Goal: Information Seeking & Learning: Check status

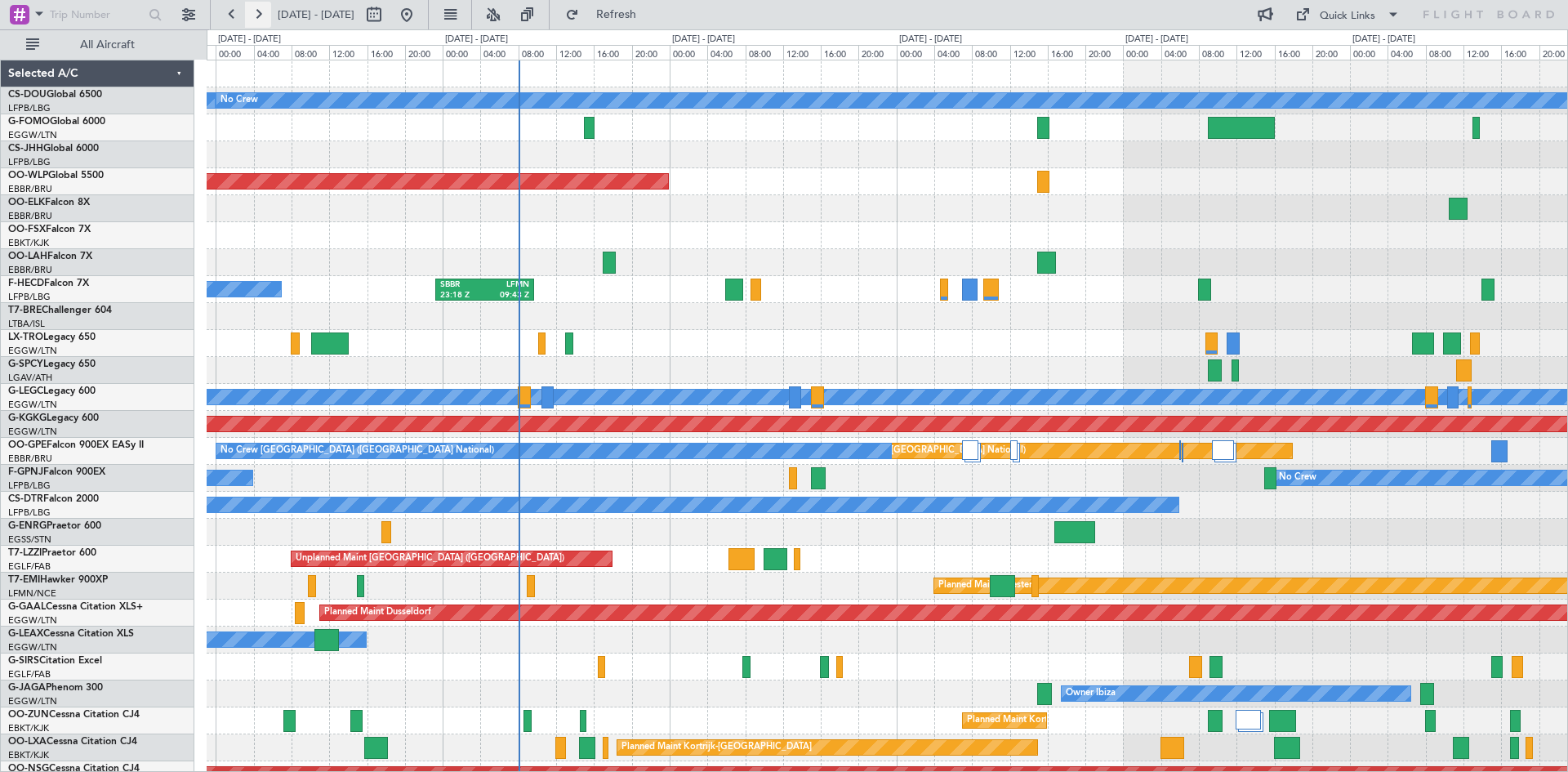
click at [256, 14] on button at bounding box center [258, 15] width 26 height 26
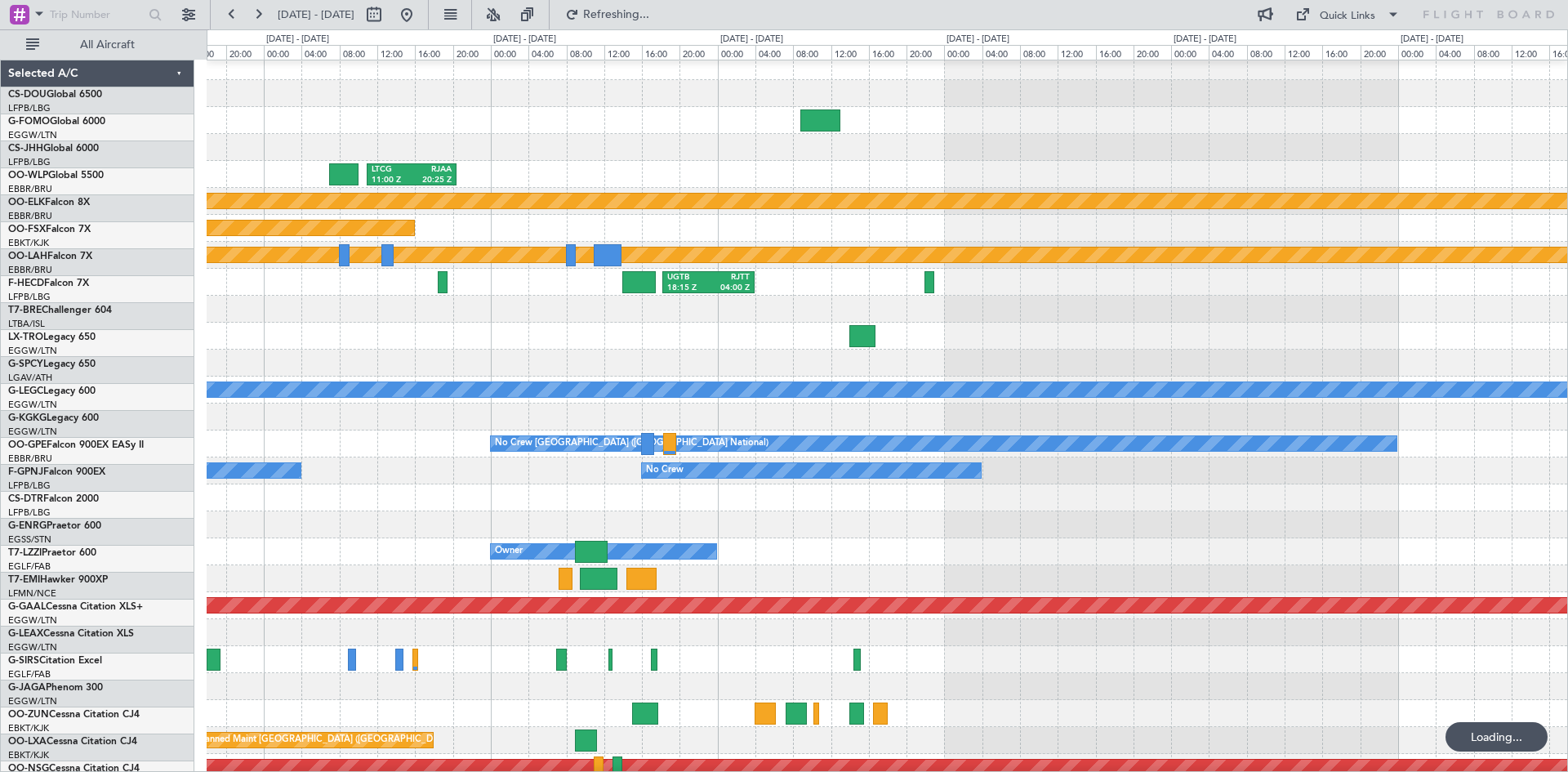
scroll to position [9, 0]
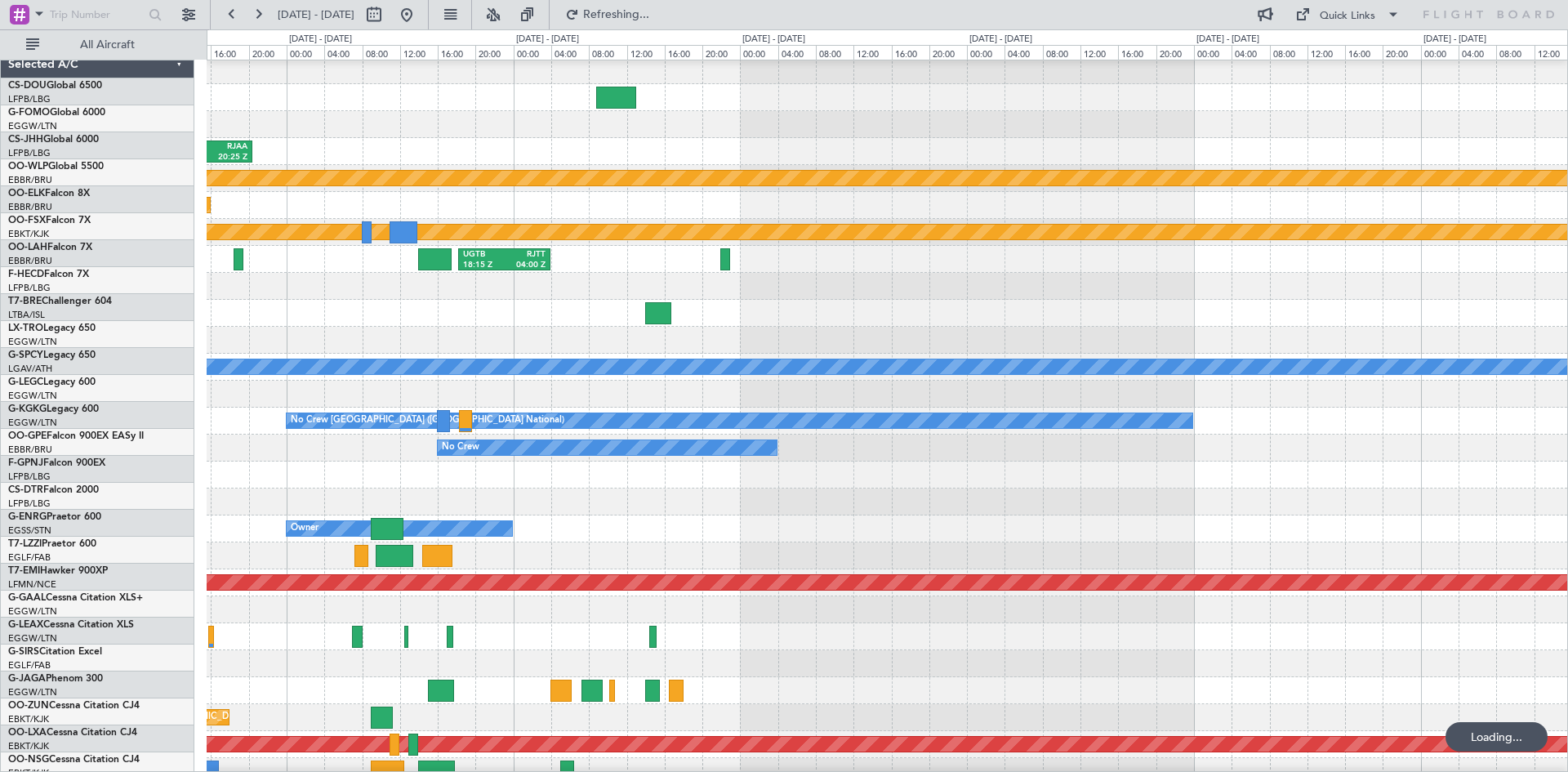
click at [746, 500] on div at bounding box center [887, 501] width 1360 height 27
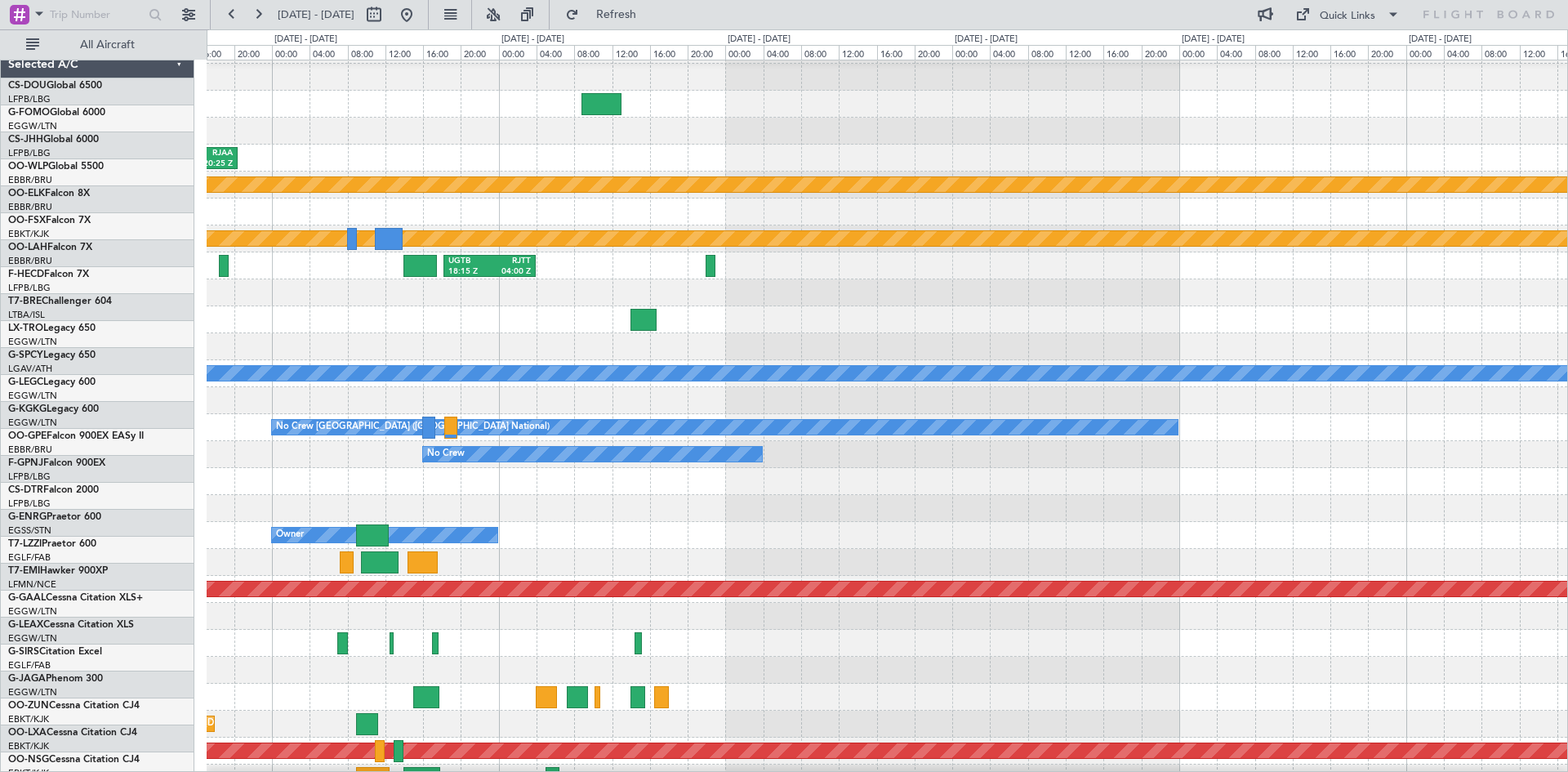
scroll to position [24, 0]
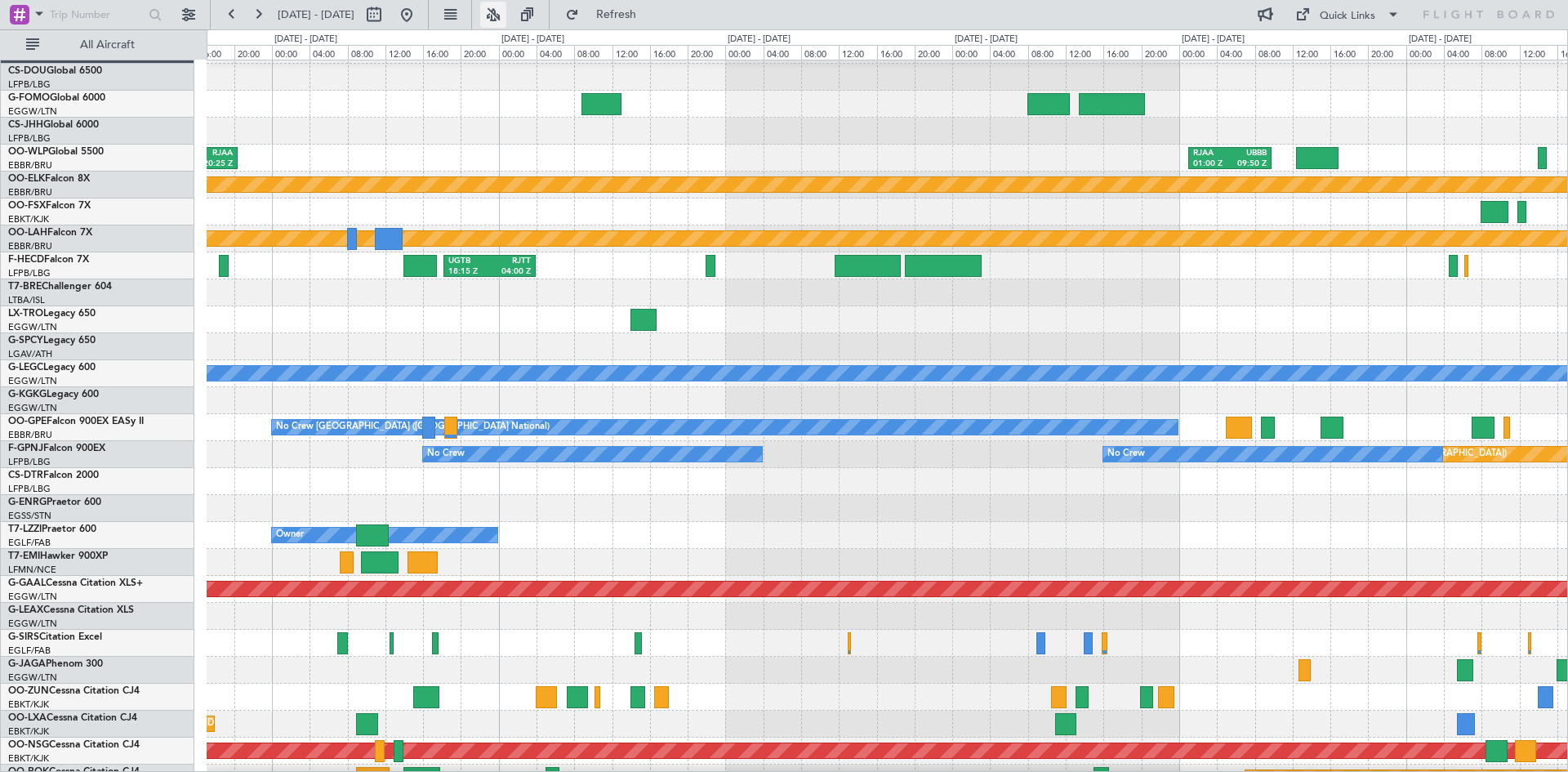
click at [506, 13] on button at bounding box center [493, 15] width 26 height 26
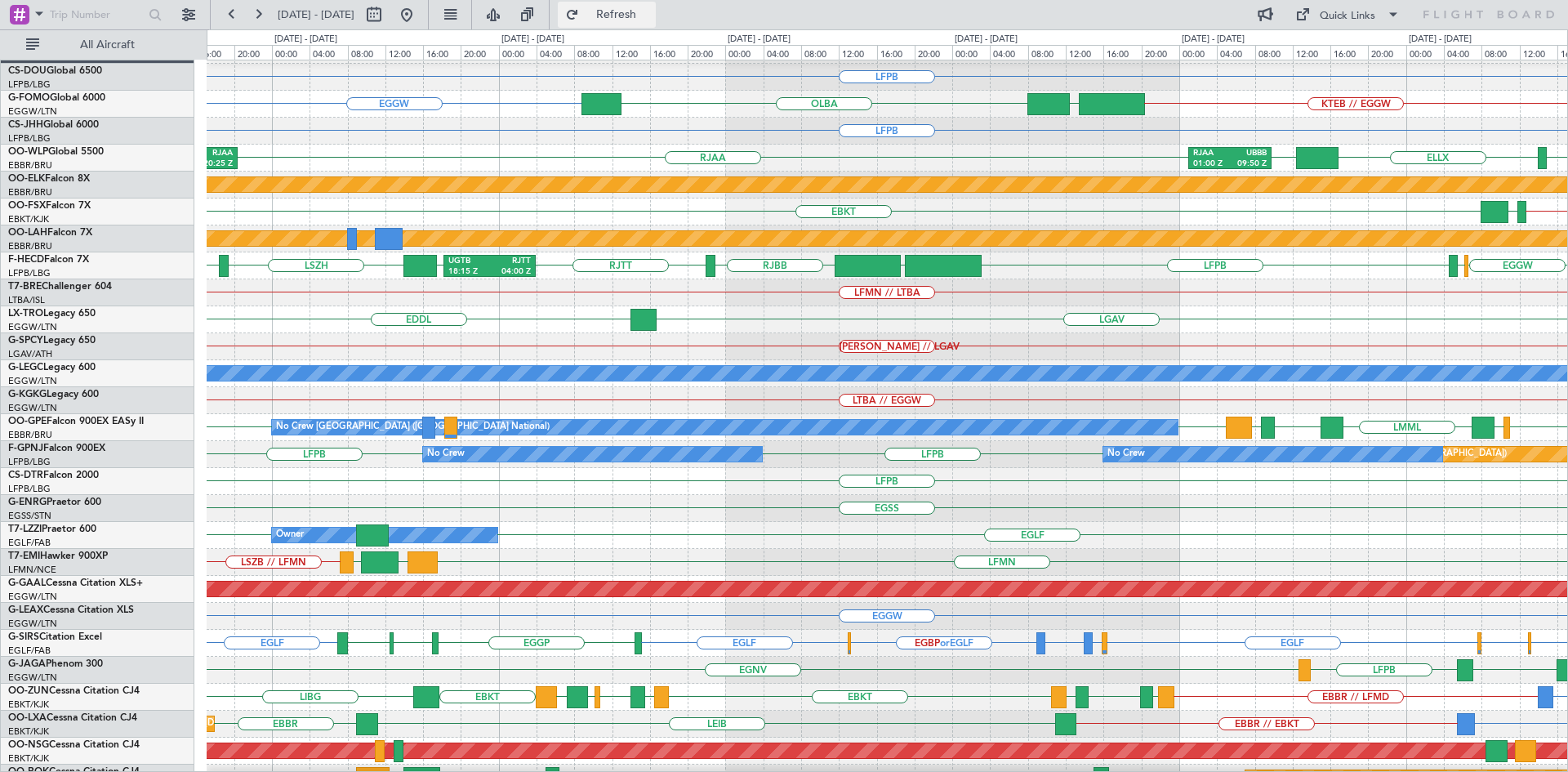
click at [629, 25] on button "Refresh" at bounding box center [607, 15] width 98 height 26
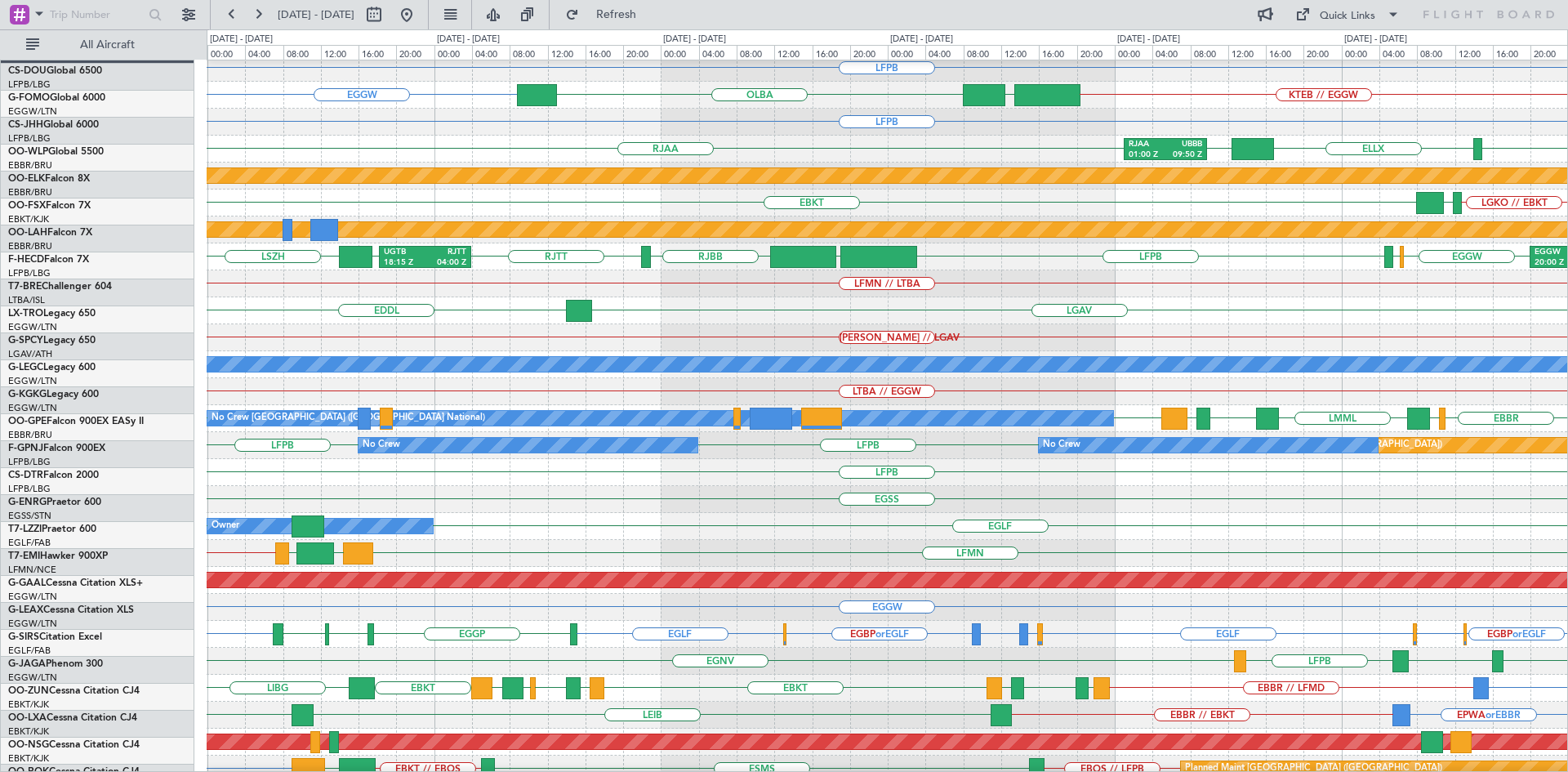
scroll to position [36, 0]
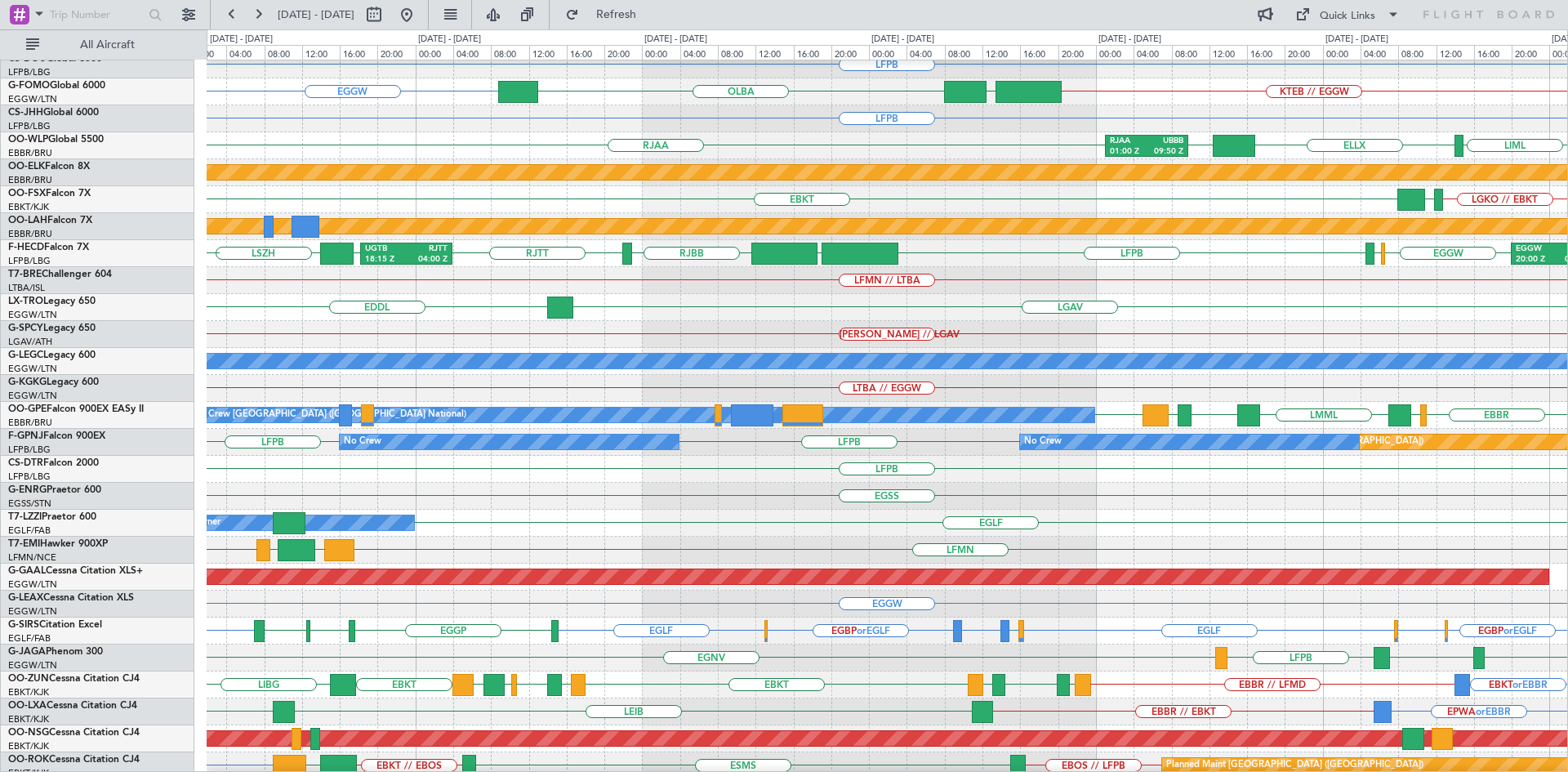
click at [791, 468] on div "LFPB" at bounding box center [887, 469] width 1360 height 27
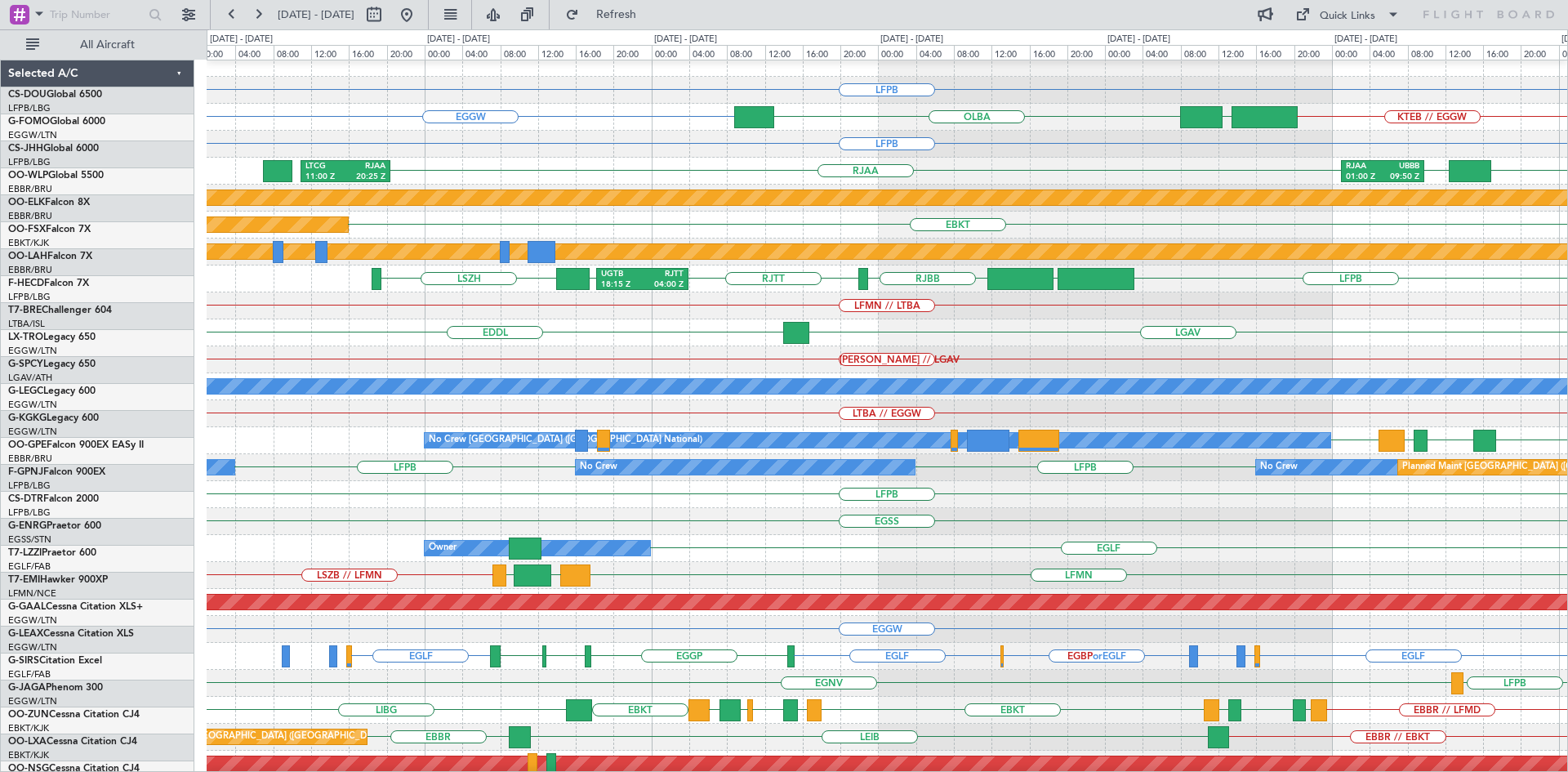
scroll to position [10, 0]
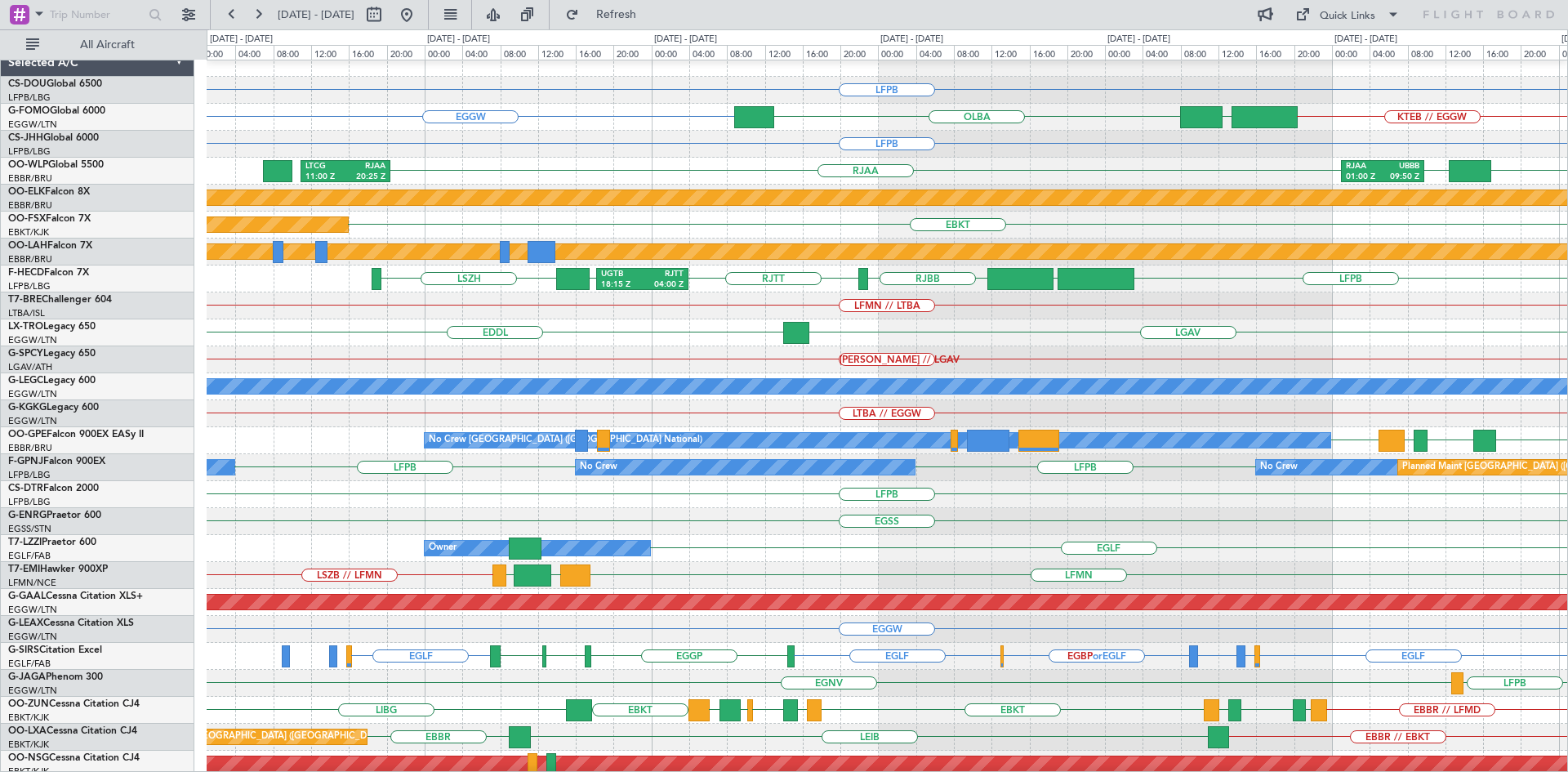
click at [804, 540] on div "Owner EGLF Owner" at bounding box center [887, 548] width 1360 height 27
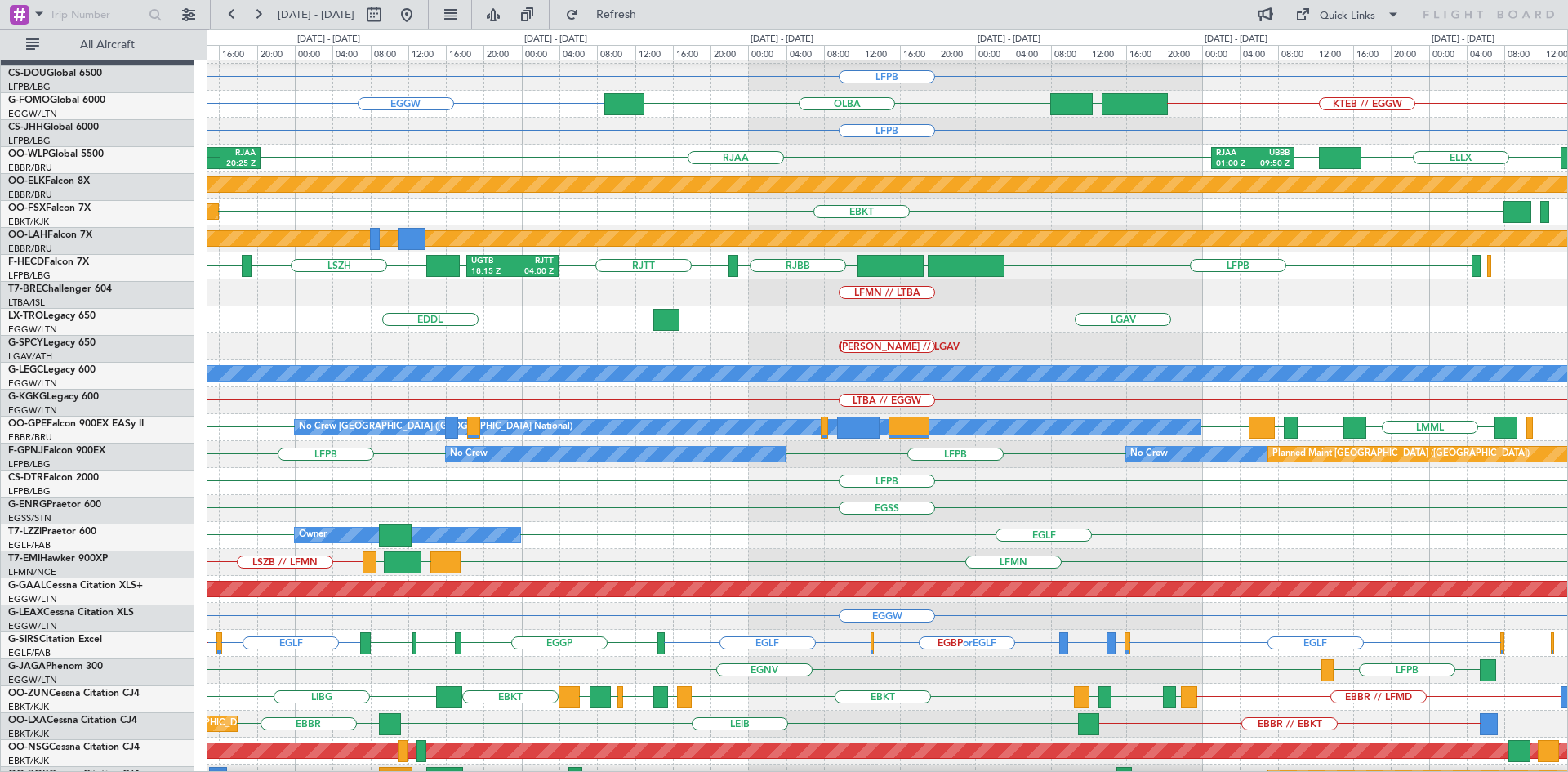
scroll to position [27, 0]
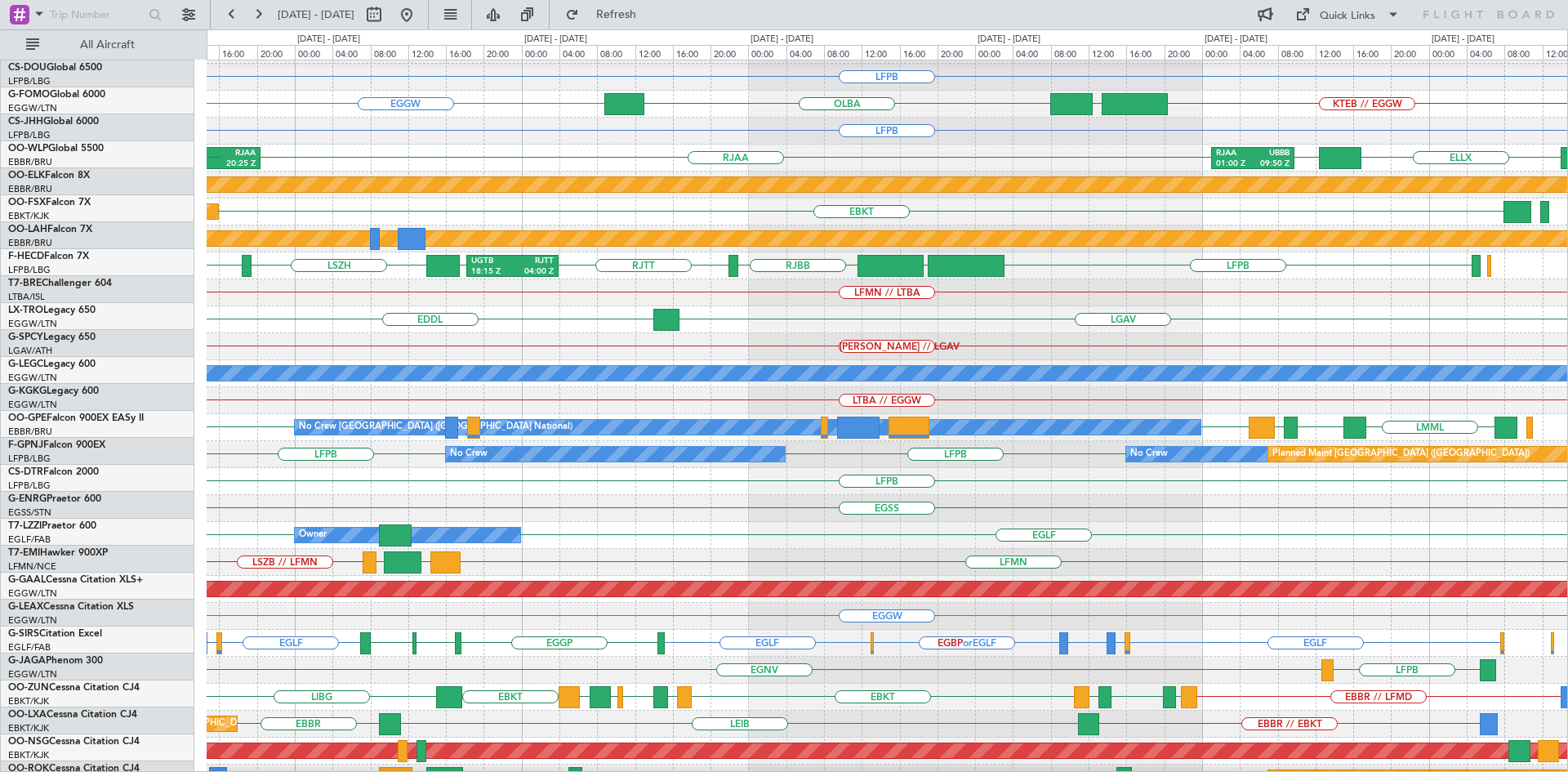
click at [623, 502] on div "EGSS" at bounding box center [887, 508] width 1360 height 27
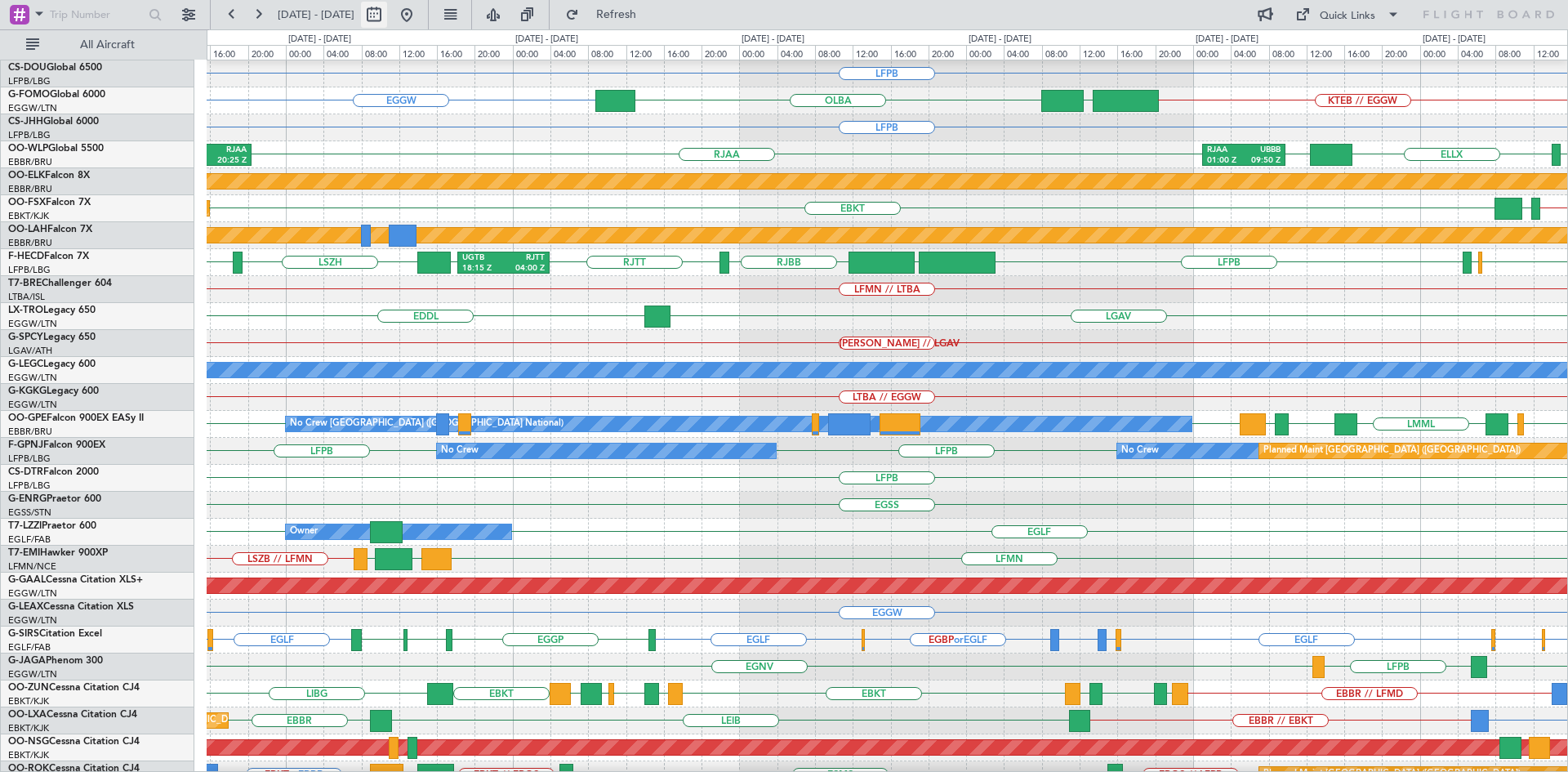
click at [387, 10] on button at bounding box center [374, 15] width 26 height 26
select select "9"
select select "2025"
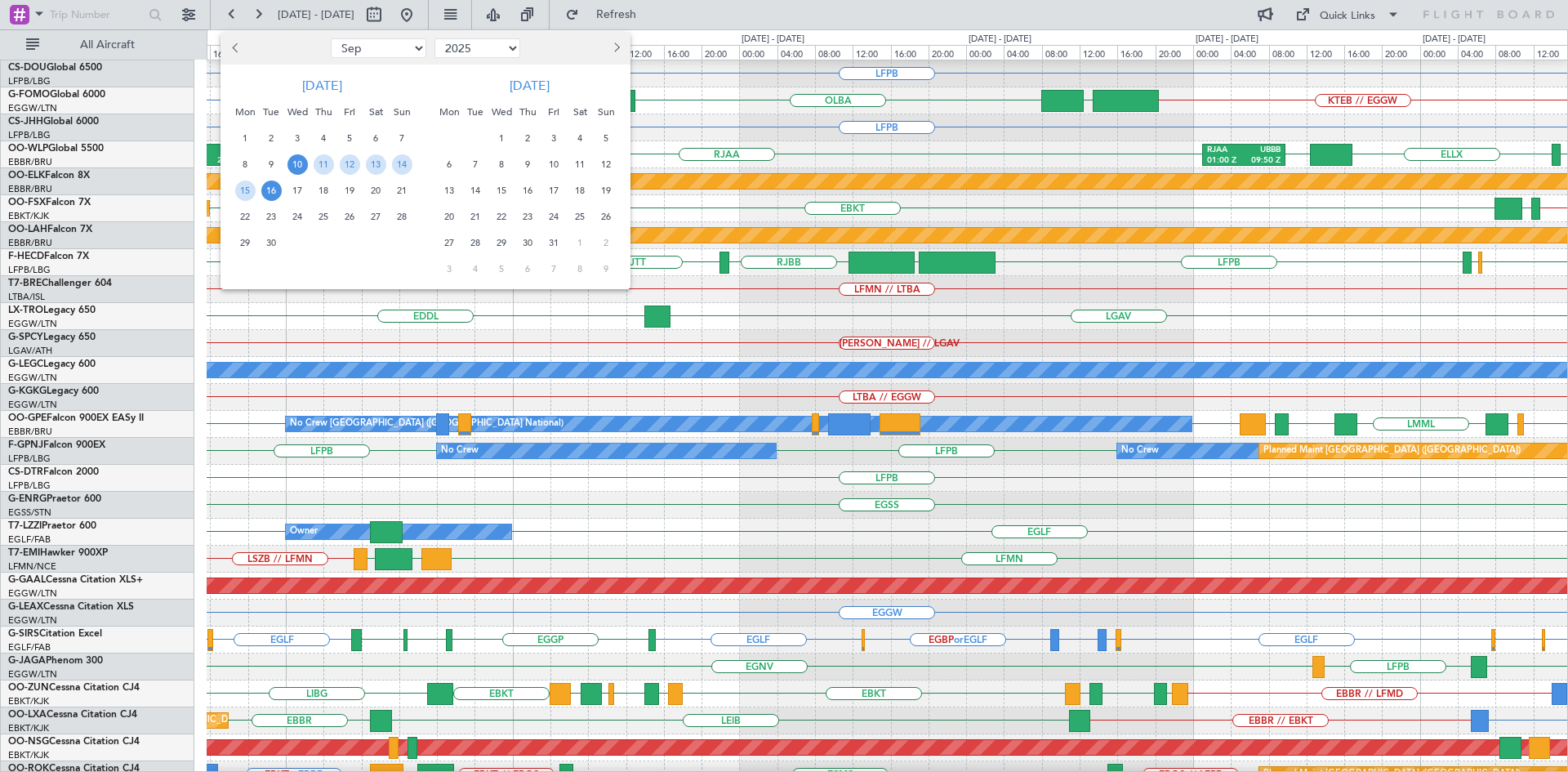
click at [296, 162] on span "10" at bounding box center [297, 164] width 20 height 20
click at [293, 215] on span "24" at bounding box center [297, 217] width 20 height 20
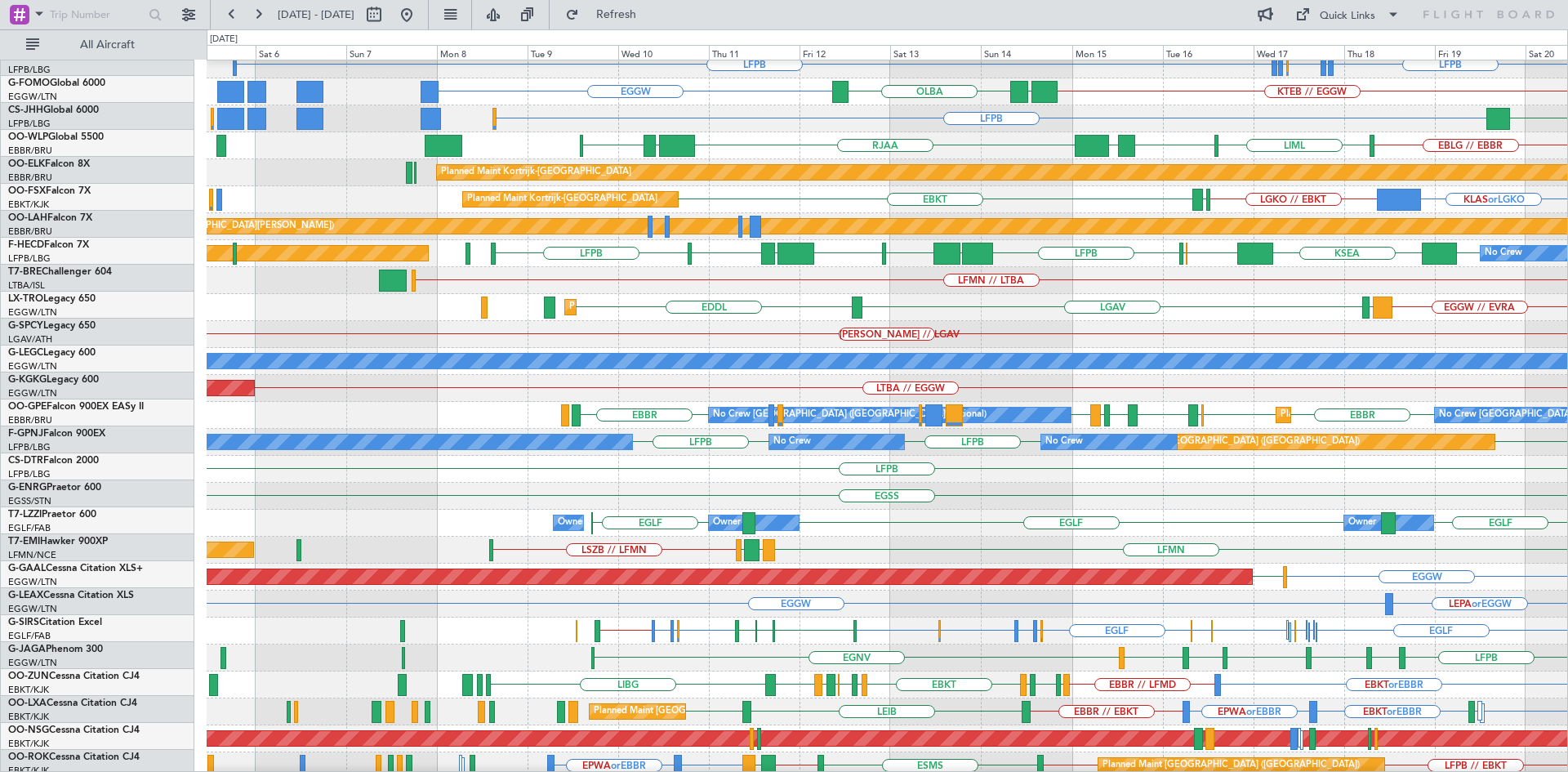
scroll to position [36, 0]
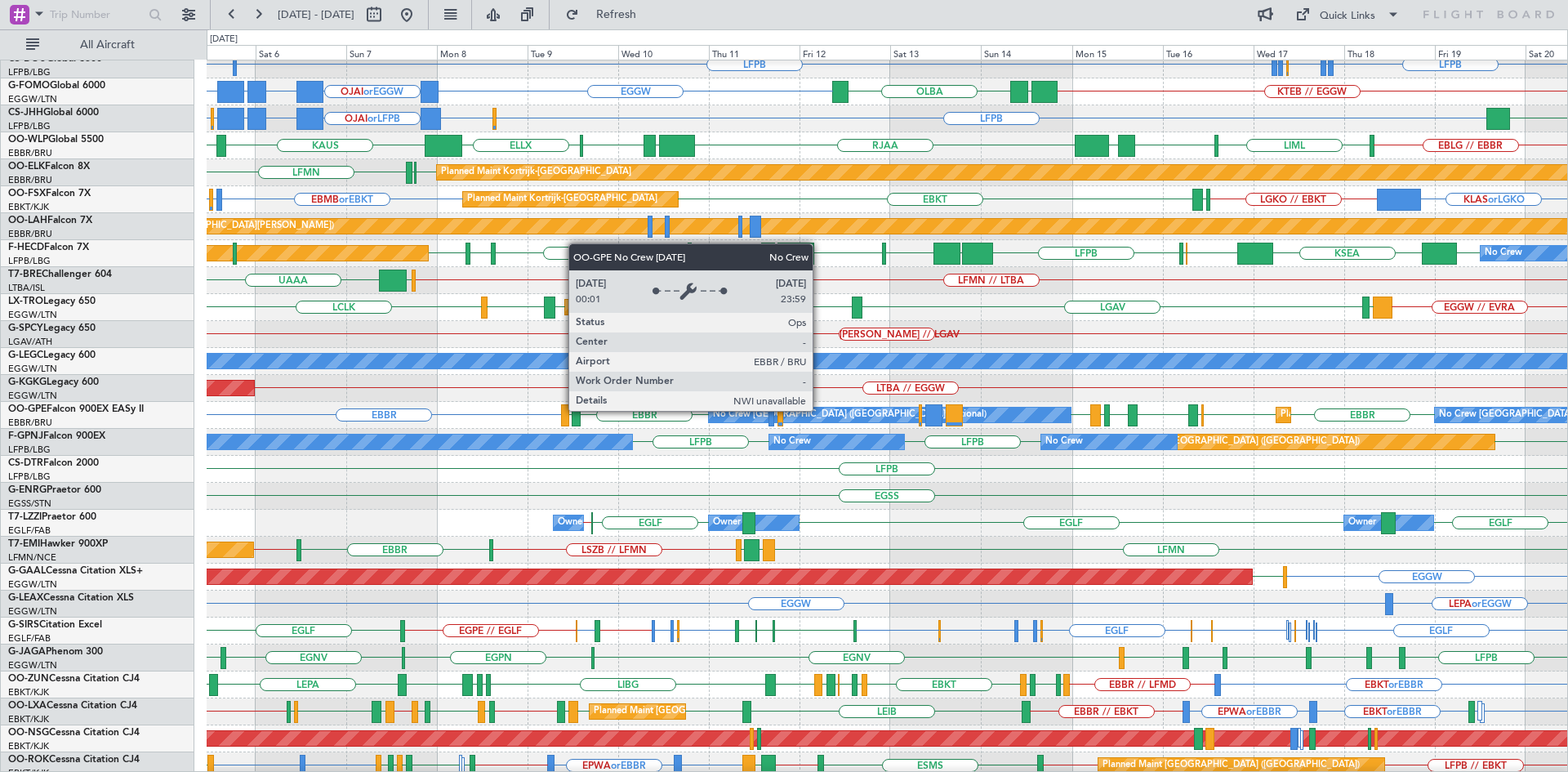
click at [820, 410] on div "No Crew [GEOGRAPHIC_DATA] ([GEOGRAPHIC_DATA] National)" at bounding box center [849, 415] width 273 height 24
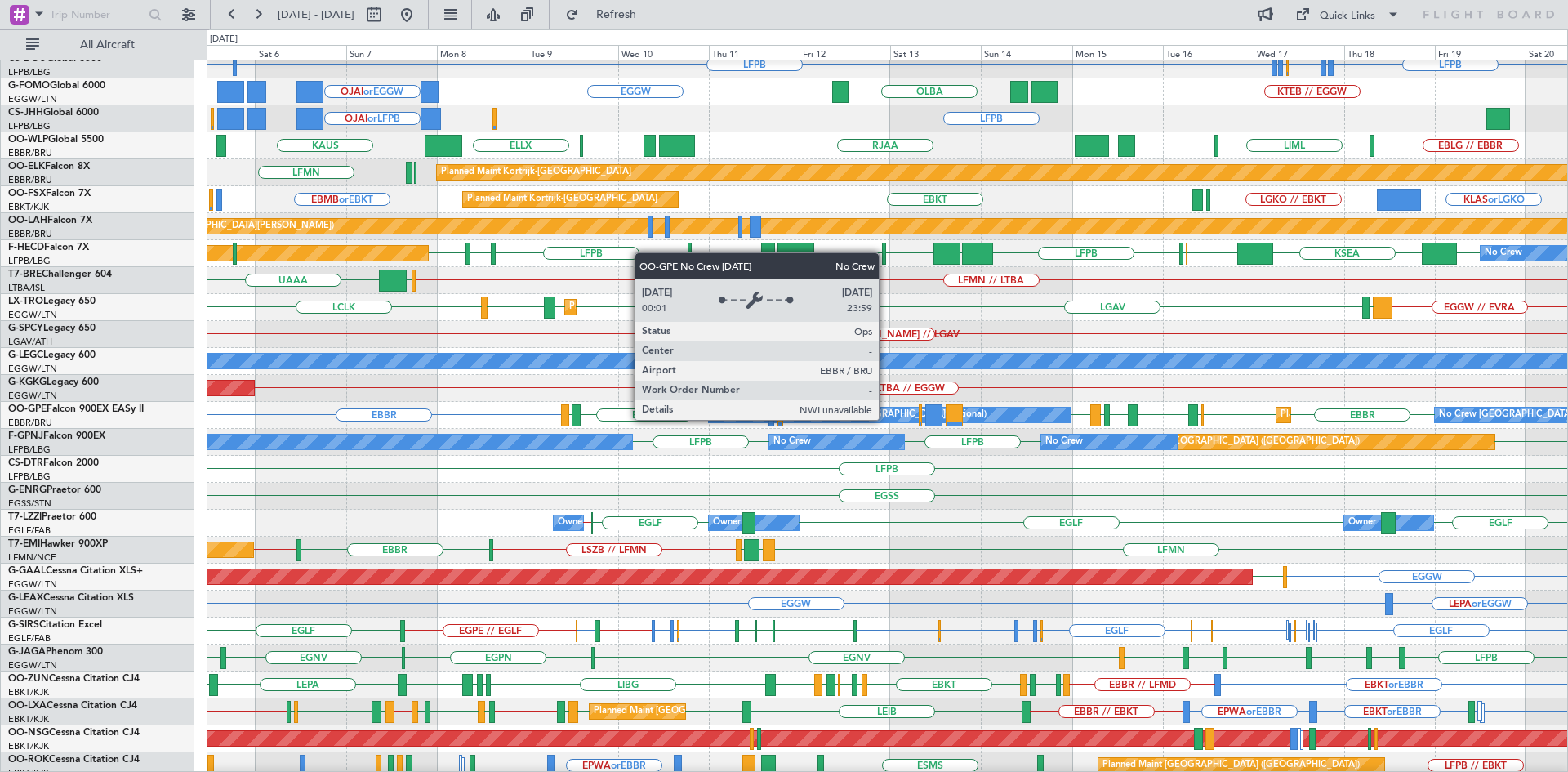
click at [886, 419] on div "No Crew [GEOGRAPHIC_DATA] ([GEOGRAPHIC_DATA] National)" at bounding box center [890, 415] width 361 height 15
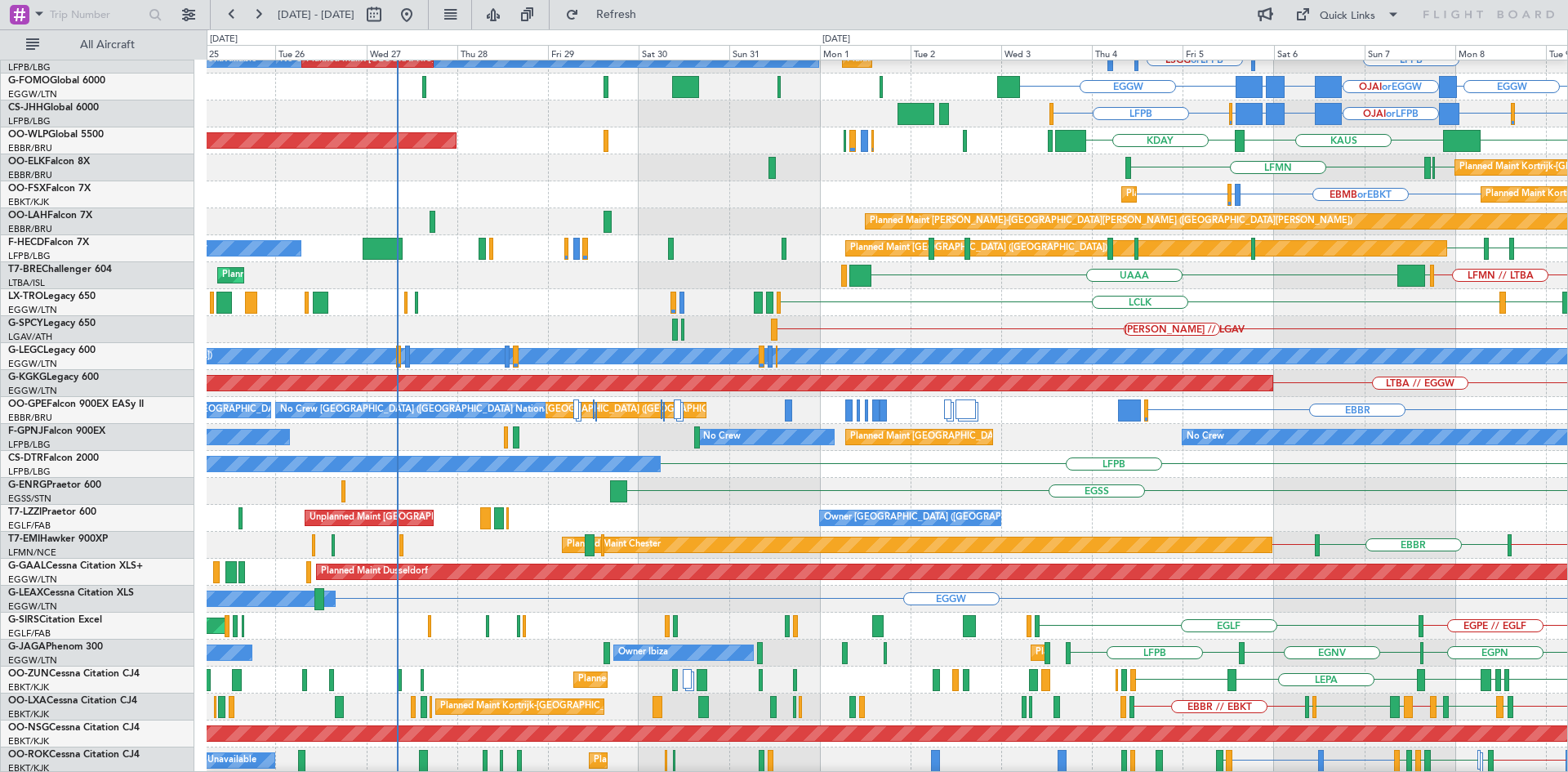
scroll to position [39, 0]
click at [1516, 326] on div "[PERSON_NAME] // LGAV" at bounding box center [887, 329] width 1360 height 27
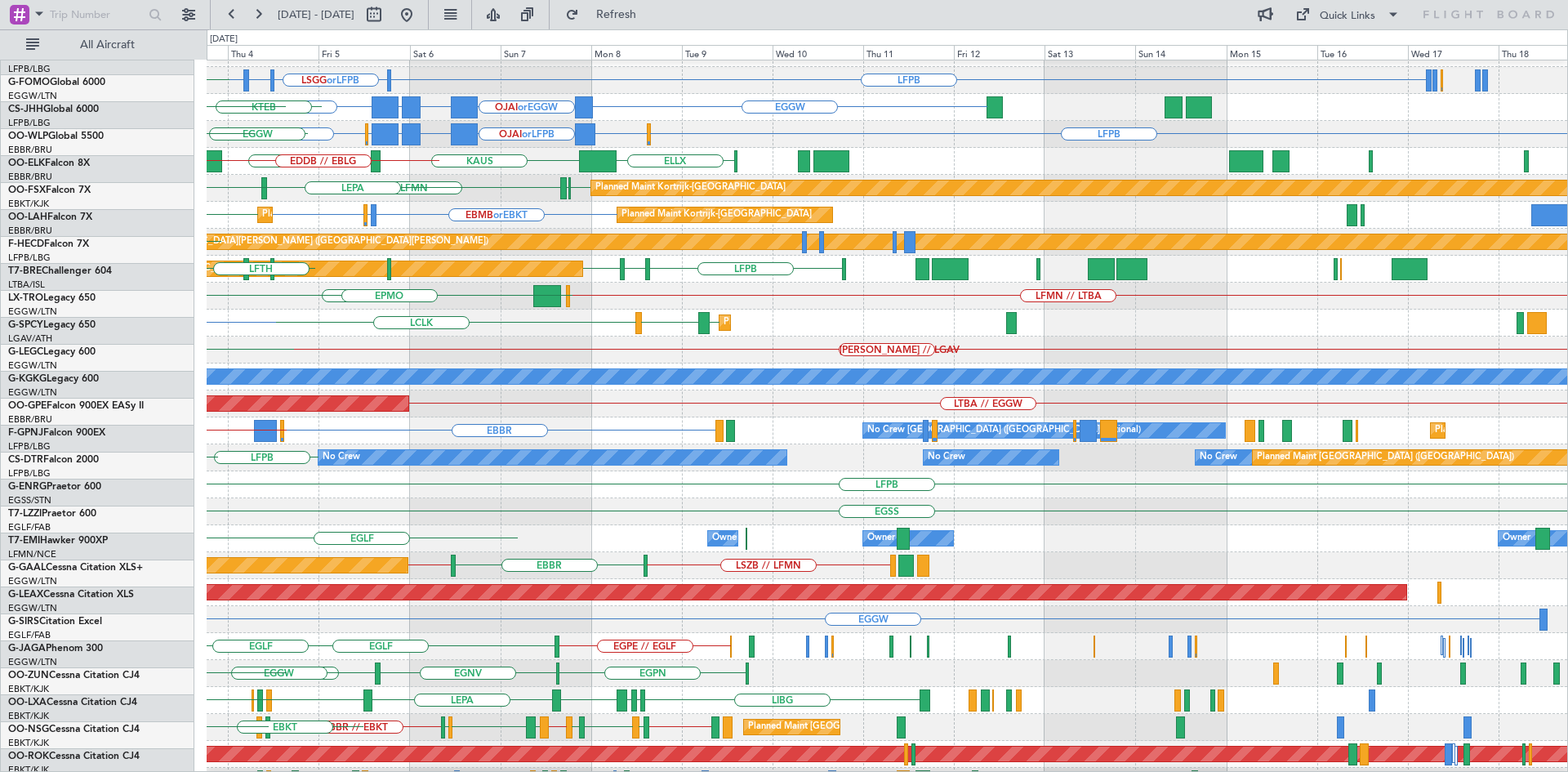
scroll to position [20, 0]
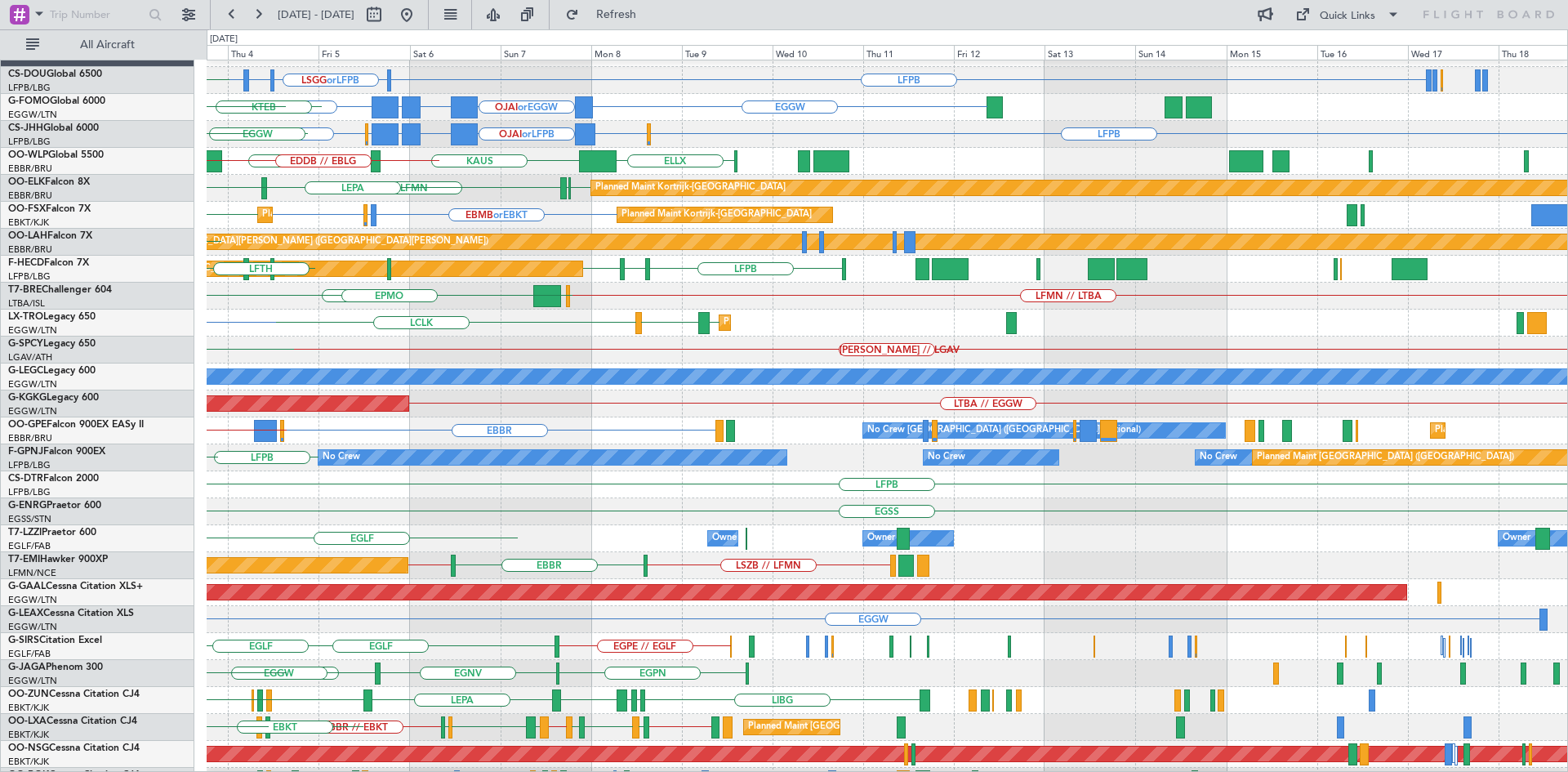
click at [357, 300] on div "LFMN // LTBA LJLJ UAAA LJLJ EPMO" at bounding box center [887, 296] width 1360 height 27
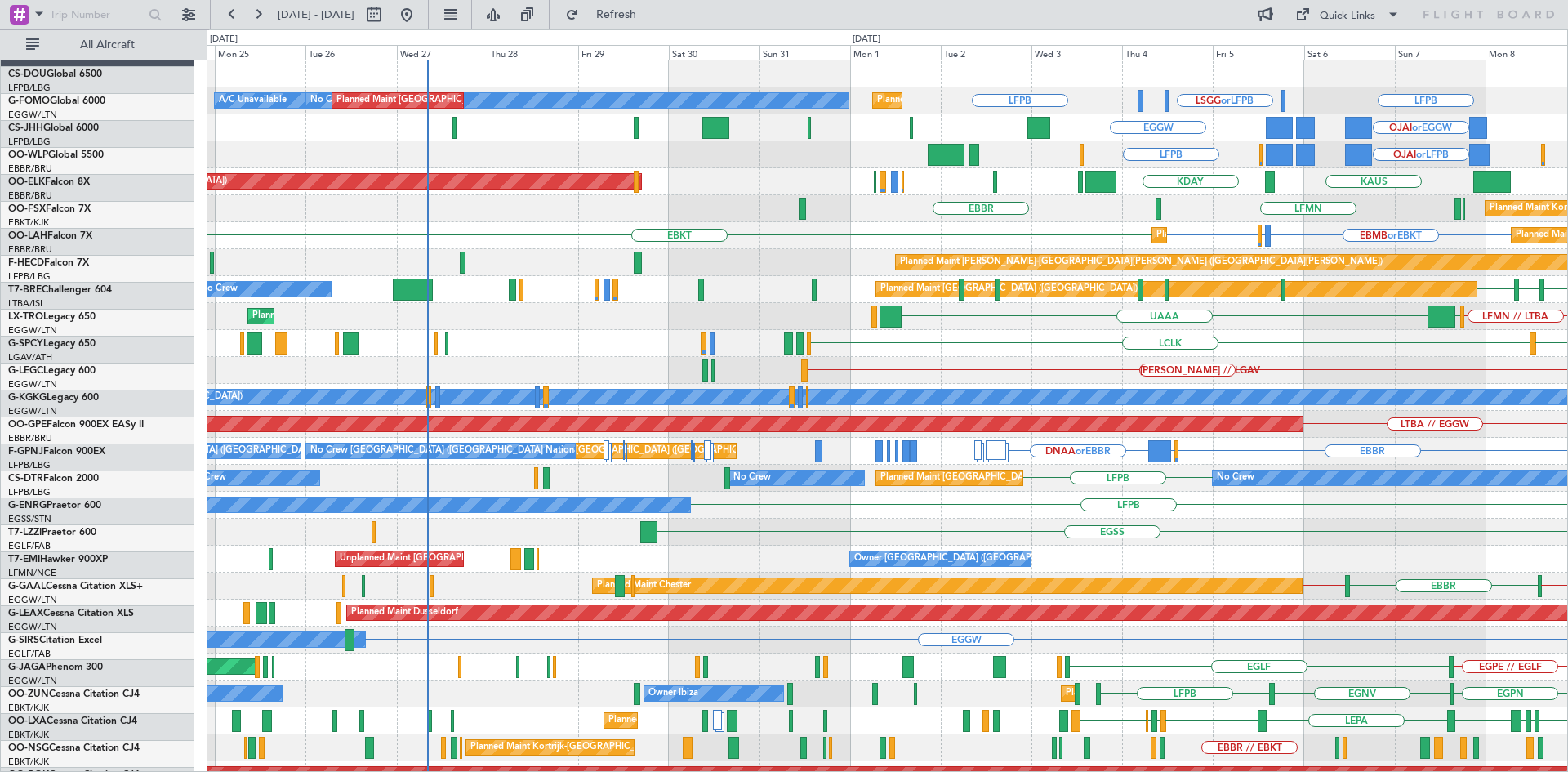
scroll to position [0, 0]
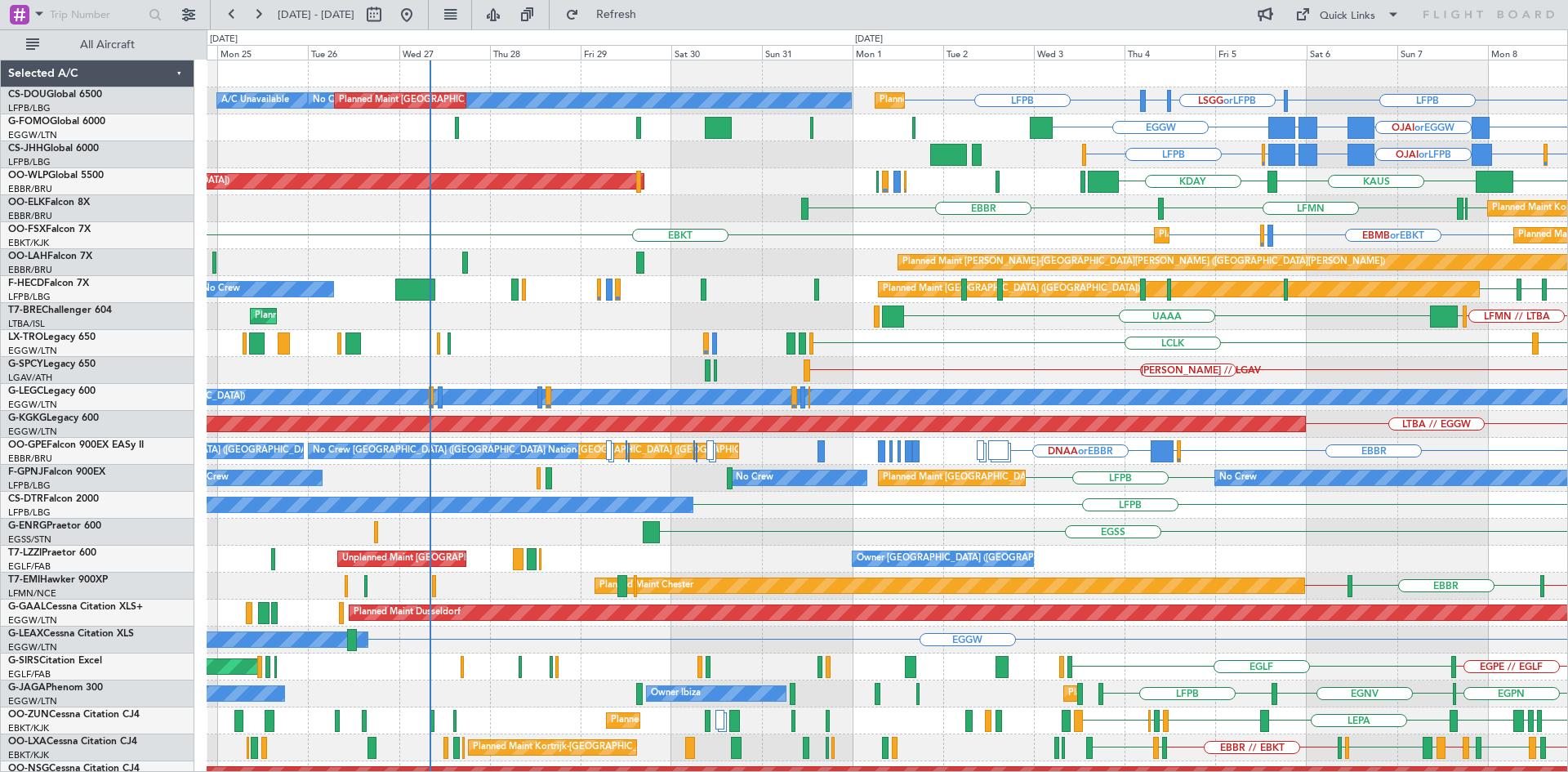
click at [1092, 352] on div "LFPB LSGG or LFPB LIML or LFPB LFPB Planned Maint Paris (Le Bourget) No Crew Pl…" at bounding box center [887, 492] width 1360 height 863
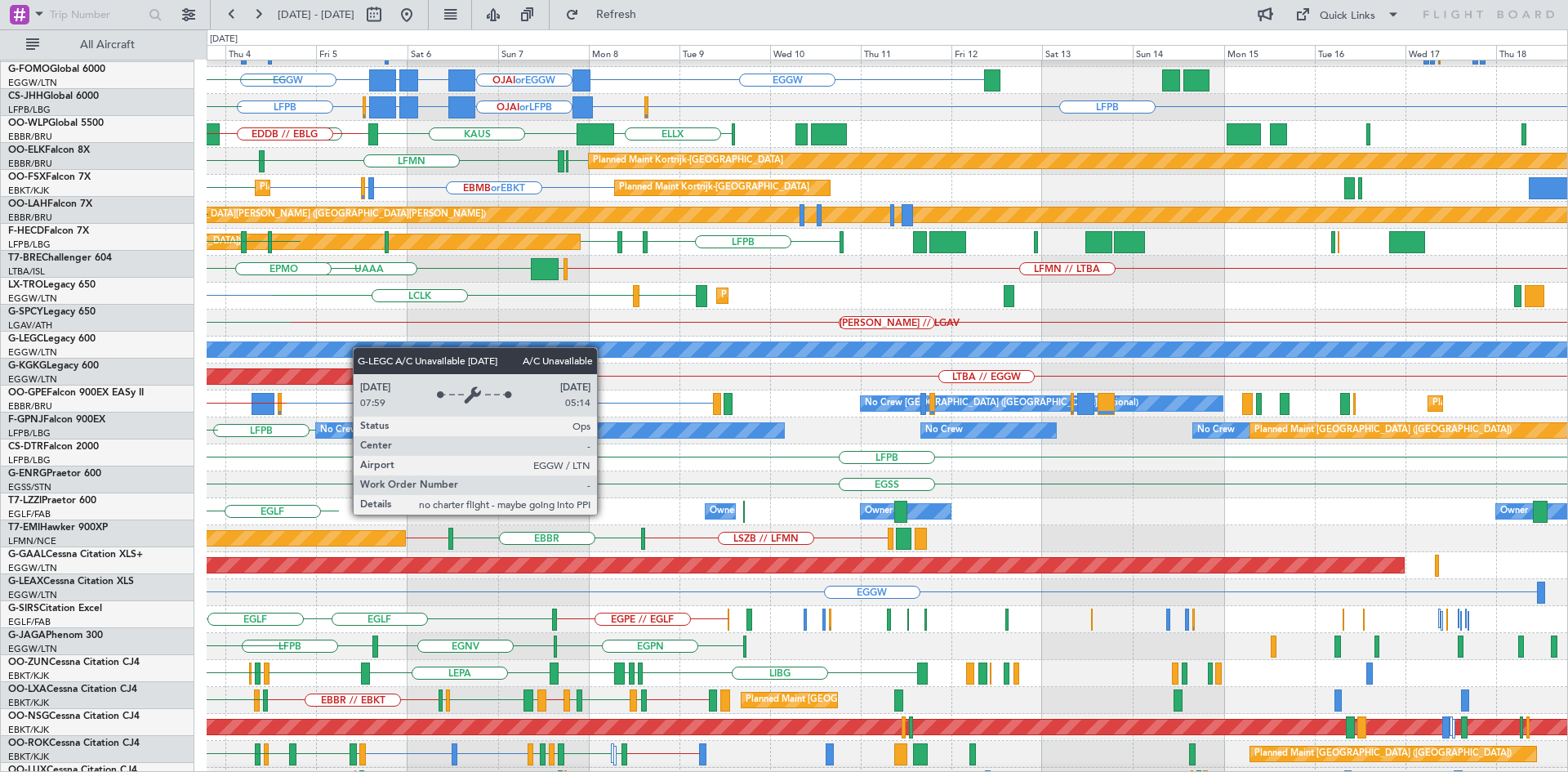
scroll to position [47, 0]
click at [220, 348] on div "A/C Unavailable [GEOGRAPHIC_DATA] ([GEOGRAPHIC_DATA])" at bounding box center [1001, 349] width 3850 height 15
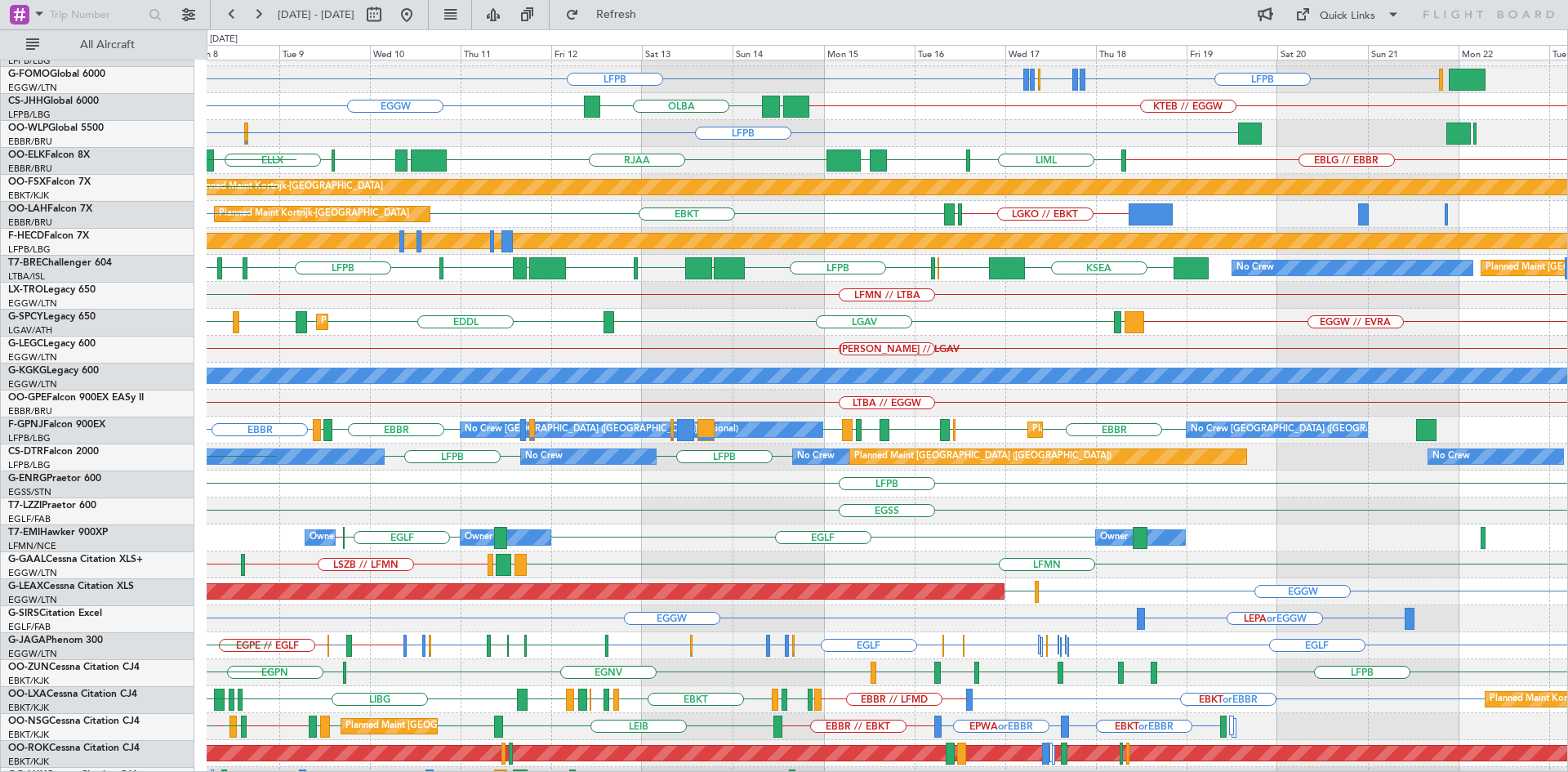
scroll to position [21, 0]
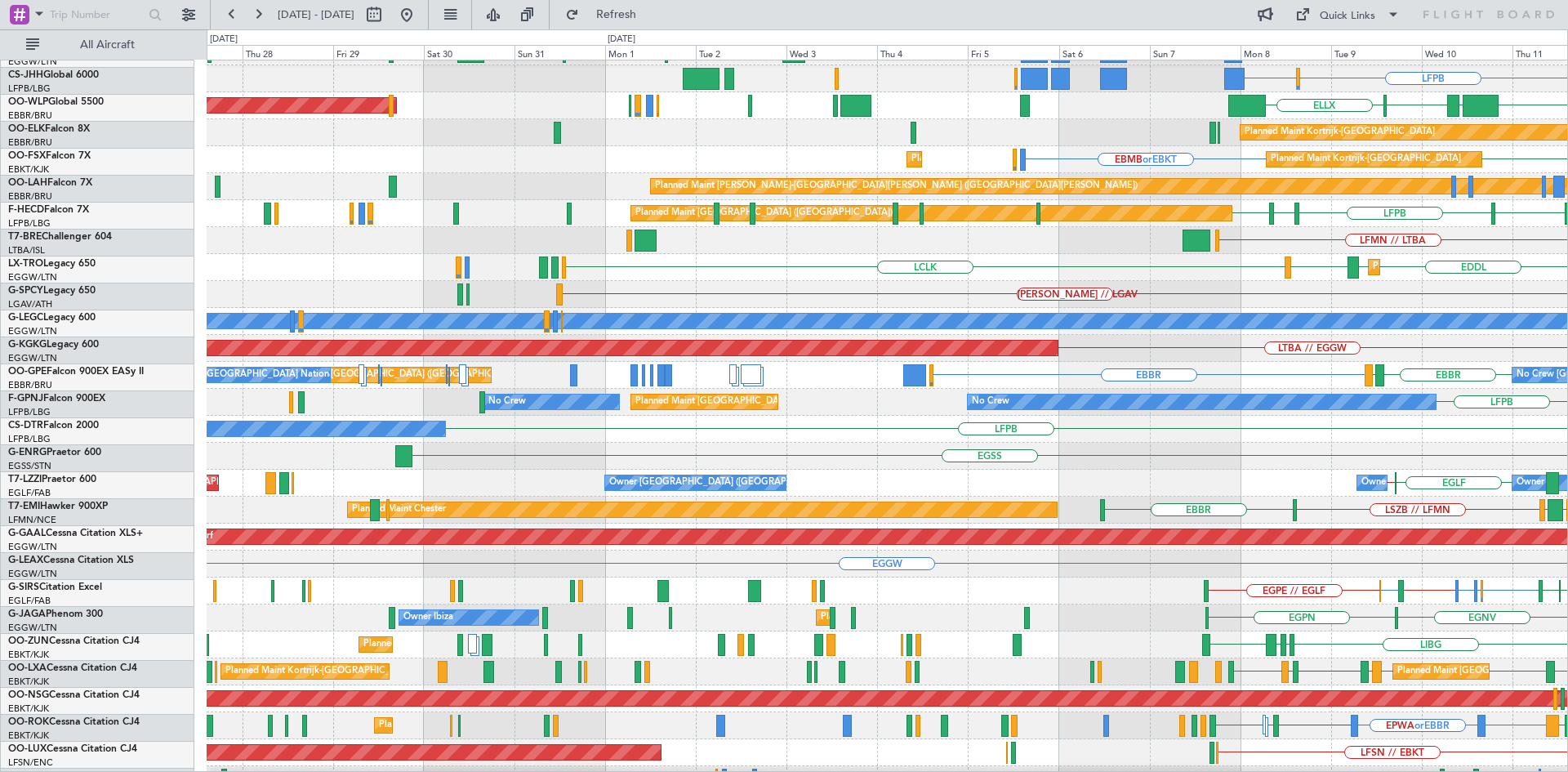
click at [1567, 446] on html "08 Sep 2025 - 23 Sep 2025 Refresh Quick Links All Aircraft EGGW OLBA EGGW KTEB …" at bounding box center [784, 386] width 1568 height 772
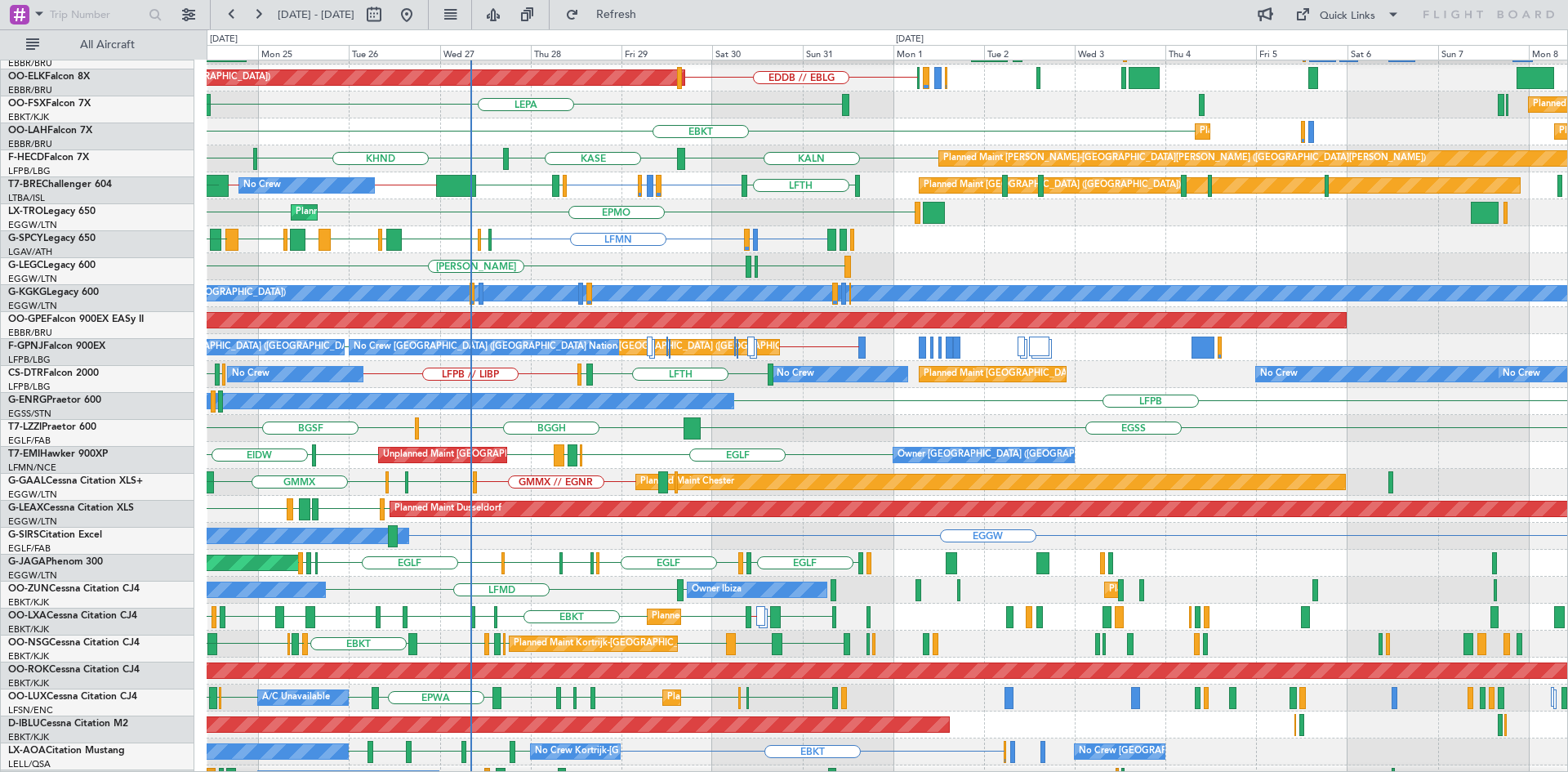
scroll to position [104, 0]
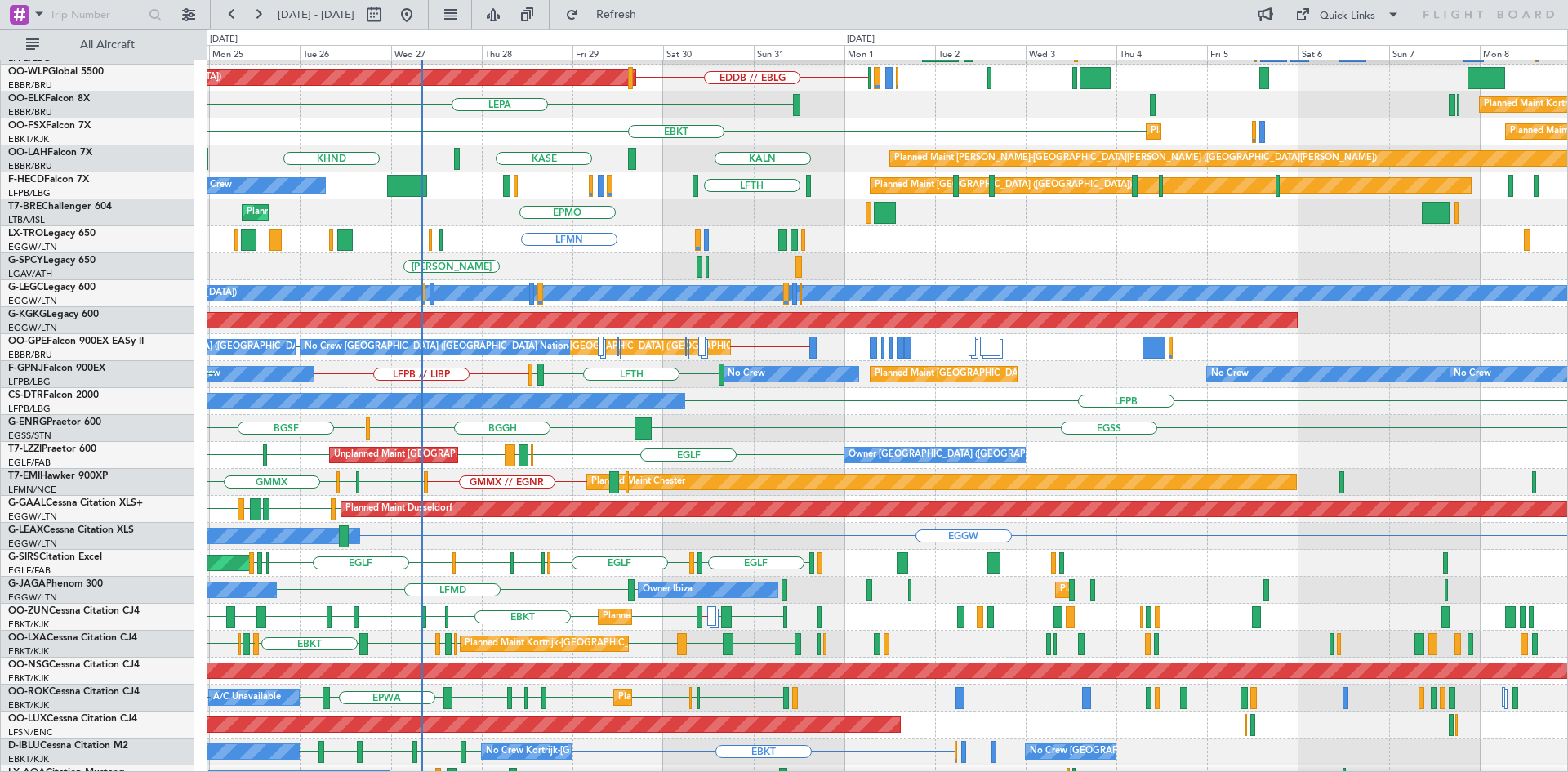
click at [409, 416] on div "EGSS BGGH BGSF" at bounding box center [887, 428] width 1360 height 27
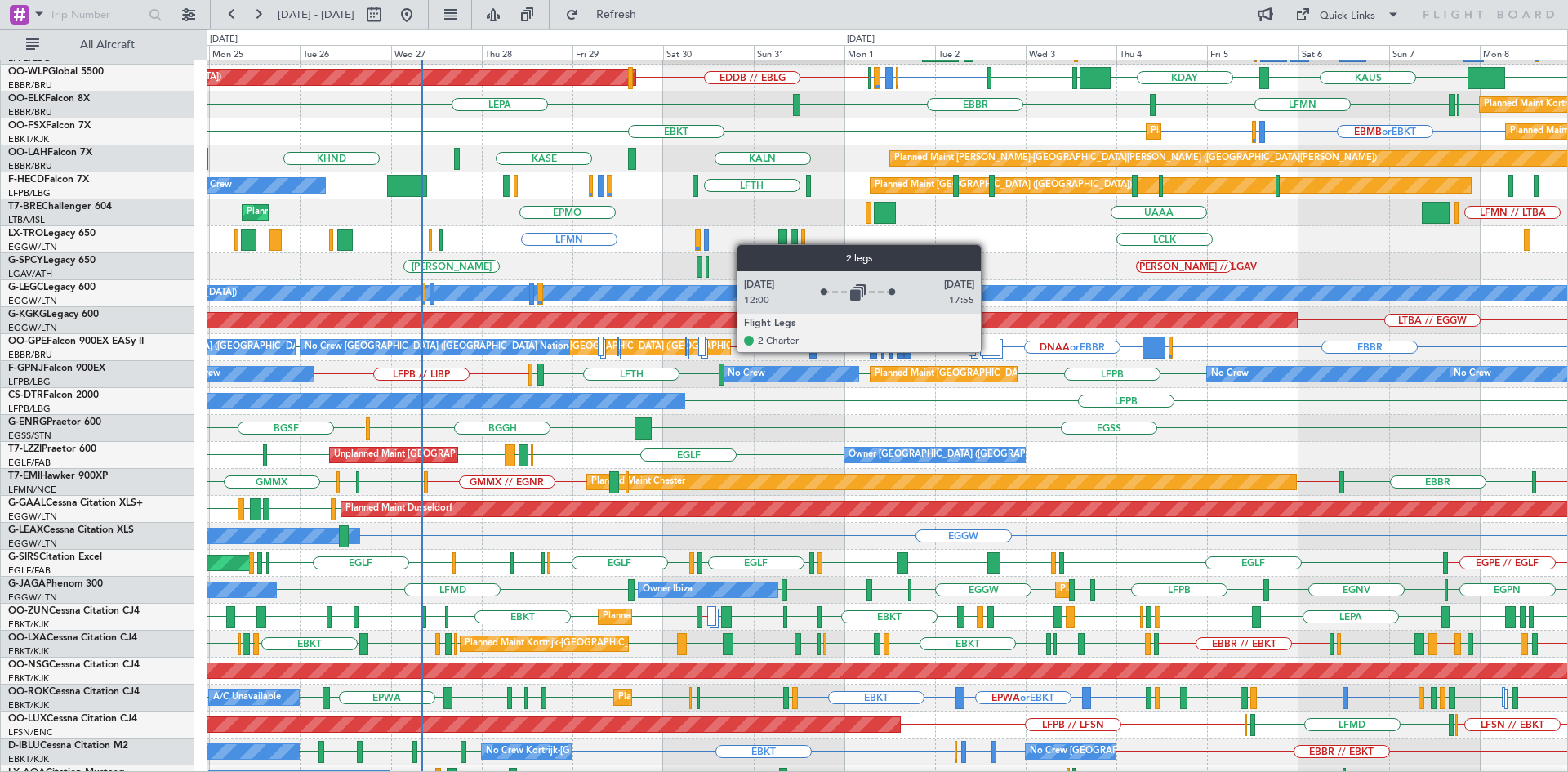
click at [988, 351] on div at bounding box center [989, 346] width 20 height 19
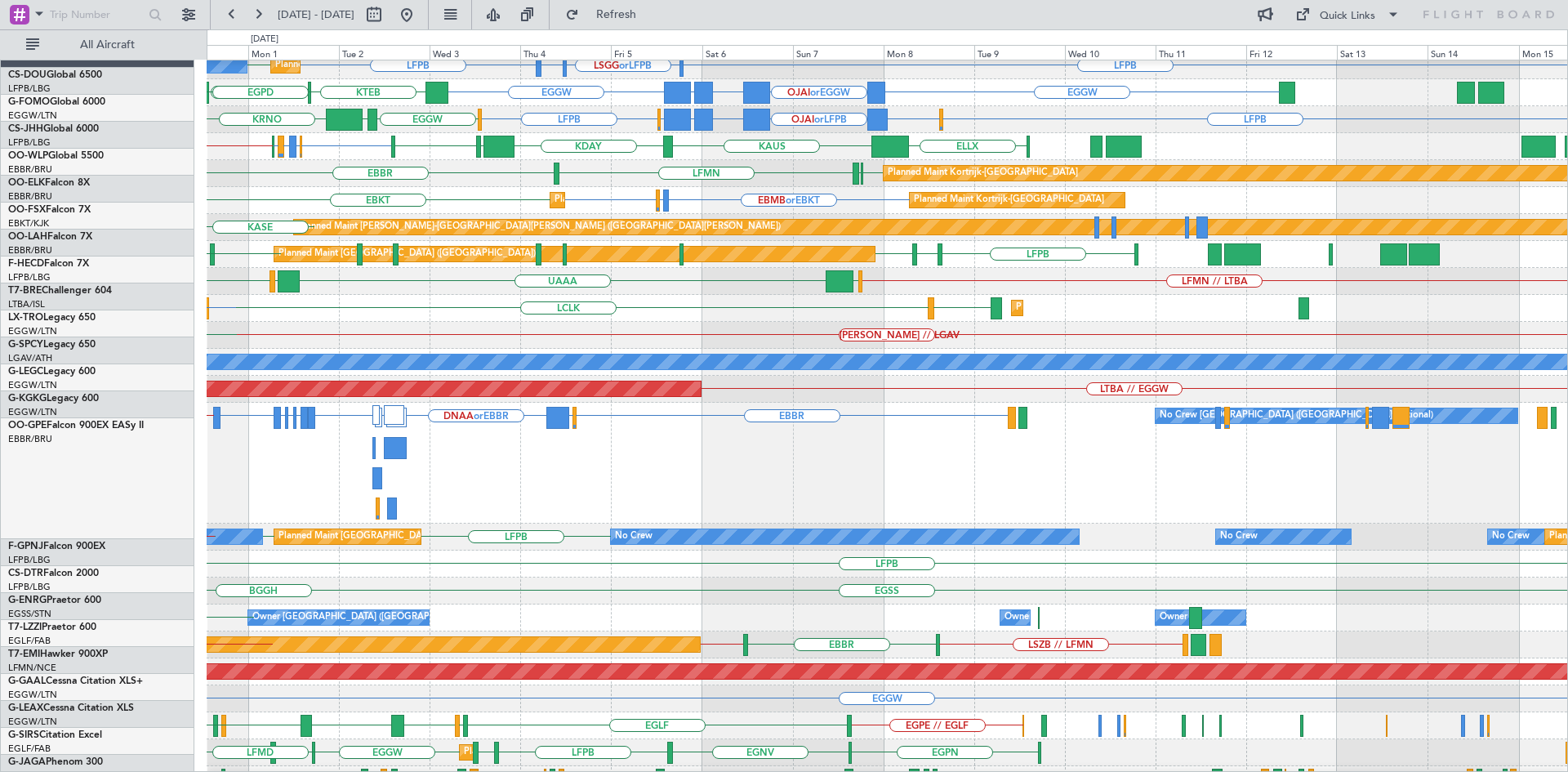
scroll to position [35, 0]
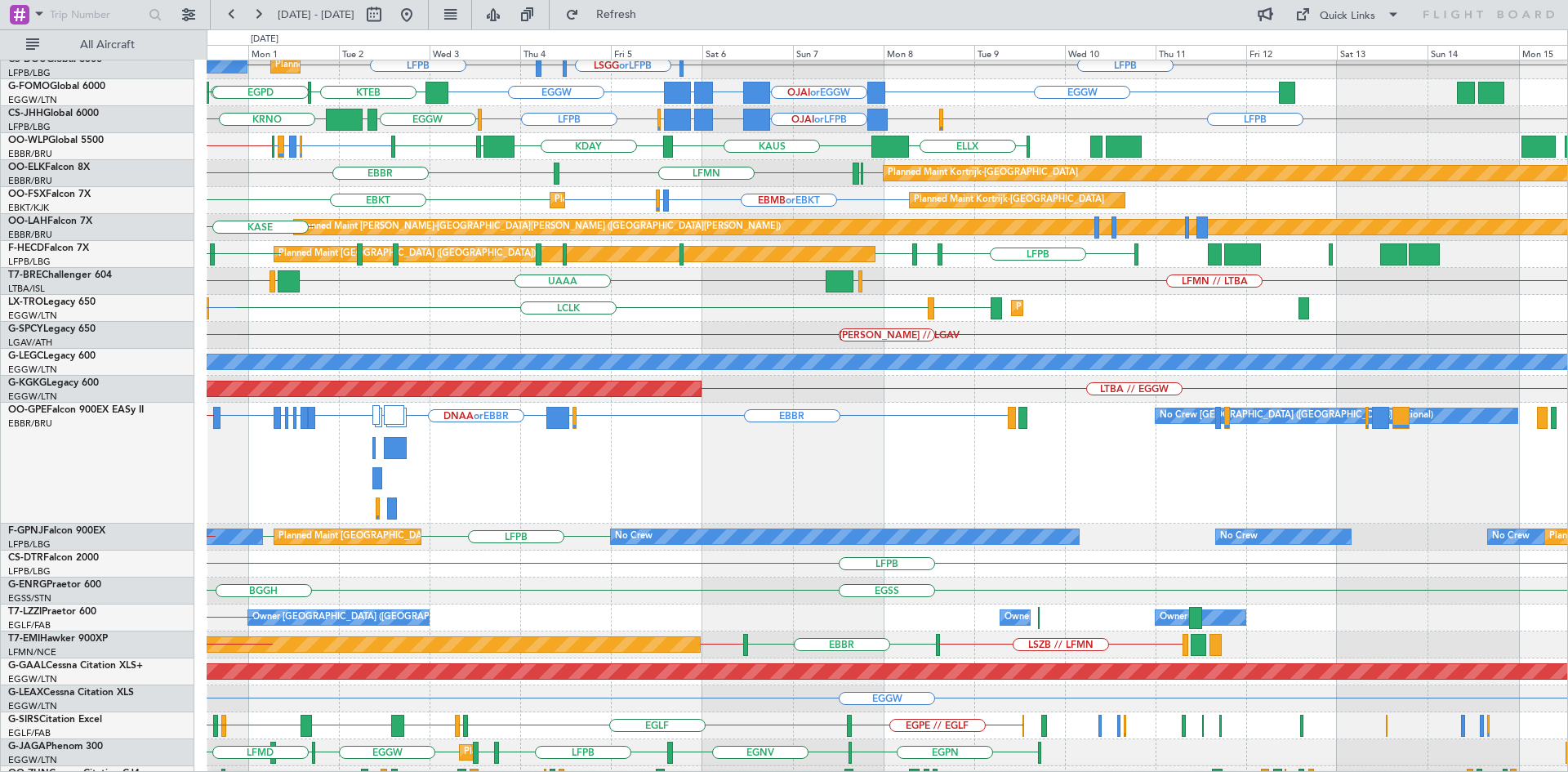
click at [752, 169] on div "EBKT EBBR LFMN EBBR Planned Maint Kortrijk-Wevelgem LEPA" at bounding box center [887, 173] width 1360 height 27
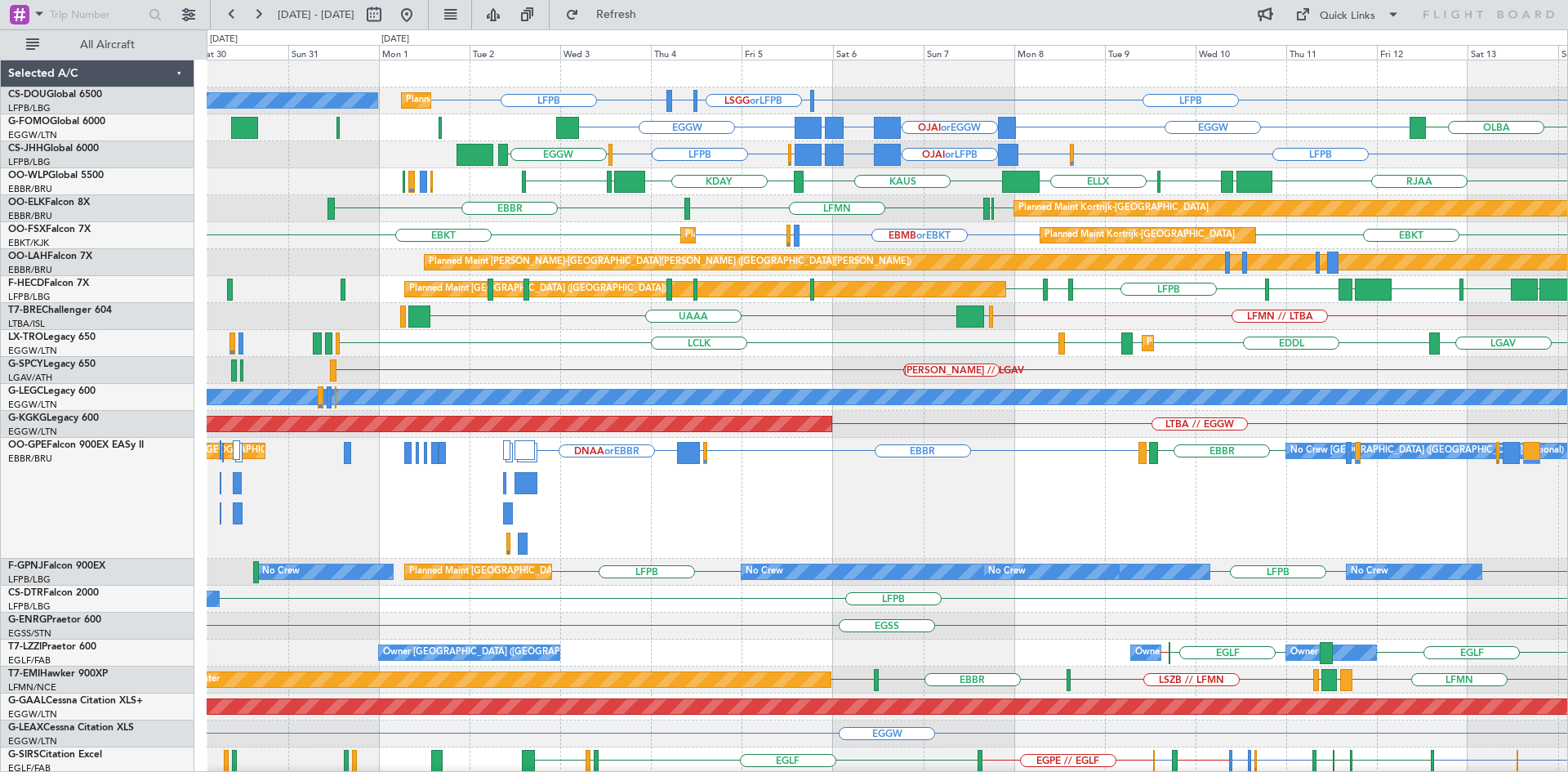
scroll to position [0, 0]
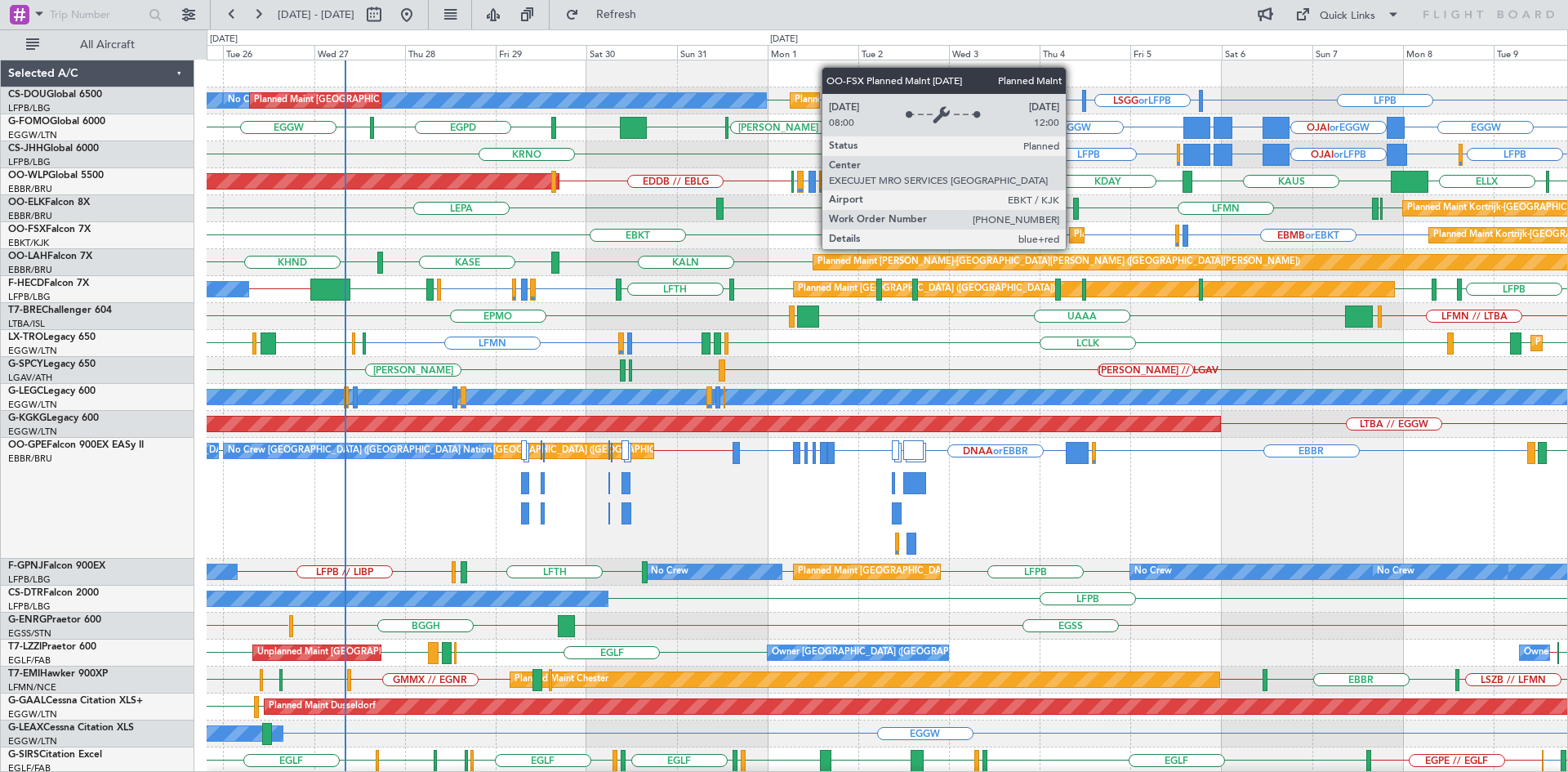
click at [1073, 233] on div "Planned Maint Kortrijk-[GEOGRAPHIC_DATA]" at bounding box center [1076, 235] width 14 height 15
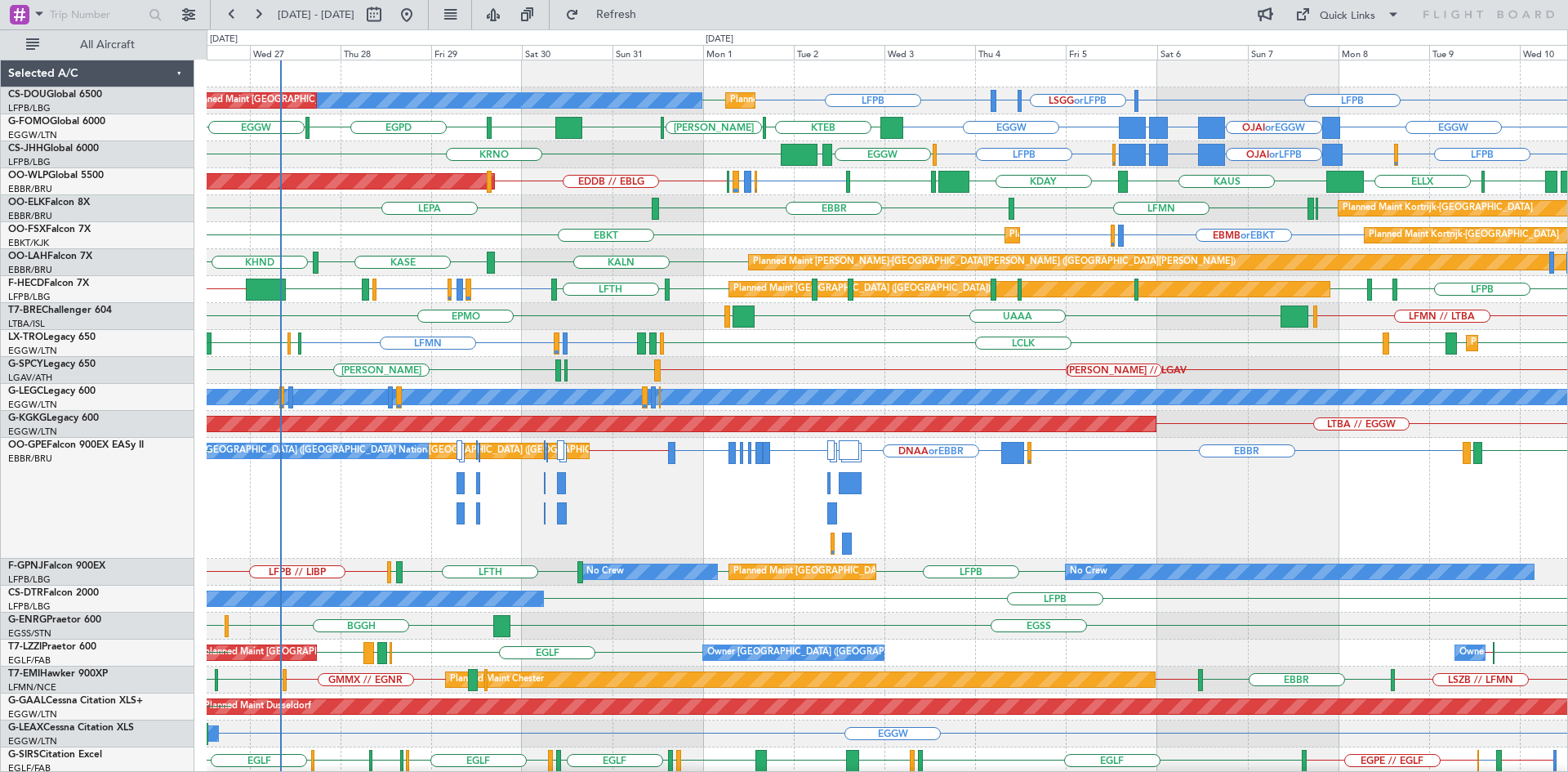
click at [1277, 519] on div "EBBR EGHH or EBBR DNAA or EBBR EBBR LRBS or EBBR LRBS or EBBR EYVI or EBBR EYVI…" at bounding box center [887, 498] width 1360 height 121
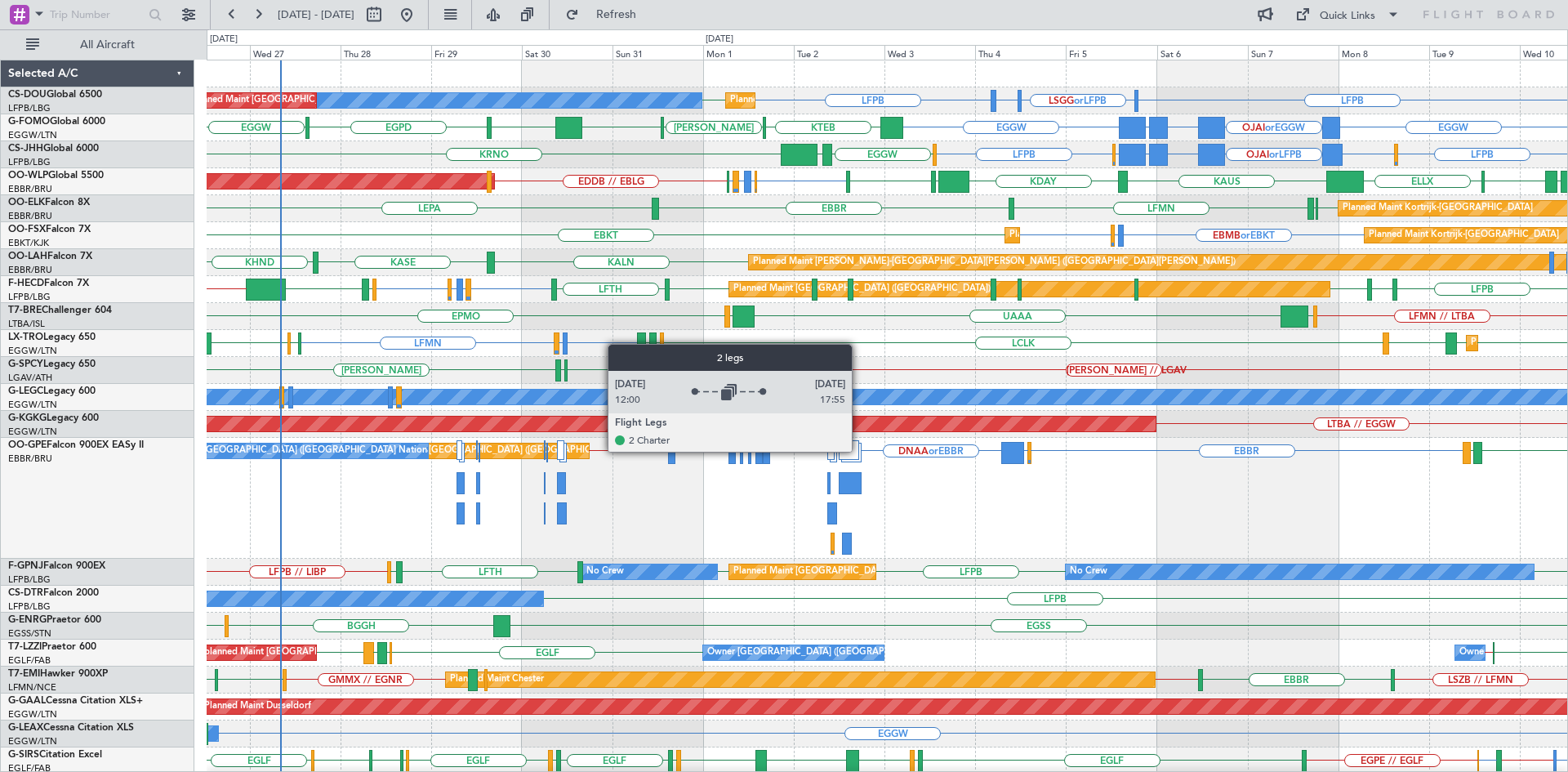
click at [859, 451] on div at bounding box center [850, 452] width 20 height 19
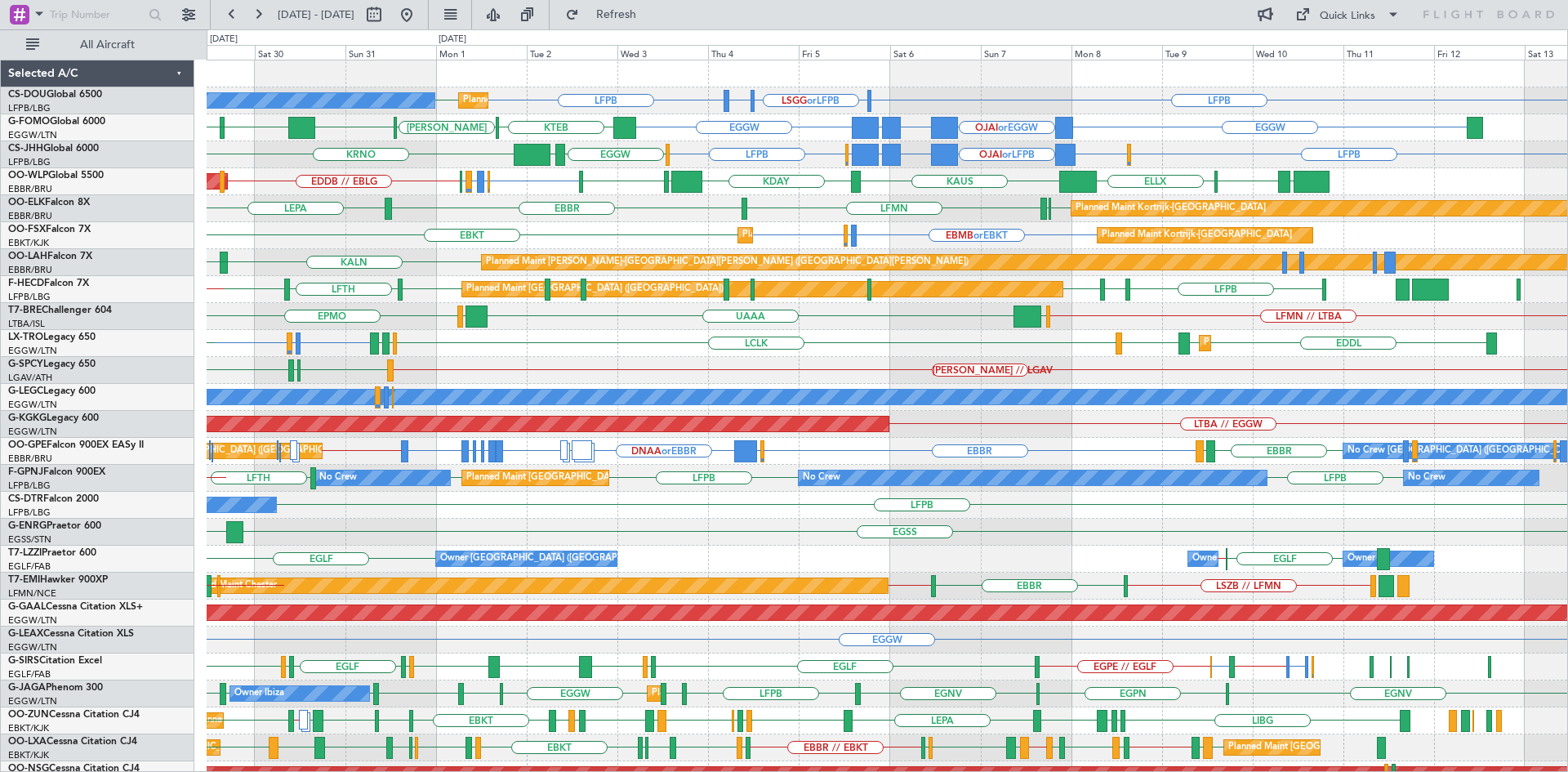
click at [1003, 445] on div "EBBR EGHH or EBBR DNAA or EBBR EBBR LRBS or EBBR LRBS or EBBR EYVI or EBBR EYVI…" at bounding box center [887, 451] width 1360 height 27
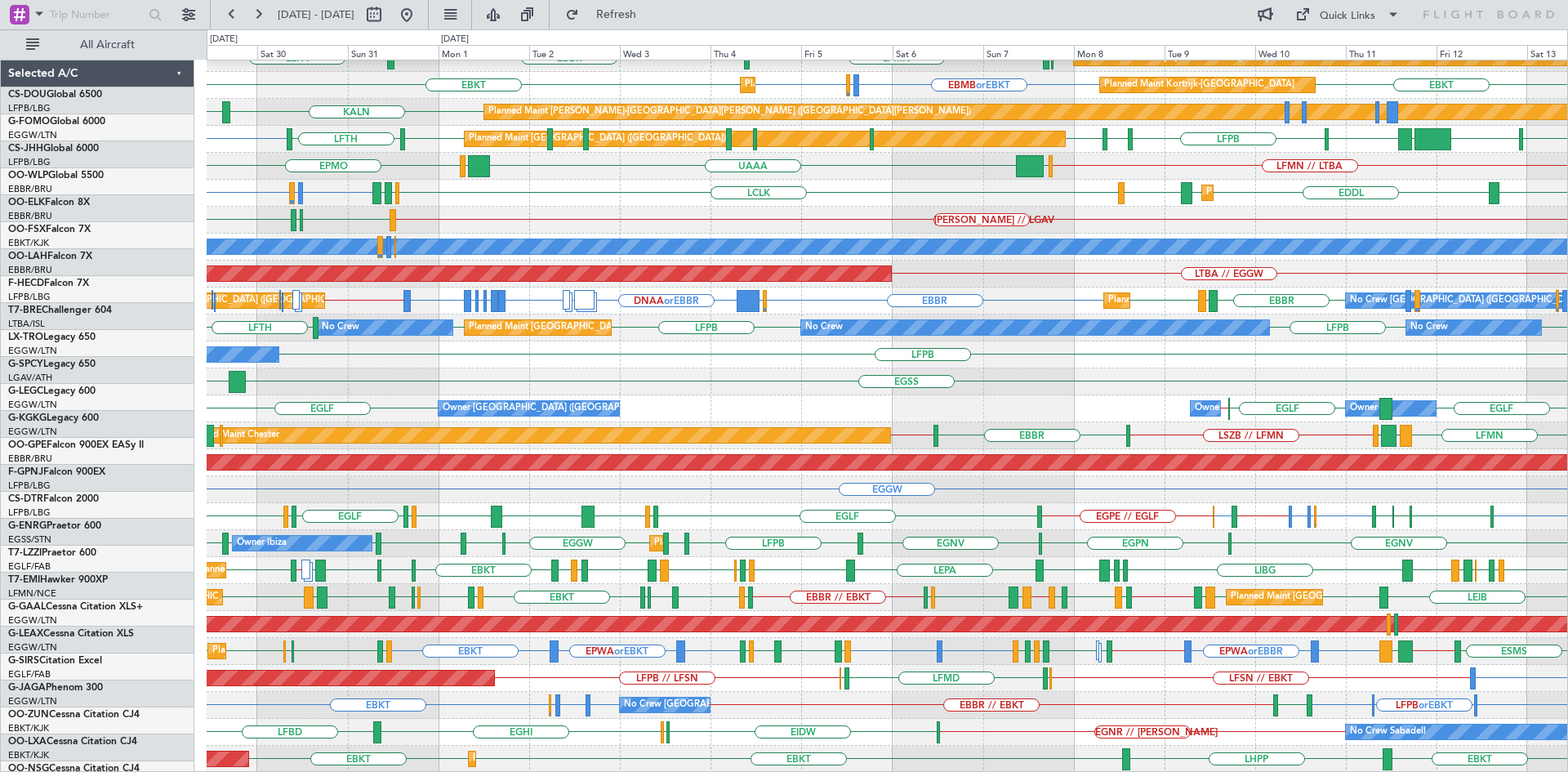
scroll to position [150, 0]
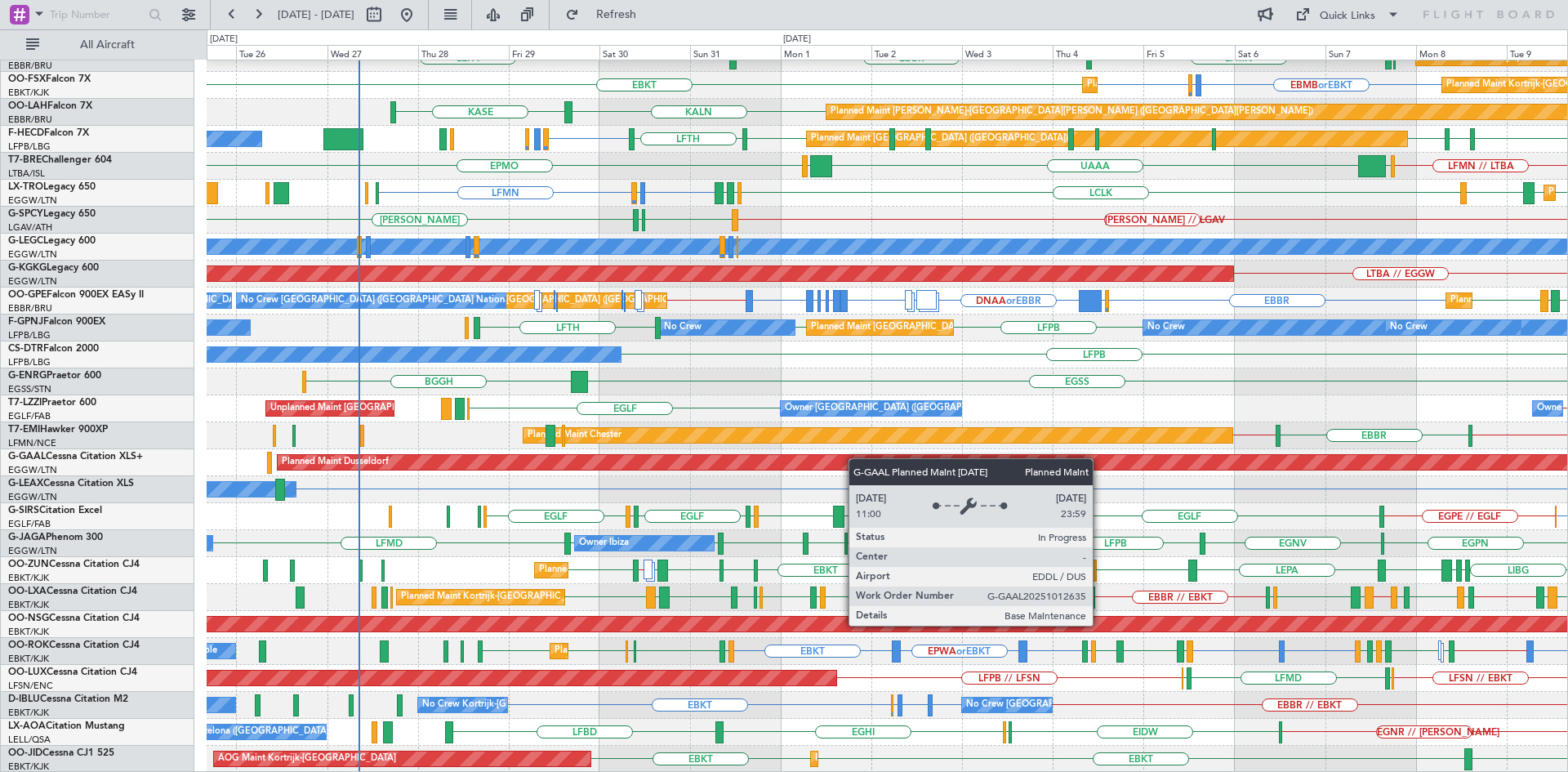
click at [657, 461] on div "ELLX EBBR or ELLX LIRZ or ELLX ELLX KAUS KDAY EBLG LIML EDDB // EBLG Planned Ma…" at bounding box center [887, 341] width 1360 height 863
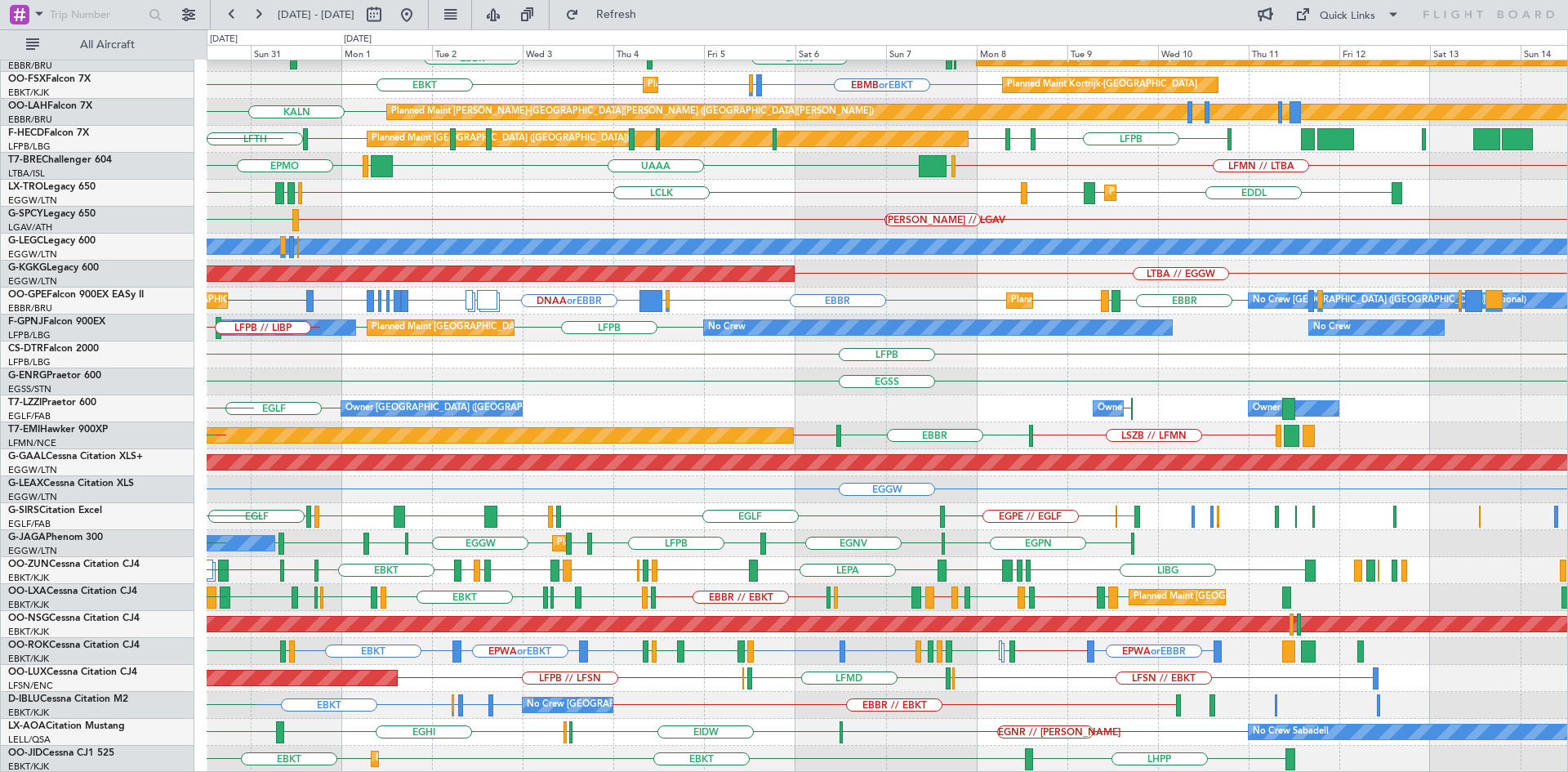
click at [725, 522] on div "EGBP or EGPE EGPE // EGLF EGLF EGPH EGLF EFHK EGLF EGPH EGLF LFSL EGLF EGSS EGN…" at bounding box center [887, 516] width 1360 height 27
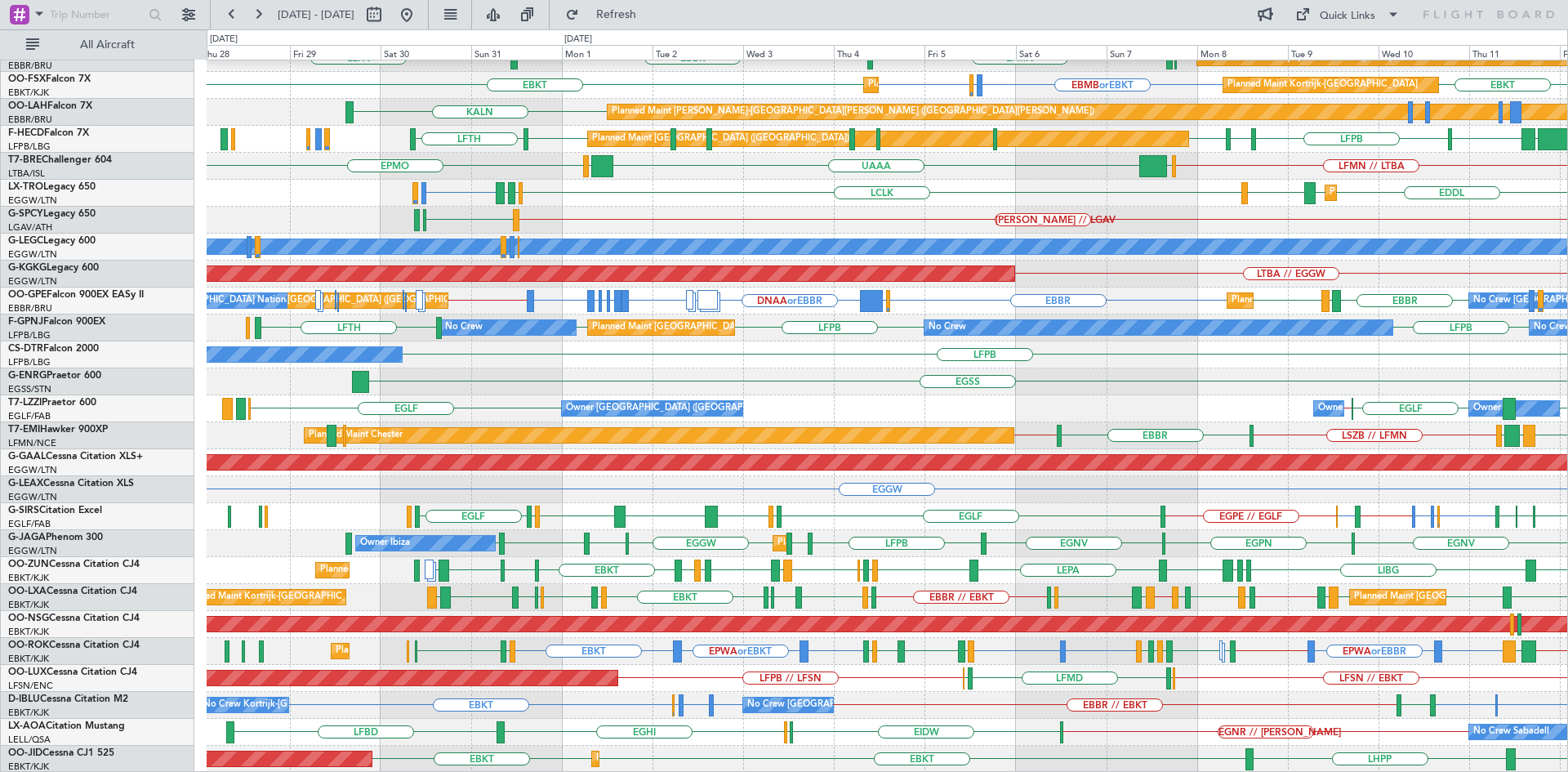
click at [763, 364] on div "LFPB No Crew" at bounding box center [887, 355] width 1360 height 27
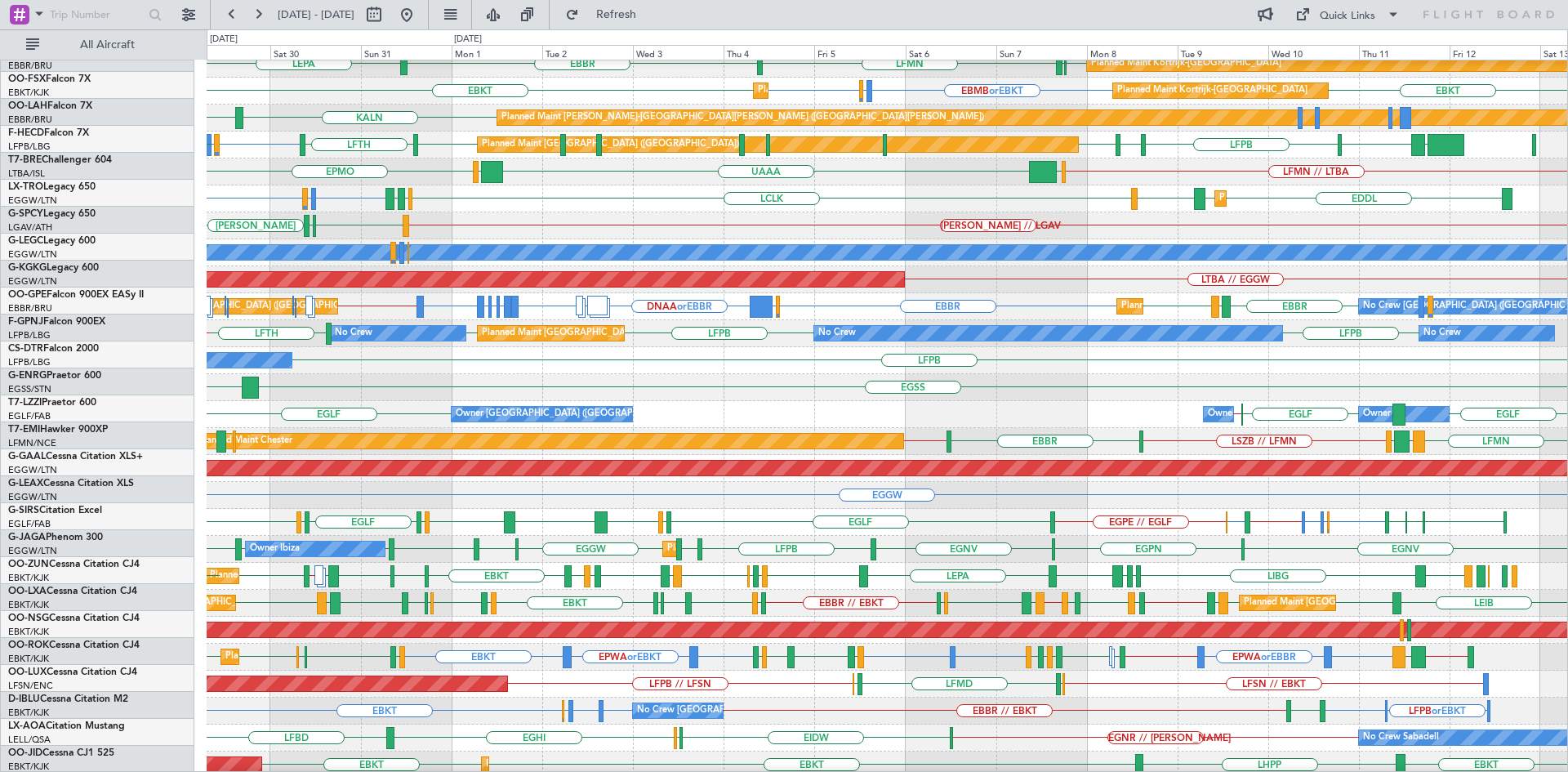
scroll to position [145, 0]
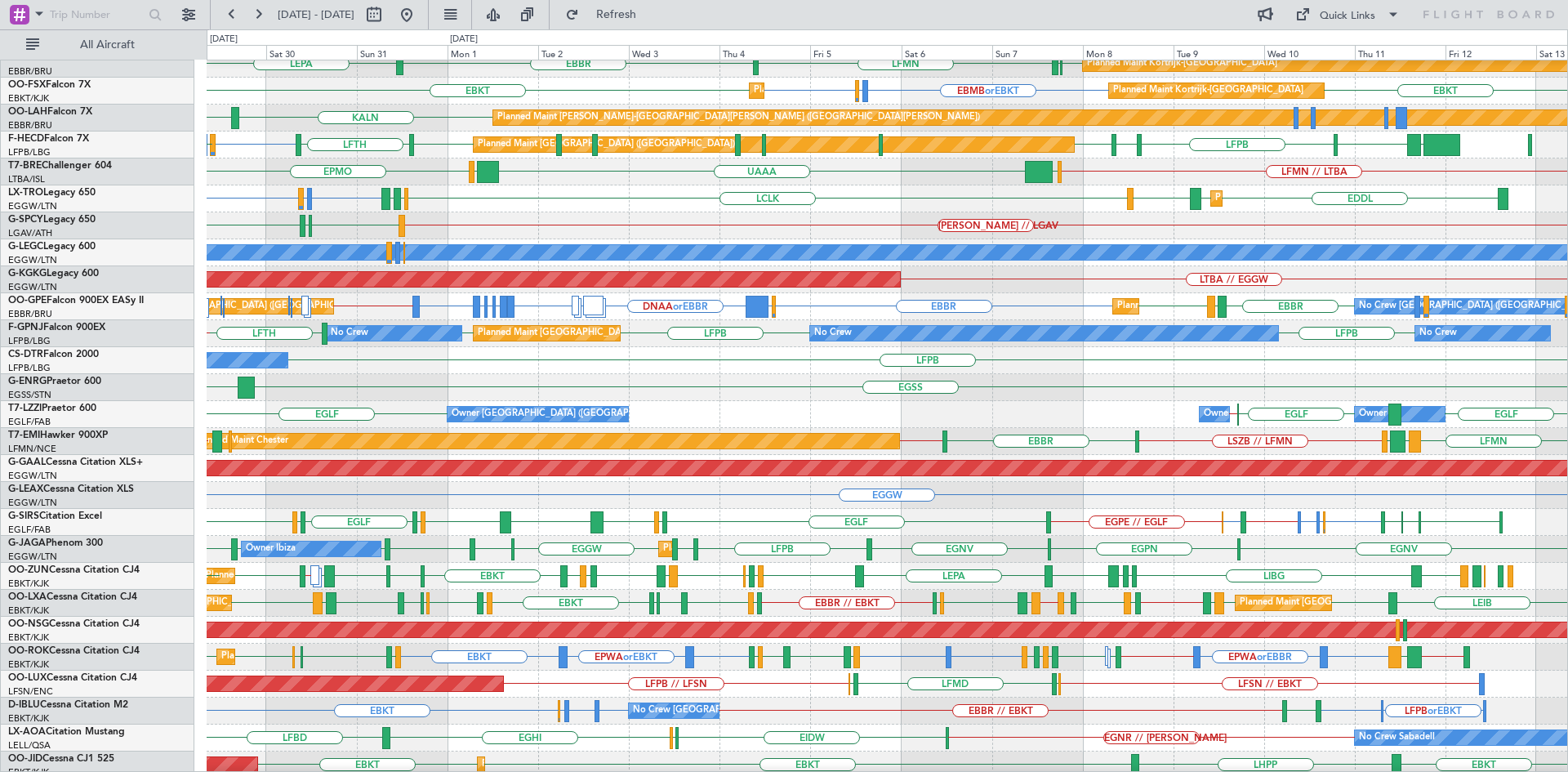
click at [710, 511] on div "EGLF EGBP or EGLF EGAC or EGLF EGLF // EGBP EGBP or EGPE EGPE // EGLF EGGP EGNM…" at bounding box center [887, 522] width 1360 height 27
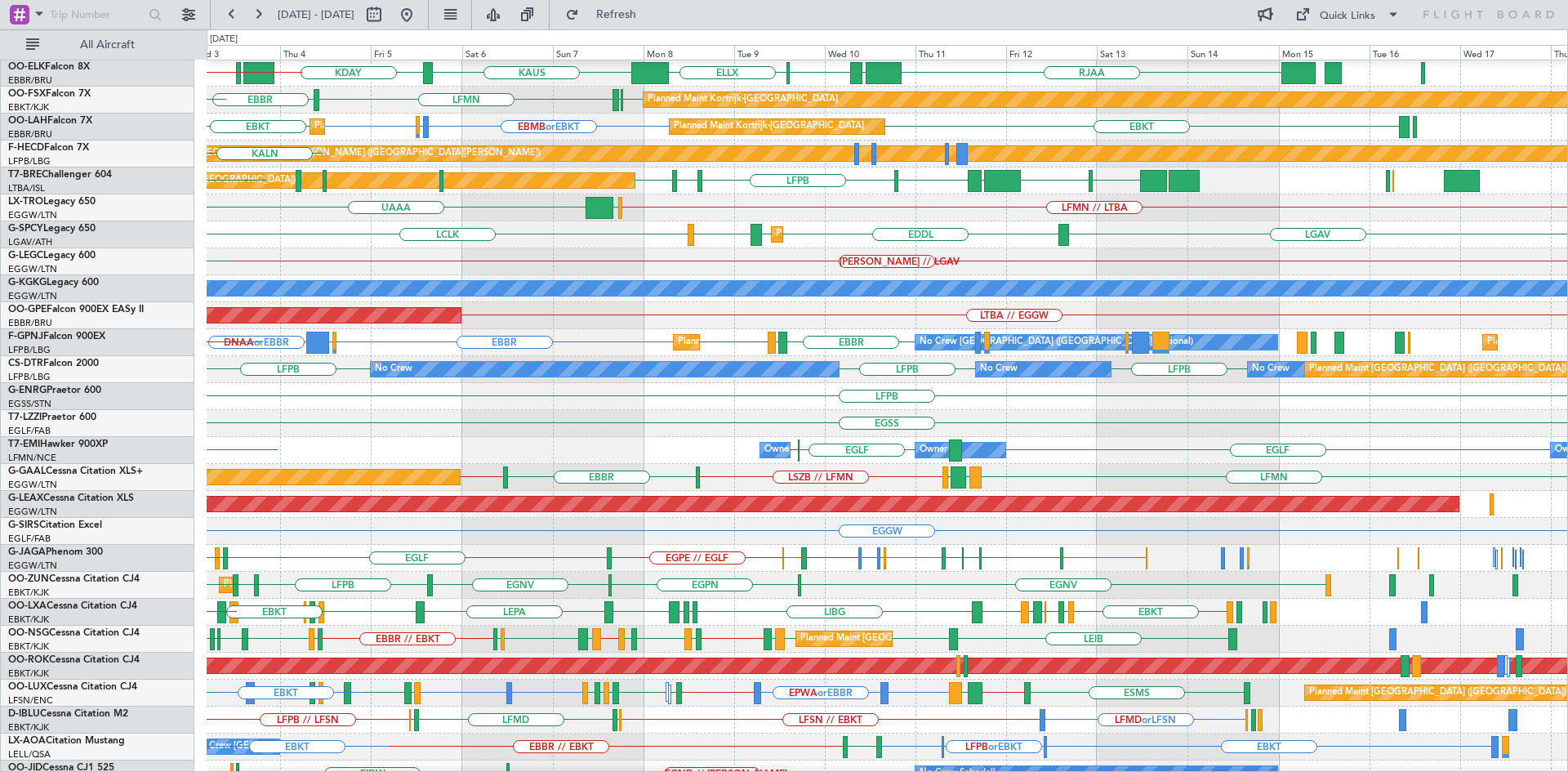
scroll to position [108, 0]
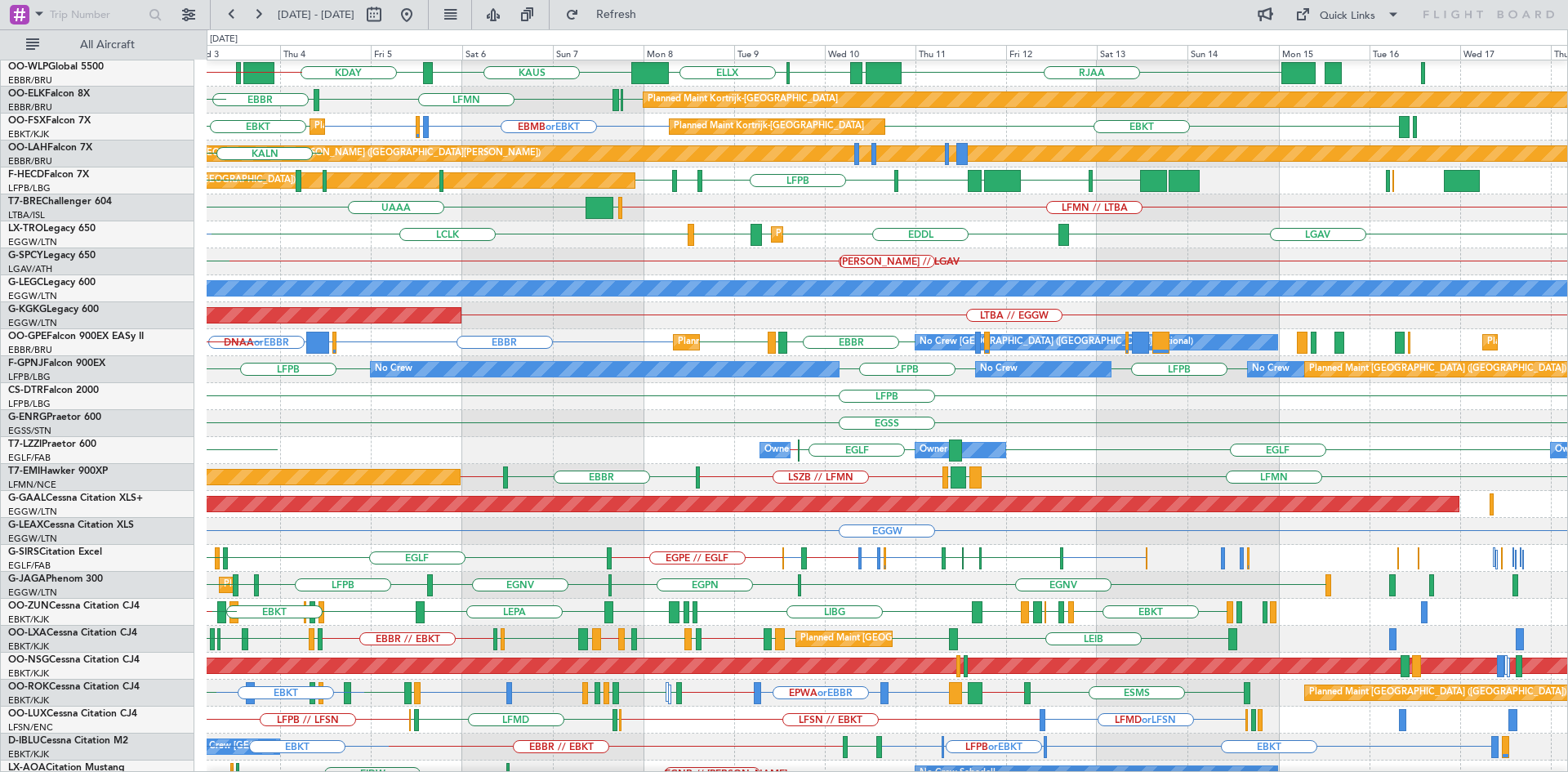
click at [652, 233] on div "Planned Maint Dusseldorf LGAV EDDL EDDL LGAV LCLK LLBG LGAV LFMN LDSP or LFMN" at bounding box center [887, 234] width 1360 height 27
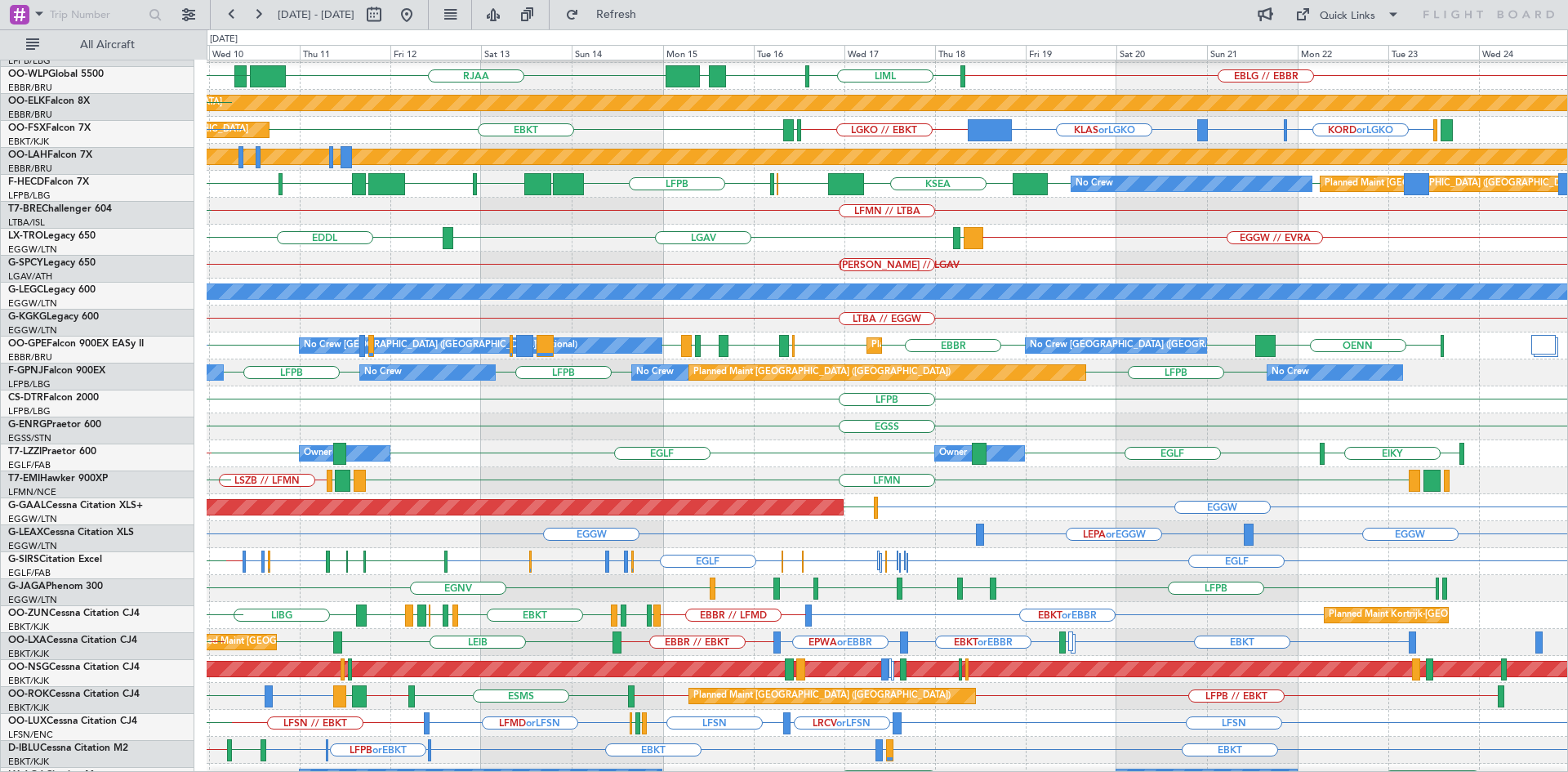
scroll to position [106, 0]
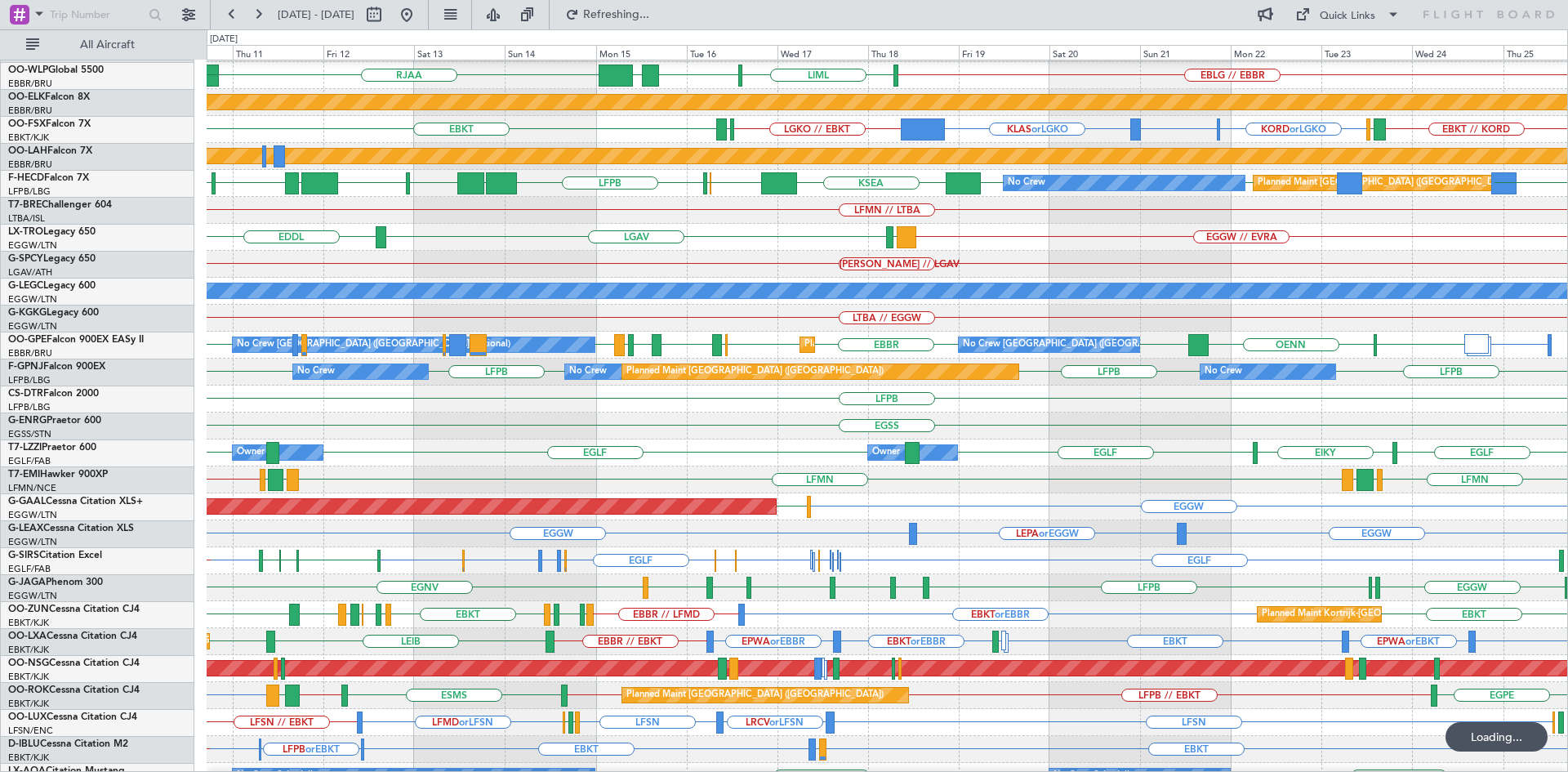
click at [725, 328] on div "LTBA // EGGW" at bounding box center [887, 318] width 1360 height 27
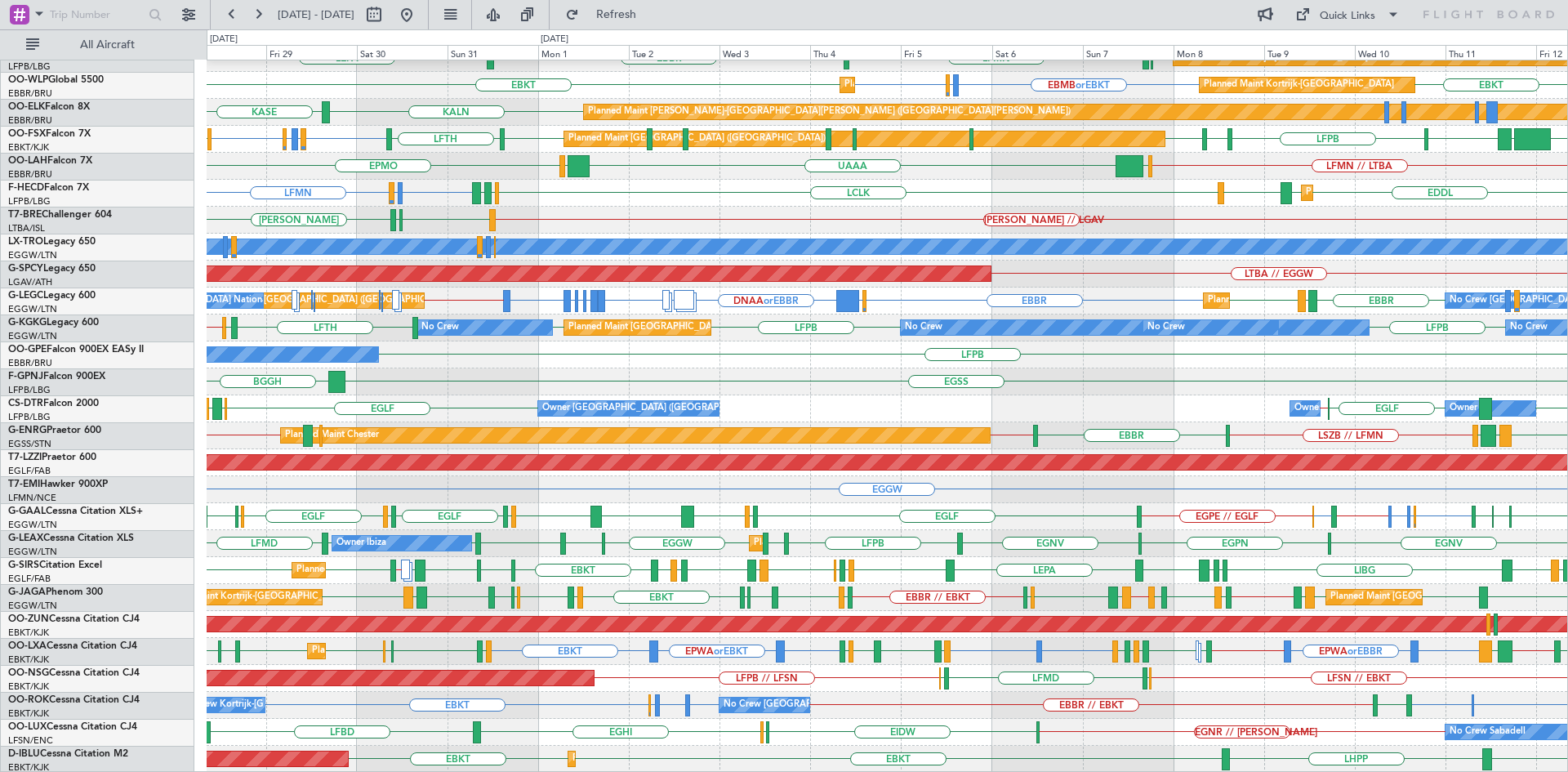
scroll to position [150, 0]
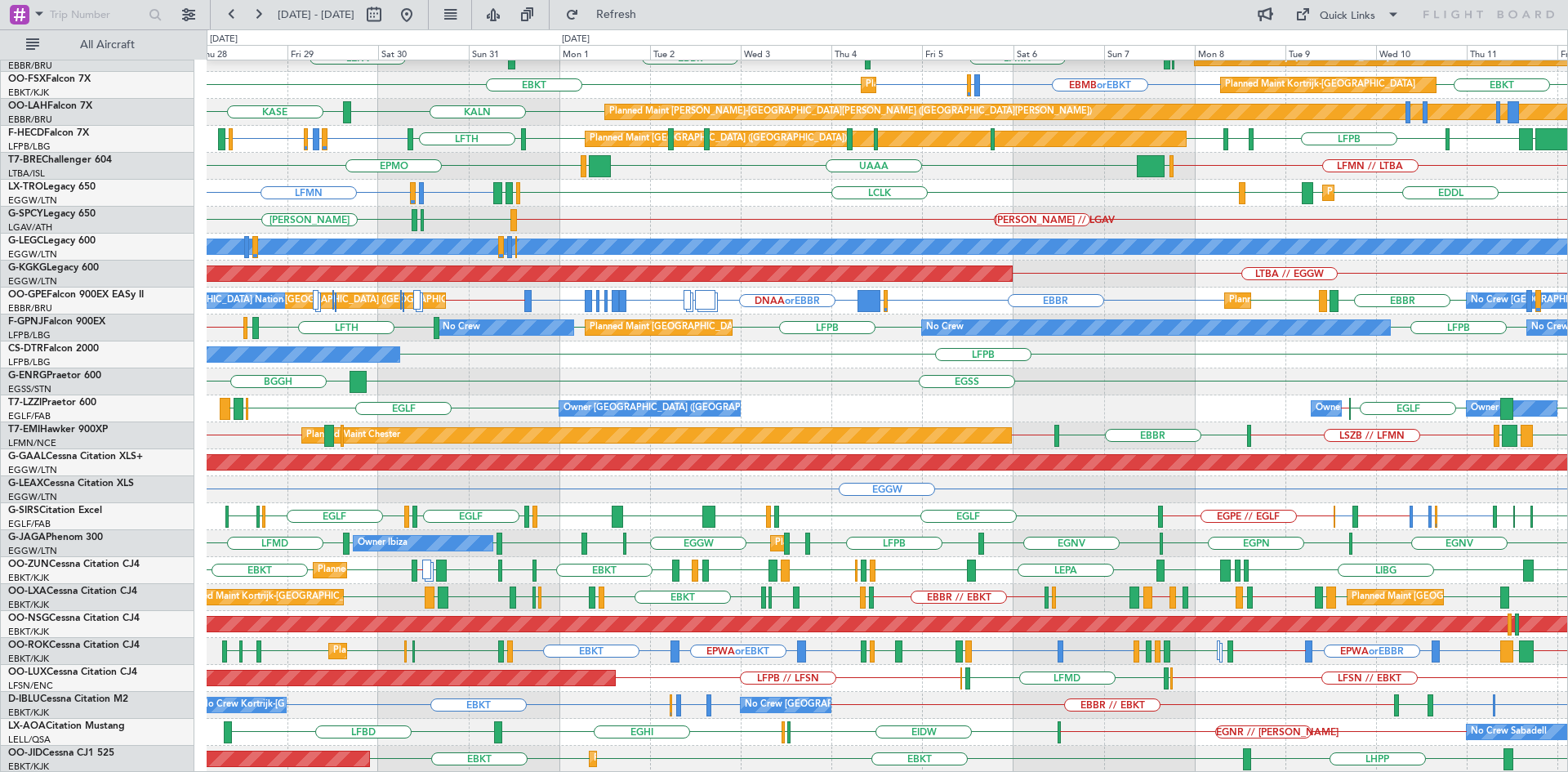
click at [369, 284] on div "LTBA // EGGW AOG Maint Istanbul (Ataturk)" at bounding box center [887, 273] width 1360 height 27
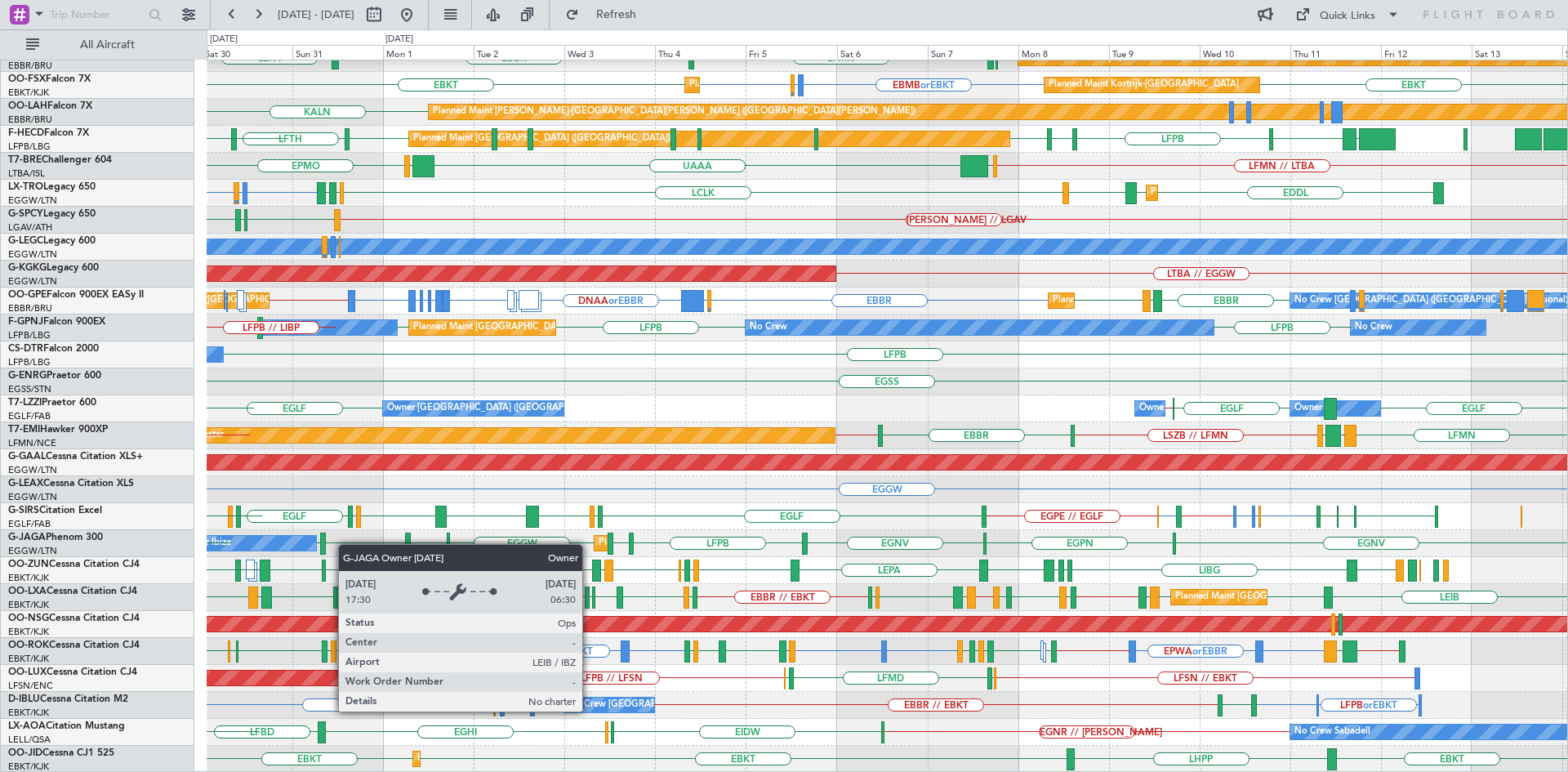
click at [279, 544] on div "ELLX EBBR or ELLX LIRZ or ELLX ELLX LTCG LIML ELLX LIML EDDB // EBLG KAUS KDAY …" at bounding box center [887, 341] width 1360 height 863
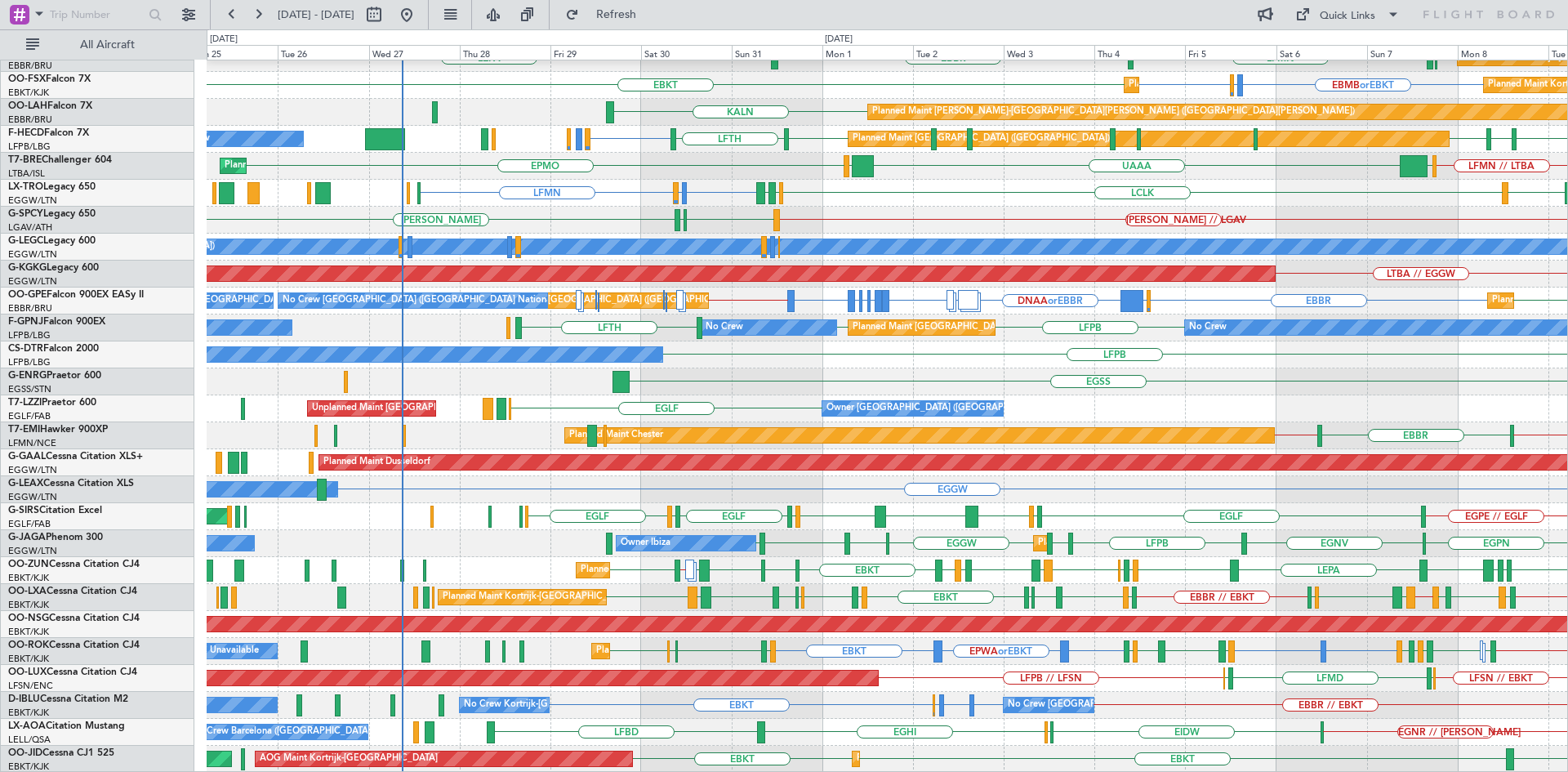
click at [907, 611] on div "Planned Maint [GEOGRAPHIC_DATA] ([GEOGRAPHIC_DATA])" at bounding box center [887, 624] width 1360 height 27
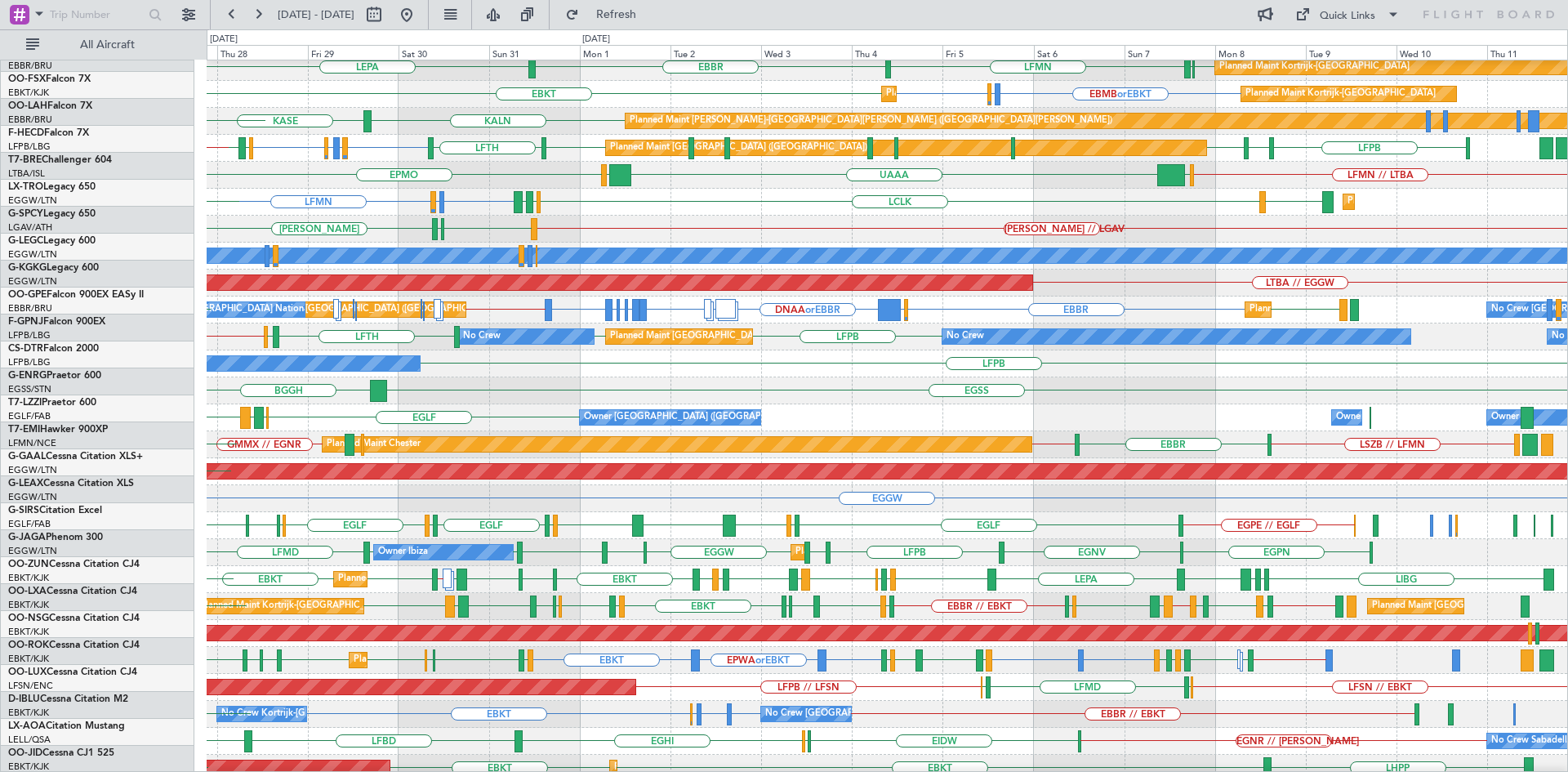
scroll to position [142, 0]
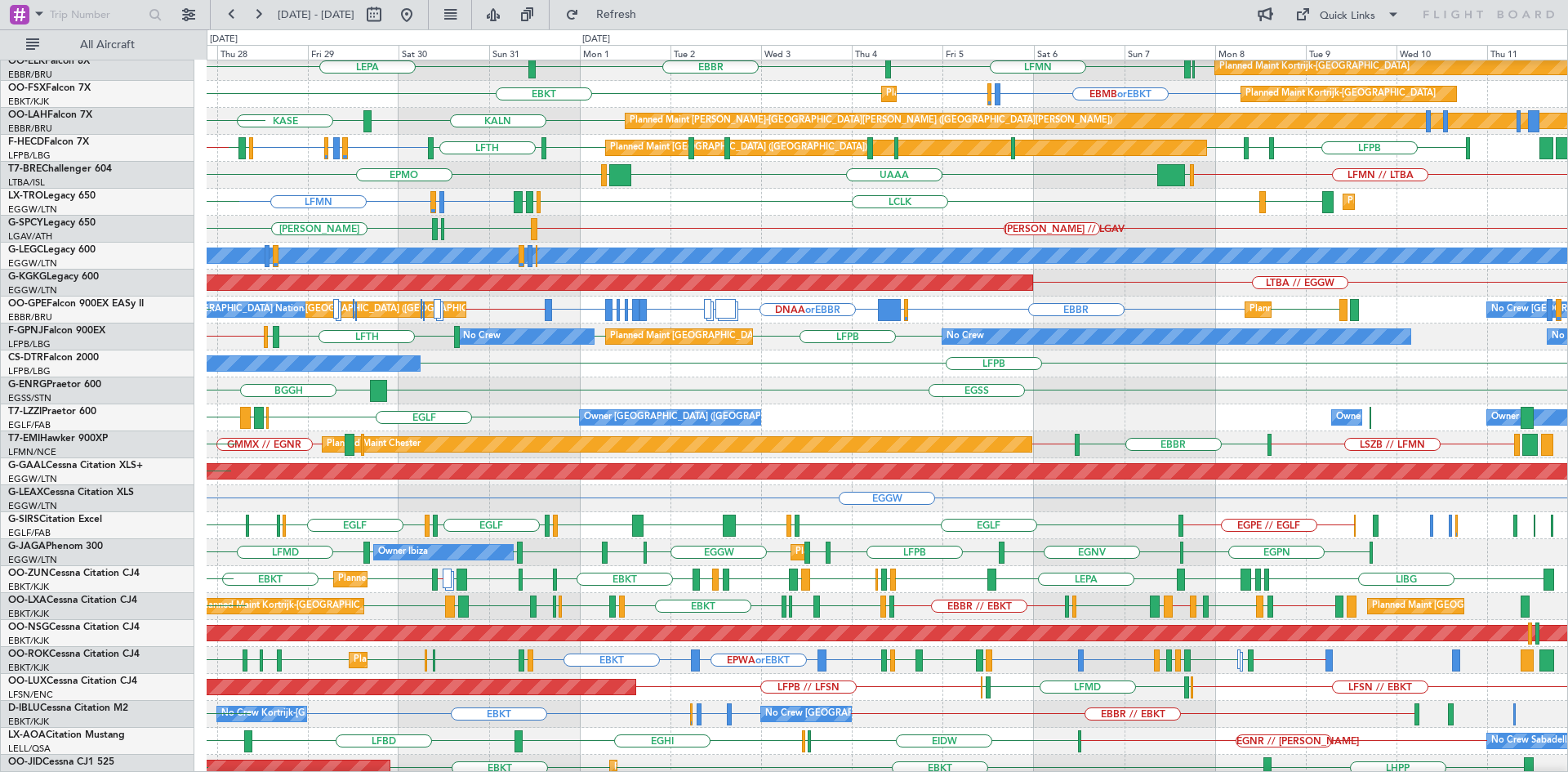
click at [789, 221] on div "[PERSON_NAME] // LGAV LGAV LGMK [PERSON_NAME]" at bounding box center [887, 229] width 1360 height 27
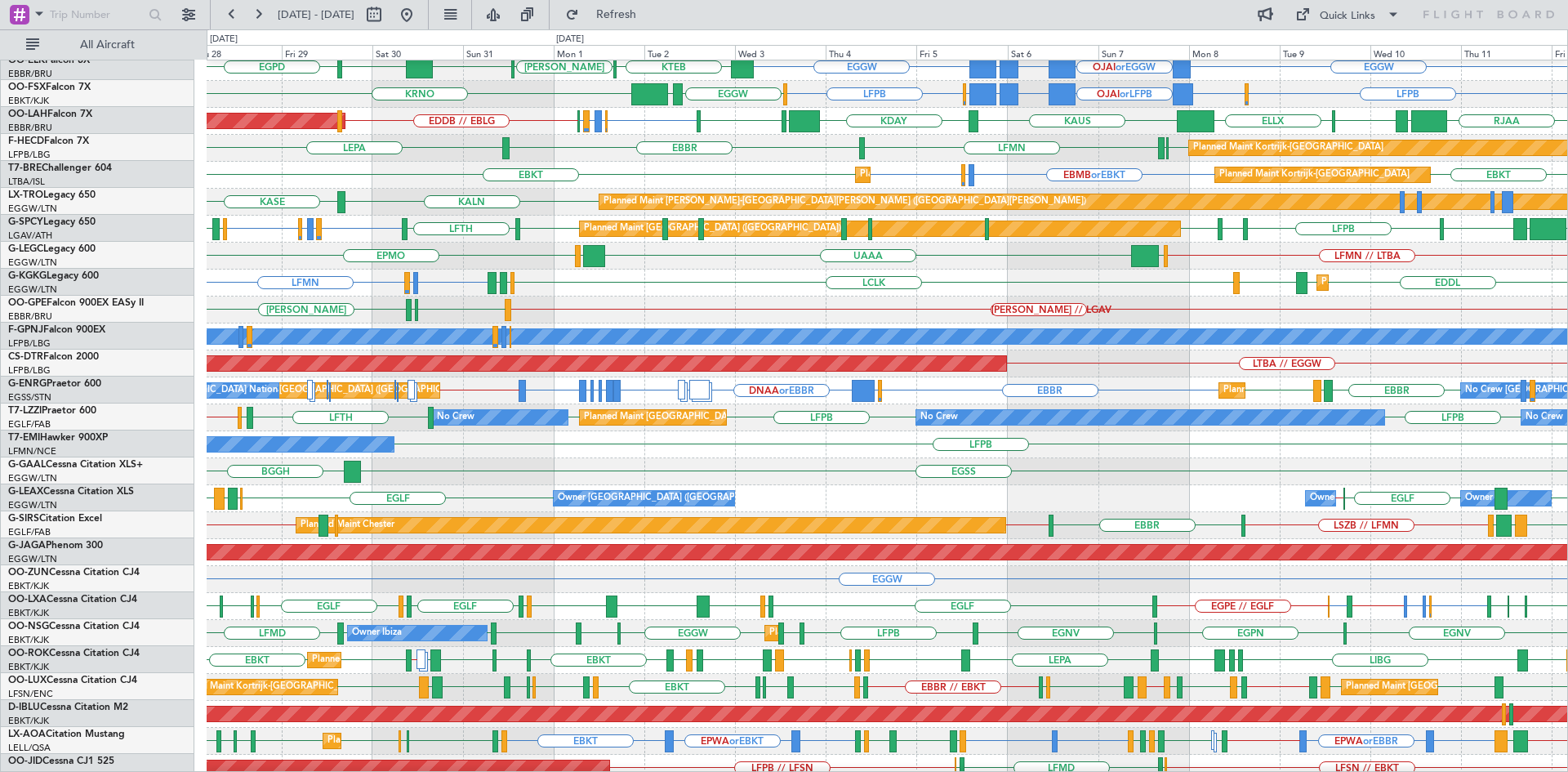
scroll to position [60, 0]
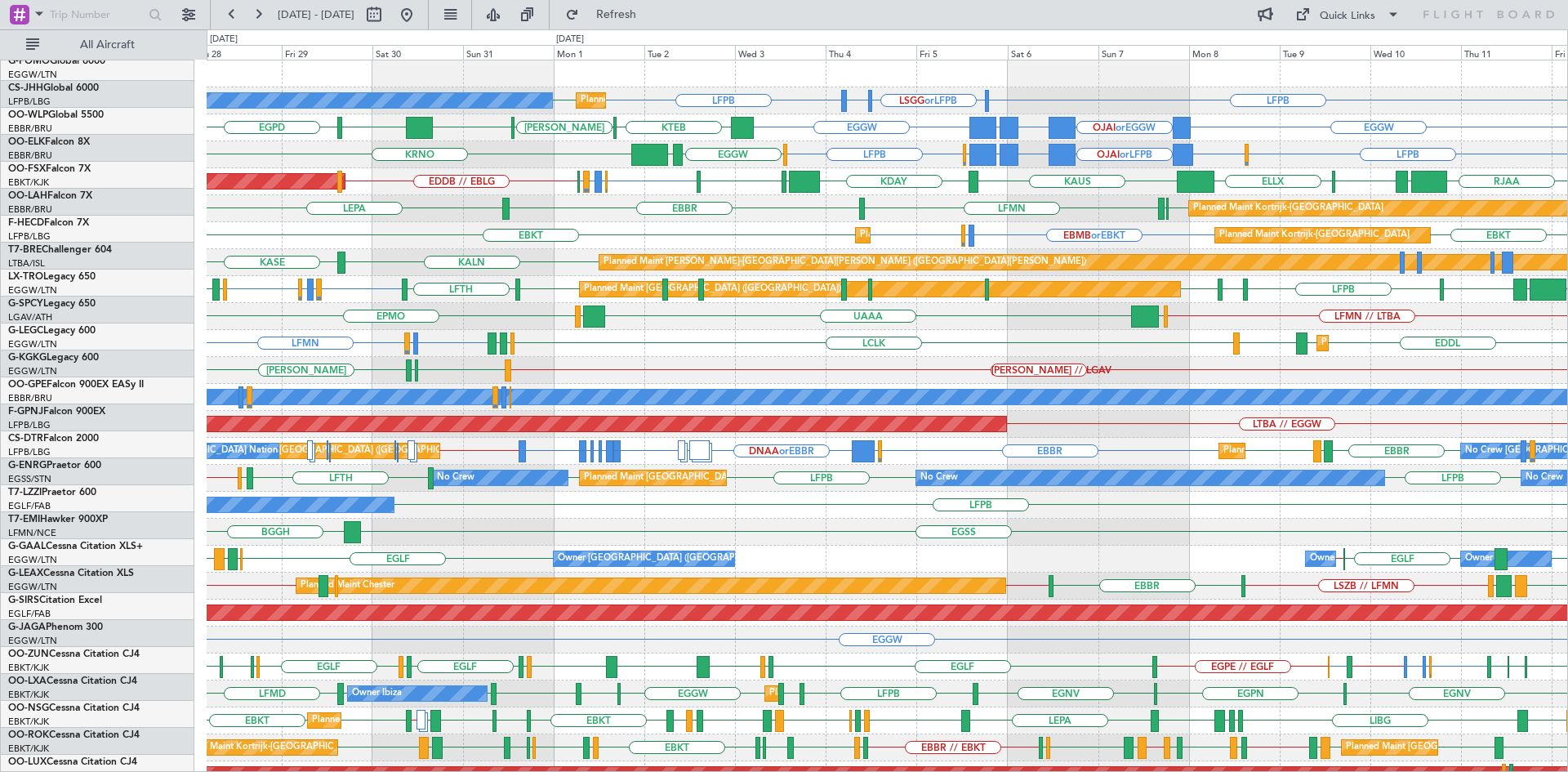
click at [1567, 516] on html "28 Aug 2025 - 12 Sep 2025 Refresh Quick Links All Aircraft Planned Maint Paris …" at bounding box center [784, 386] width 1568 height 772
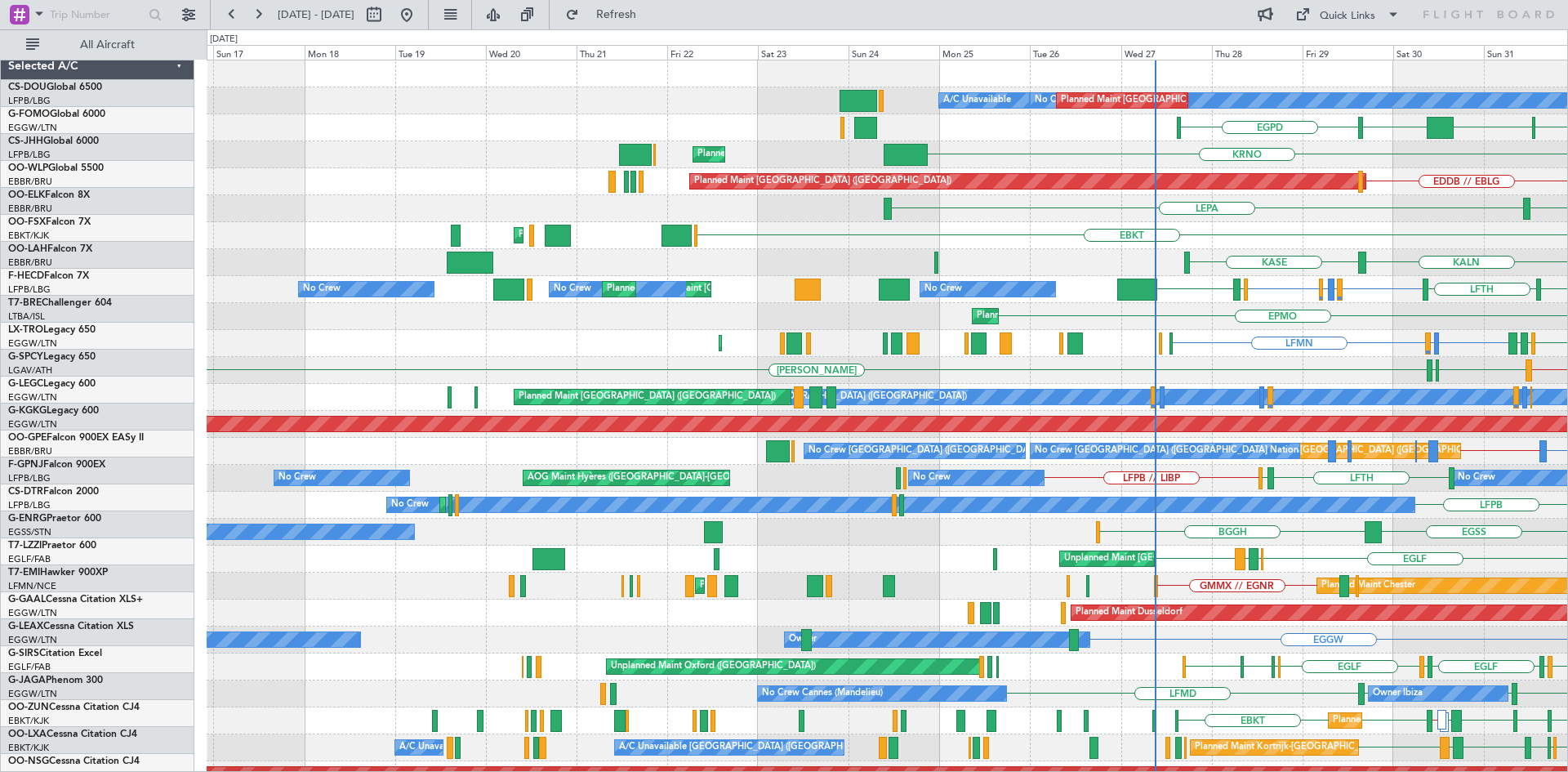
scroll to position [0, 0]
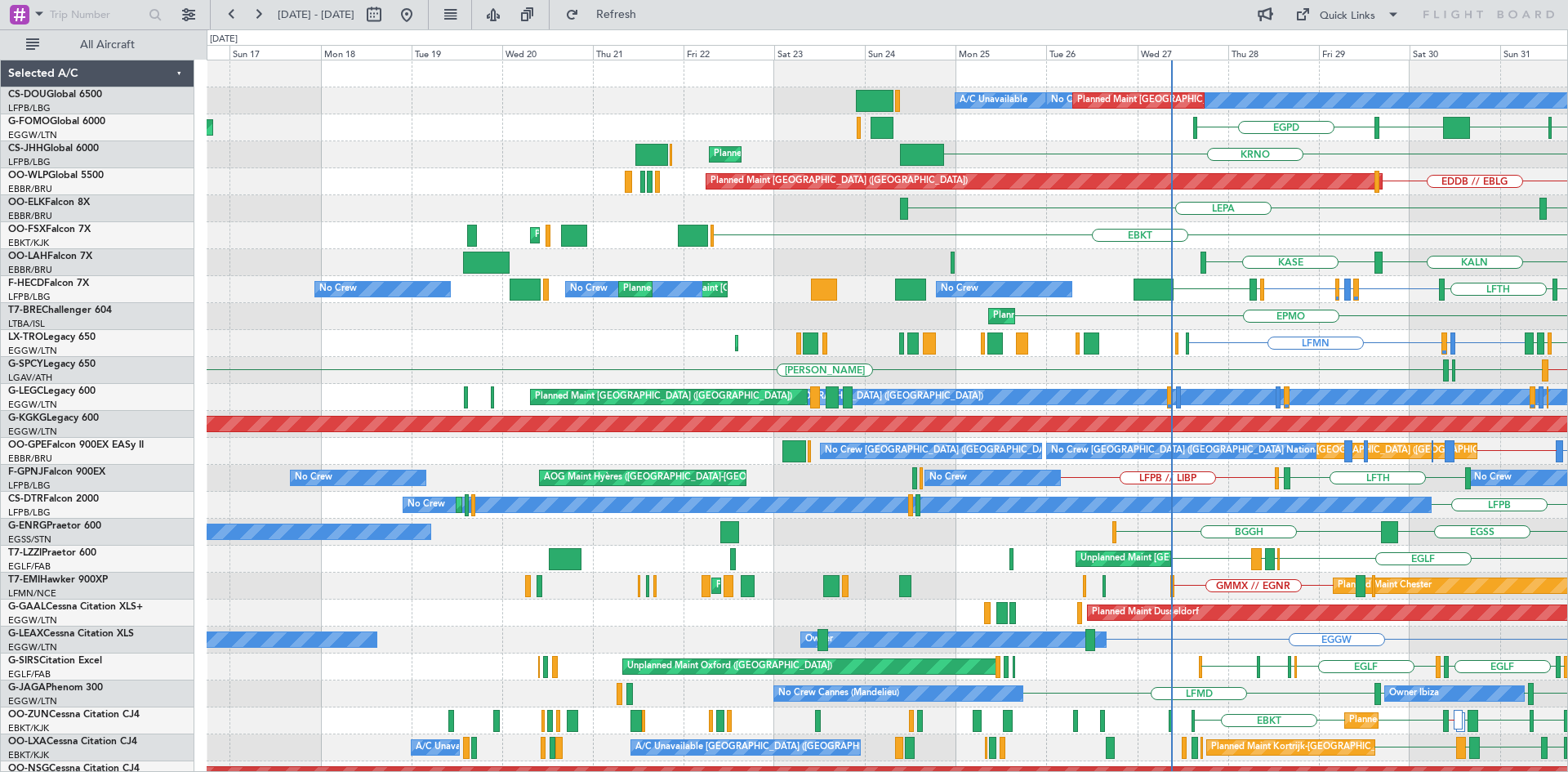
click at [1503, 505] on div "No Crew Planned Maint Paris (Le Bourget) A/C Unavailable LIML or LFPB LFPB Plan…" at bounding box center [887, 492] width 1360 height 863
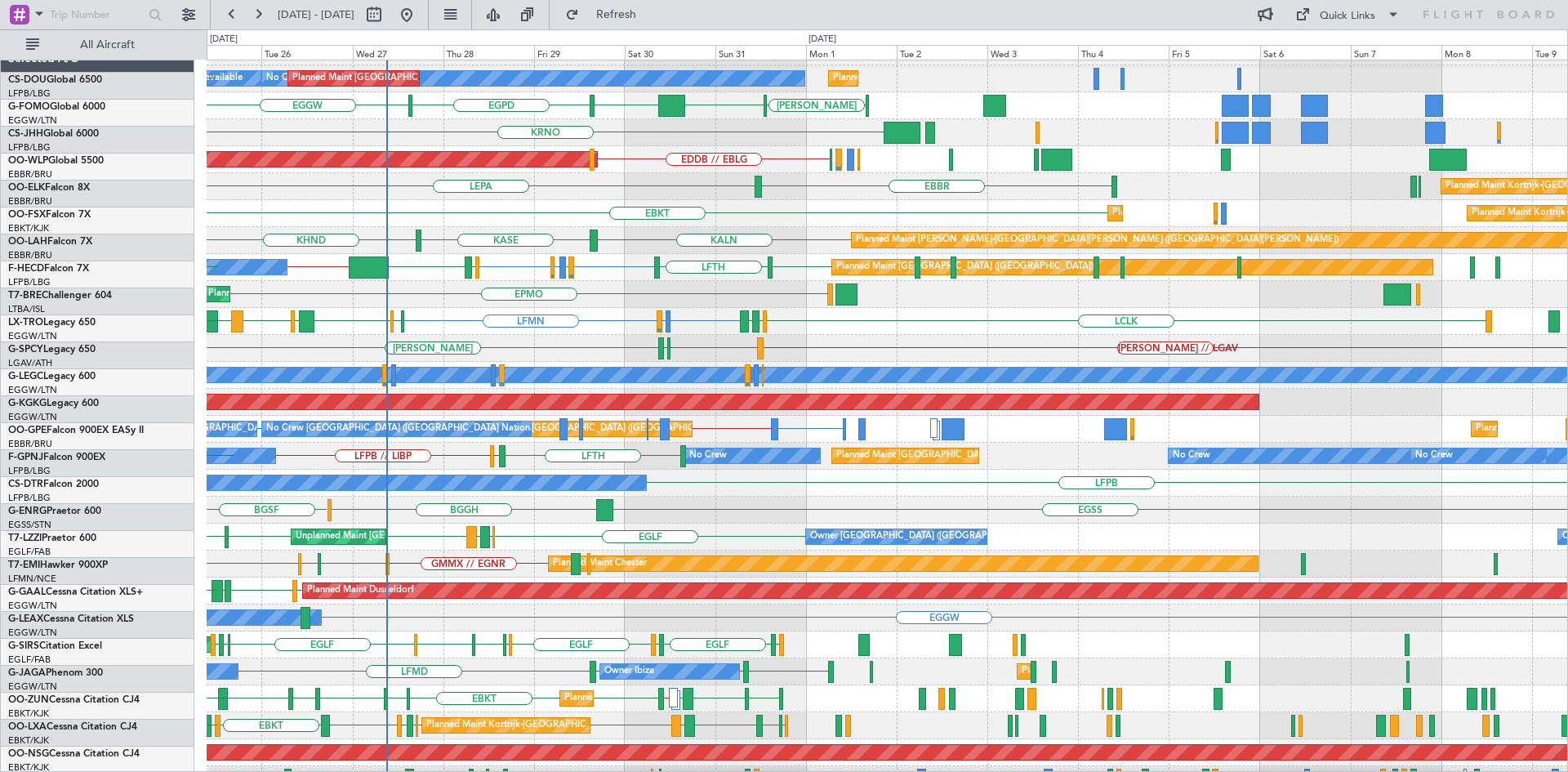
scroll to position [22, 0]
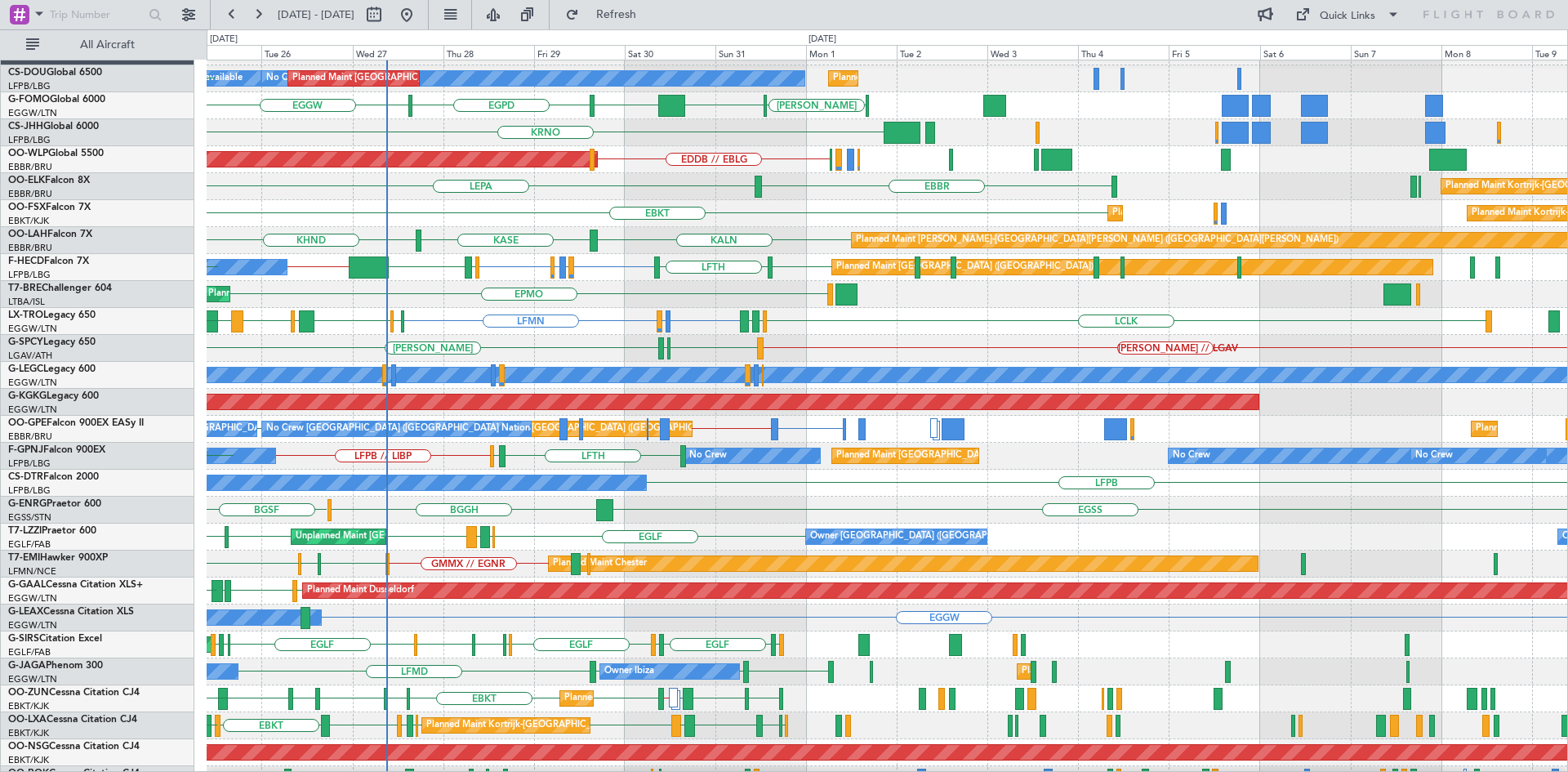
click at [448, 270] on div "LFPB LIRZ or LFPB EBBR or LFPB LFPB LFPB LFTH EGLF LFMN LFPB // SBBR No Crew Pl…" at bounding box center [887, 267] width 1360 height 27
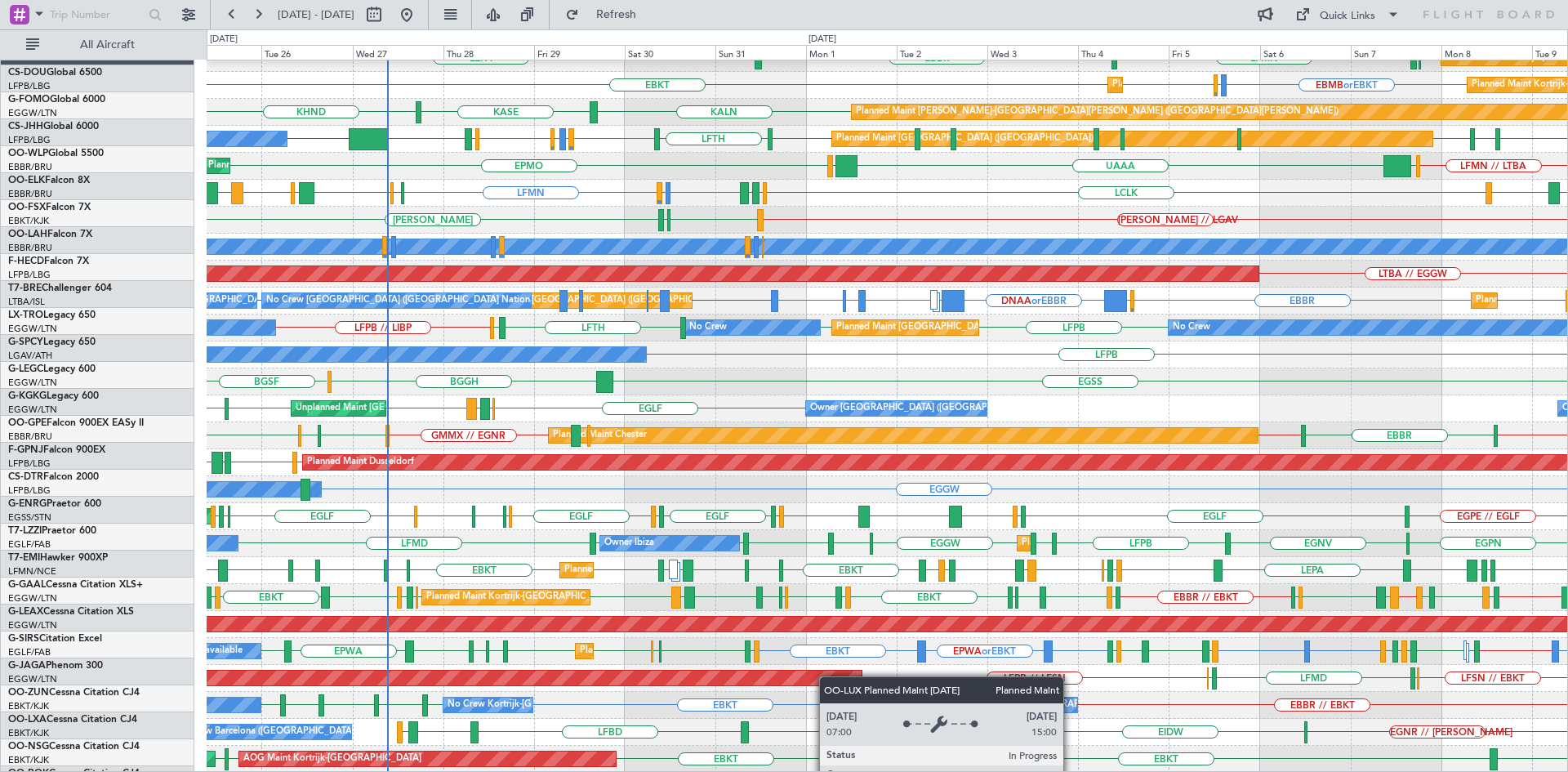
scroll to position [150, 0]
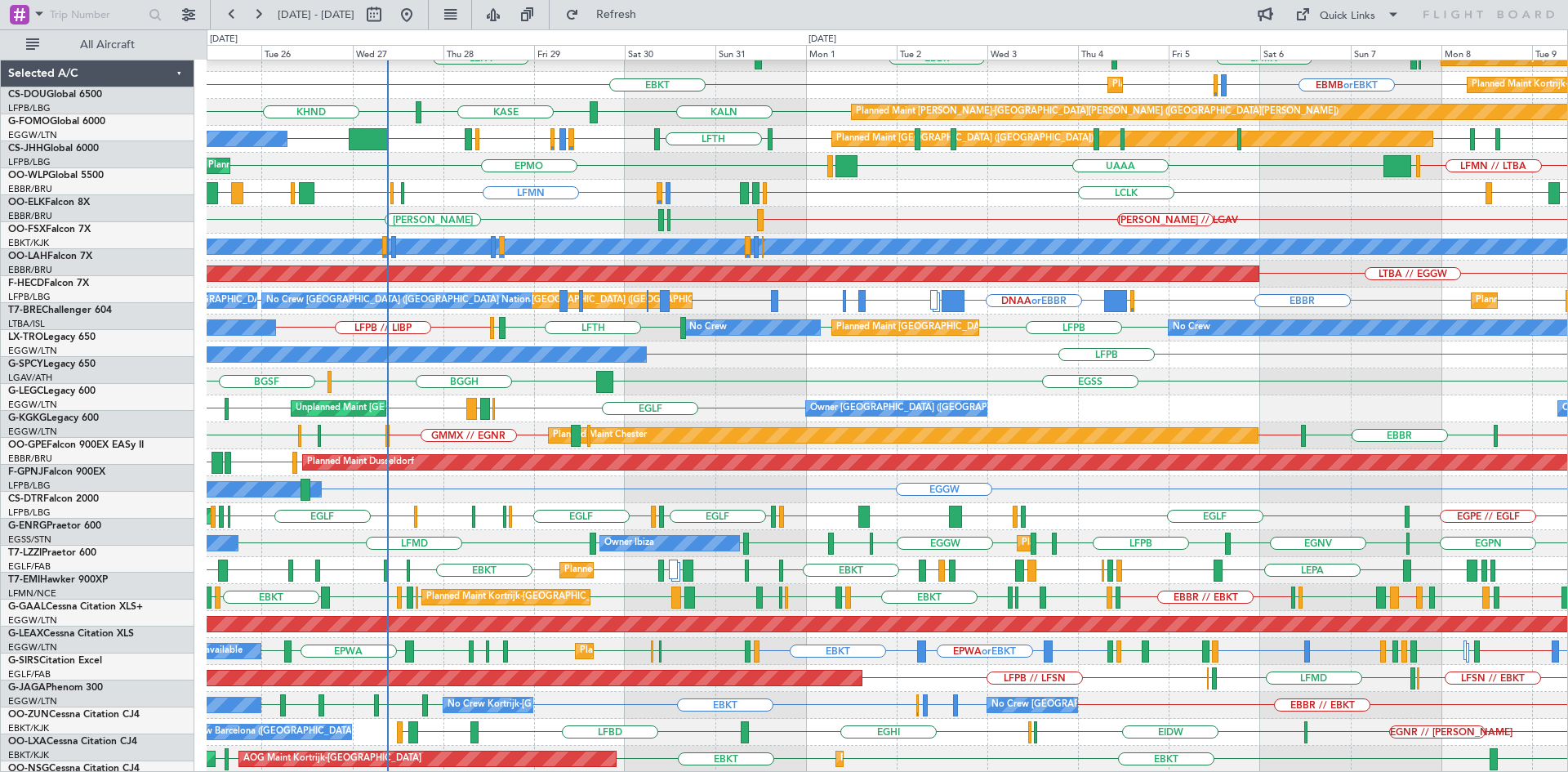
scroll to position [150, 0]
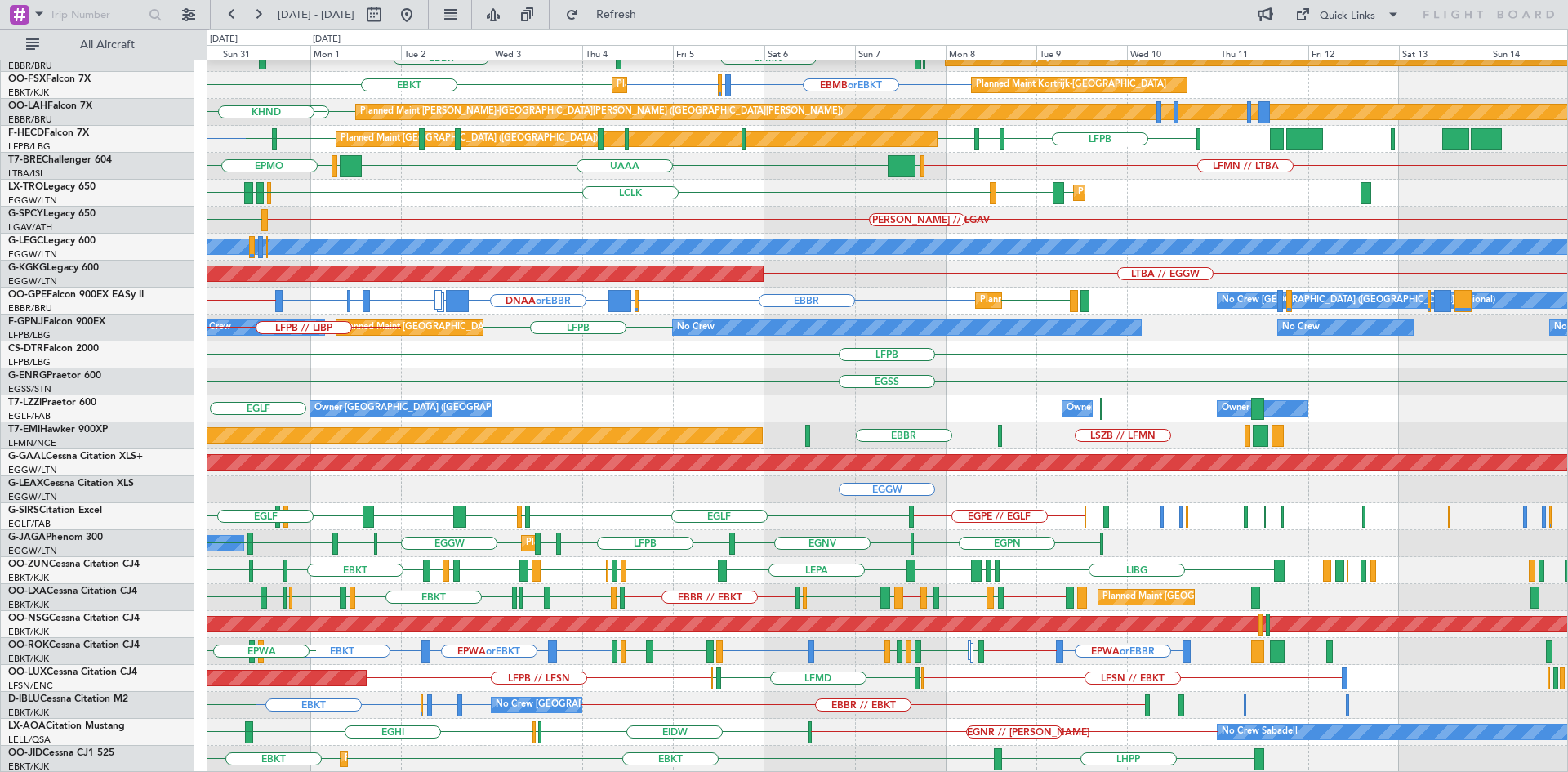
click at [391, 196] on div "LFMN EDDL LGAV LCLK LLBG LGAV Planned Maint Dusseldorf LDSP or LFMN LFMN LFKF L…" at bounding box center [887, 193] width 1360 height 27
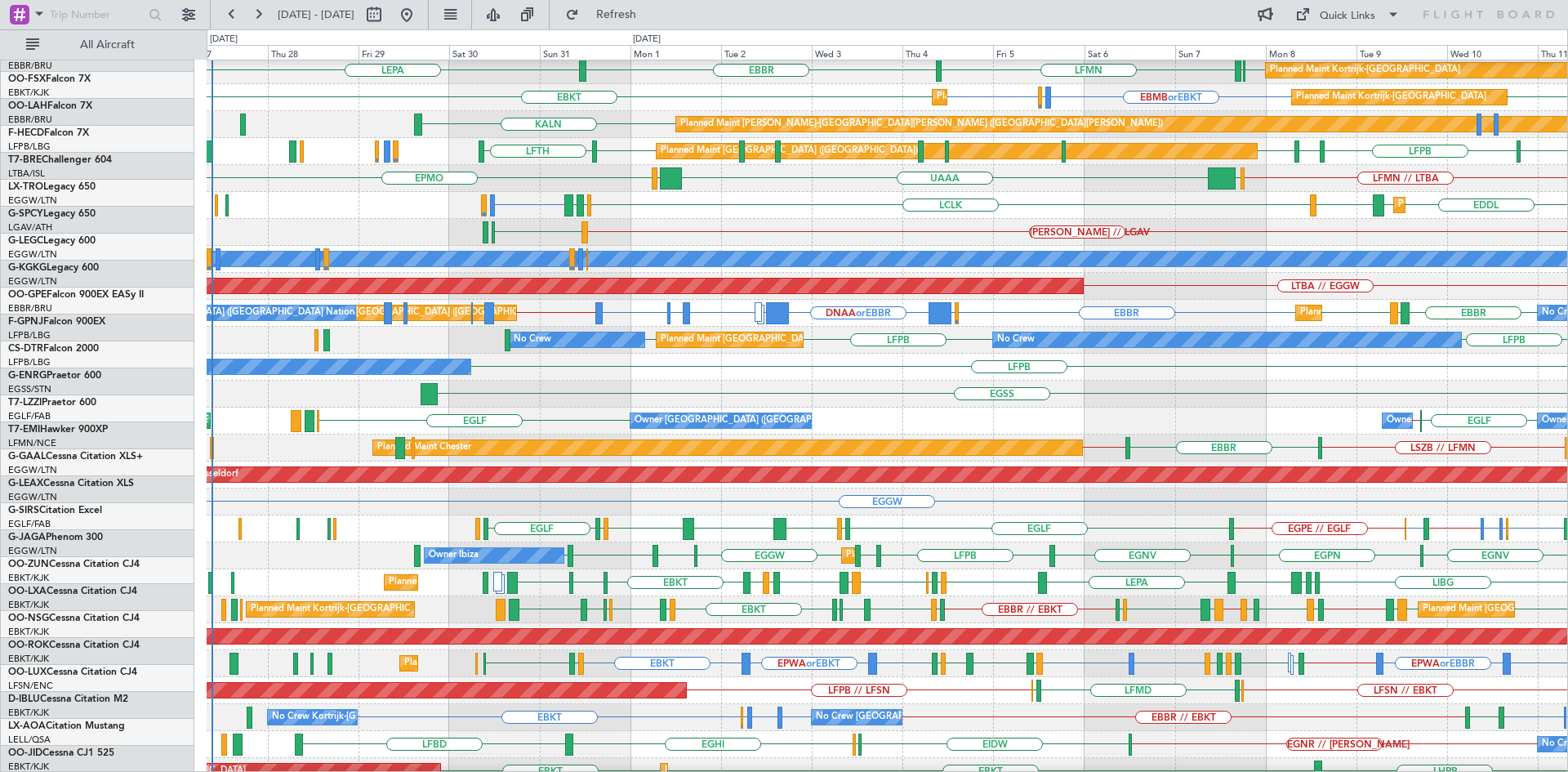
scroll to position [137, 0]
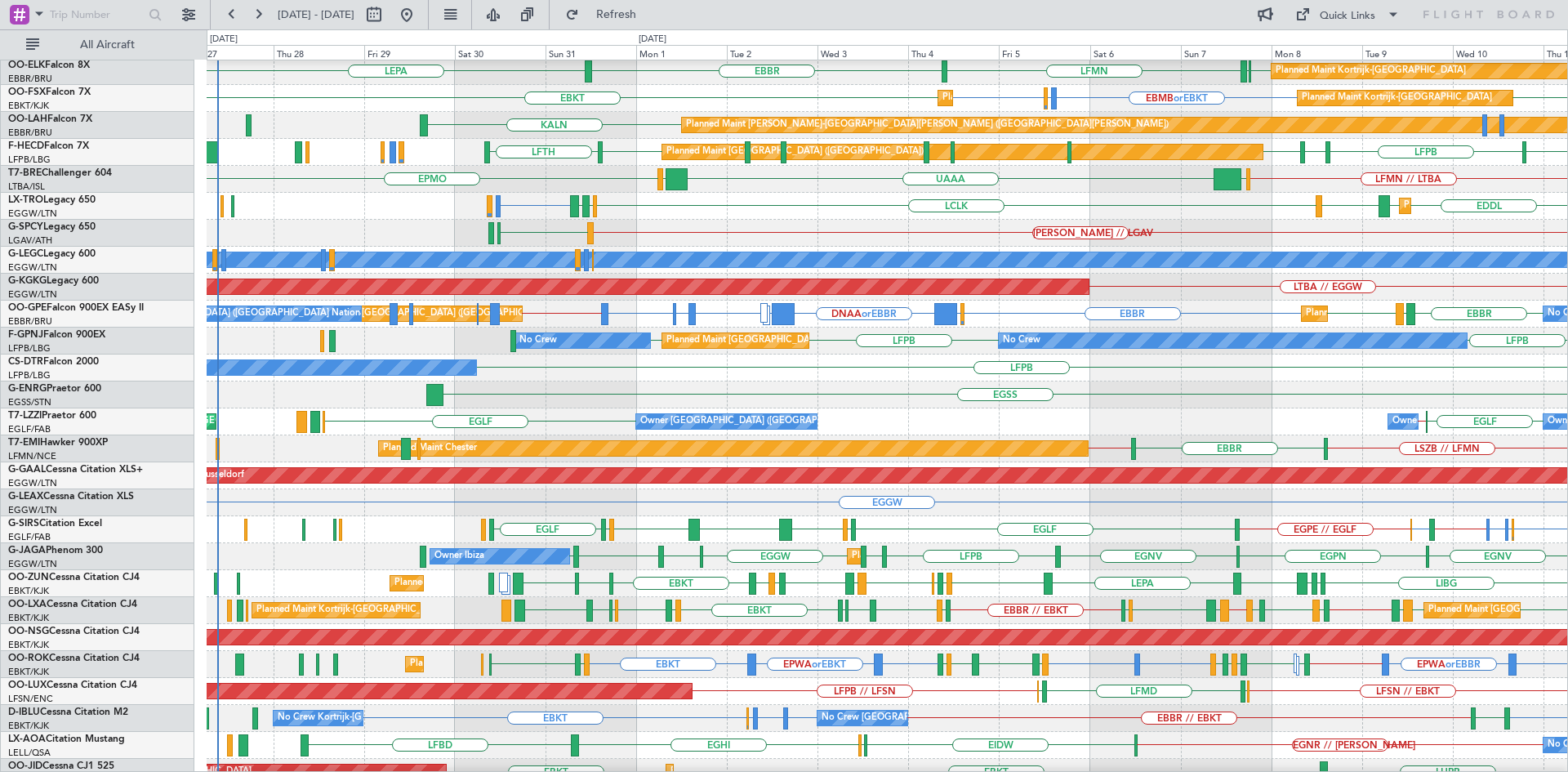
click at [834, 238] on div "HEMM // LGAV LGAV" at bounding box center [887, 233] width 1360 height 27
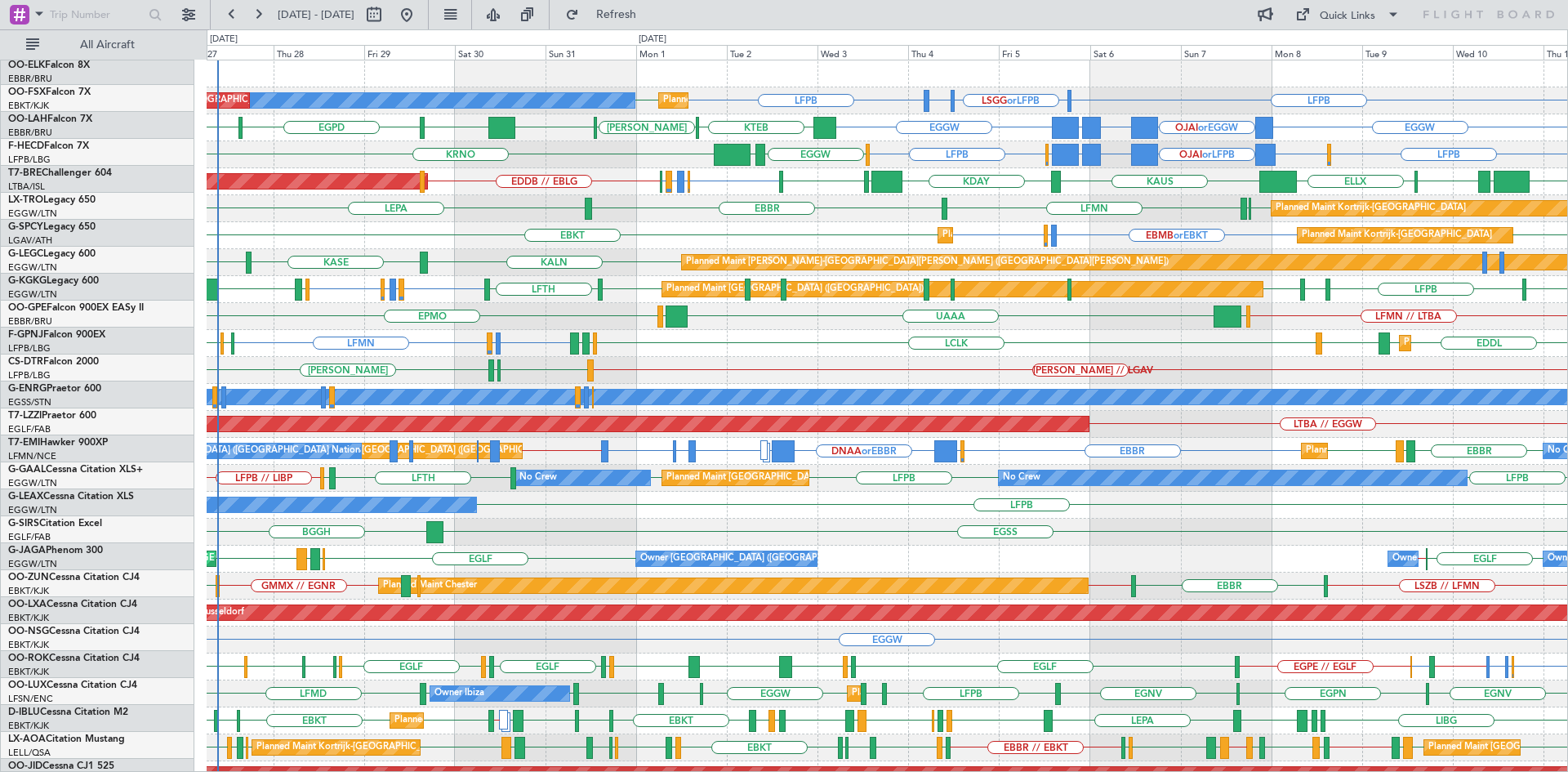
scroll to position [0, 0]
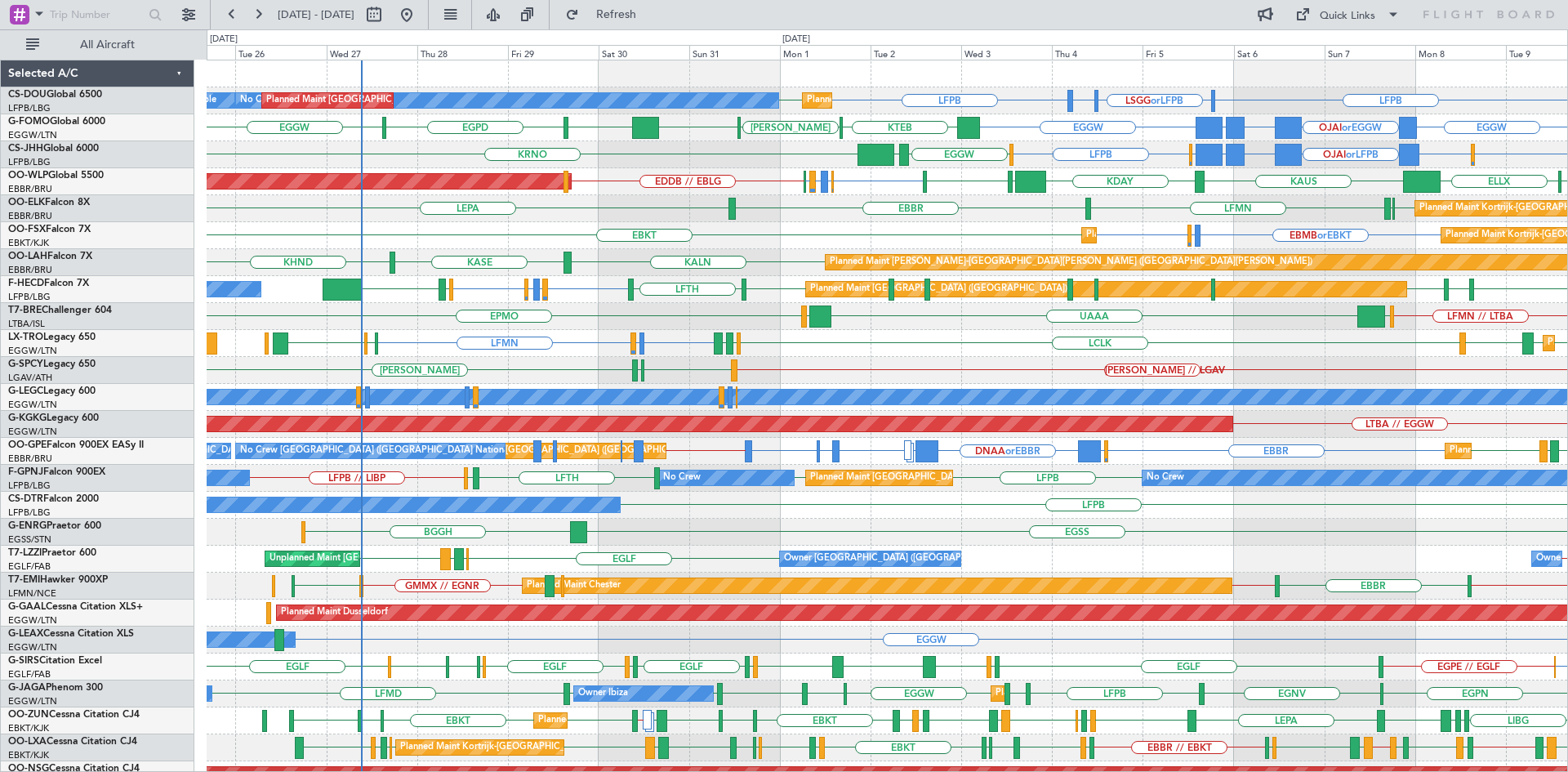
click at [626, 221] on div "Planned Maint Kortrijk-Wevelgem EBBR LEPA EBKT EBBR LFMN" at bounding box center [887, 209] width 1360 height 27
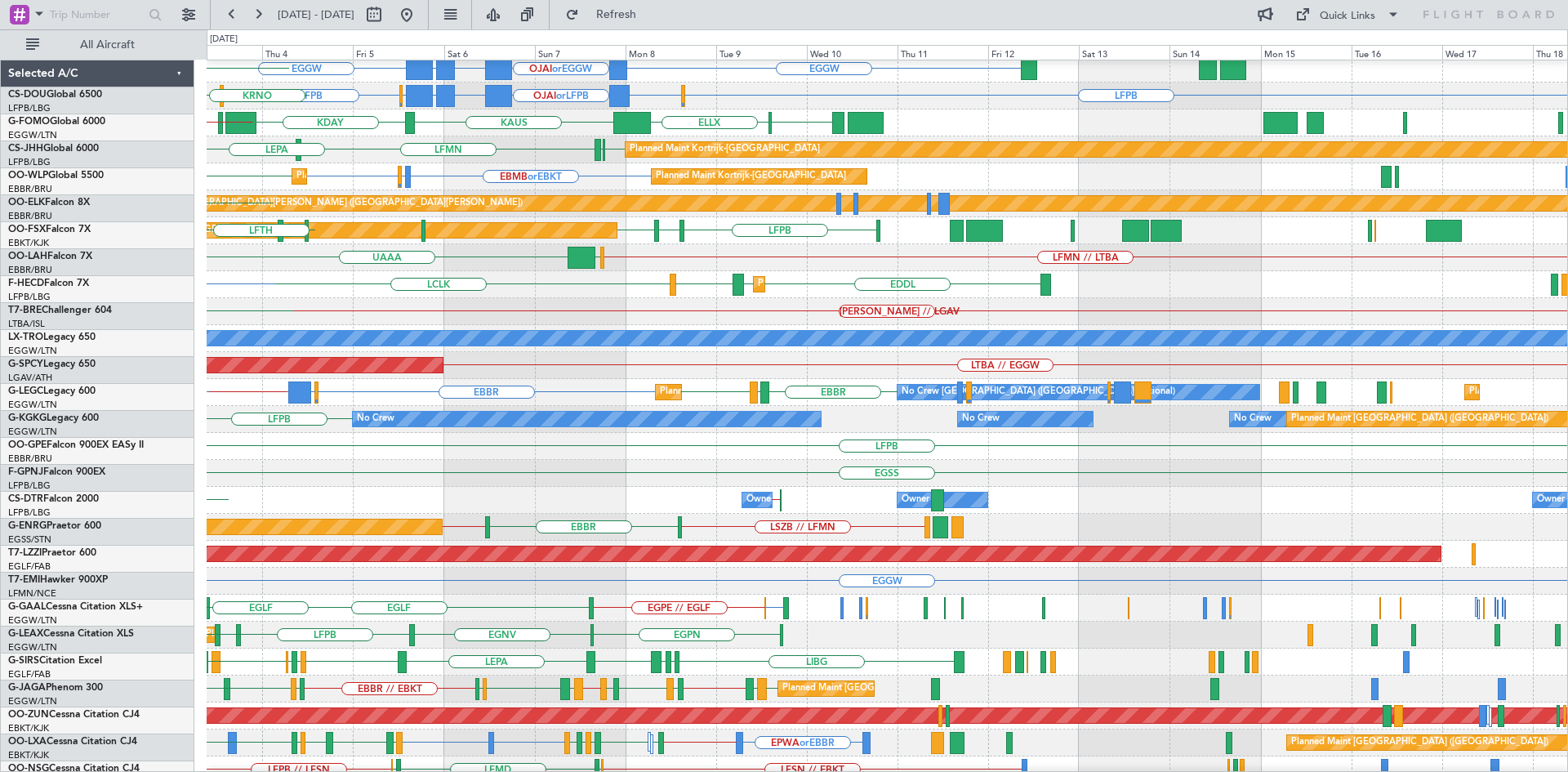
click at [340, 287] on div "EDDL EDDL LGAV LCLK Planned Maint Dusseldorf LLBG LGAV LFMN" at bounding box center [887, 284] width 1360 height 27
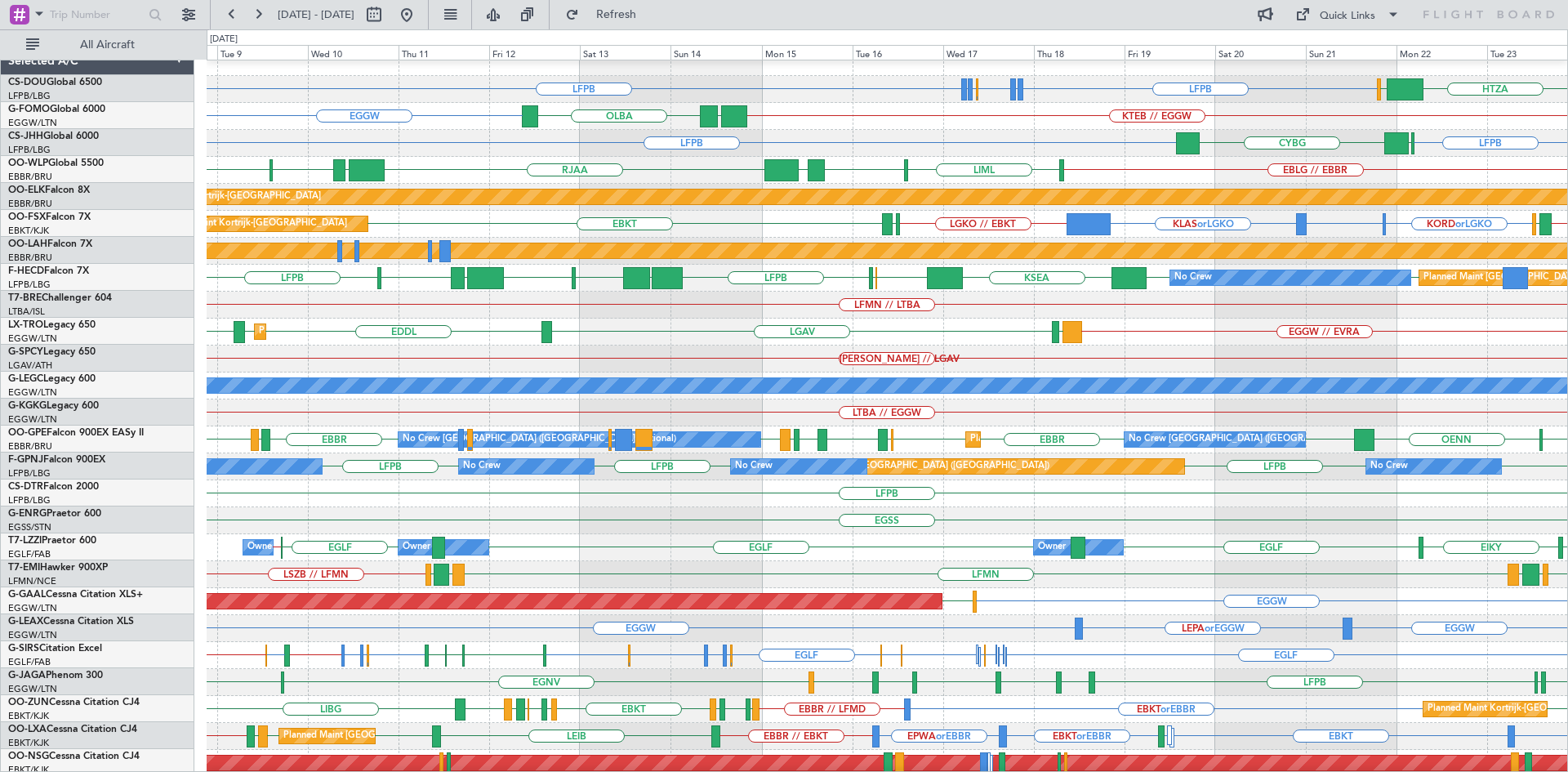
scroll to position [11, 0]
click at [805, 287] on div "RJBB RJTT UGTB LSZH LFPB KSEA EGGW EGLC LFPB UAAA LFPB LFPB Planned Maint Paris…" at bounding box center [887, 278] width 1360 height 27
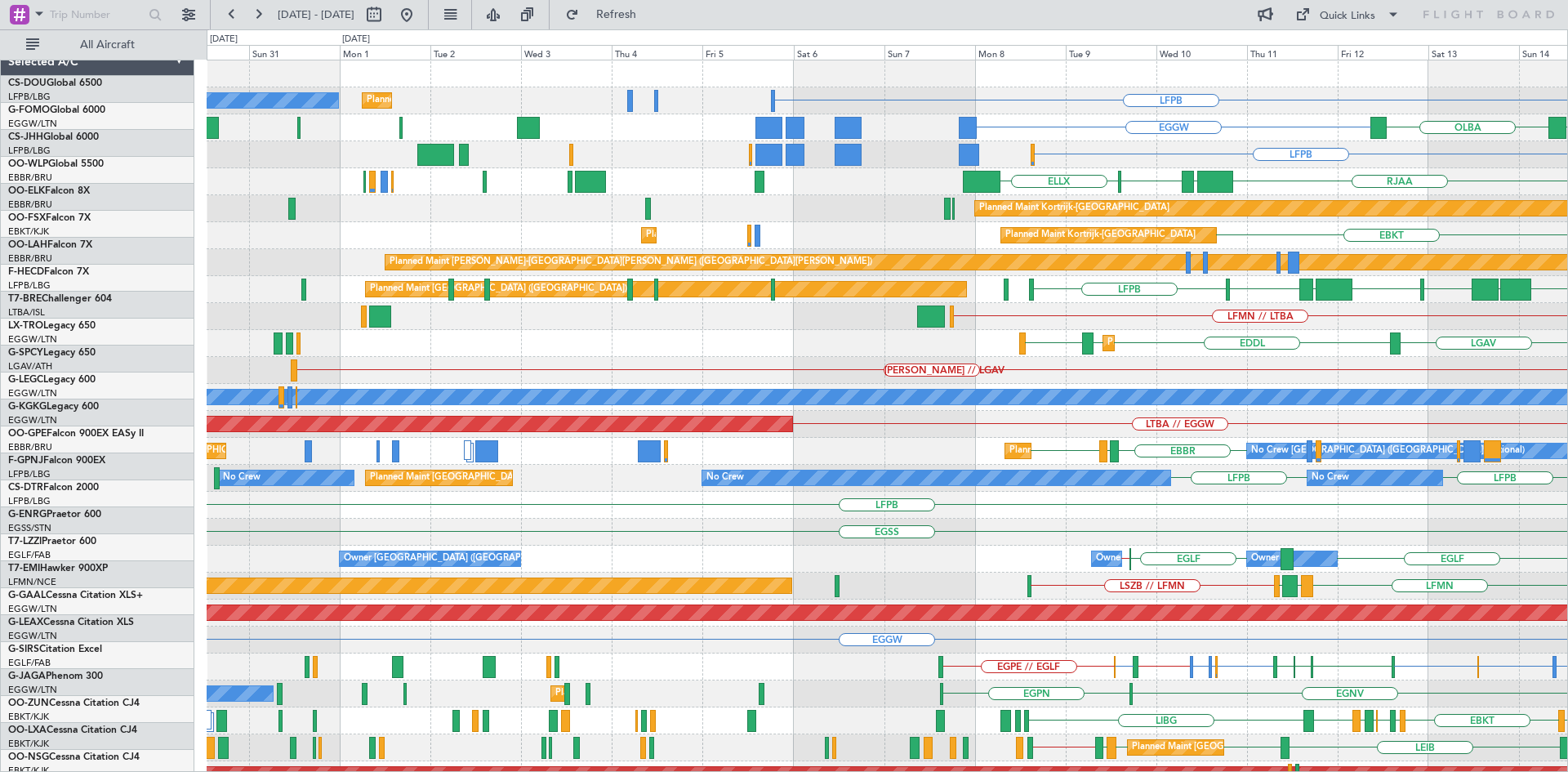
scroll to position [0, 0]
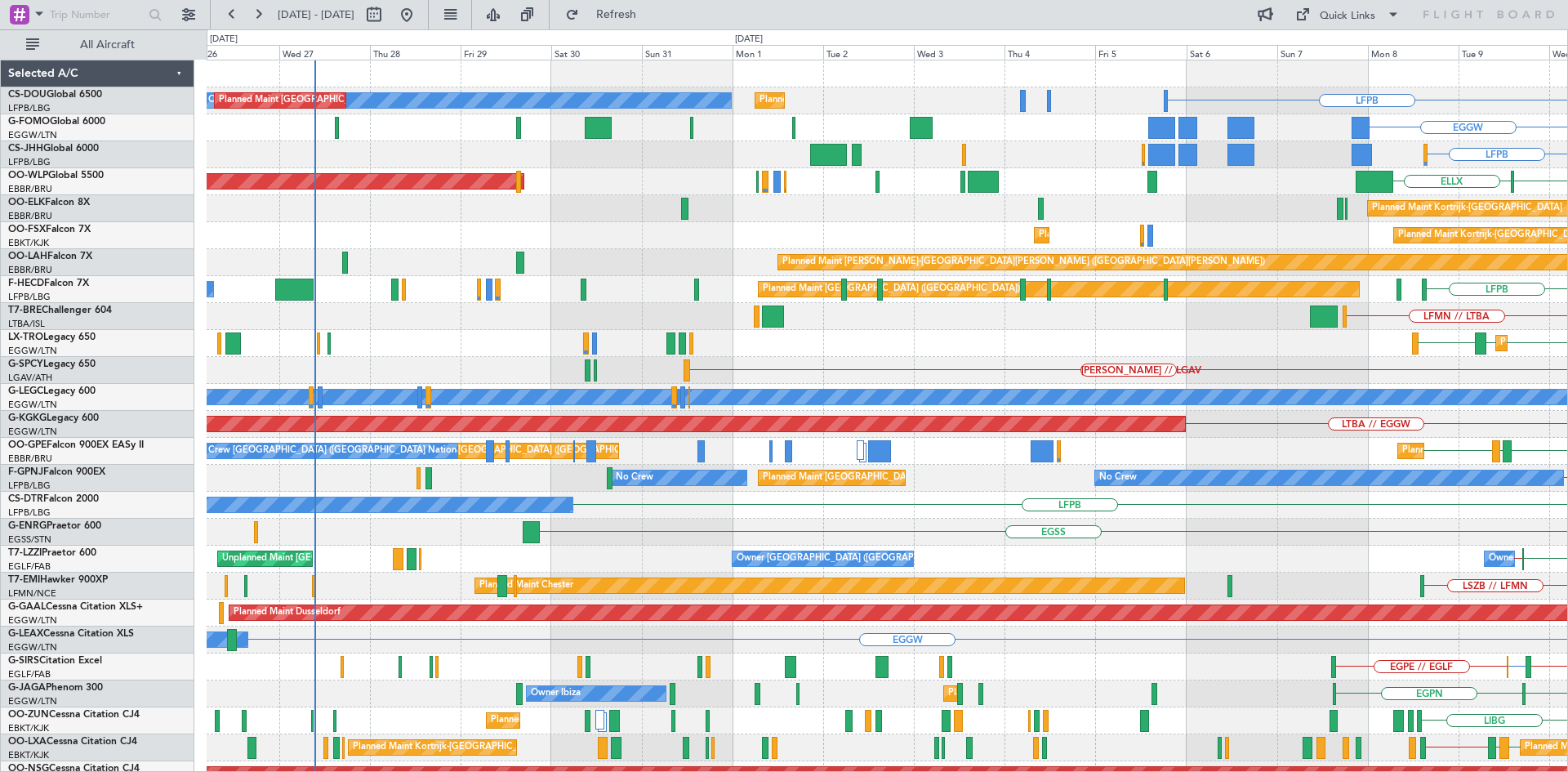
click at [1567, 385] on html "08 Sep 2025 - 23 Sep 2025 Refresh Quick Links All Aircraft LFPB Planned Maint P…" at bounding box center [784, 386] width 1568 height 772
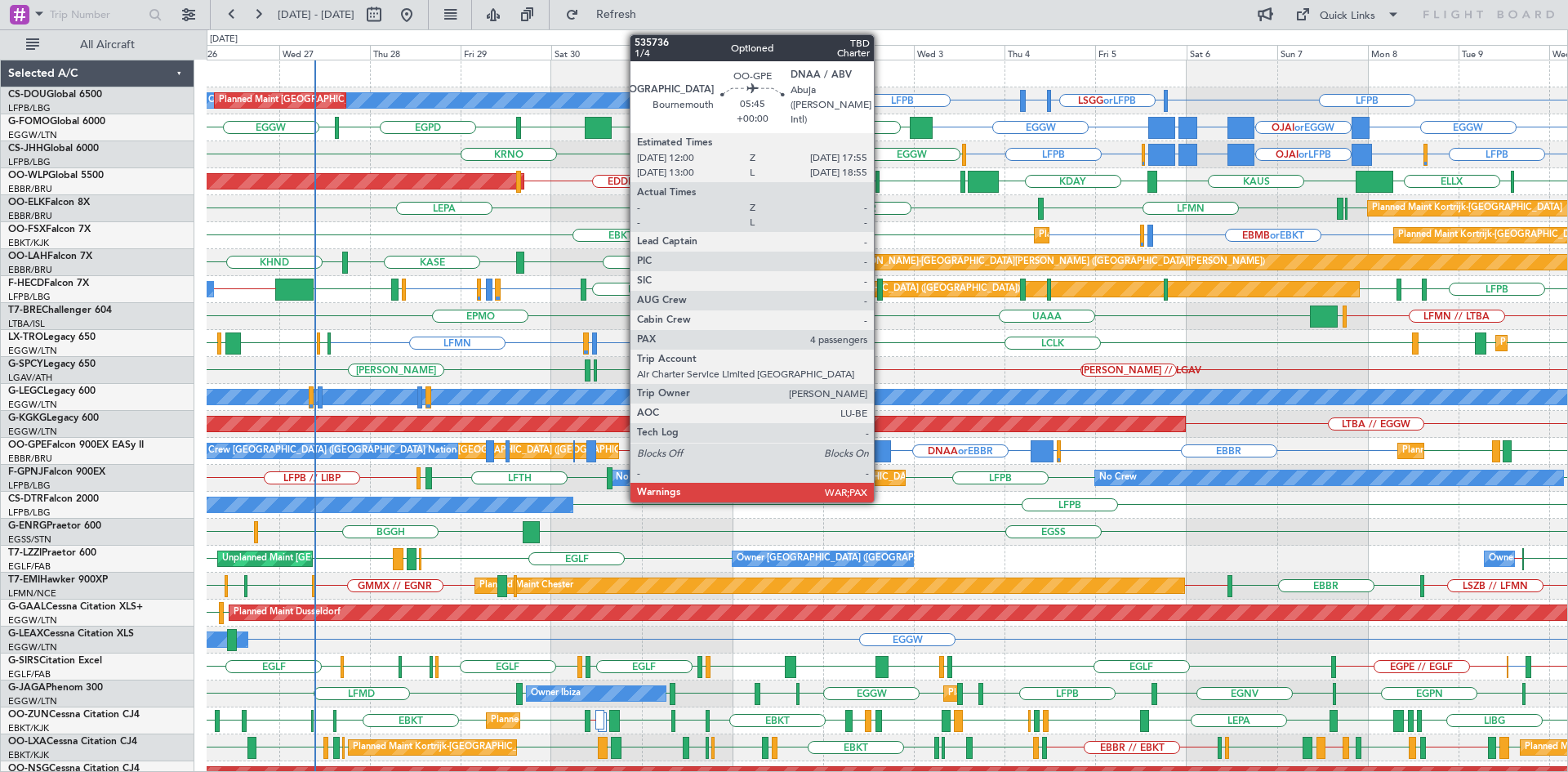
click at [881, 452] on div at bounding box center [879, 451] width 23 height 22
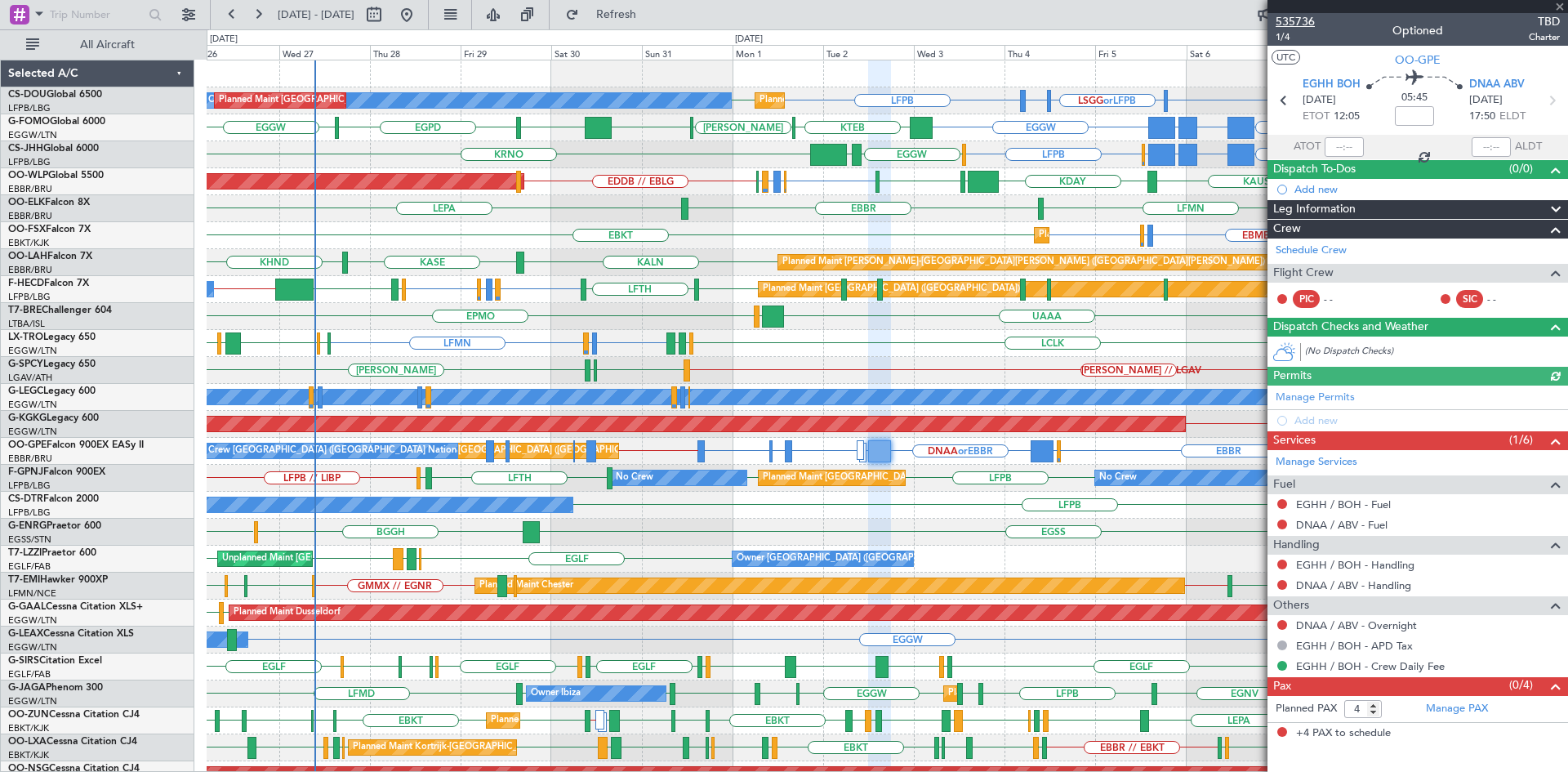
click at [1295, 22] on span "535736" at bounding box center [1295, 22] width 39 height 17
click at [1558, 10] on span at bounding box center [1559, 7] width 17 height 15
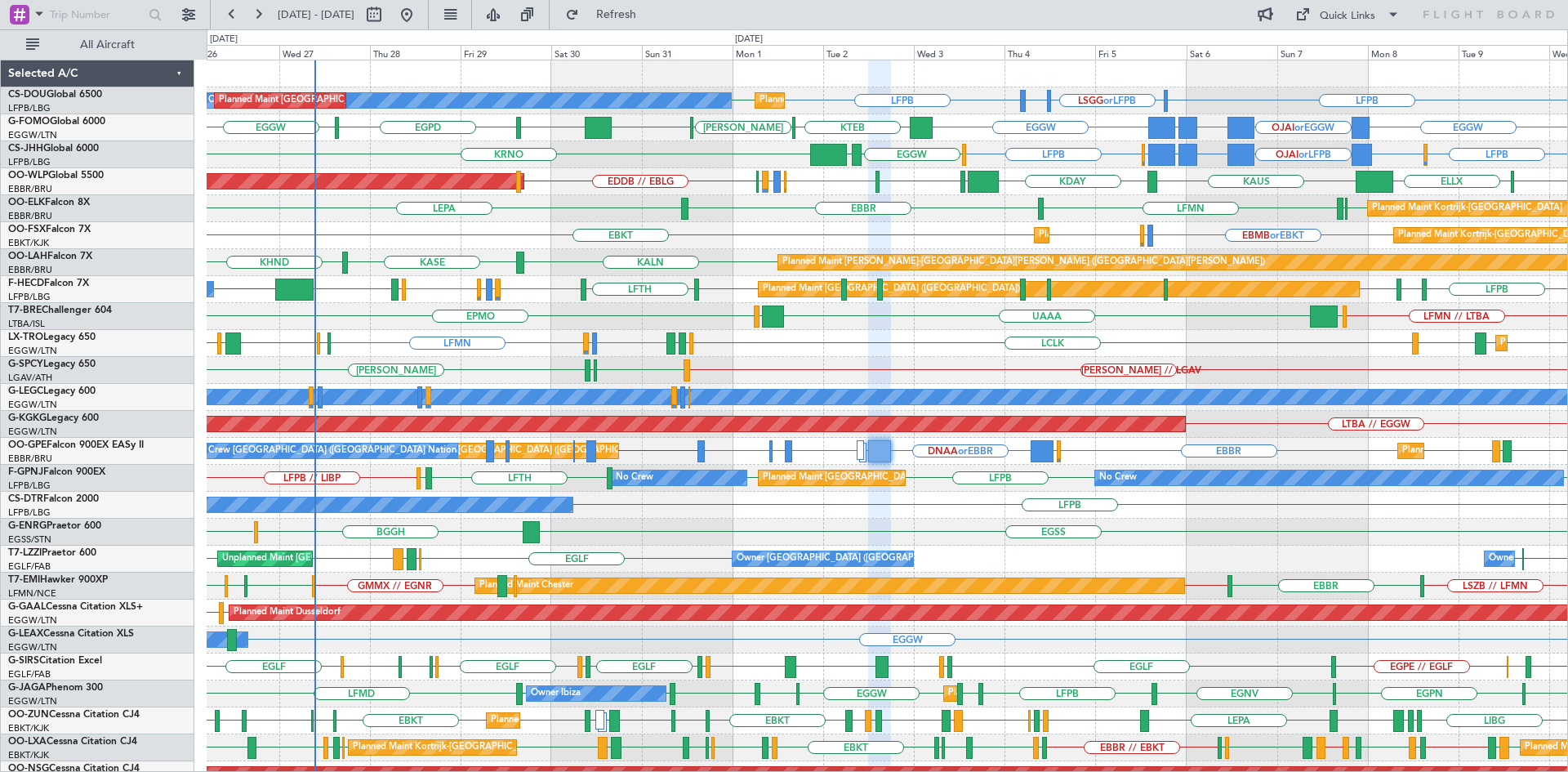
type input "0"
click at [650, 16] on span "Refresh" at bounding box center [616, 14] width 69 height 11
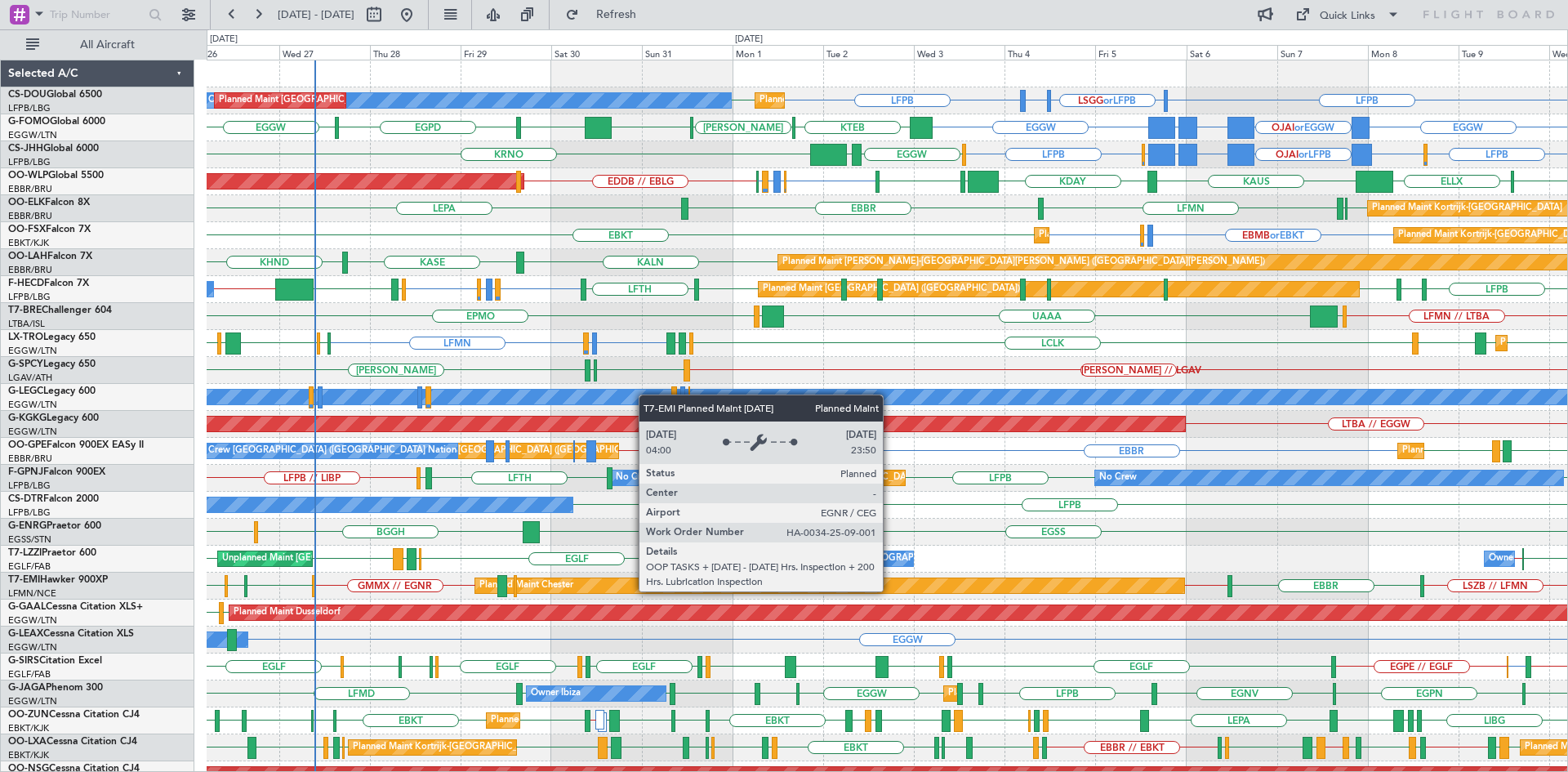
scroll to position [150, 0]
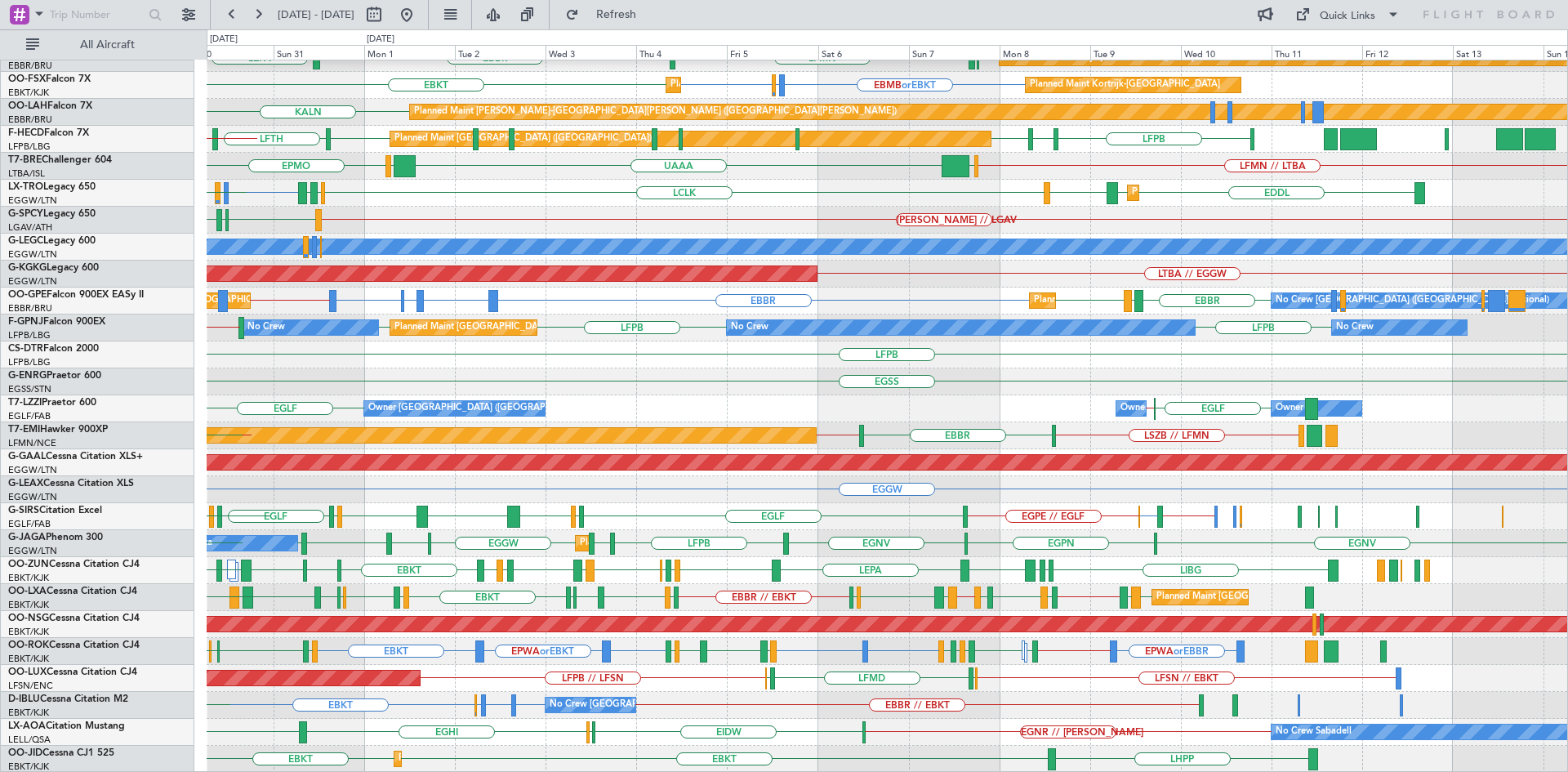
click at [781, 603] on div "ELLX EBBR or ELLX LIRZ or ELLX ELLX ELLX KAUS KDAY EBLG LIML LIML EDDB // EBLG …" at bounding box center [887, 341] width 1360 height 863
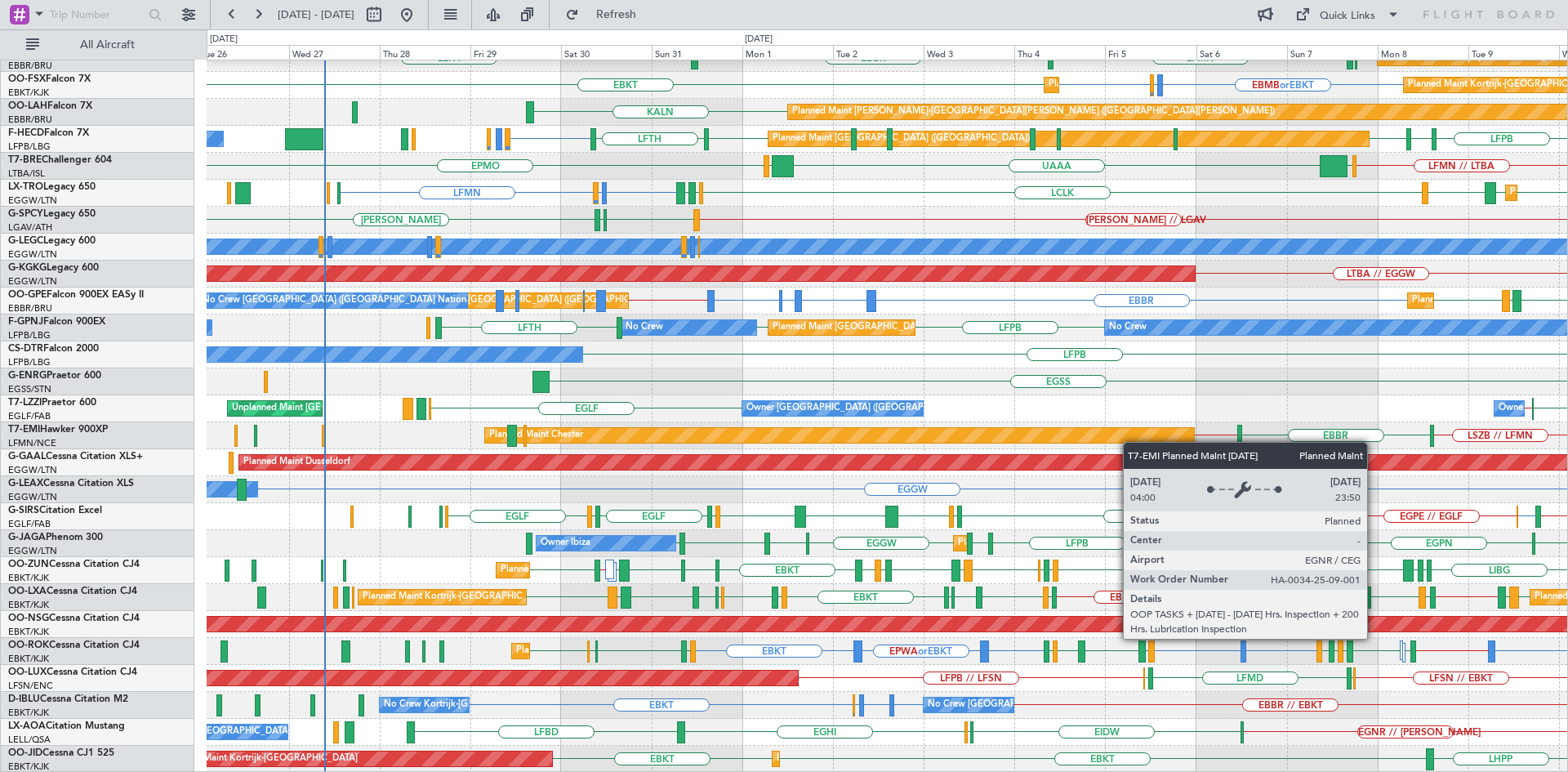
click at [1134, 441] on div "ELLX EBBR or ELLX LIRZ or ELLX ELLX KAUS KDAY EBLG LIML EDDB // EBLG Planned Ma…" at bounding box center [887, 341] width 1360 height 863
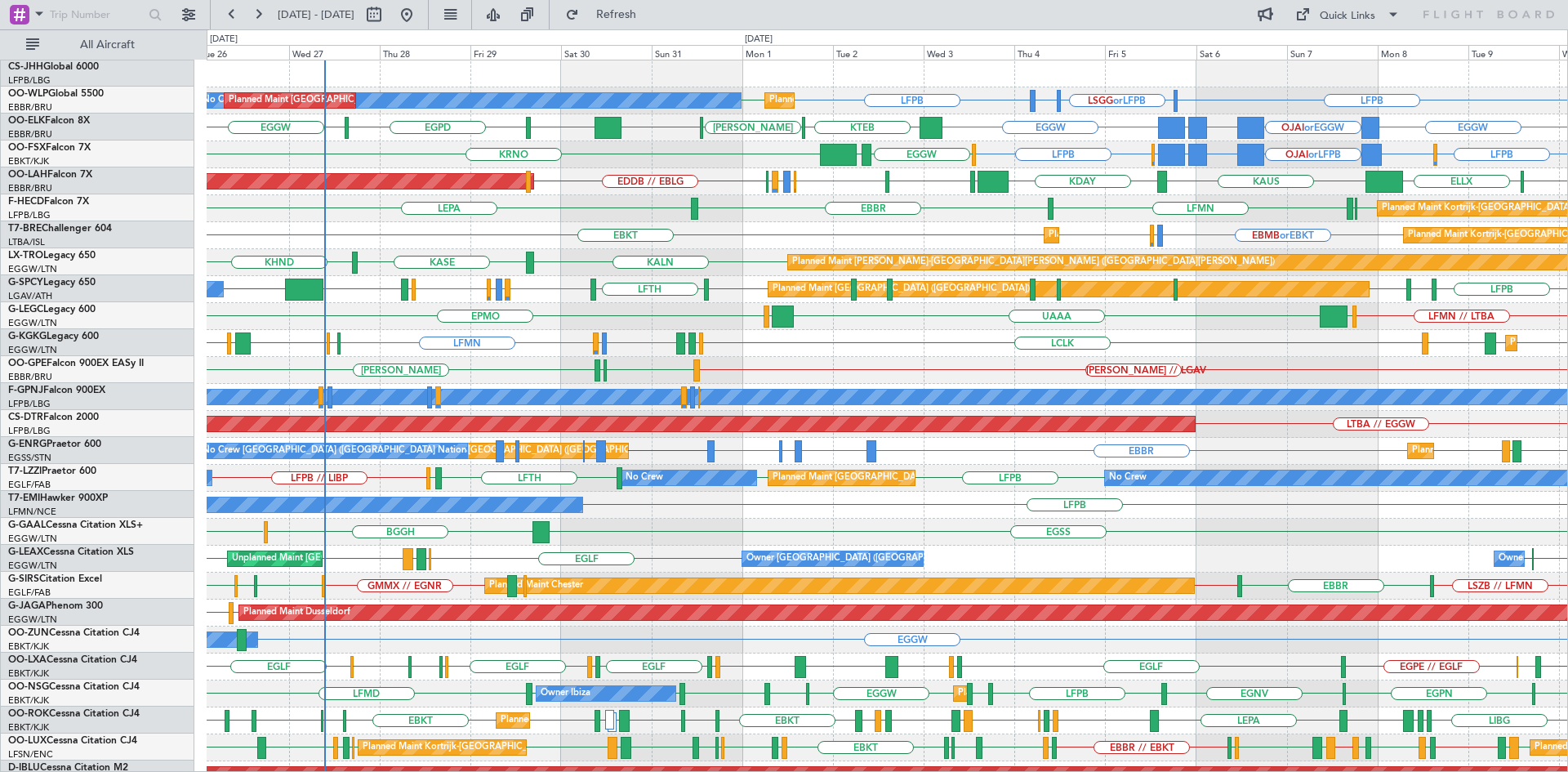
scroll to position [0, 0]
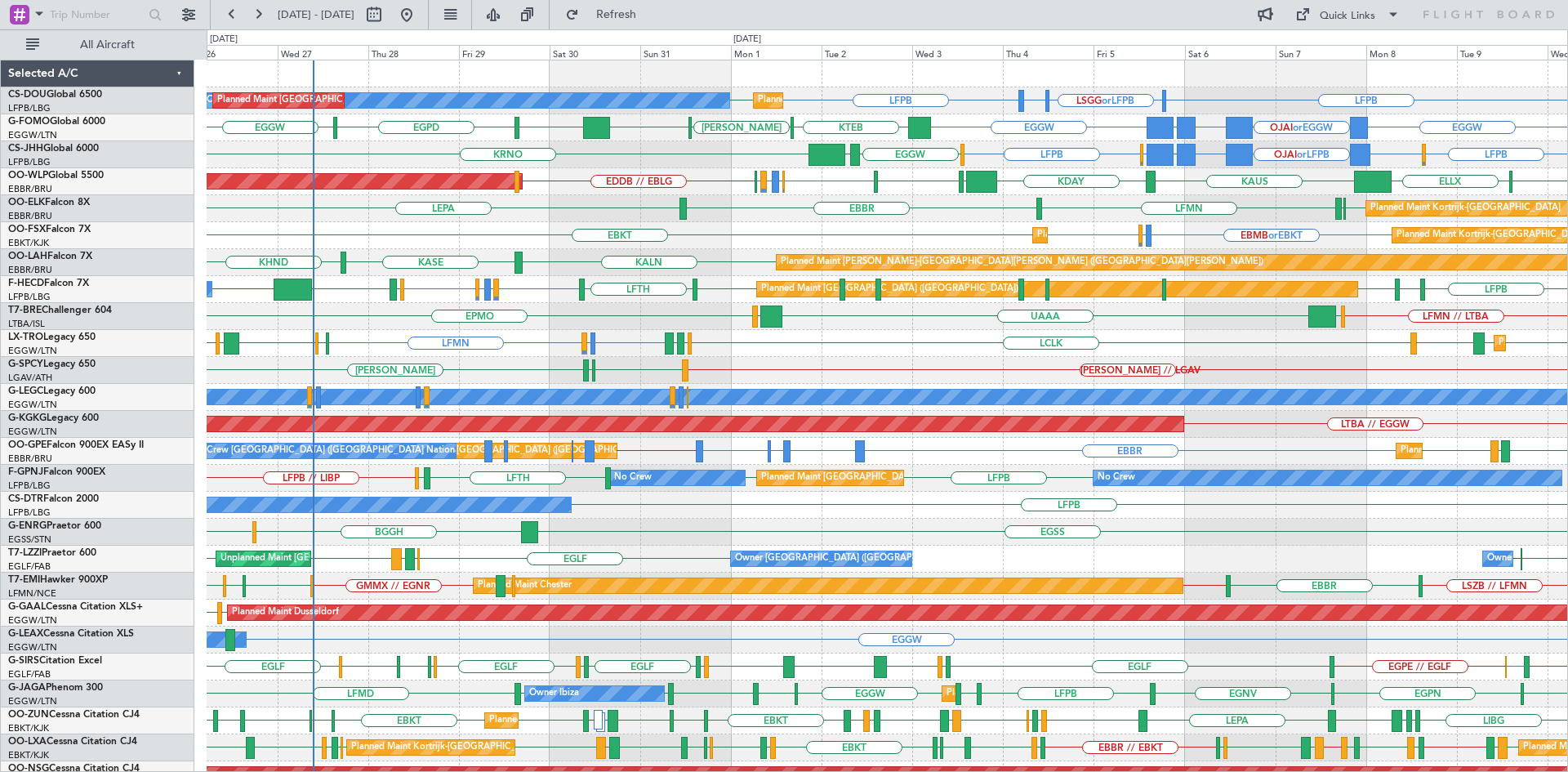
click at [682, 293] on div "LFPB LFPB LSGG or LFPB LIML or LFPB LFPB Planned Maint Paris (Le Bourget) No Cr…" at bounding box center [887, 492] width 1360 height 863
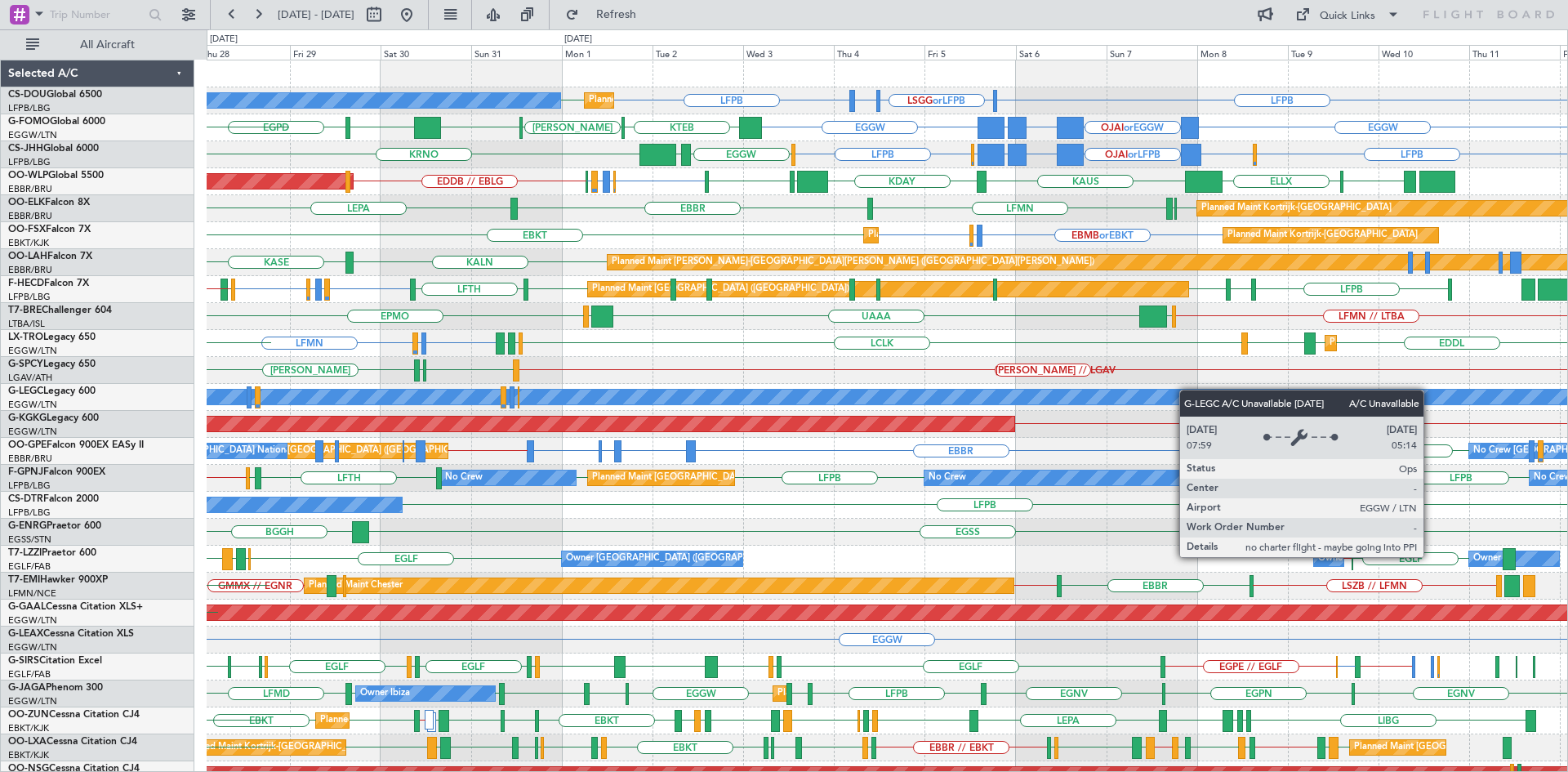
click at [1063, 393] on div "A/C Unavailable [GEOGRAPHIC_DATA] ([GEOGRAPHIC_DATA])" at bounding box center [887, 397] width 1360 height 27
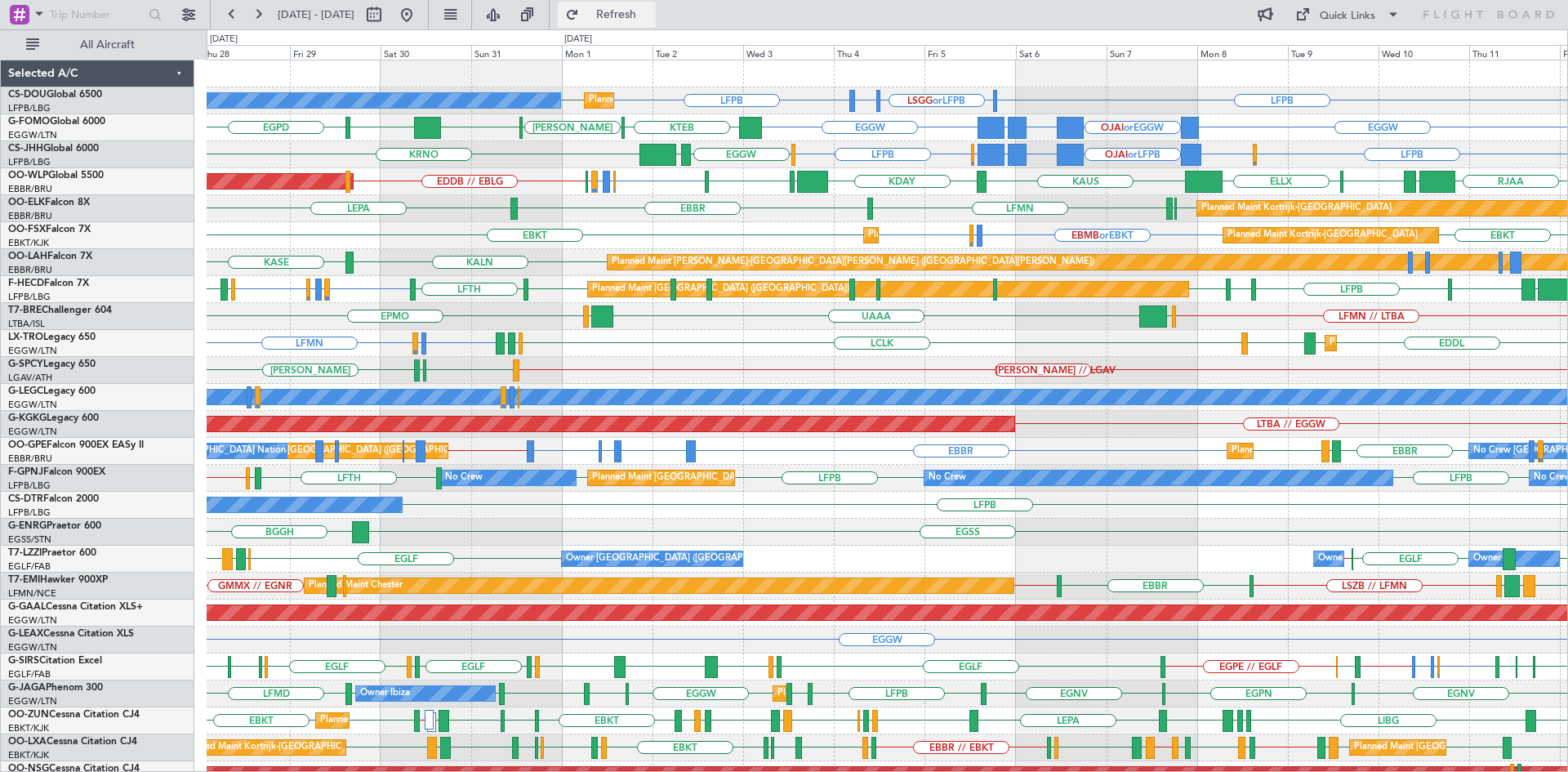
click at [637, 20] on button "Refresh" at bounding box center [607, 15] width 98 height 26
click at [650, 13] on span "Refresh" at bounding box center [616, 14] width 69 height 11
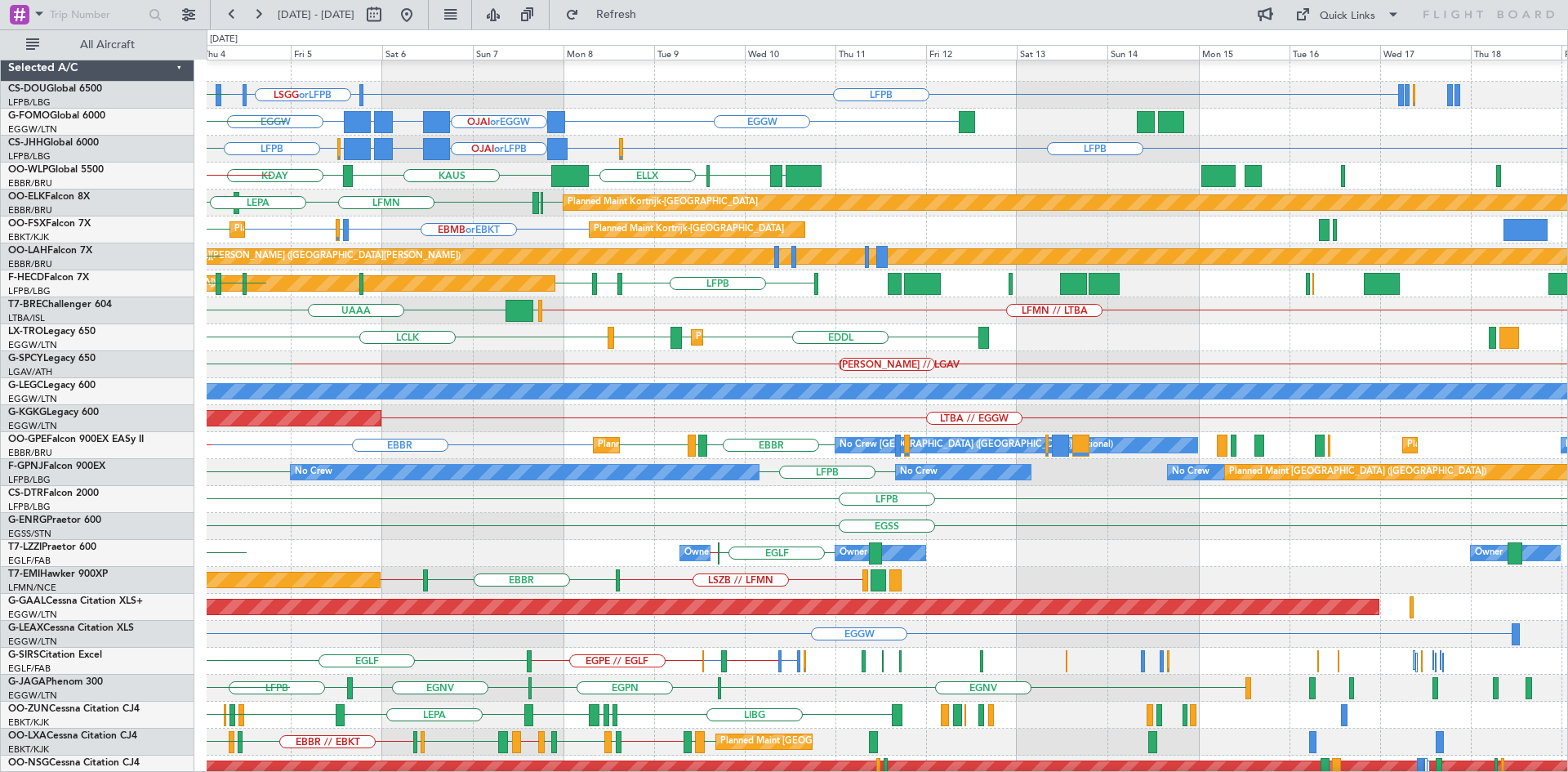
click at [485, 353] on div "HEMM // LGAV LGAV" at bounding box center [887, 364] width 1360 height 27
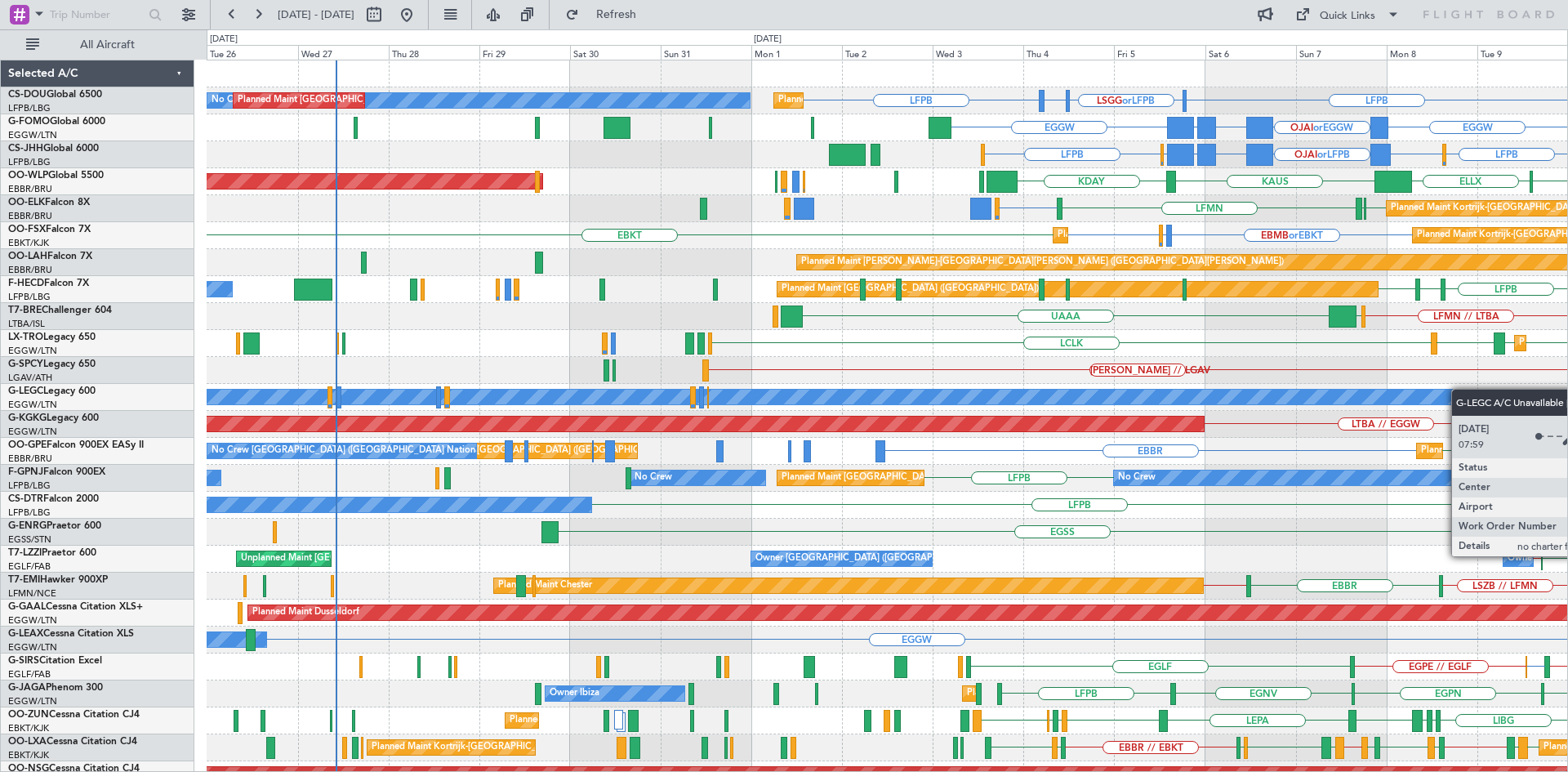
click at [1434, 389] on div "LFPB LFPB LSGG or LFPB LIML or LFPB Planned Maint [GEOGRAPHIC_DATA] ([GEOGRAPHI…" at bounding box center [887, 492] width 1360 height 863
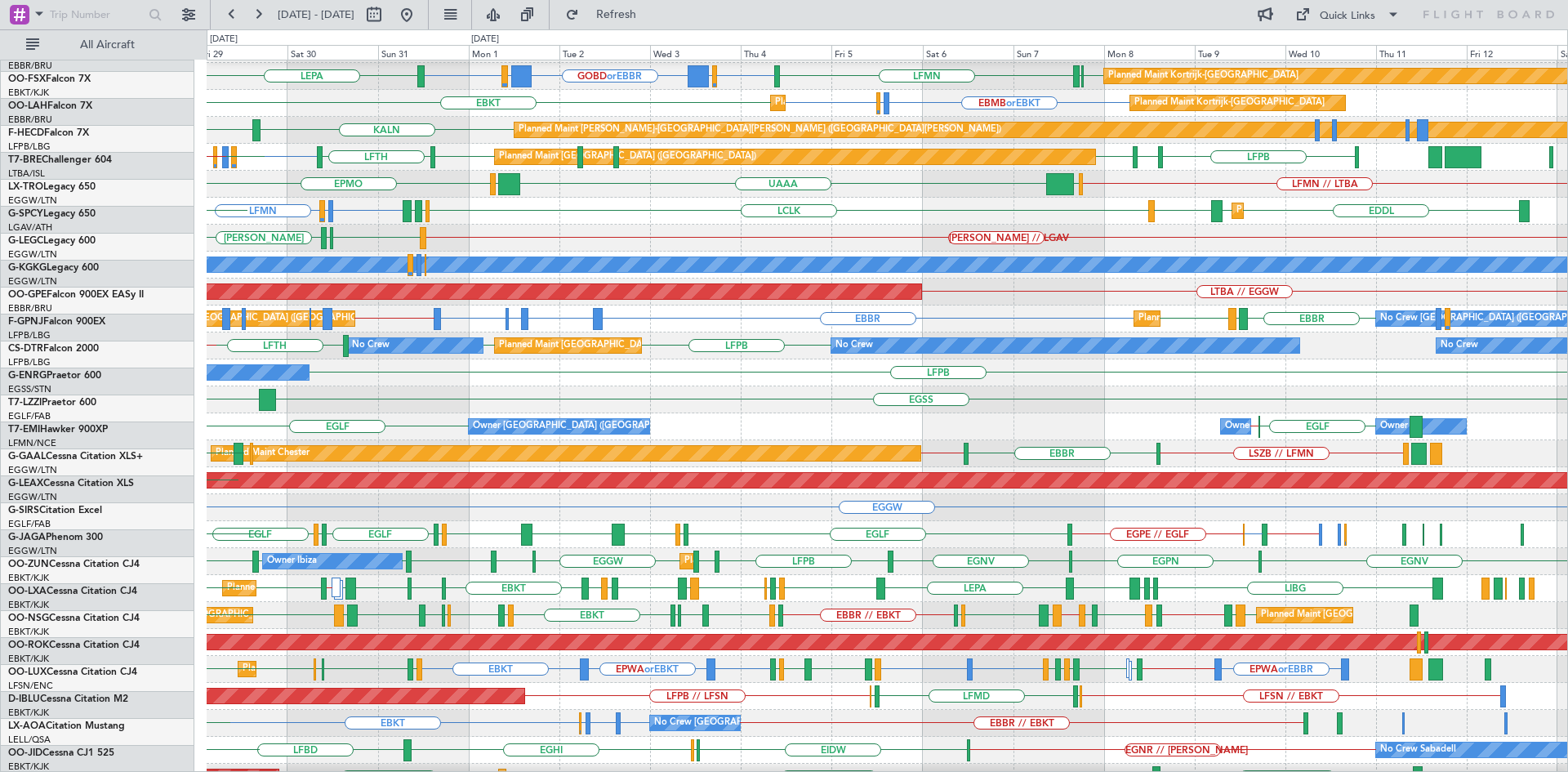
scroll to position [150, 0]
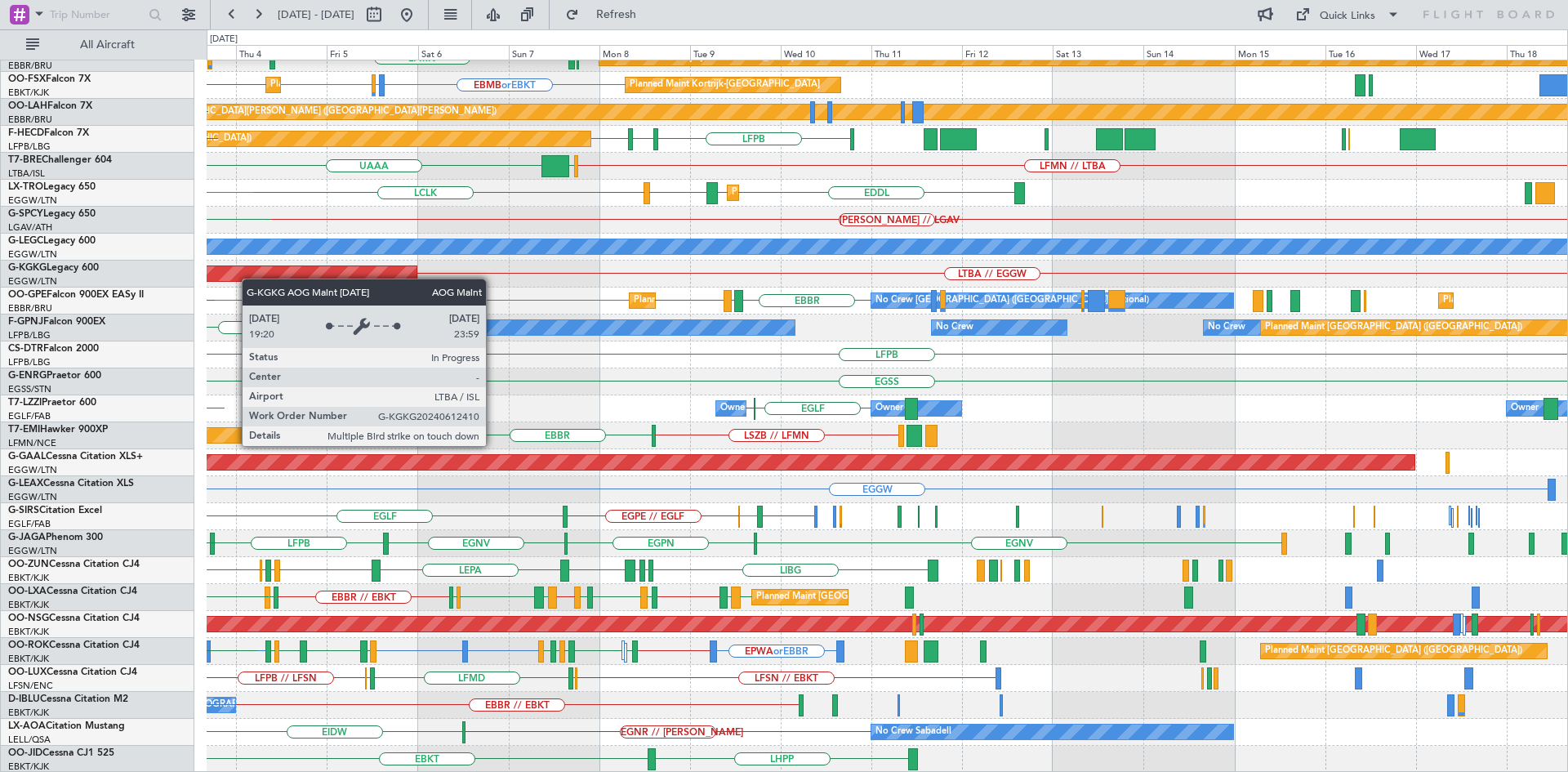
click at [233, 275] on div "LIML ELLX [PERSON_NAME] KDAY ELLX EBBR or ELLX LIRZ or ELLX ELLX LIML EBLG EDDB…" at bounding box center [887, 341] width 1360 height 863
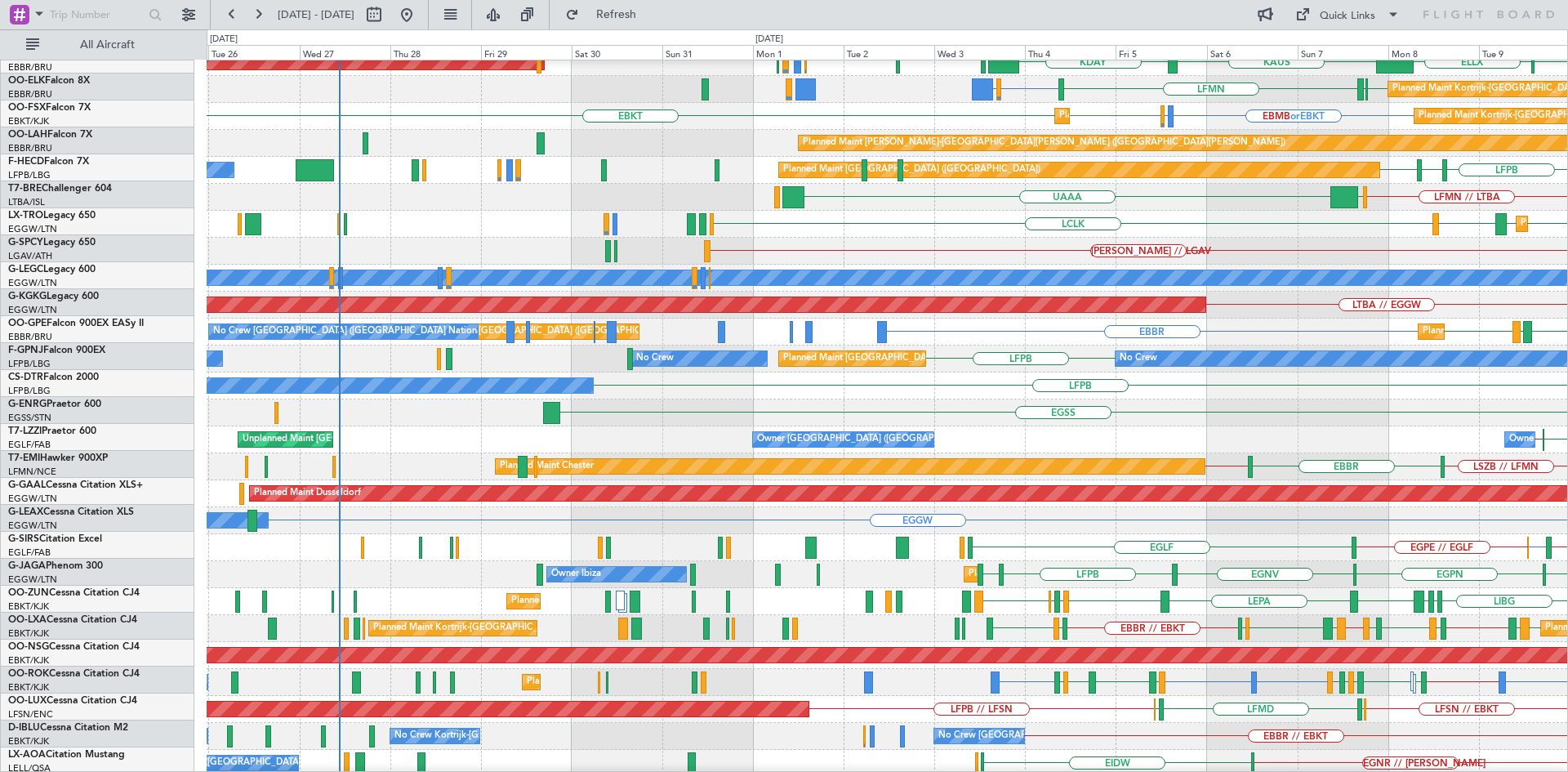
scroll to position [120, 0]
click at [1406, 422] on div "EGSS" at bounding box center [887, 412] width 1360 height 27
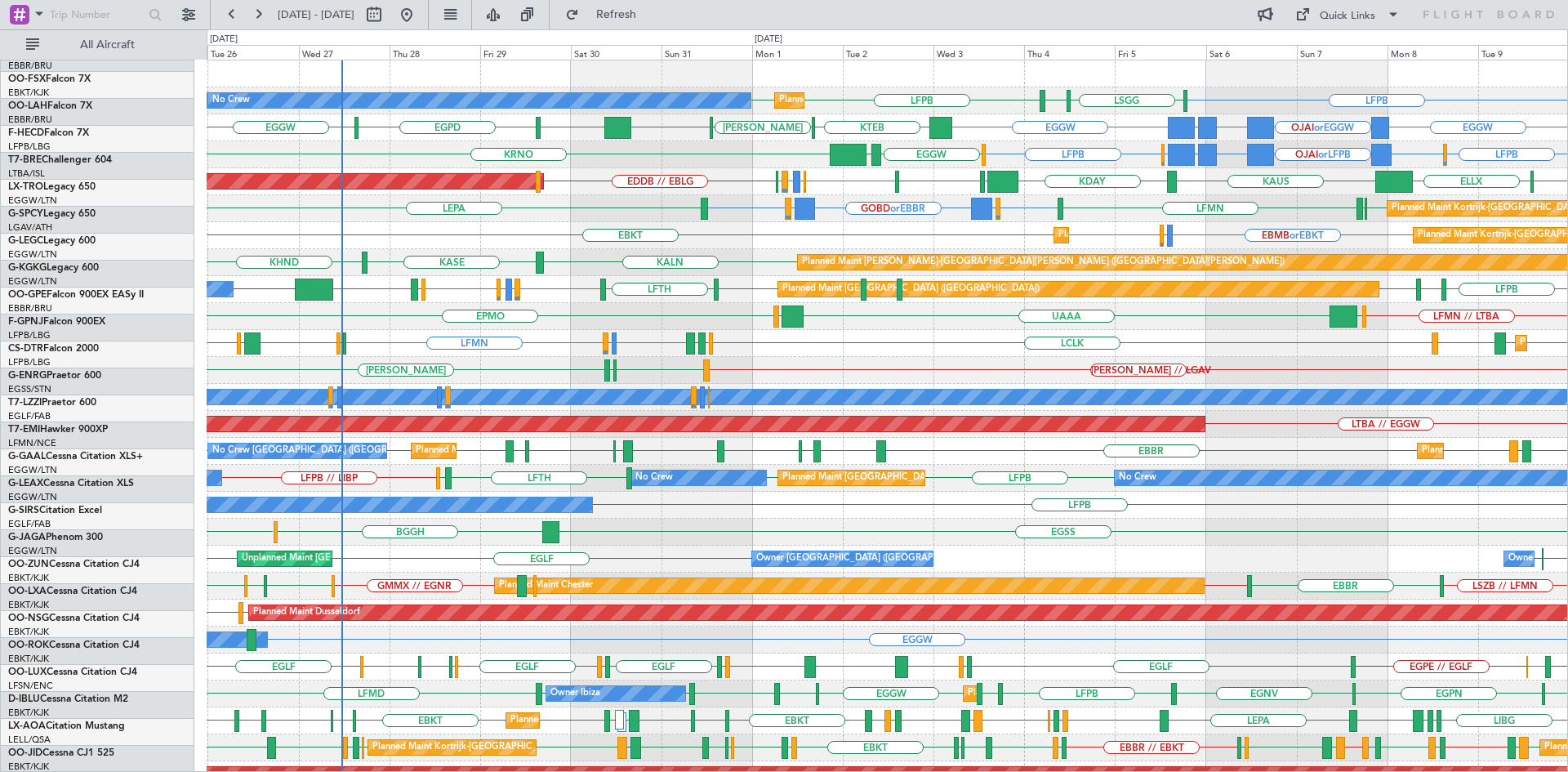
scroll to position [0, 0]
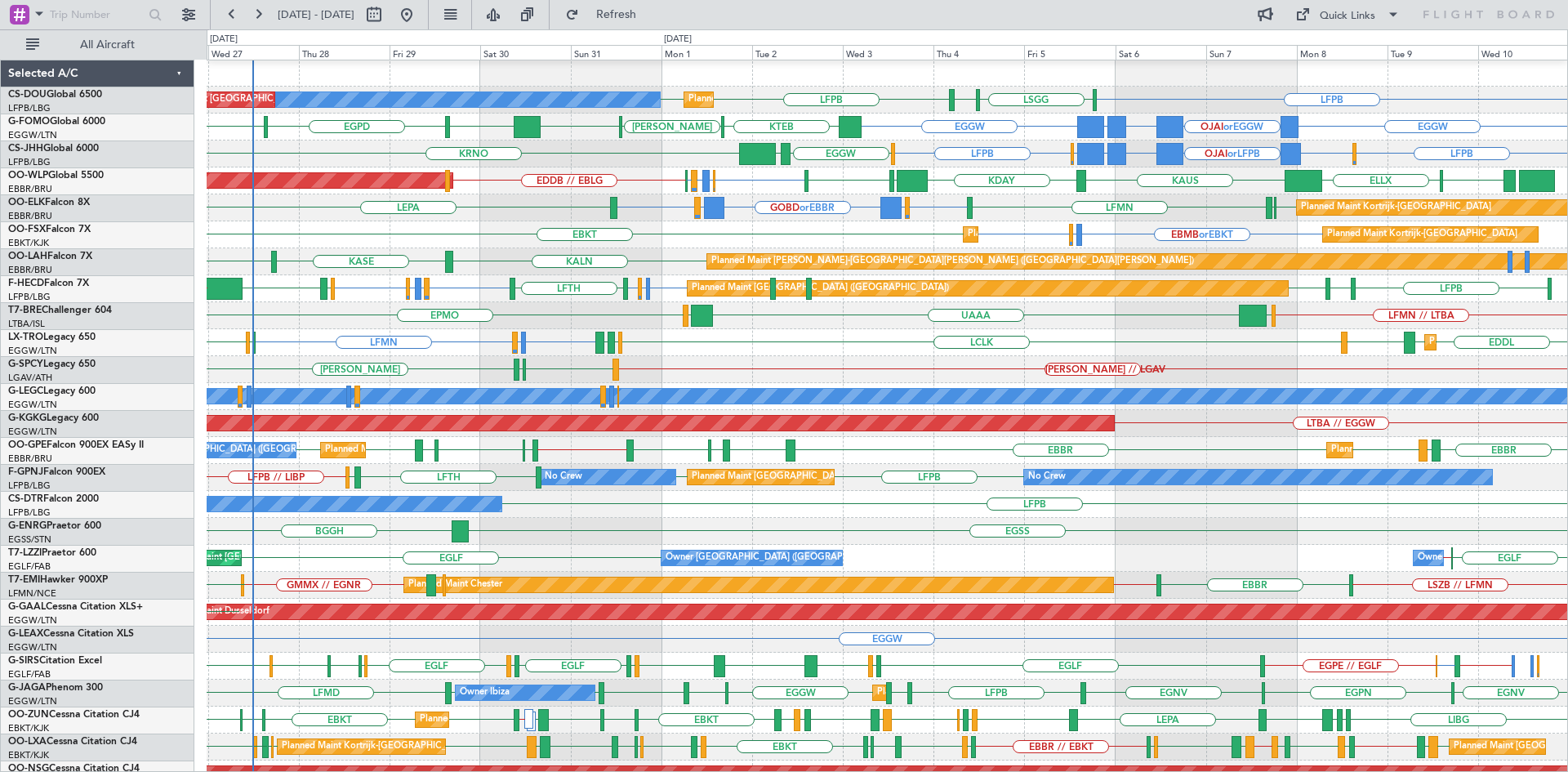
click at [1005, 368] on div "HEMM // LGAV LGAV LGMK HEMM" at bounding box center [887, 369] width 1360 height 27
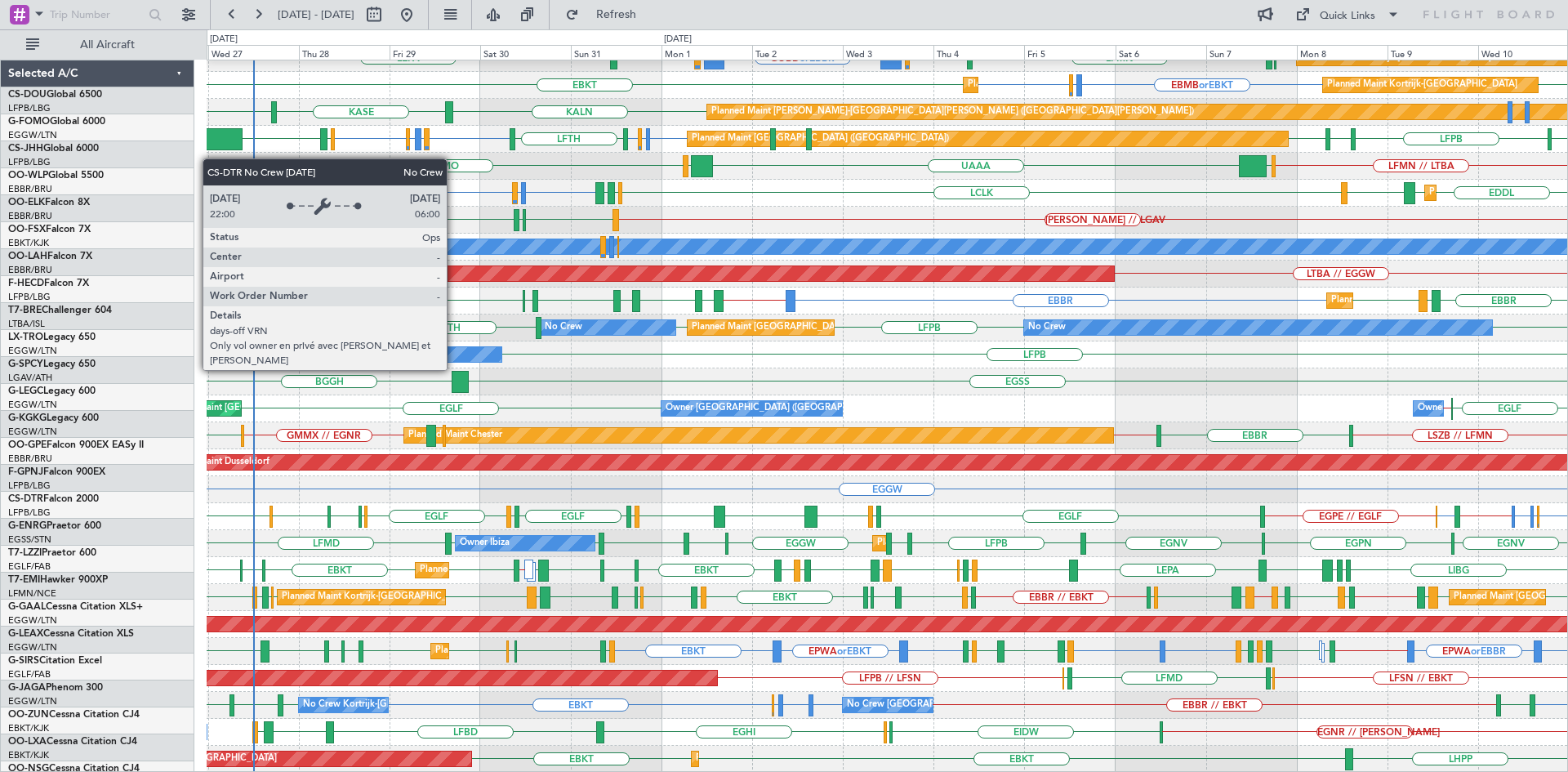
scroll to position [150, 0]
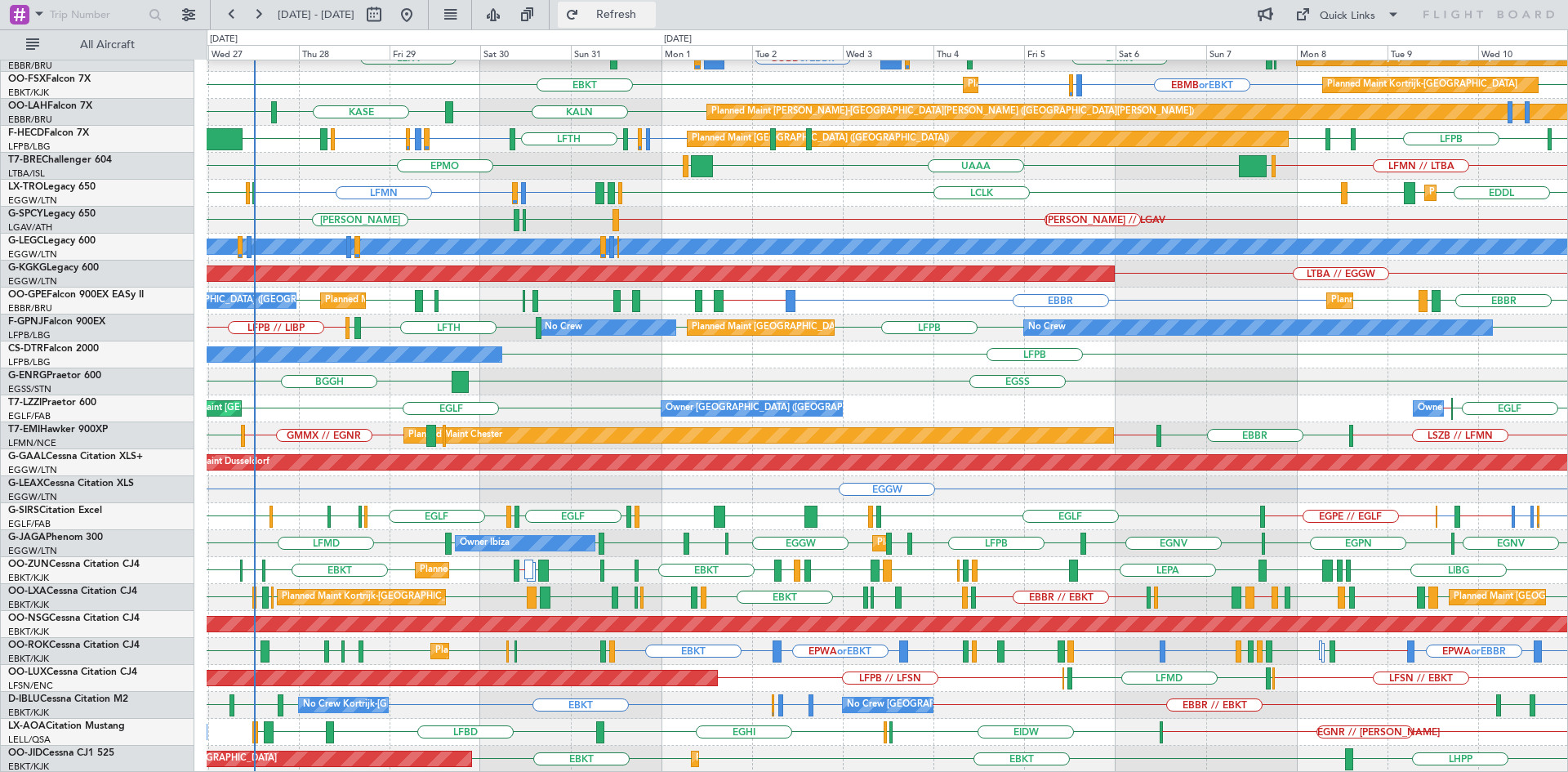
click at [656, 2] on button "Refresh" at bounding box center [607, 15] width 98 height 26
click at [640, 19] on span "Refresh" at bounding box center [616, 14] width 69 height 11
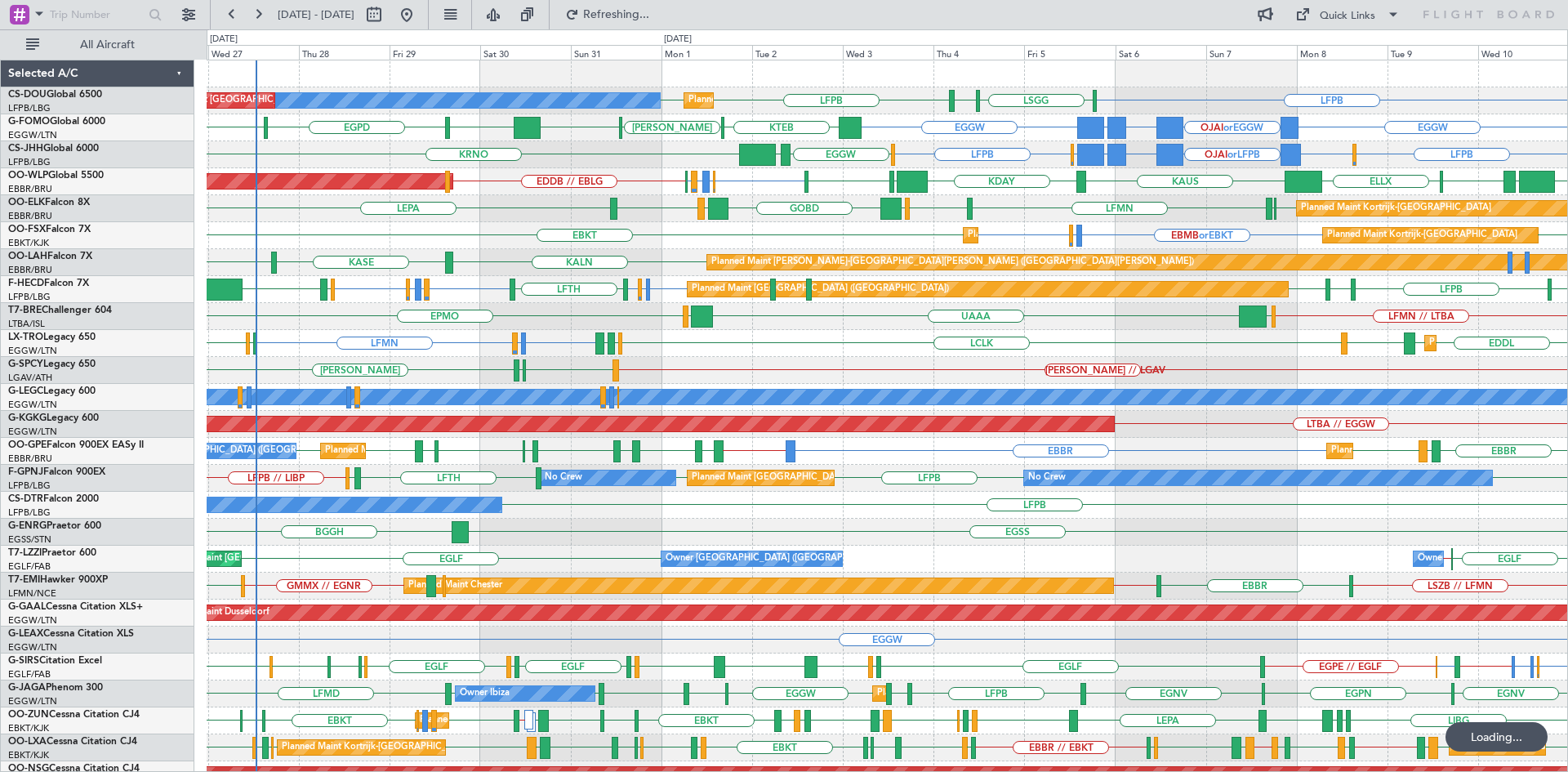
click at [719, 211] on div at bounding box center [718, 208] width 20 height 22
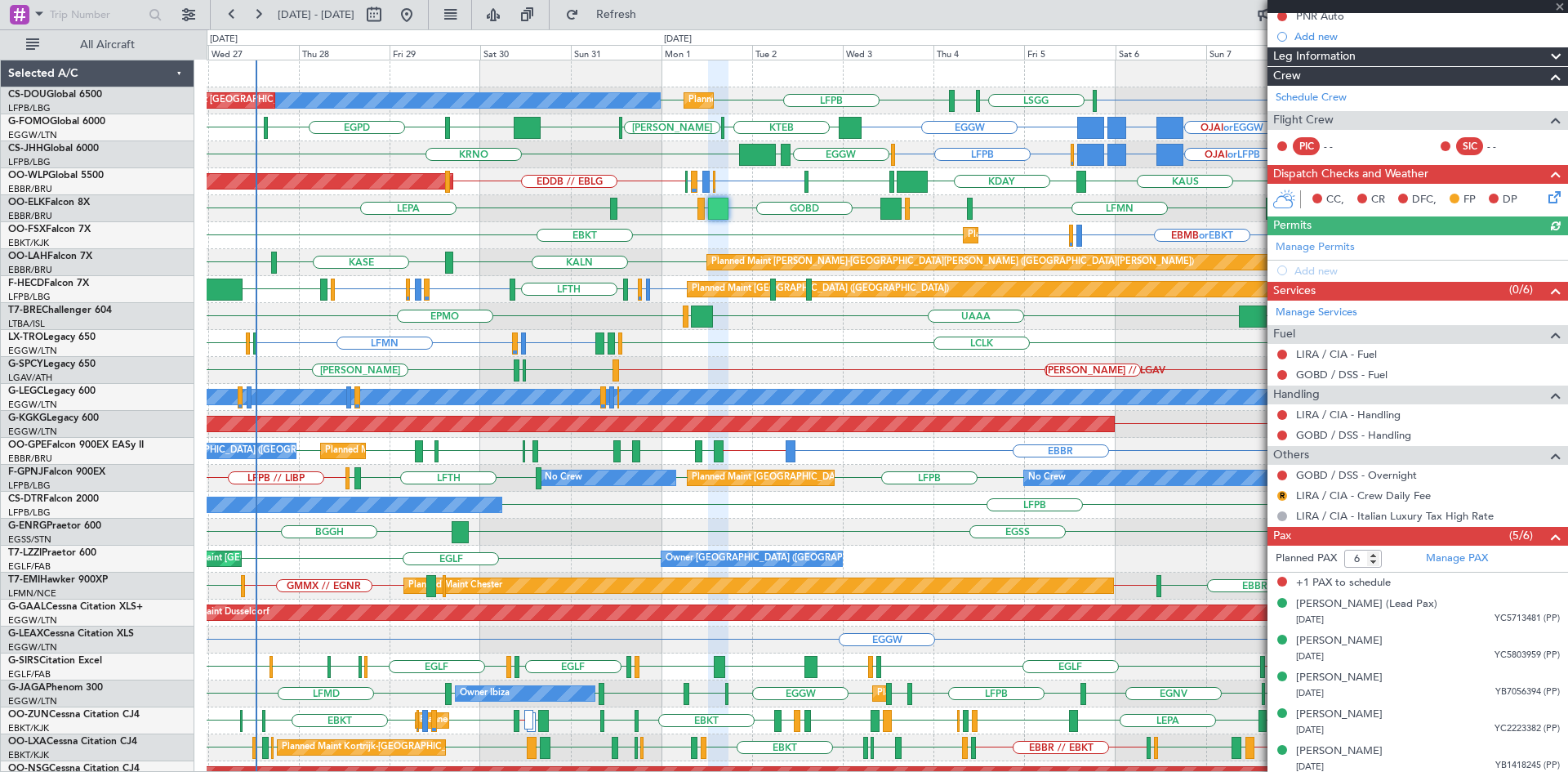
scroll to position [178, 0]
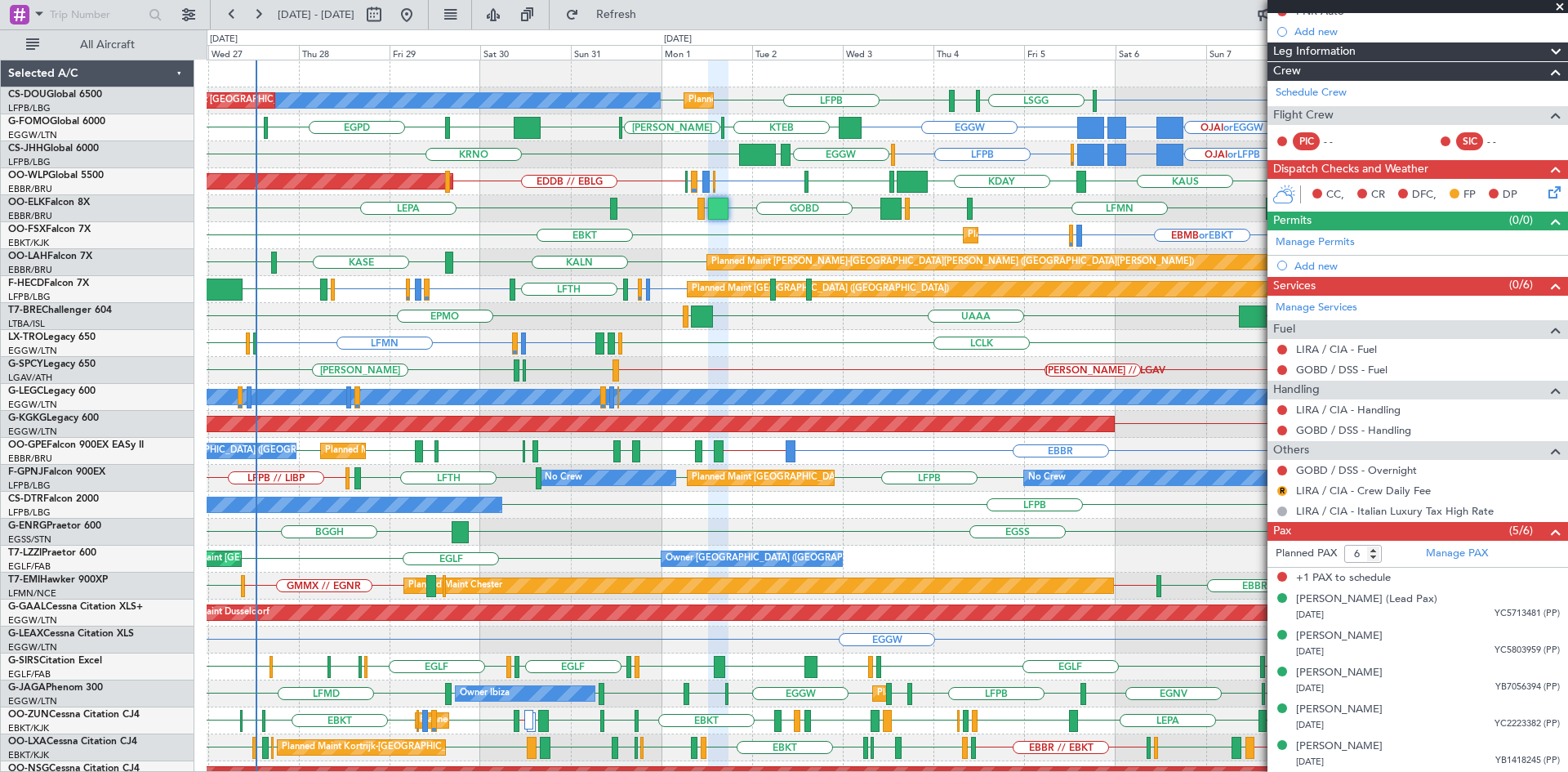
click at [1558, 8] on span at bounding box center [1559, 7] width 17 height 15
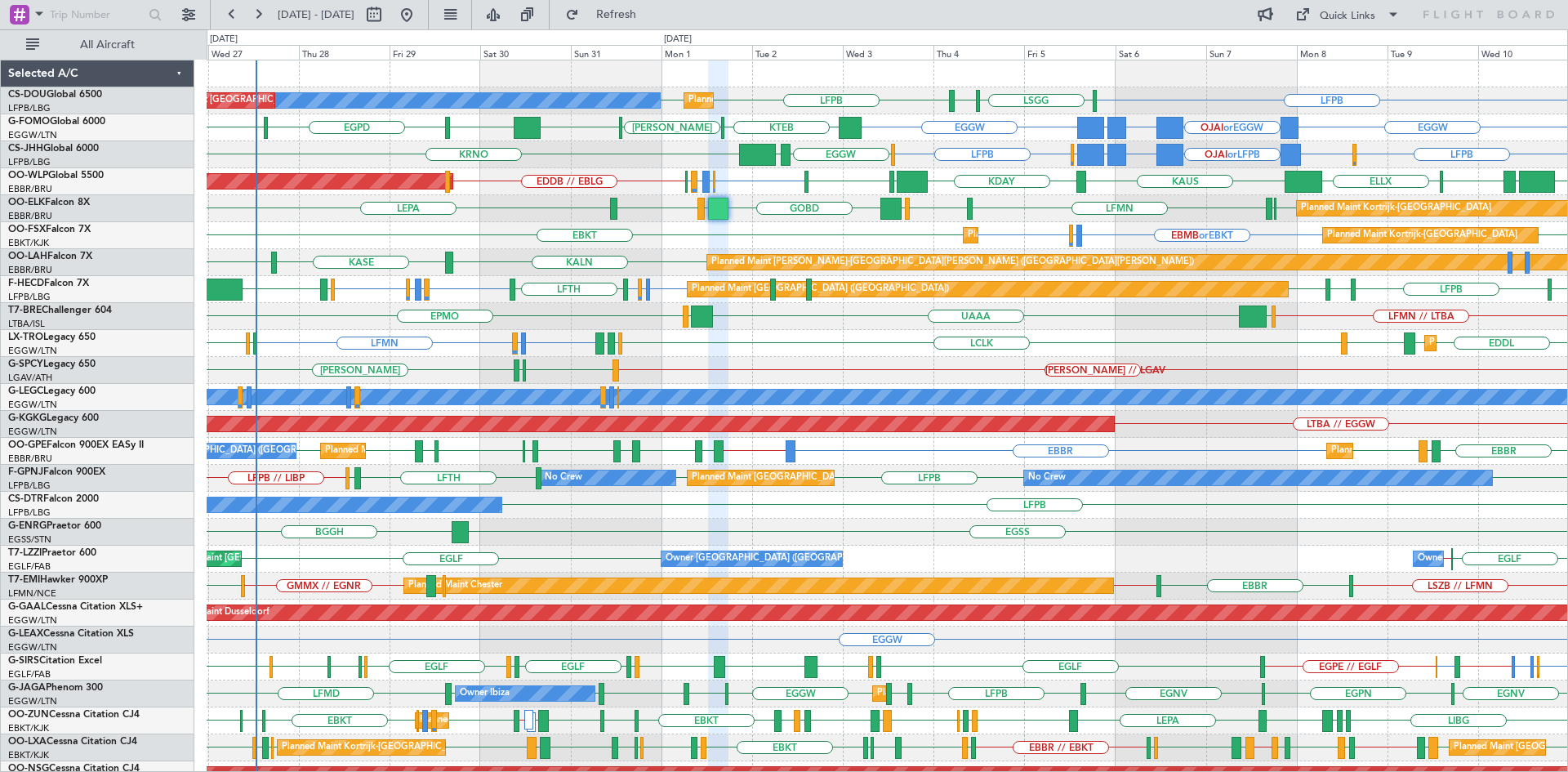
type input "0"
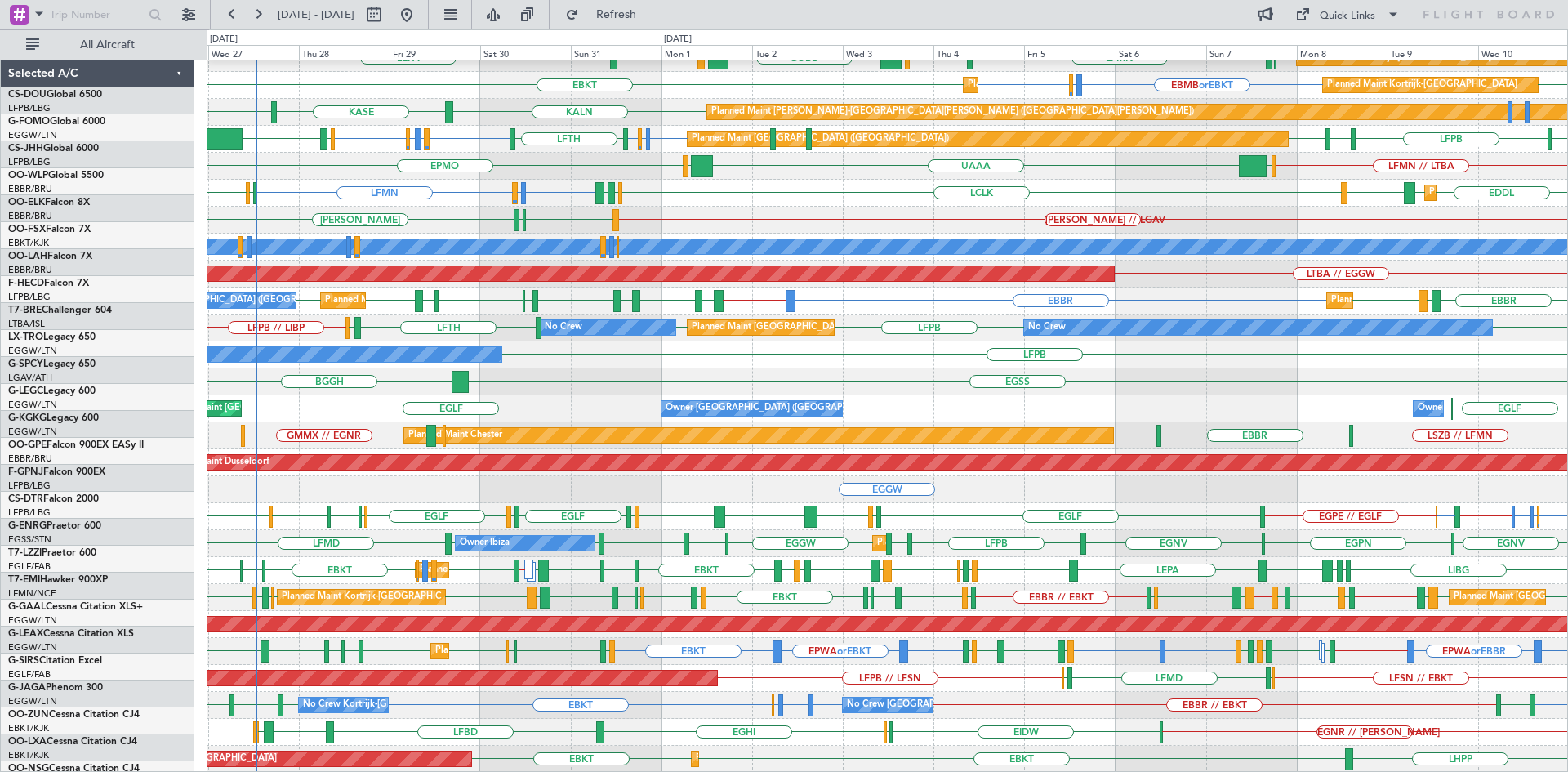
scroll to position [150, 0]
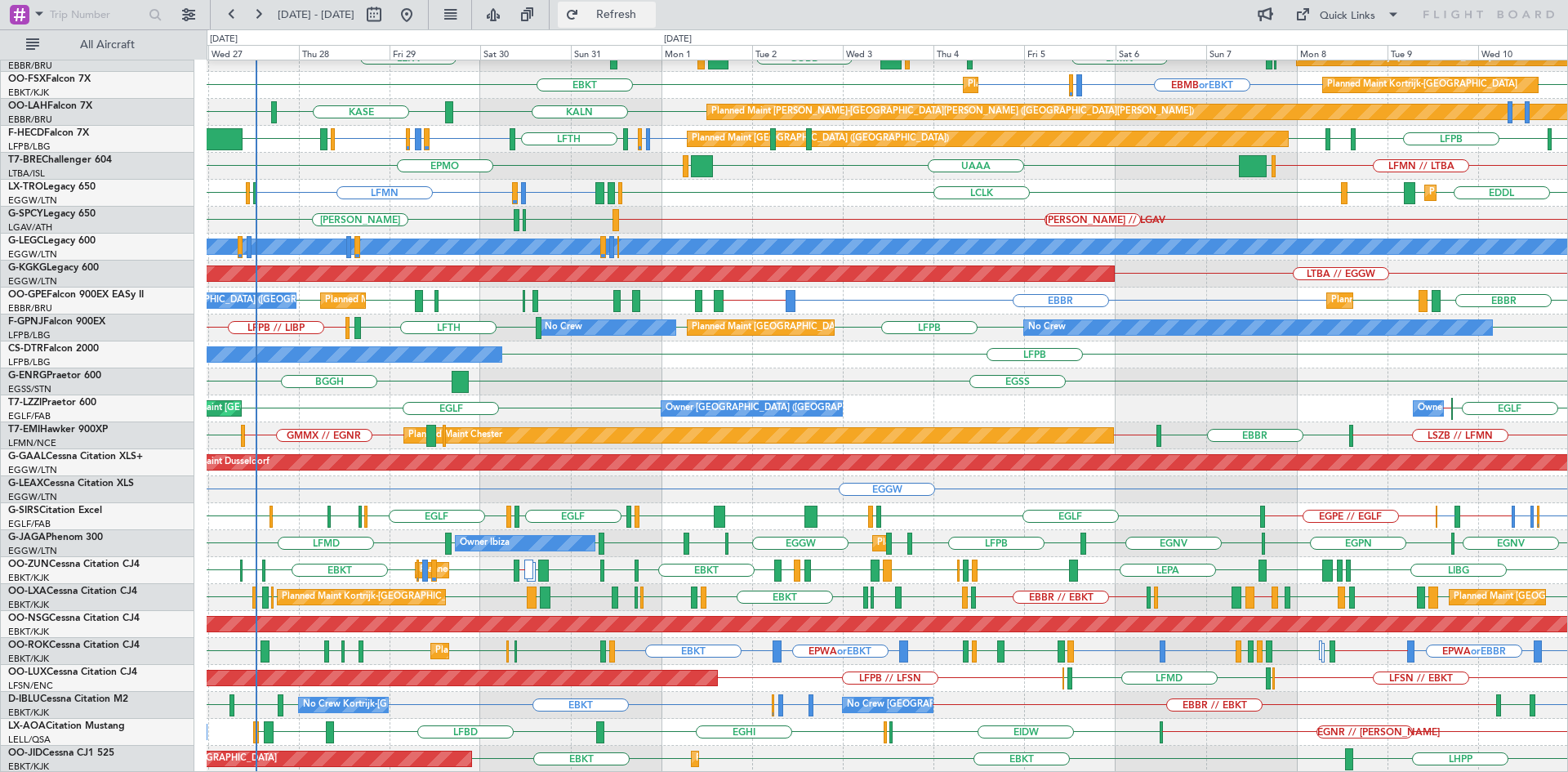
click at [638, 19] on span "Refresh" at bounding box center [616, 14] width 69 height 11
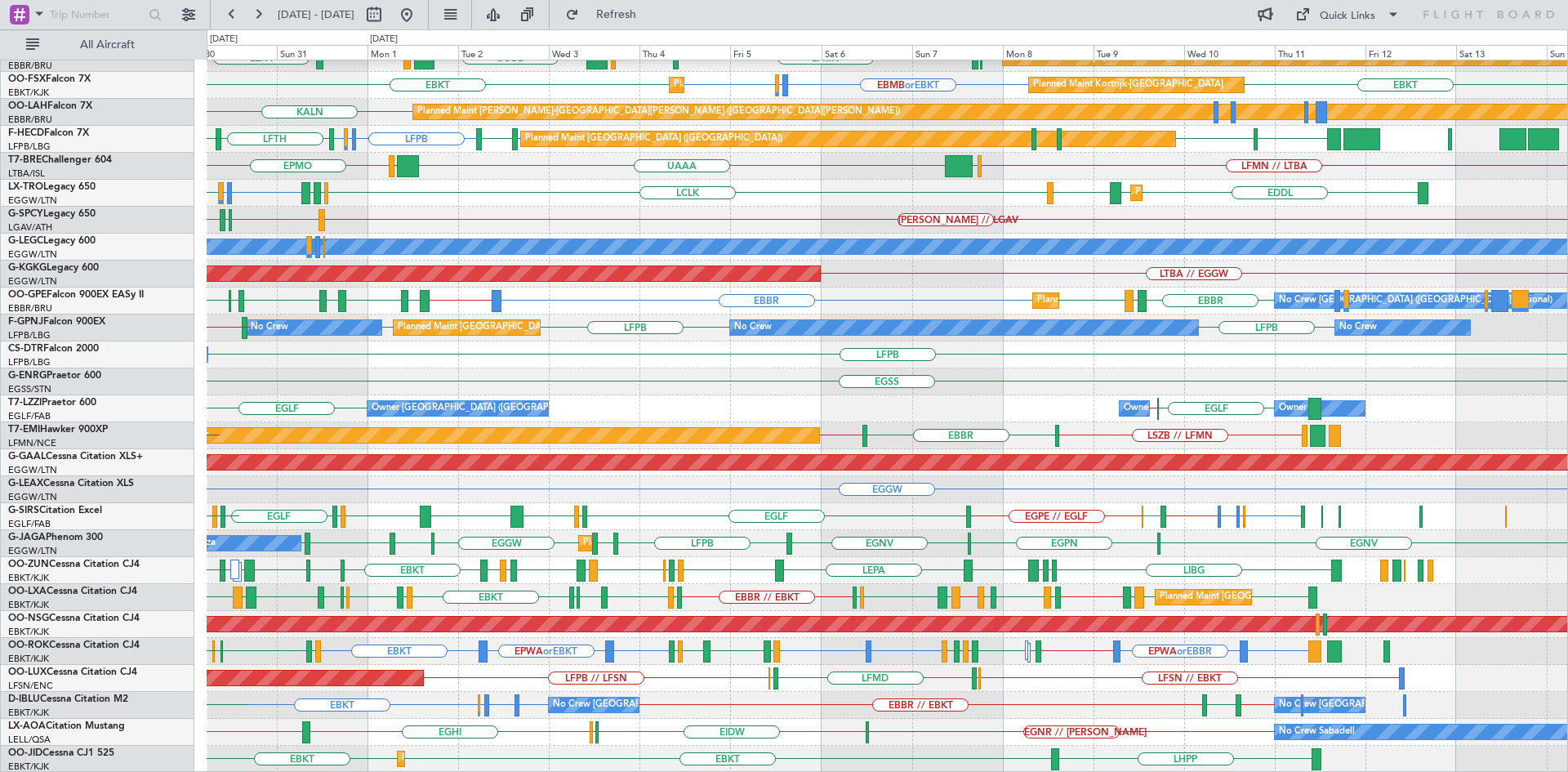
click at [1132, 631] on div "ELLX EBBR or ELLX LIRZ or ELLX ELLX RJAA ELLX KAUS KDAY EBLG LIML EDDB // EBLG …" at bounding box center [887, 341] width 1360 height 863
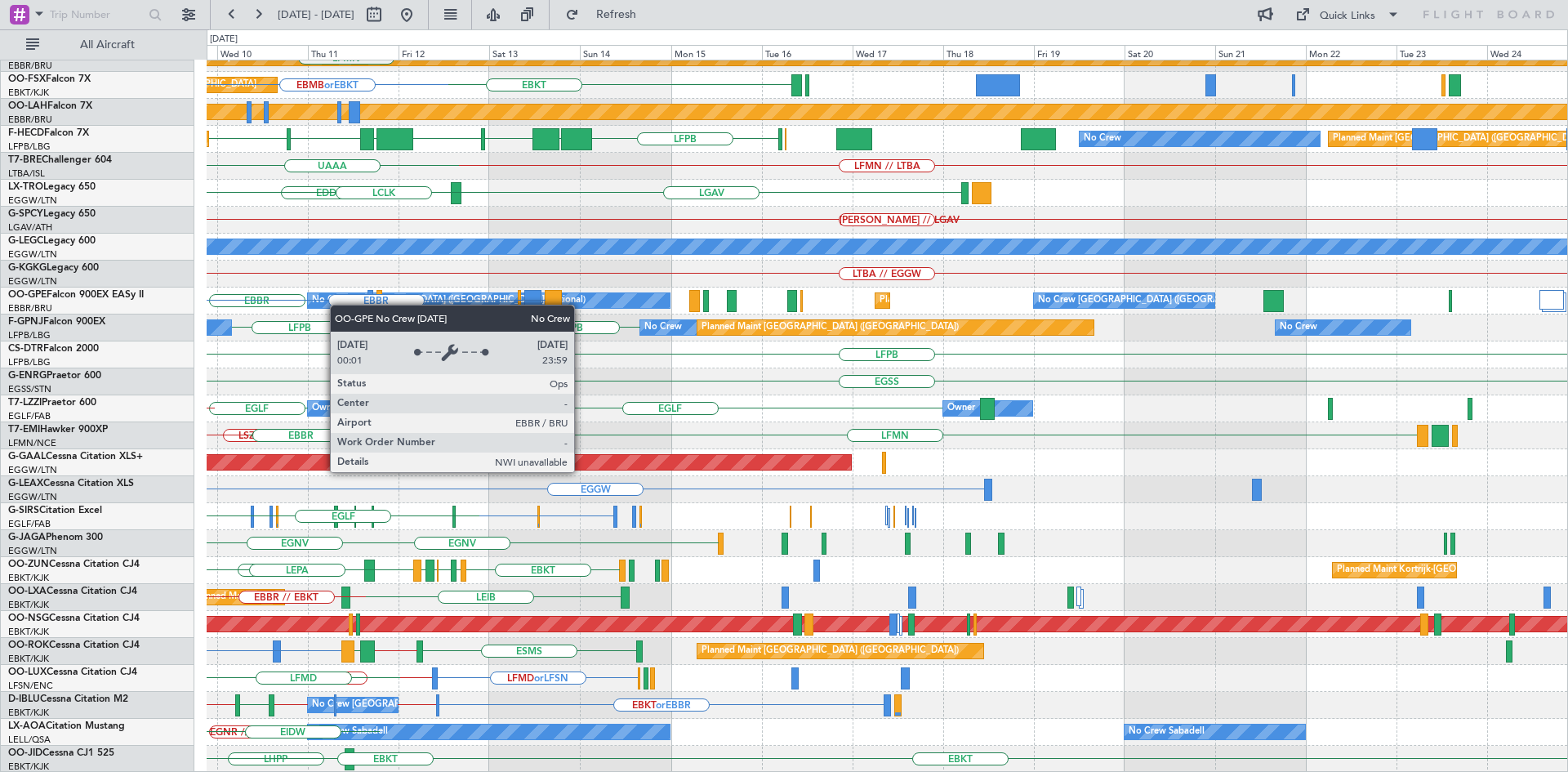
click at [338, 305] on div "RJAA LTCG LIML ELLX KAUS Planned Maint Kortrijk-Wevelgem EBBR EBKT LFMN Planned…" at bounding box center [887, 341] width 1360 height 863
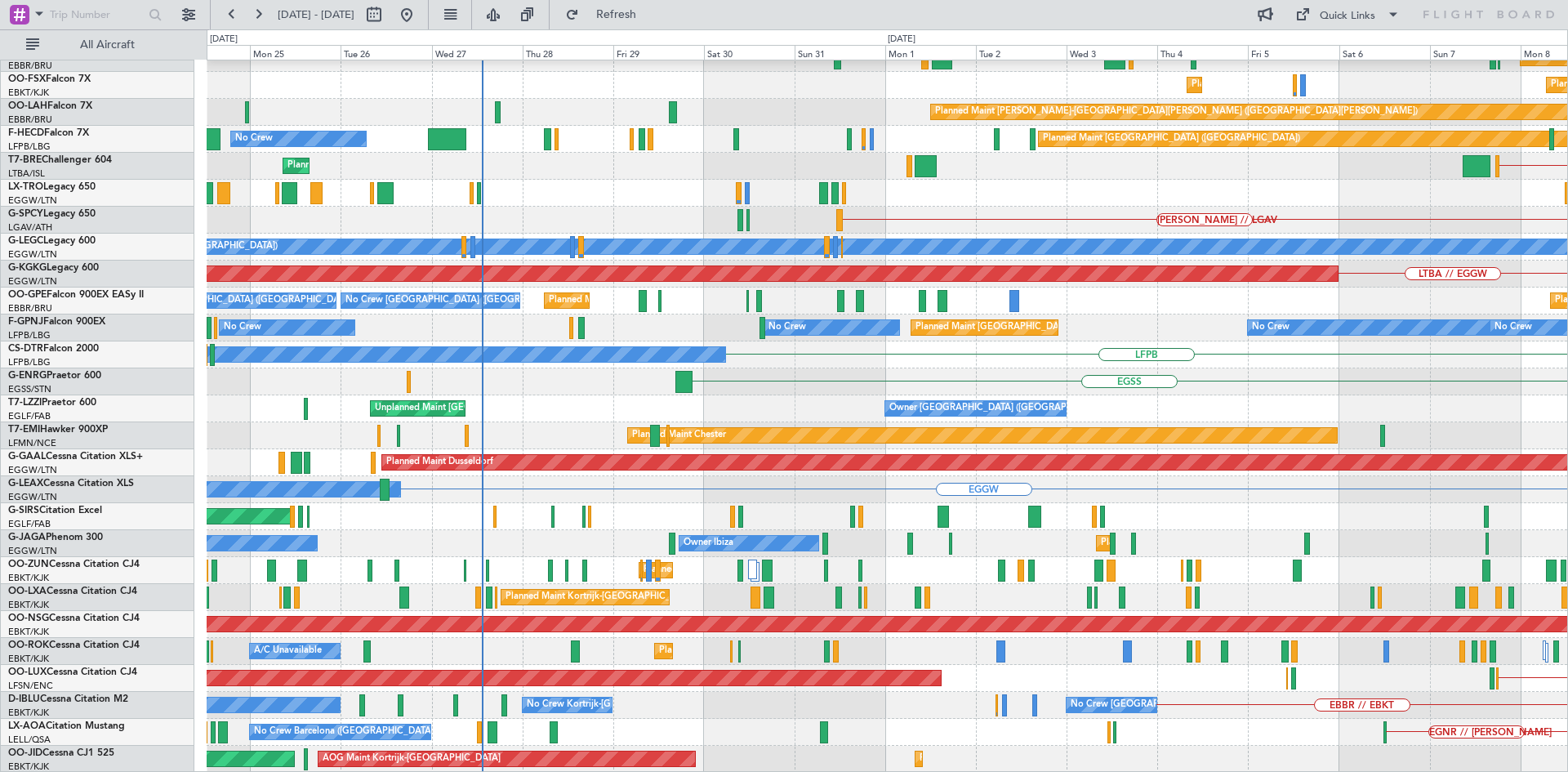
click at [1567, 385] on html "09 Sep 2025 - 24 Sep 2025 Refresh Quick Links All Aircraft Planned Maint Berlin…" at bounding box center [784, 386] width 1568 height 772
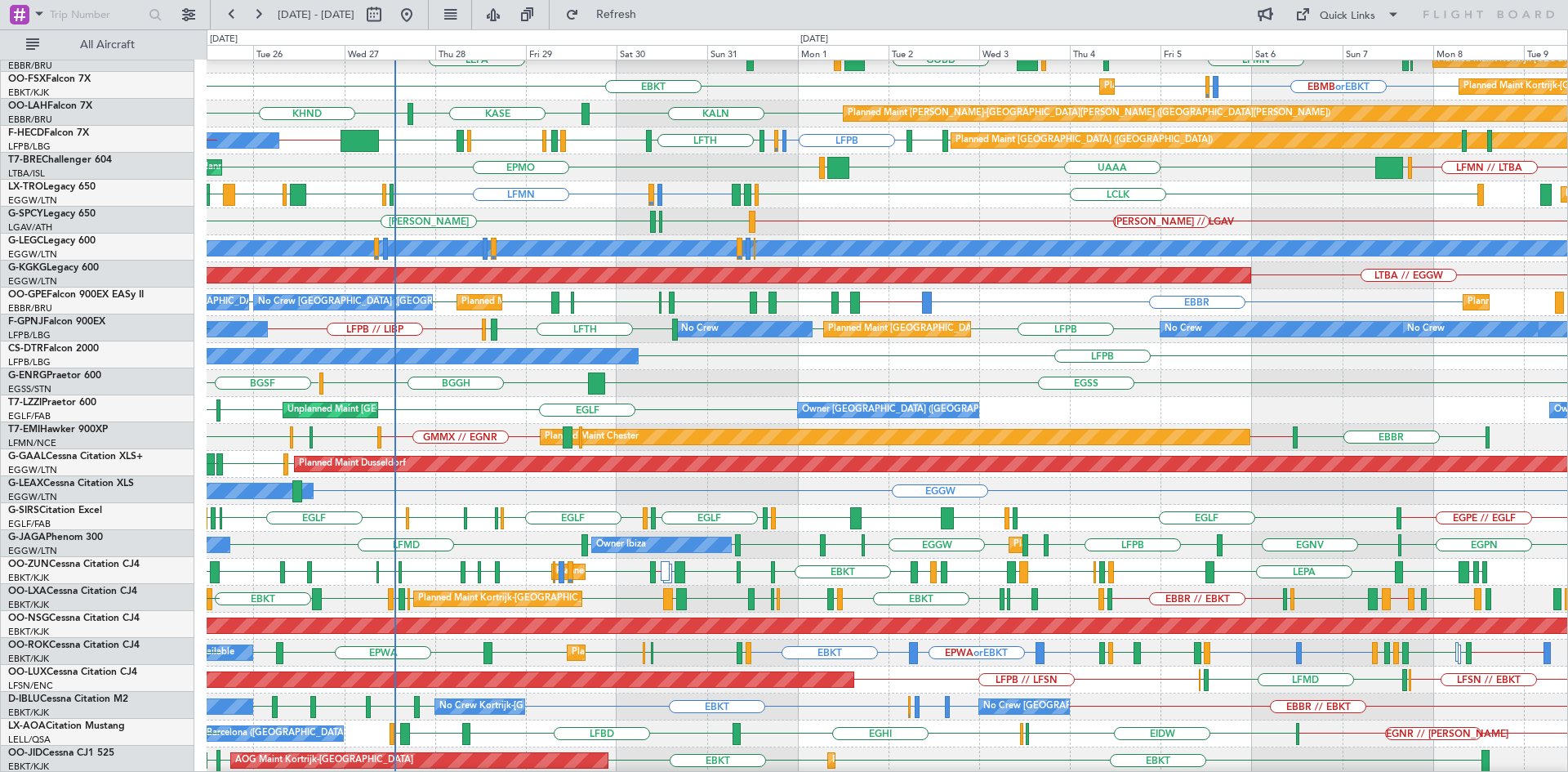
click at [1198, 407] on div "Owner London (Farnborough) Unplanned Maint London (Farnborough) EGLF EGLF EIDW …" at bounding box center [887, 410] width 1360 height 27
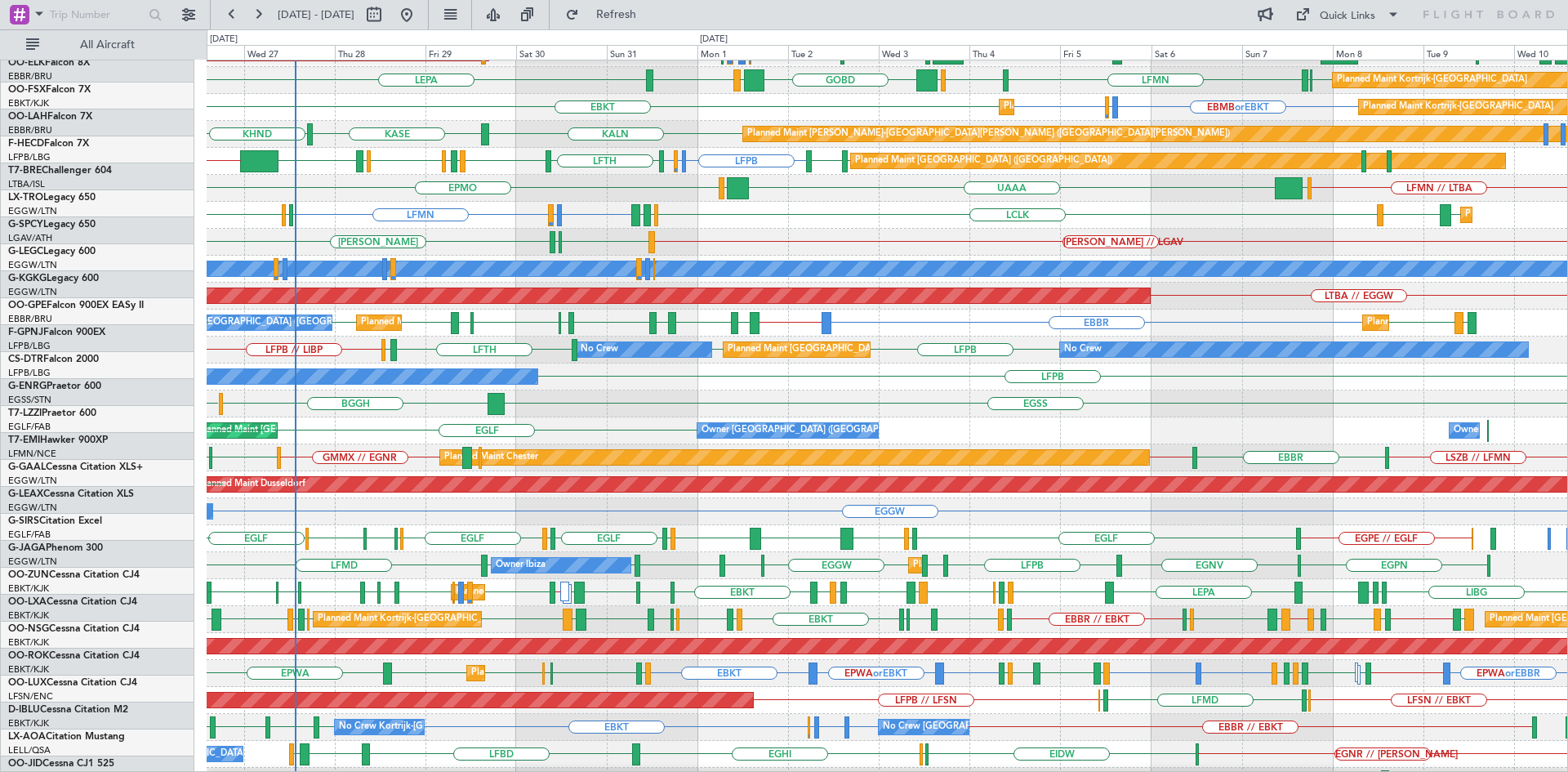
scroll to position [126, 0]
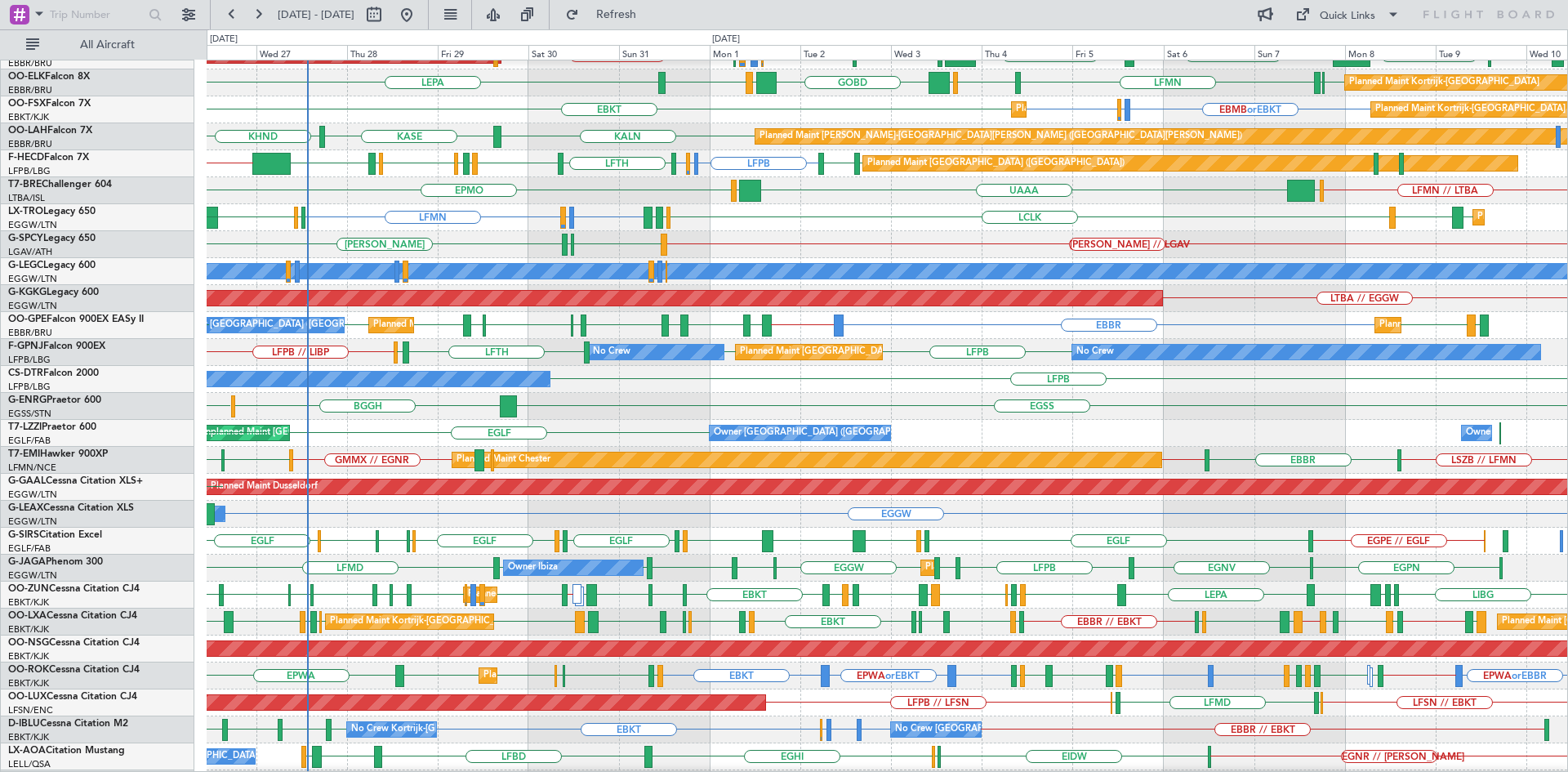
click at [637, 445] on div "EGLF Unplanned Maint London (Farnborough) Owner London (Farnborough) Owner EGLF…" at bounding box center [887, 433] width 1360 height 27
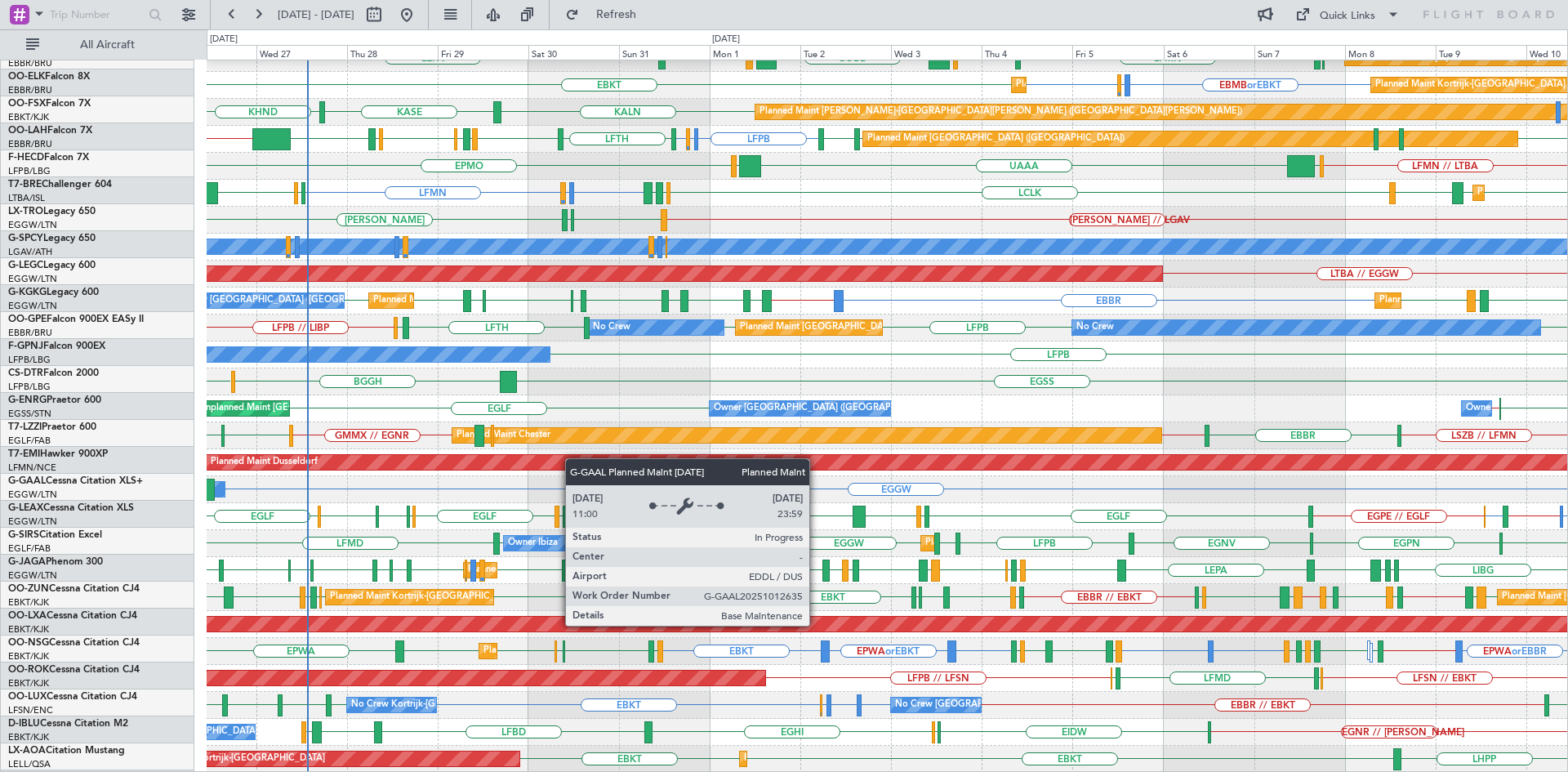
scroll to position [150, 0]
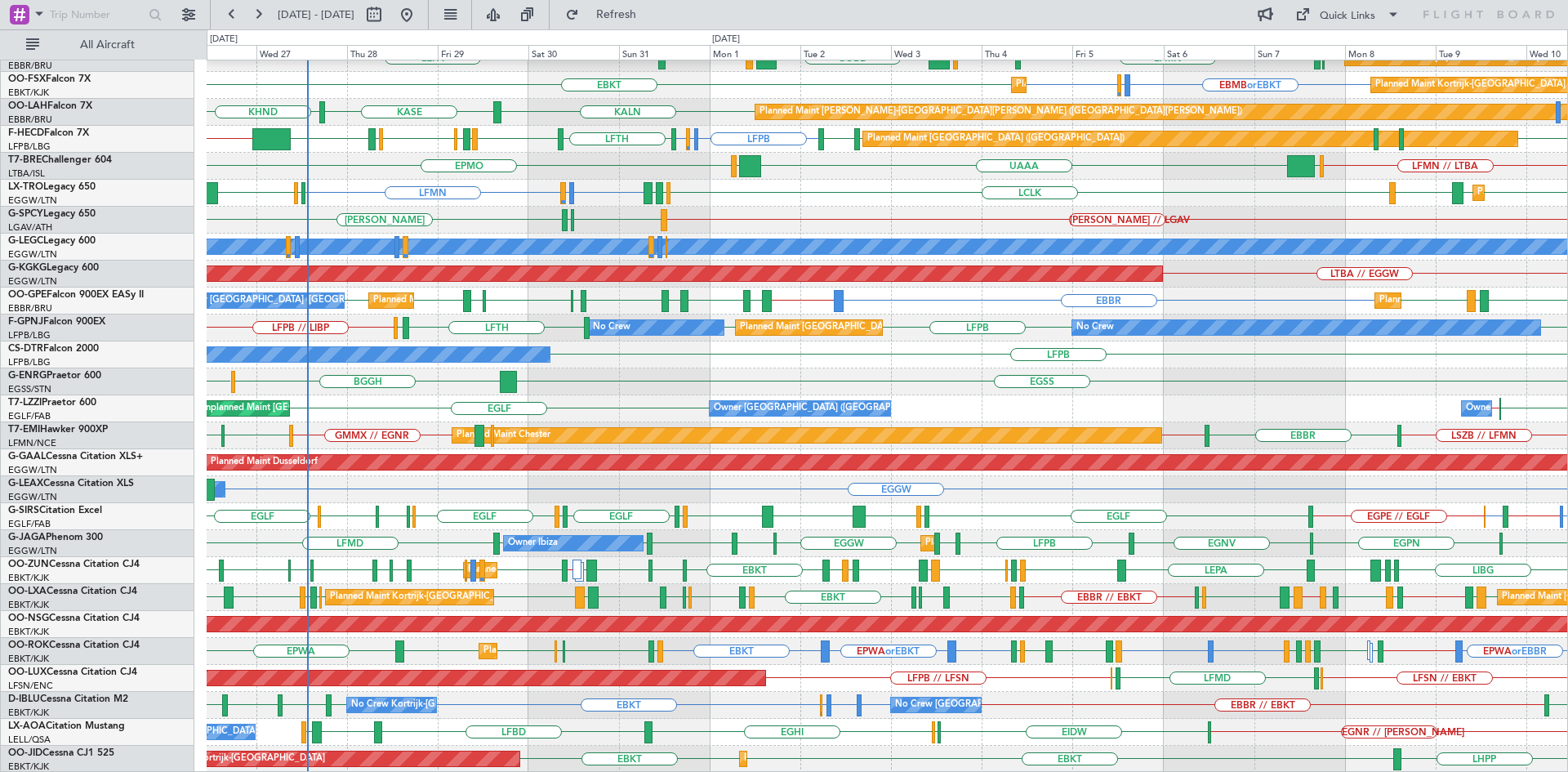
click at [393, 485] on div "EGGW Owner" at bounding box center [887, 489] width 1360 height 27
click at [320, 488] on div "EGGW Owner" at bounding box center [887, 489] width 1360 height 27
click at [647, 10] on span "Refresh" at bounding box center [616, 14] width 69 height 11
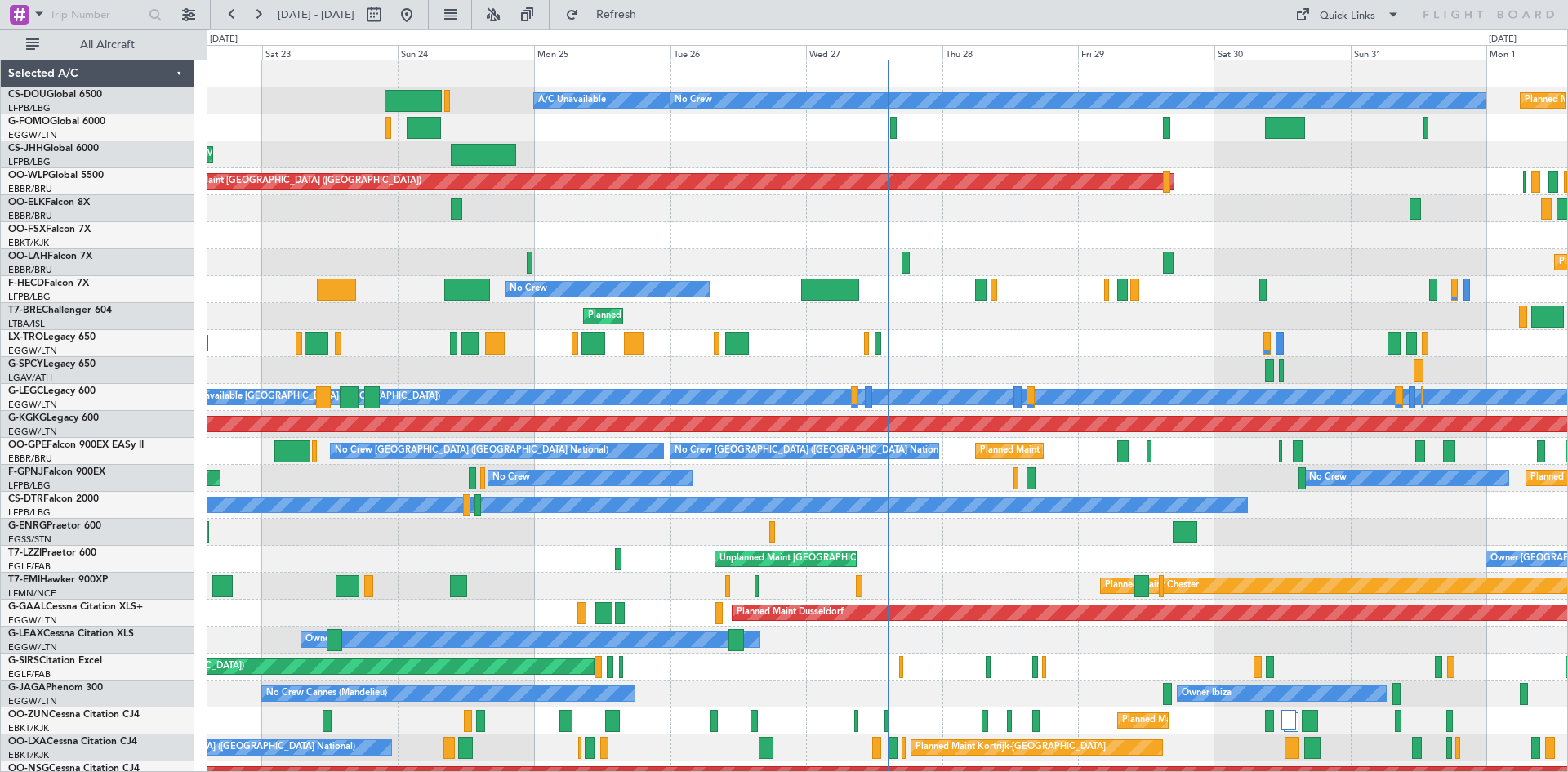
scroll to position [150, 0]
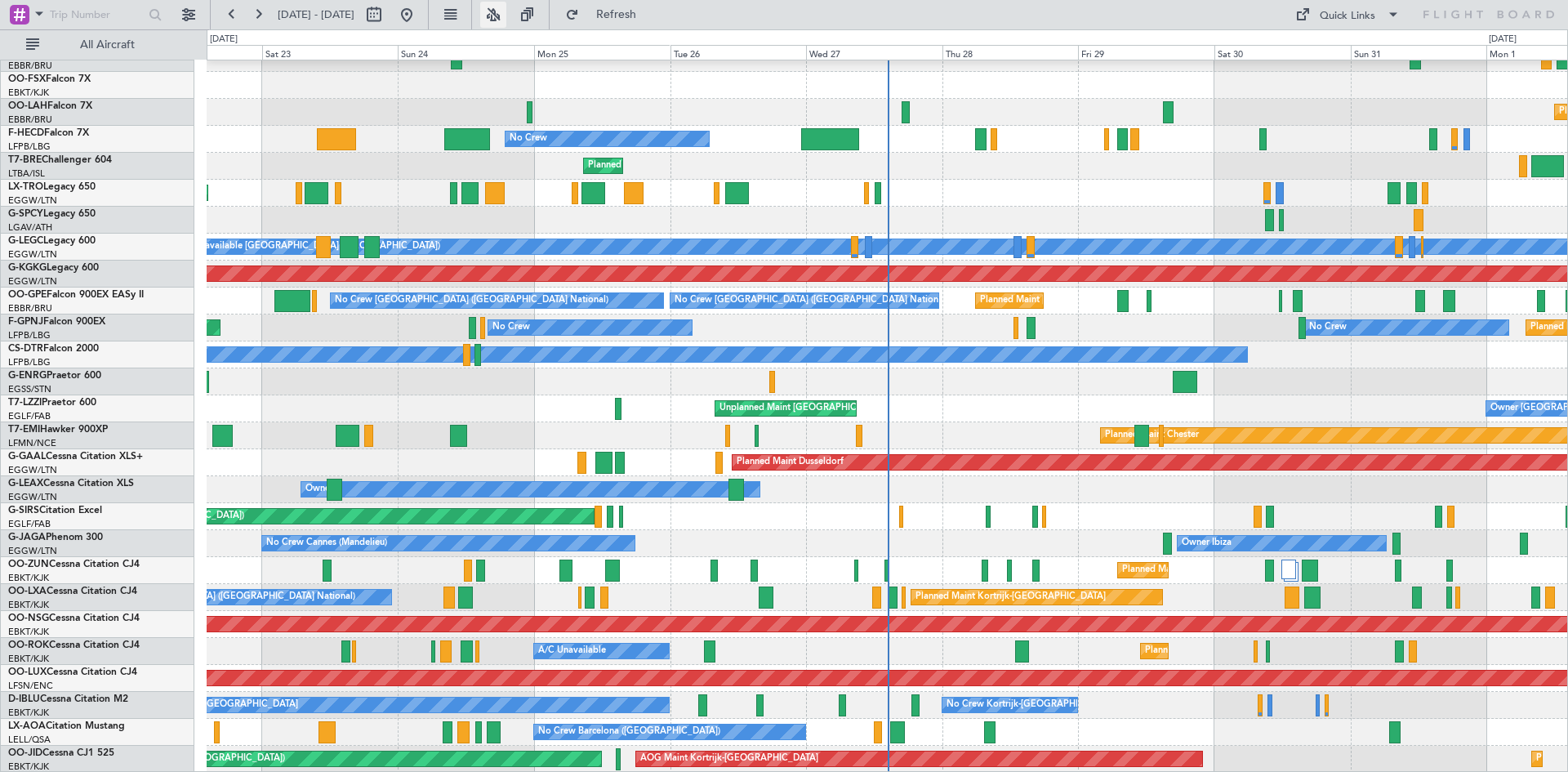
click at [506, 7] on button at bounding box center [493, 15] width 26 height 26
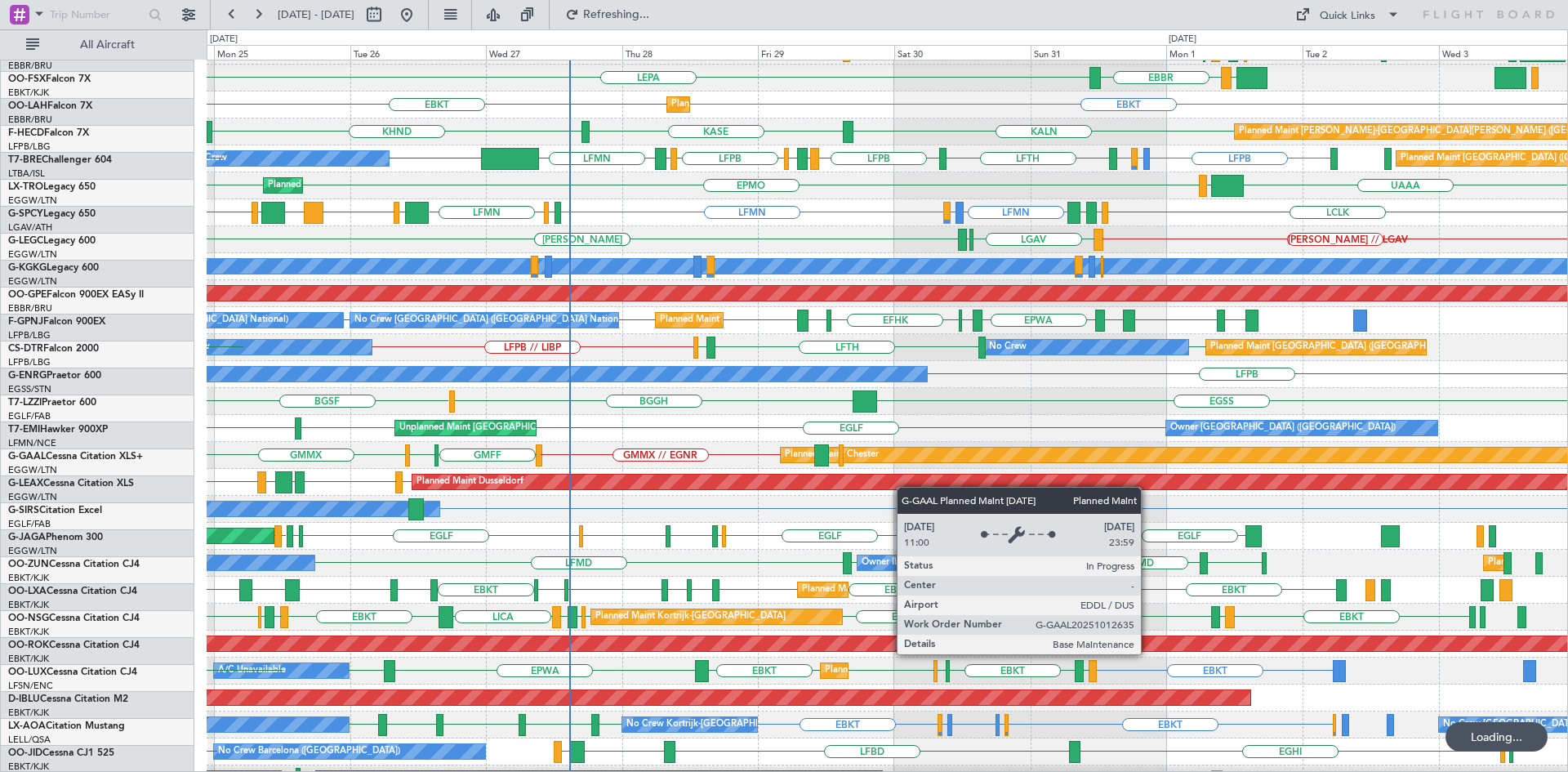
scroll to position [131, 0]
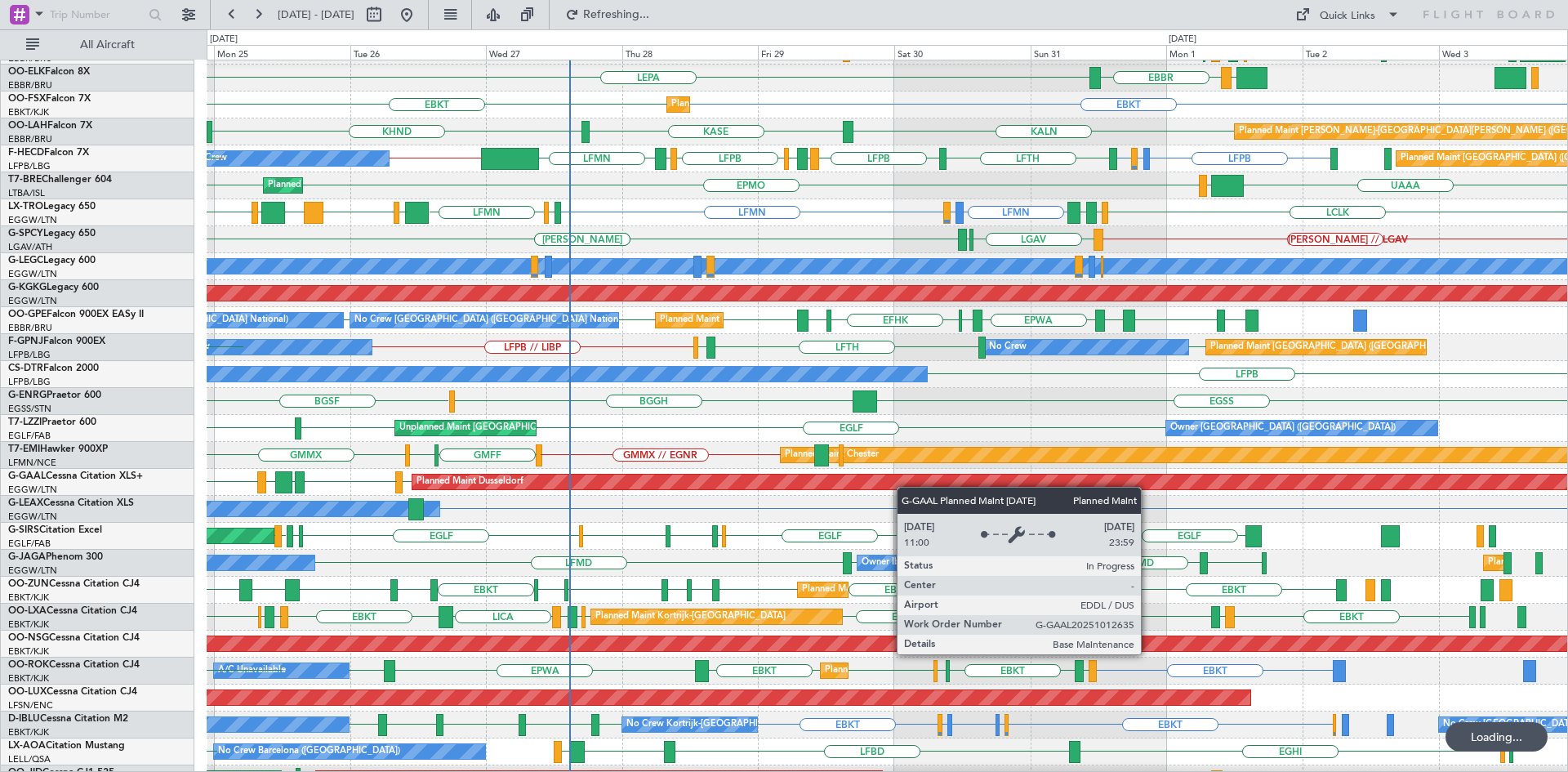
click at [773, 507] on div "ELLX [GEOGRAPHIC_DATA] LIRZ ELLX EDDB // EBLG Planned Maint [GEOGRAPHIC_DATA] (…" at bounding box center [887, 362] width 1360 height 863
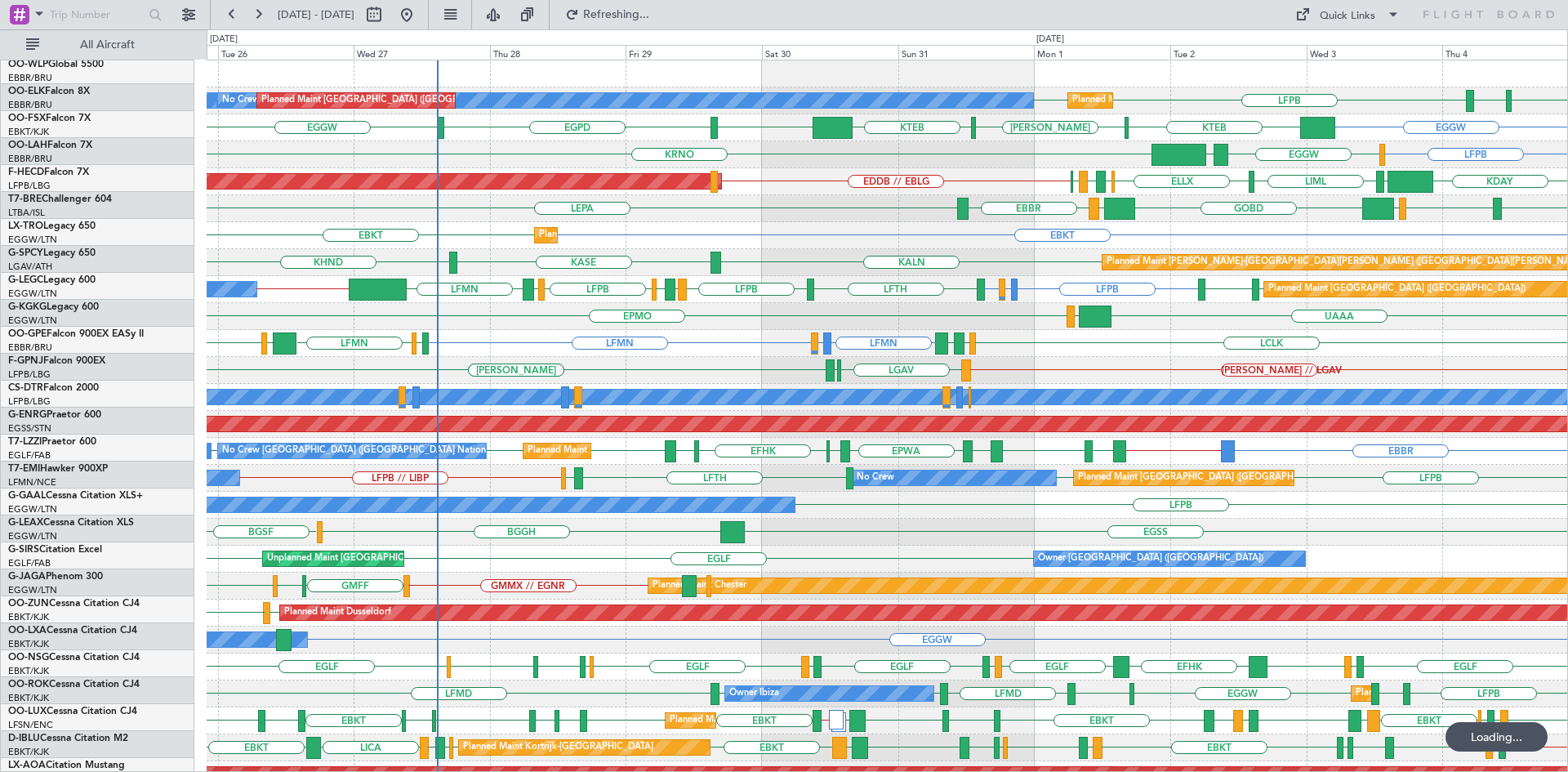
scroll to position [0, 0]
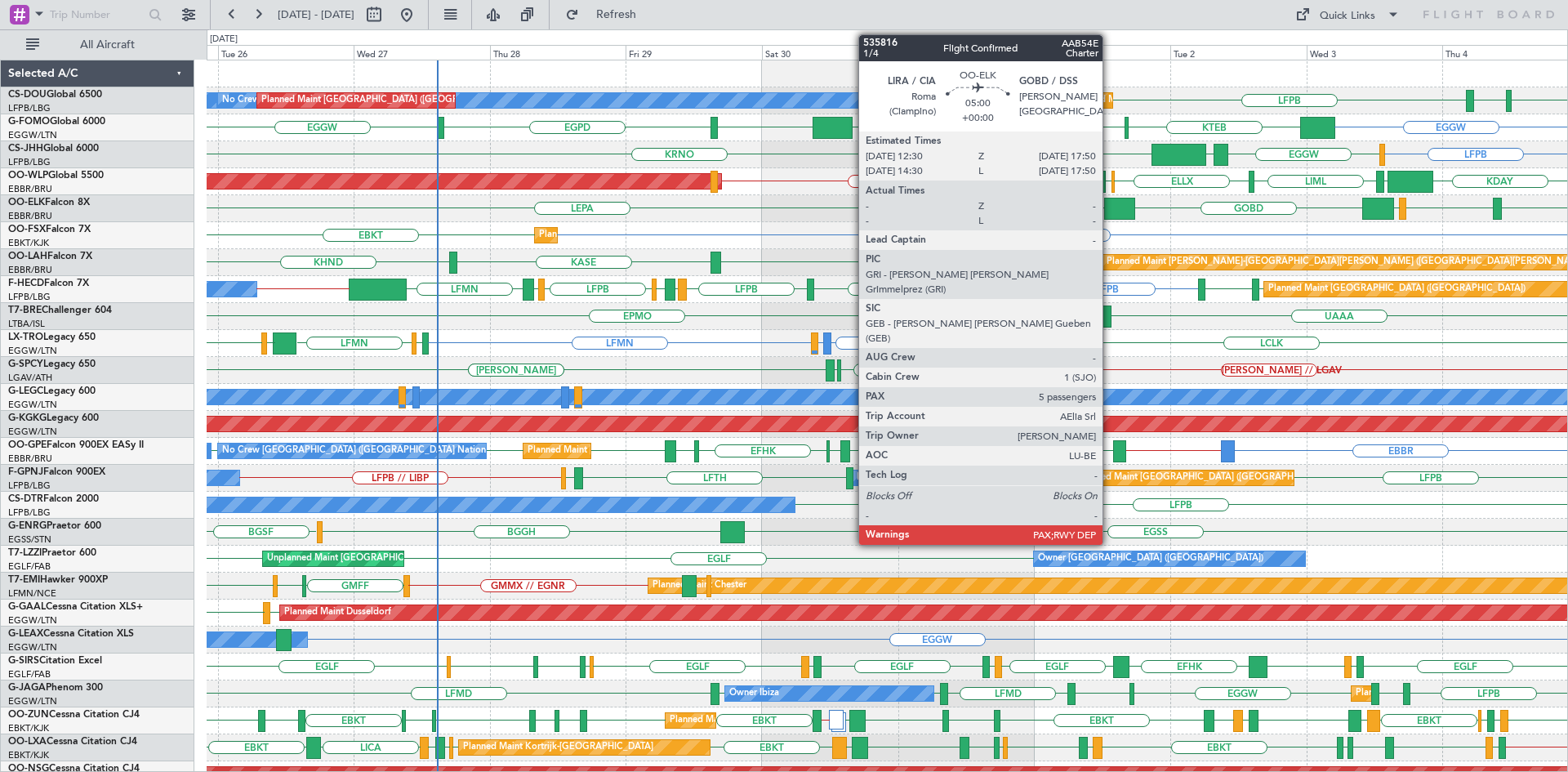
click at [1110, 208] on div at bounding box center [1119, 208] width 31 height 22
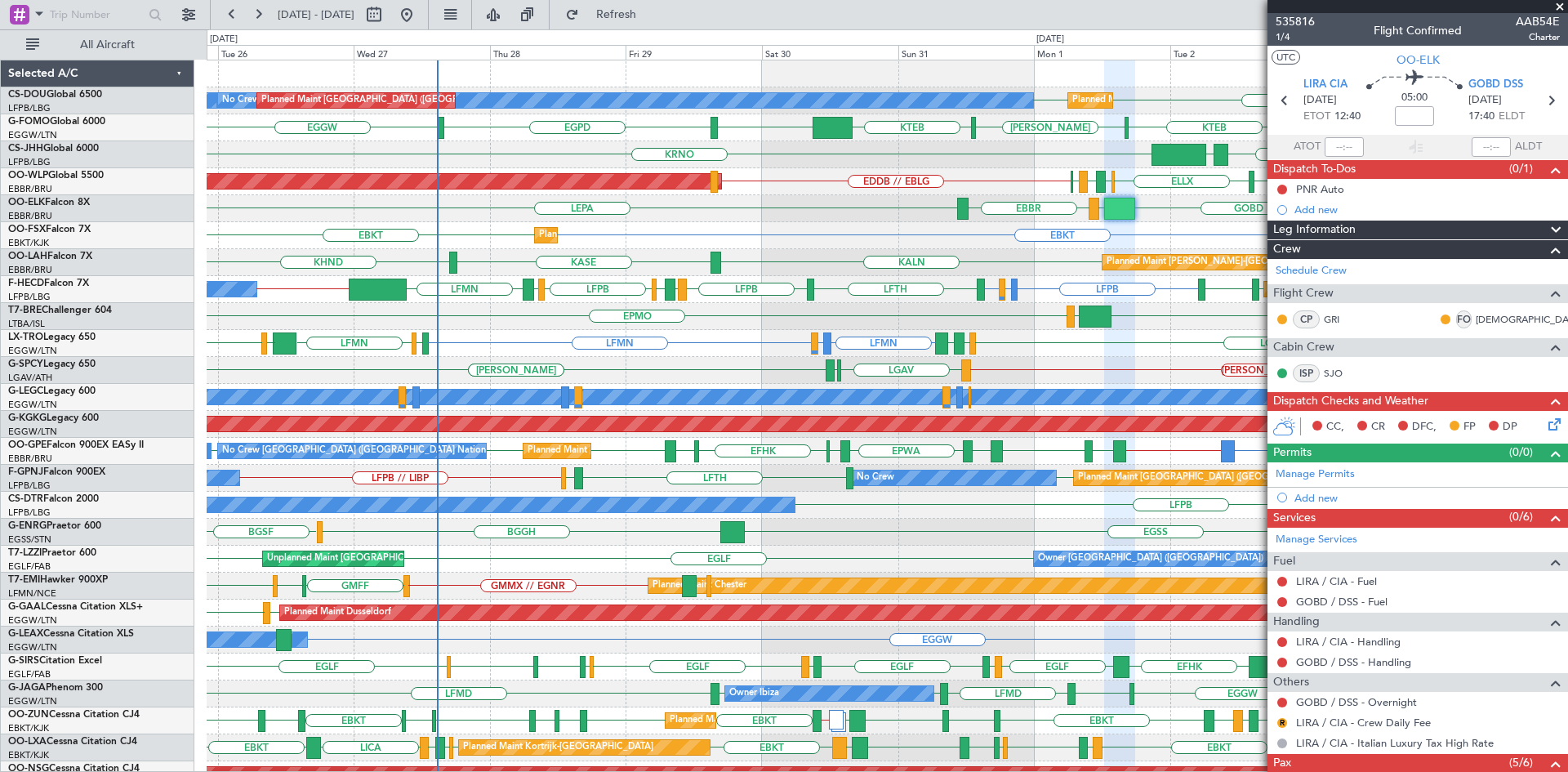
click at [1558, 8] on span at bounding box center [1559, 7] width 17 height 15
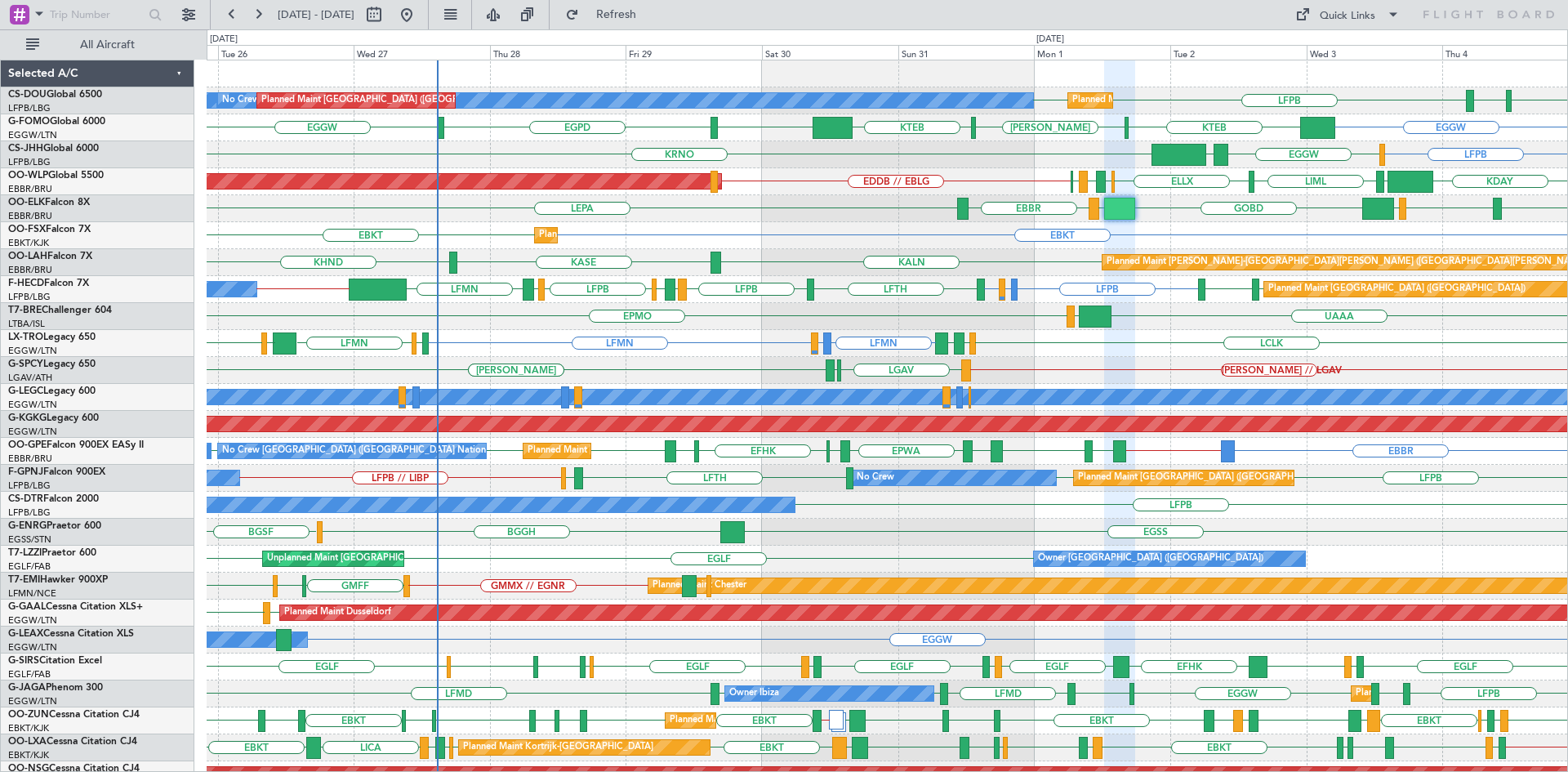
type input "0"
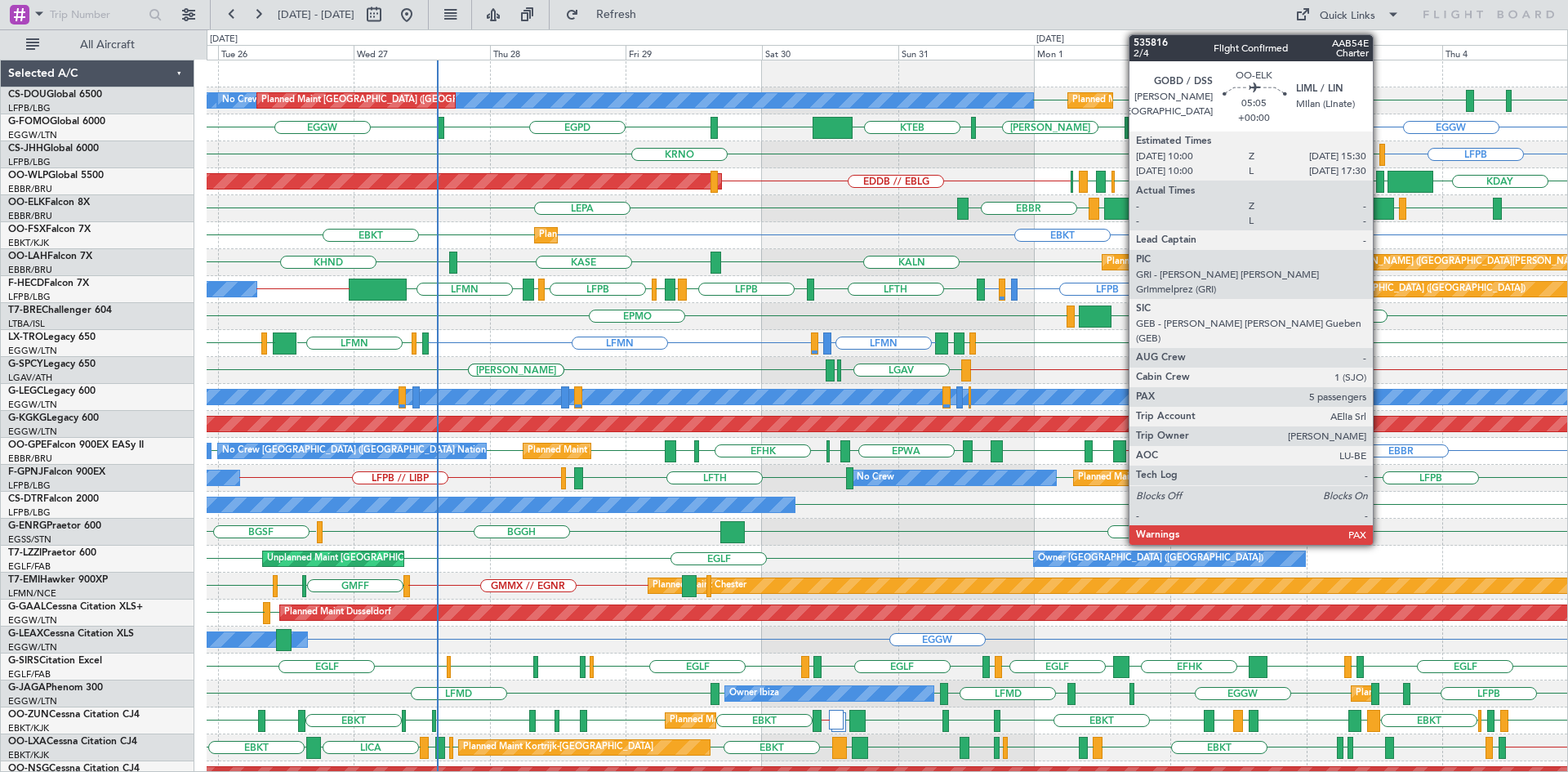
click at [1379, 203] on div at bounding box center [1378, 208] width 31 height 22
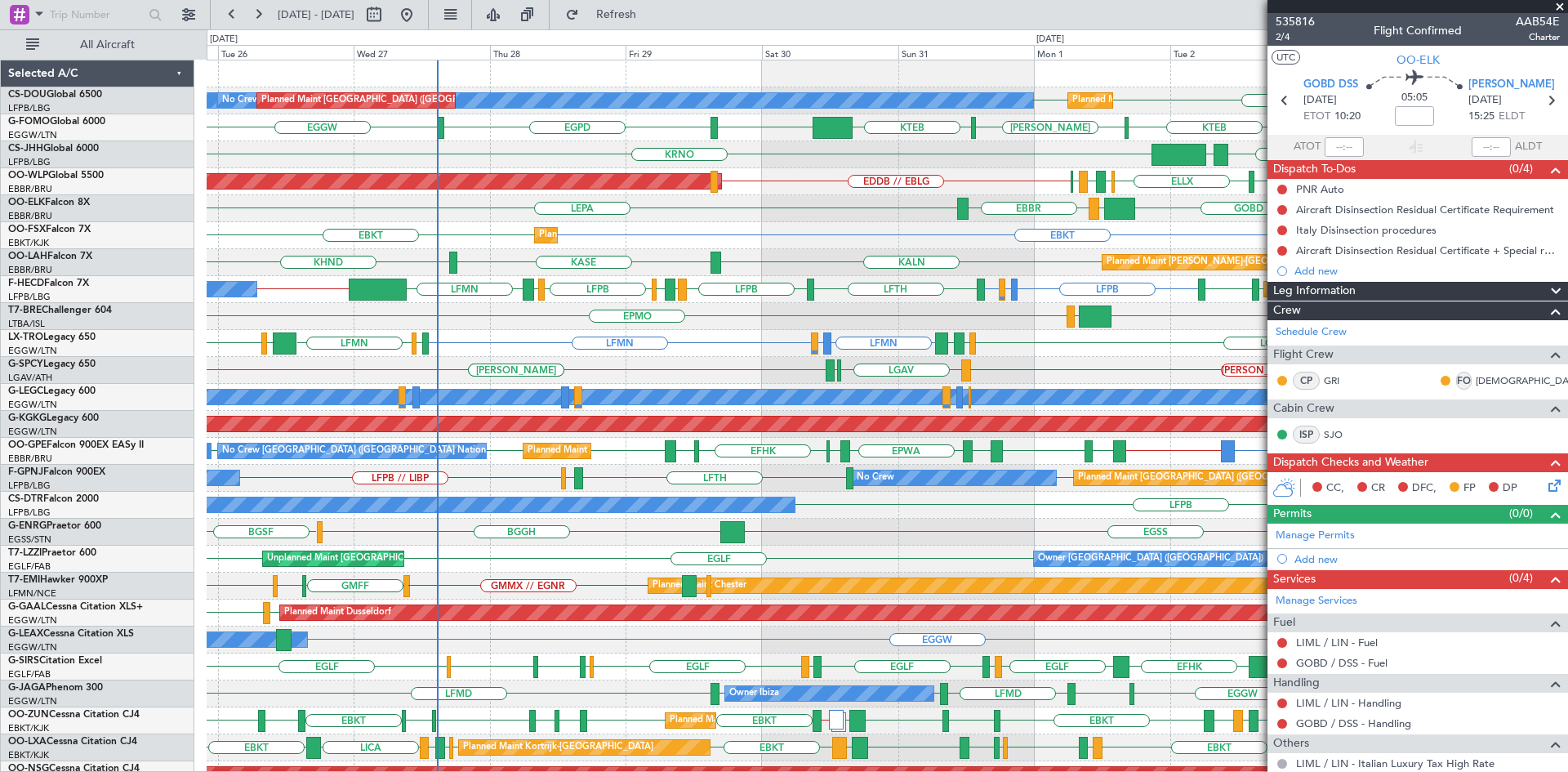
click at [1558, 11] on span at bounding box center [1559, 7] width 17 height 15
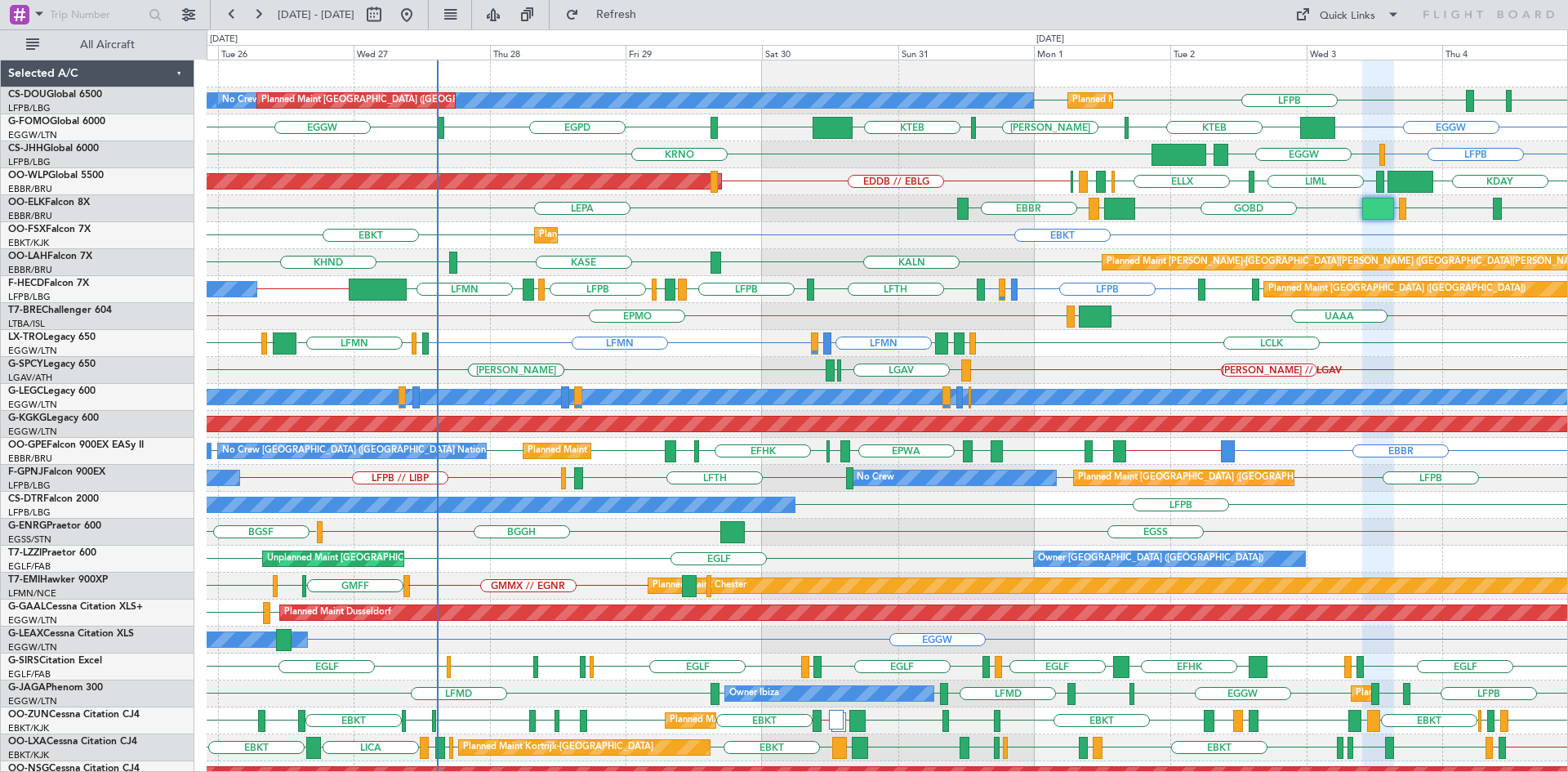
type input "0"
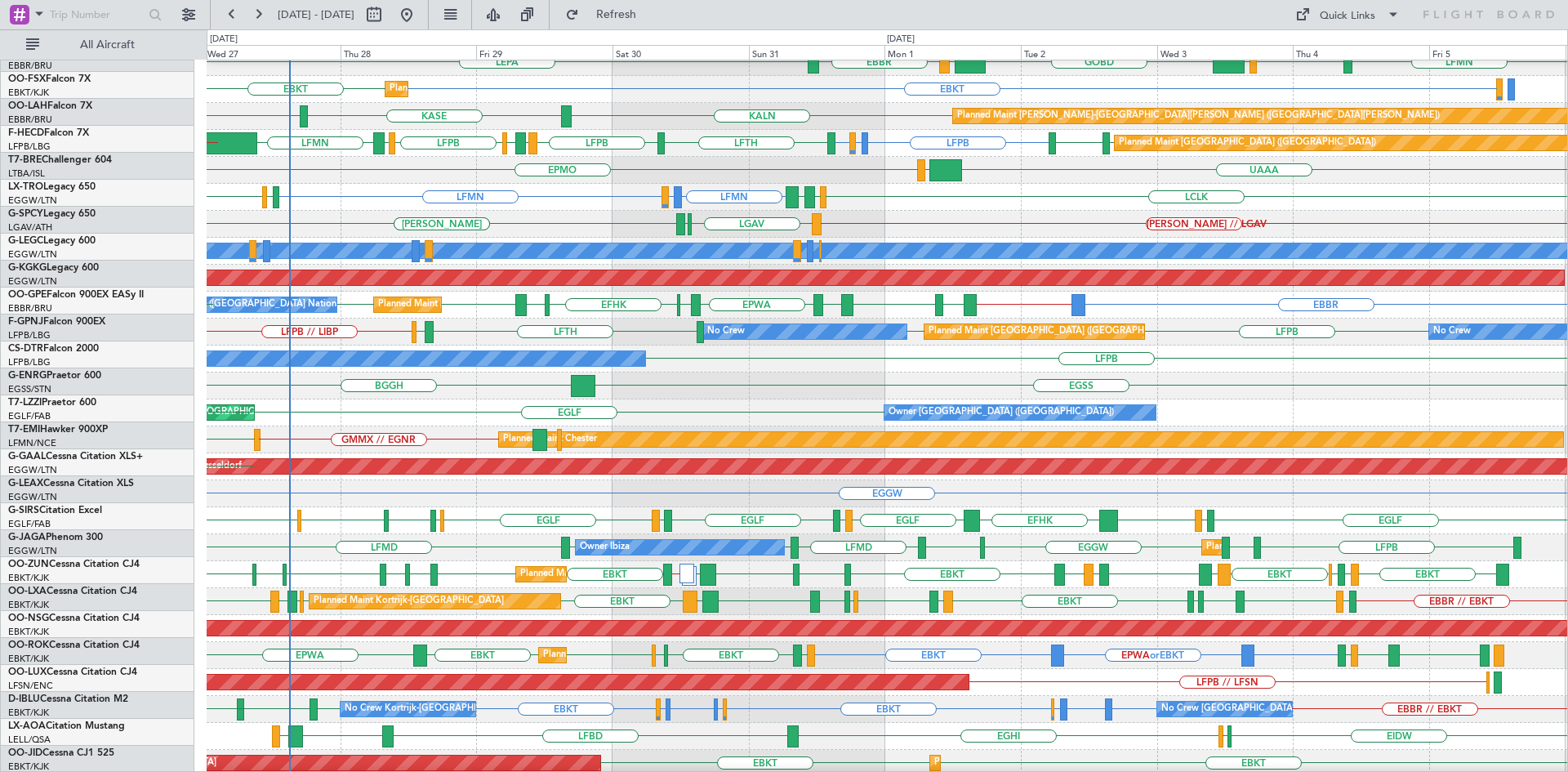
scroll to position [150, 0]
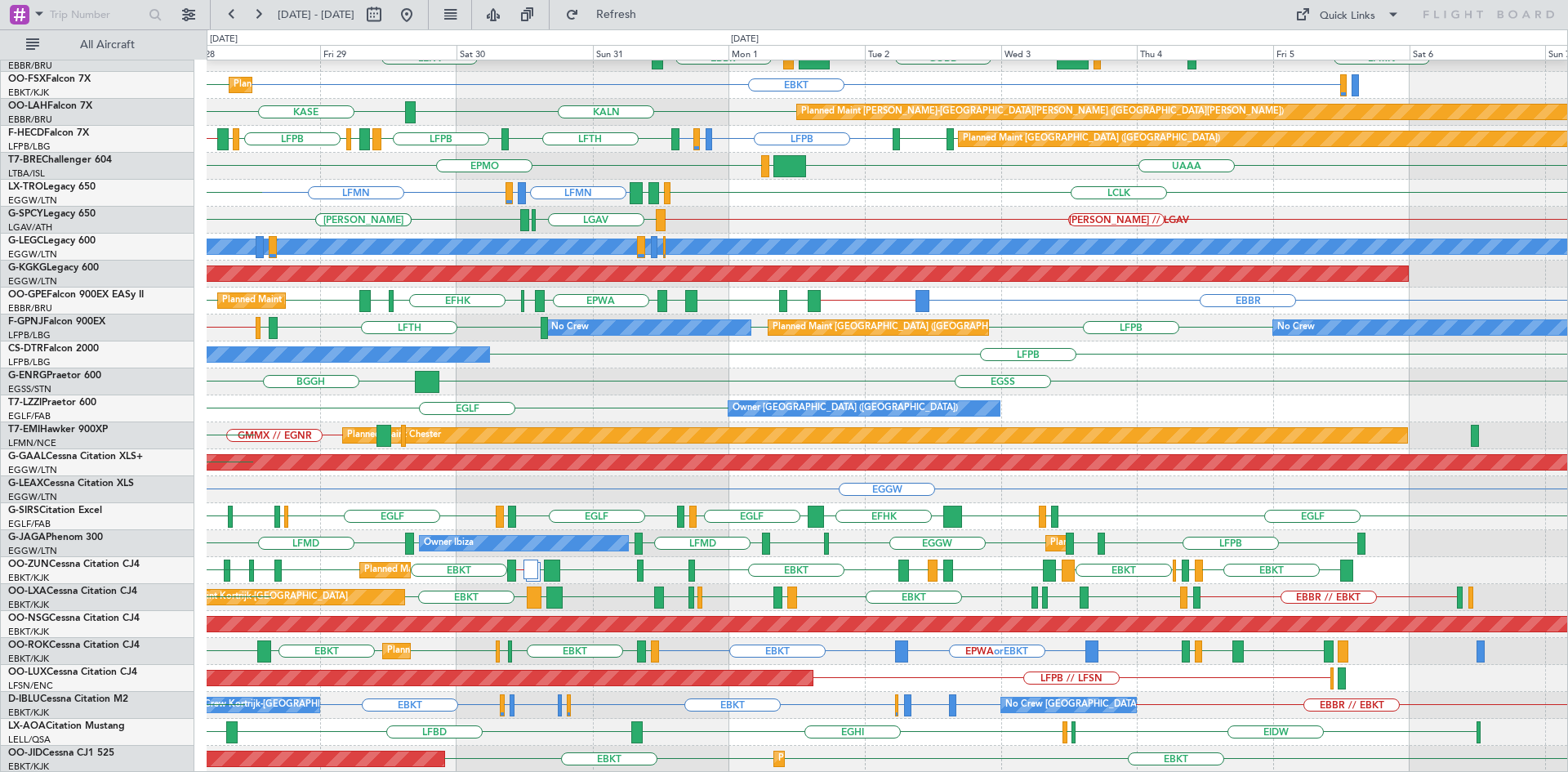
click at [767, 351] on div "LFPB No Crew" at bounding box center [887, 355] width 1360 height 27
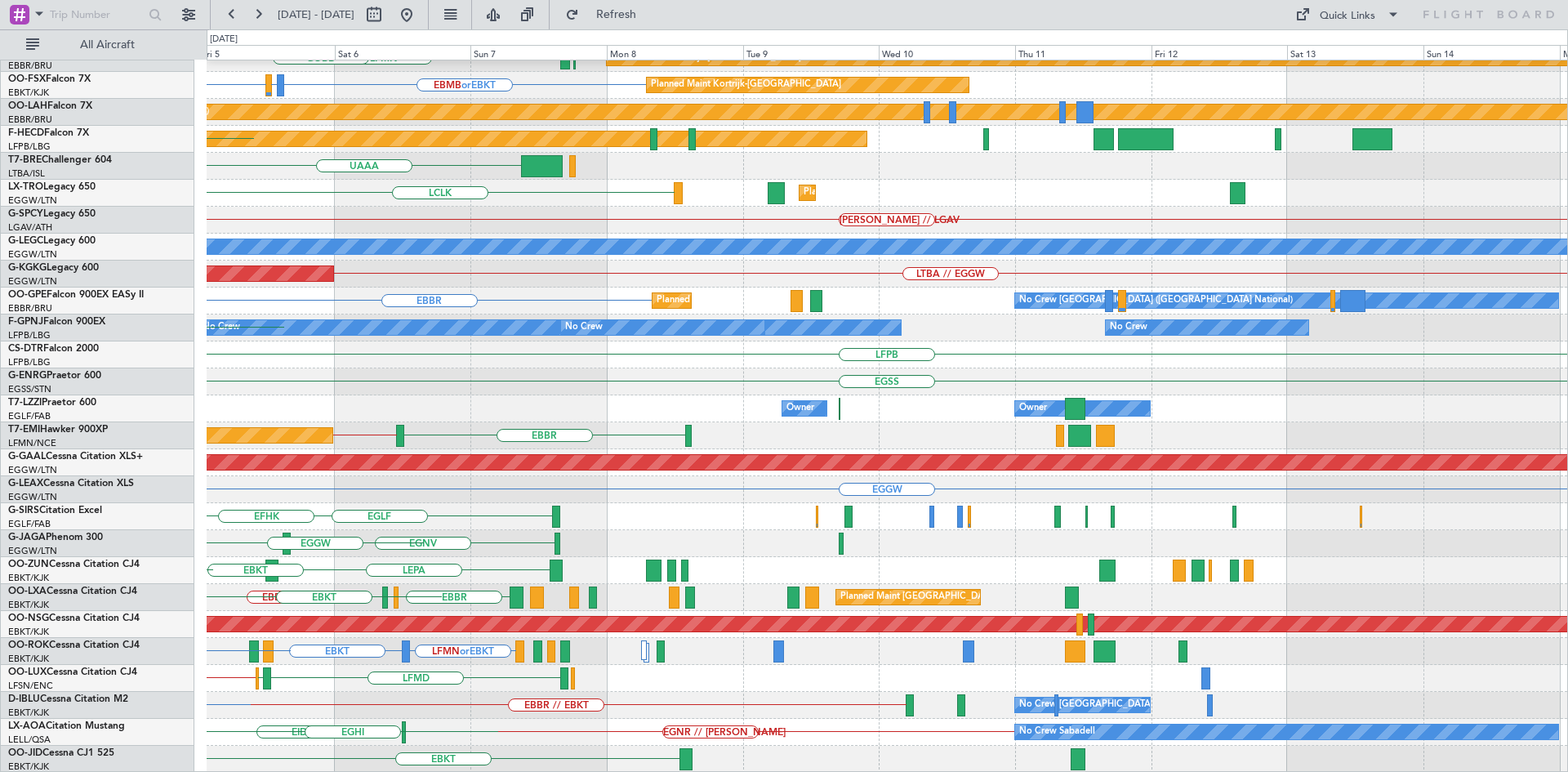
click at [0, 231] on div "[PERSON_NAME] KDAY EBLG LIML ELLX LFMN Planned Maint [GEOGRAPHIC_DATA]-[GEOGRAP…" at bounding box center [784, 401] width 1568 height 742
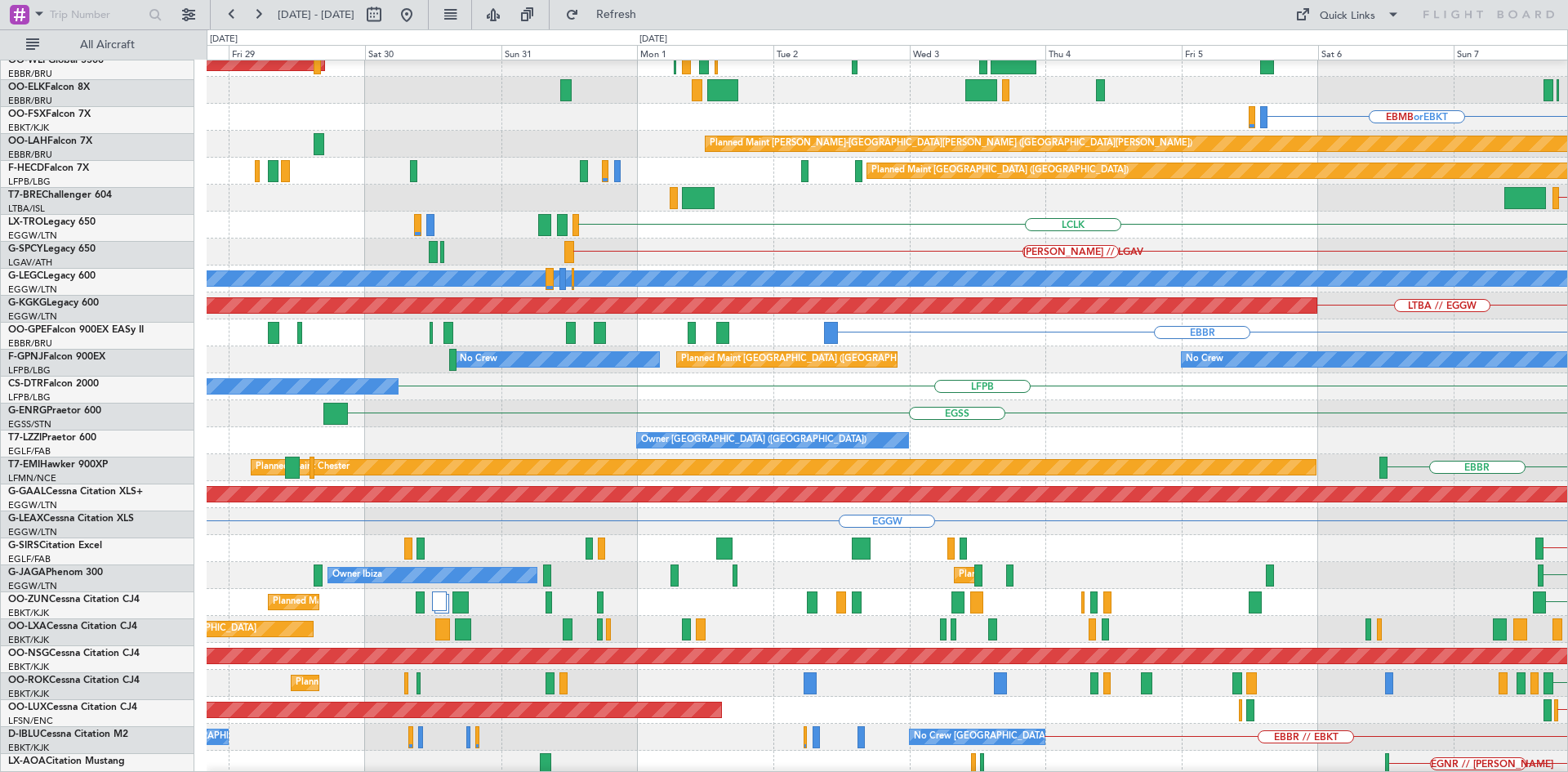
scroll to position [119, 0]
click at [1567, 401] on html "[DATE] - [DATE] Refresh Quick Links All Aircraft EGGW or LFPB LFPB Planned Main…" at bounding box center [784, 386] width 1568 height 772
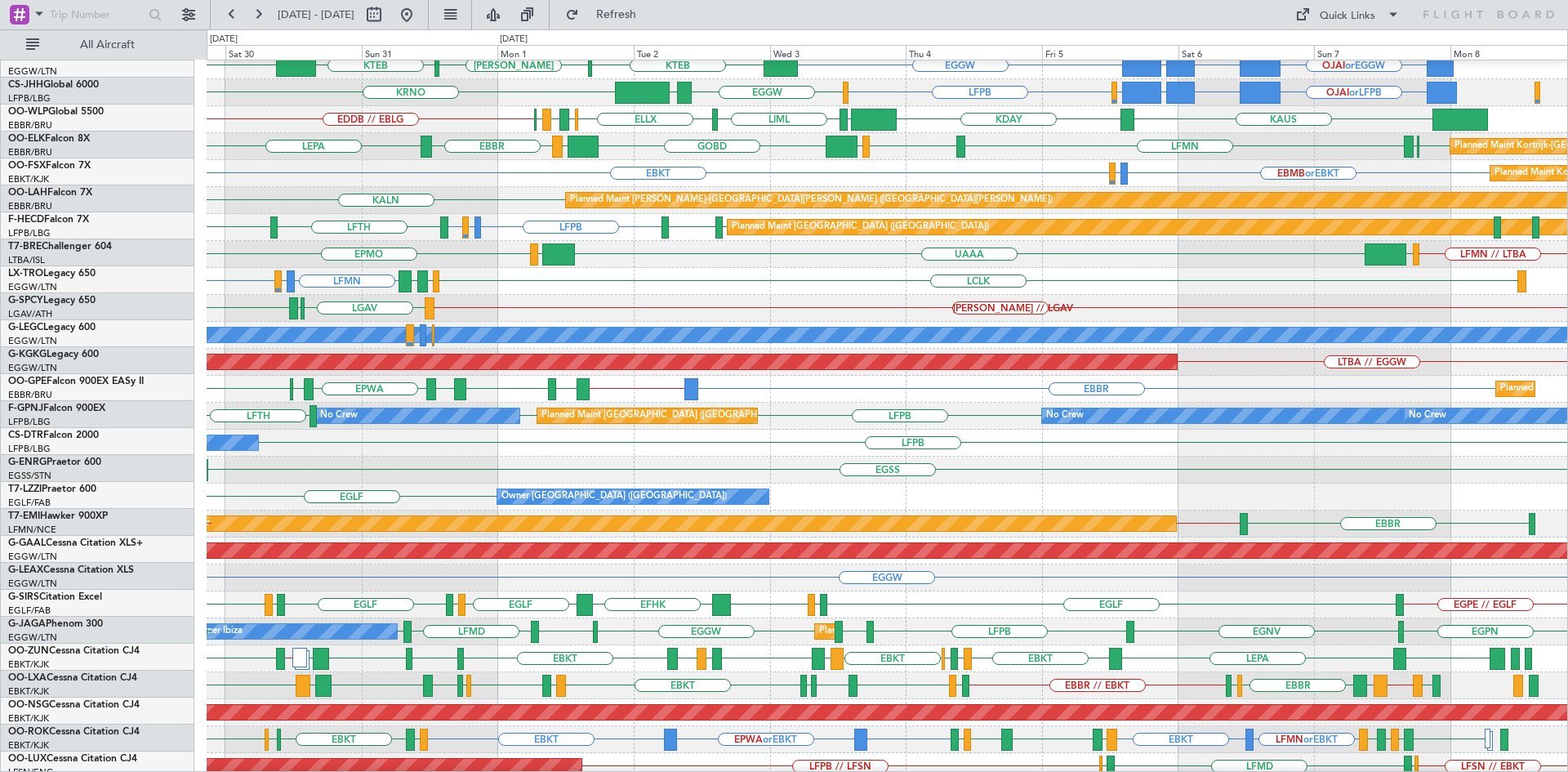
click at [629, 372] on div "LTBA // EGGW AOG Maint [GEOGRAPHIC_DATA] ([GEOGRAPHIC_DATA])" at bounding box center [887, 362] width 1360 height 27
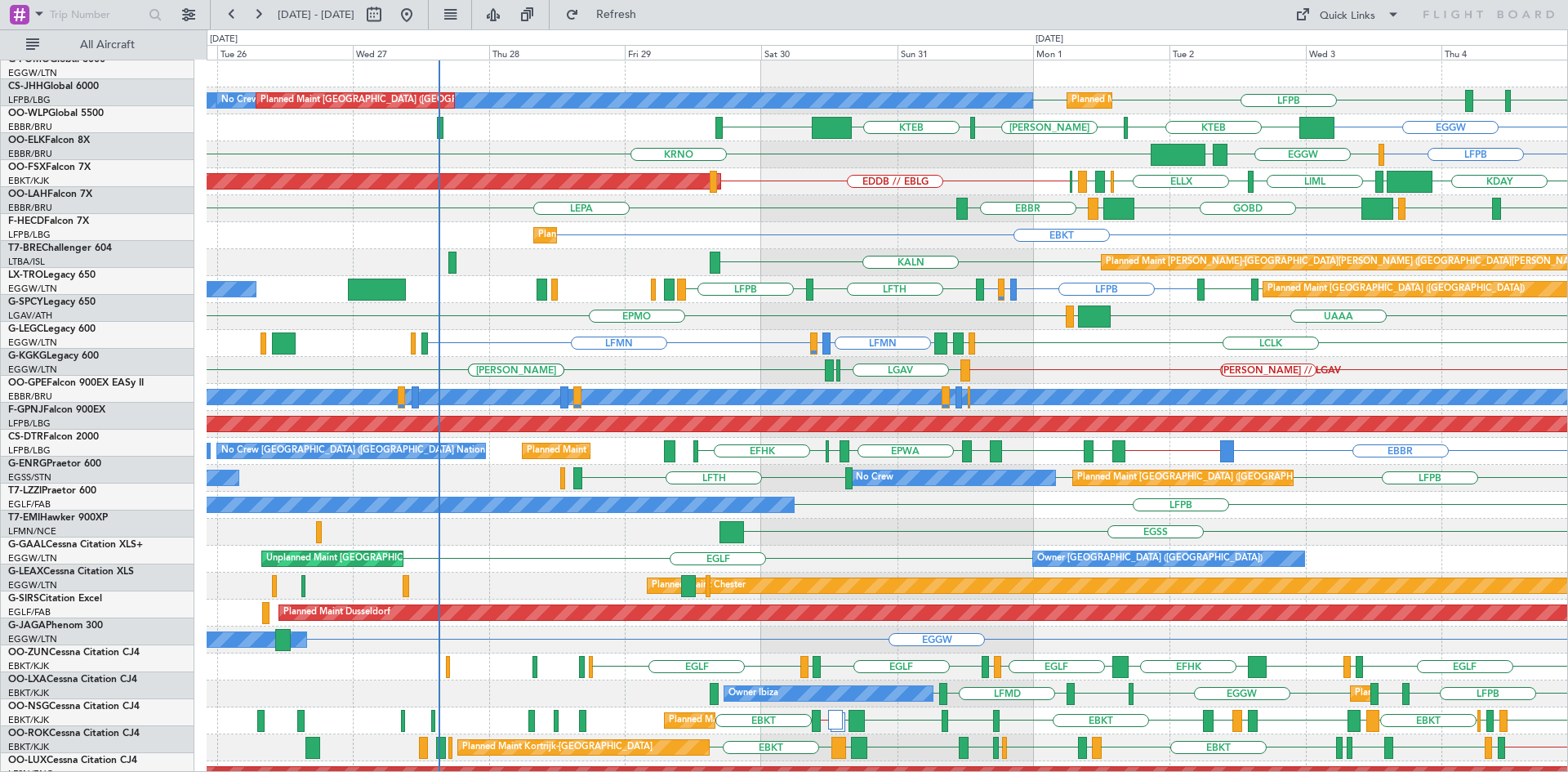
scroll to position [0, 0]
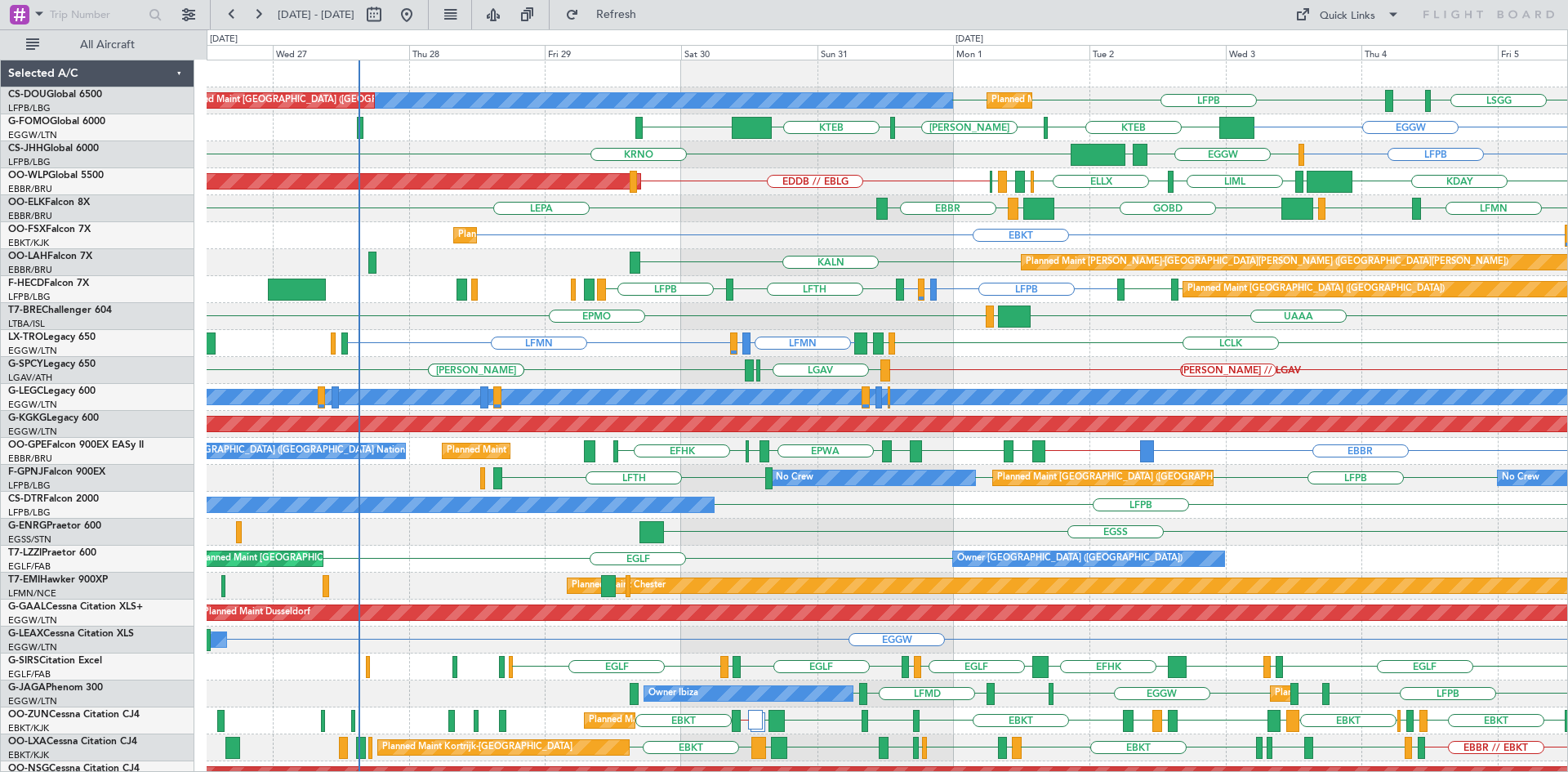
click at [987, 375] on div "LSGG LIML LFPB LFPB No Crew Planned Maint [GEOGRAPHIC_DATA] ([GEOGRAPHIC_DATA])…" at bounding box center [887, 492] width 1360 height 863
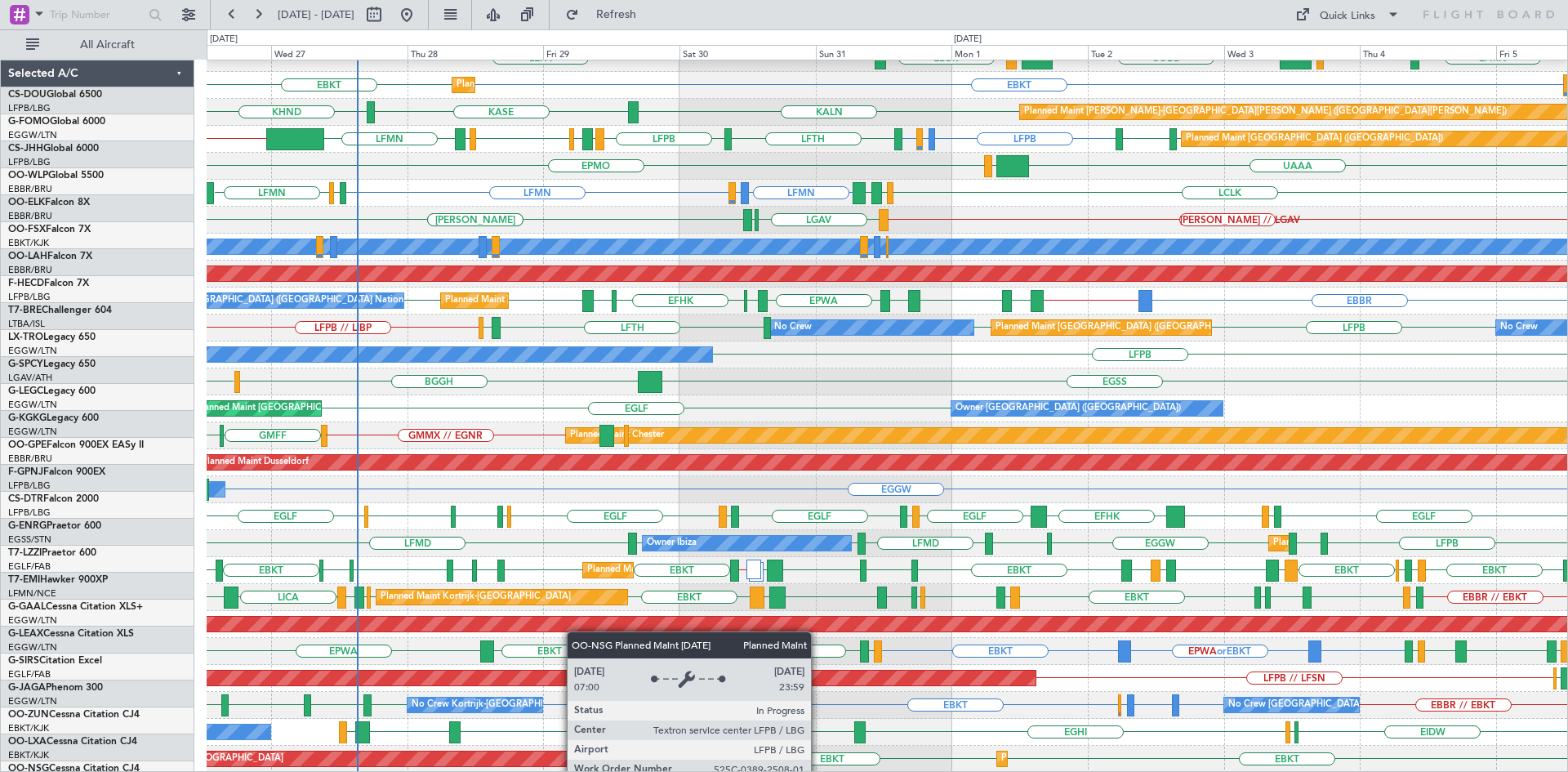
scroll to position [150, 0]
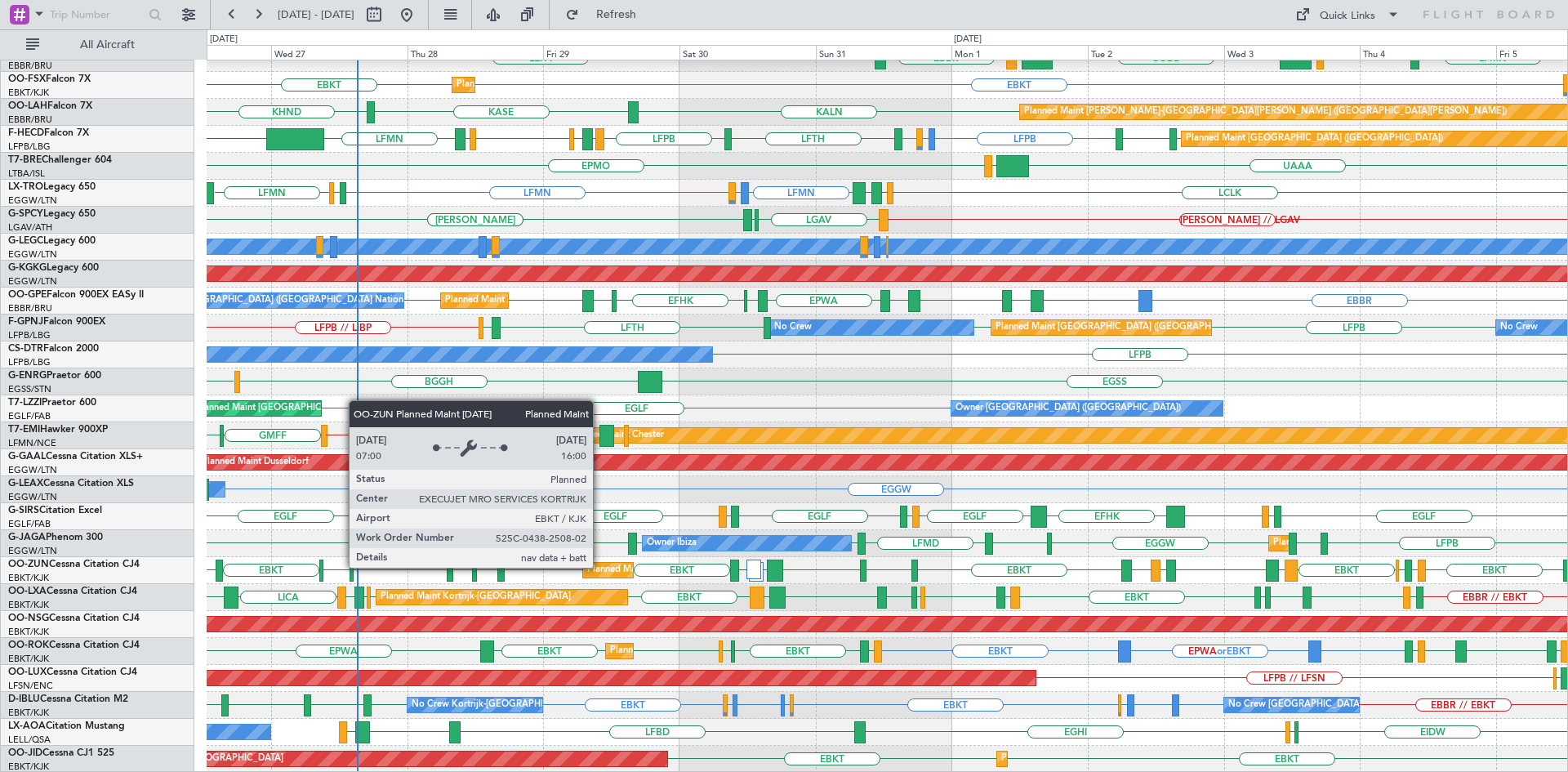
click at [600, 567] on div "Planned Maint Kortrijk-[GEOGRAPHIC_DATA]" at bounding box center [682, 570] width 190 height 24
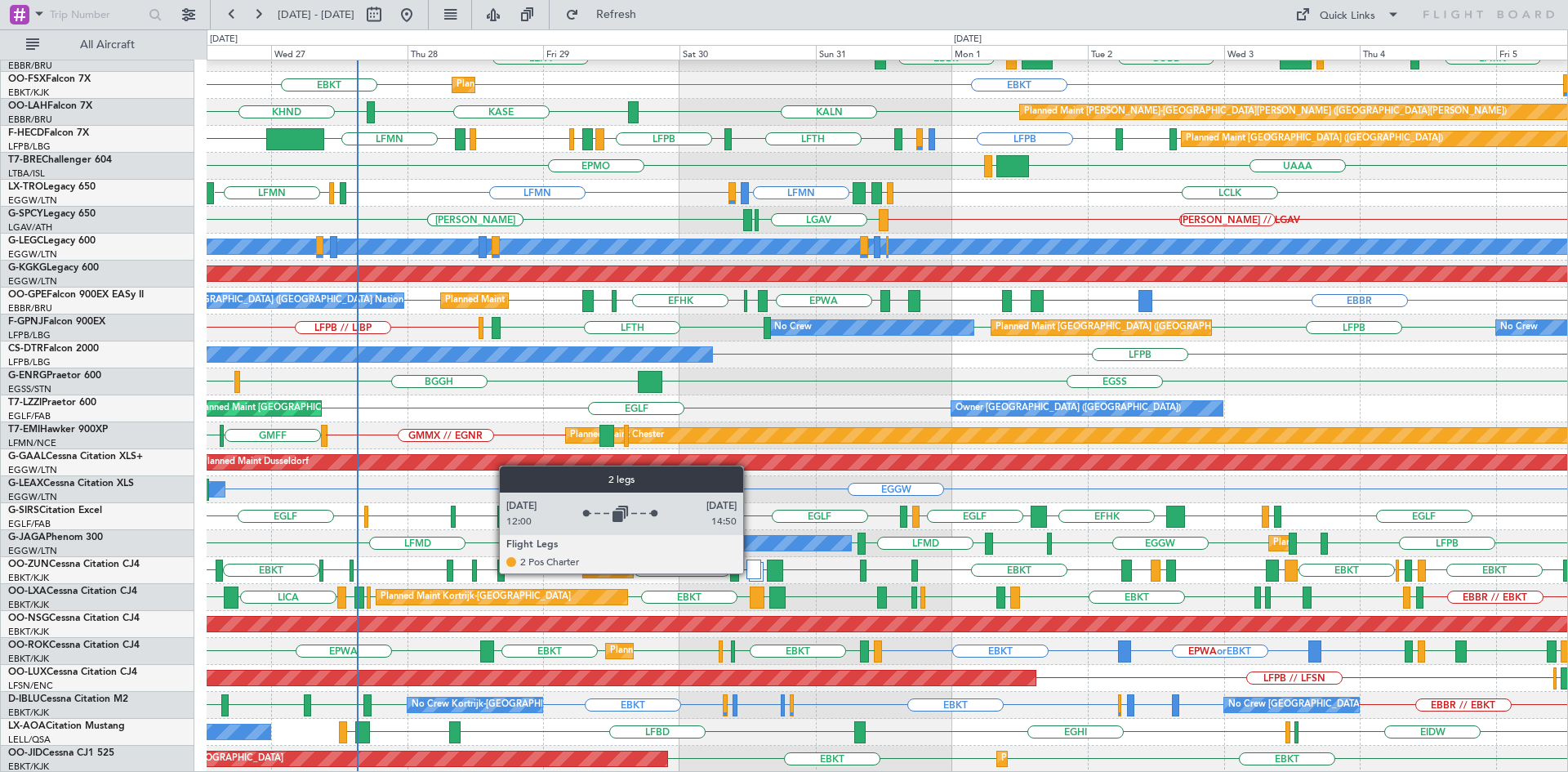
click at [750, 573] on div at bounding box center [753, 569] width 14 height 19
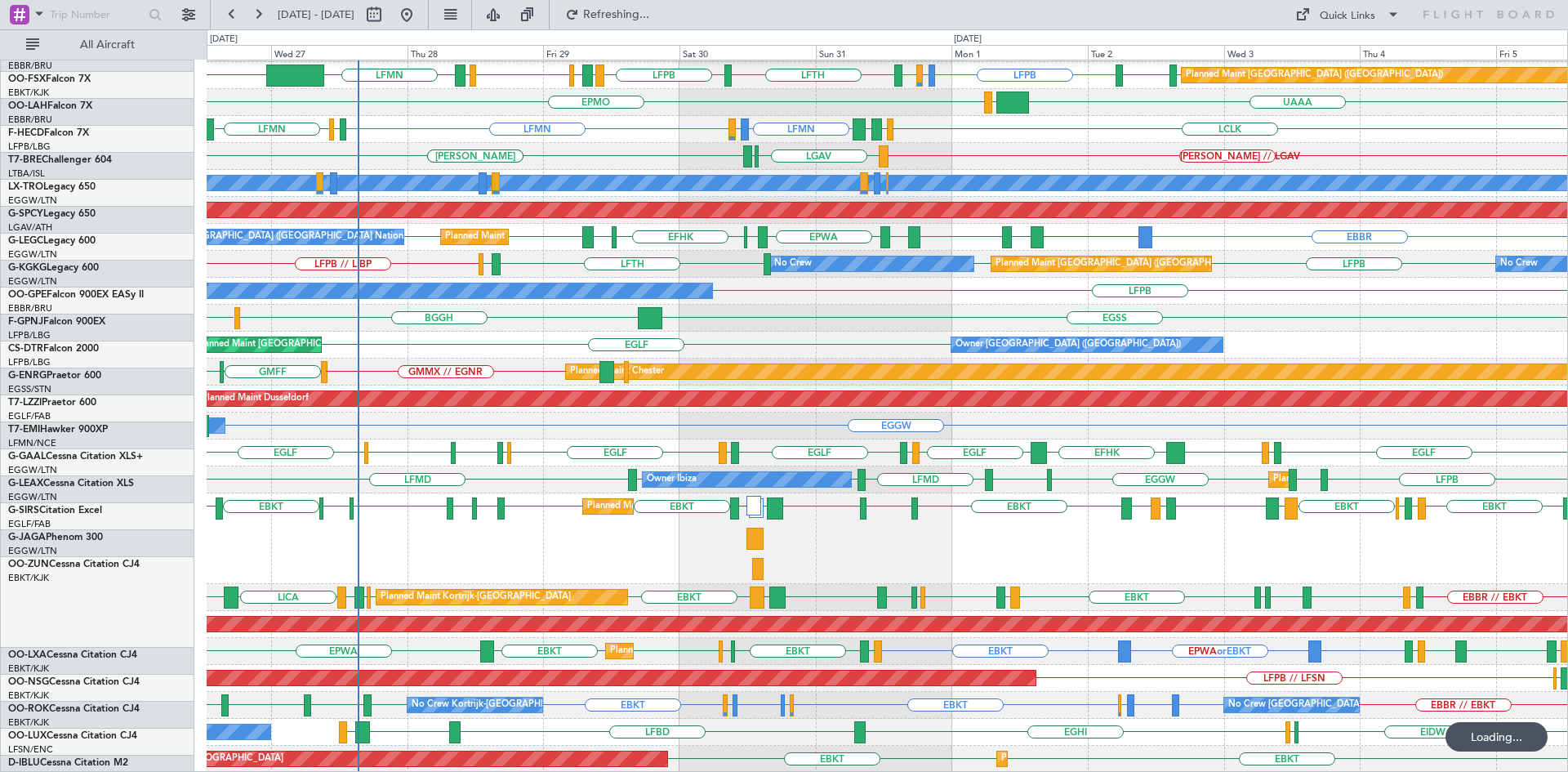
scroll to position [214, 0]
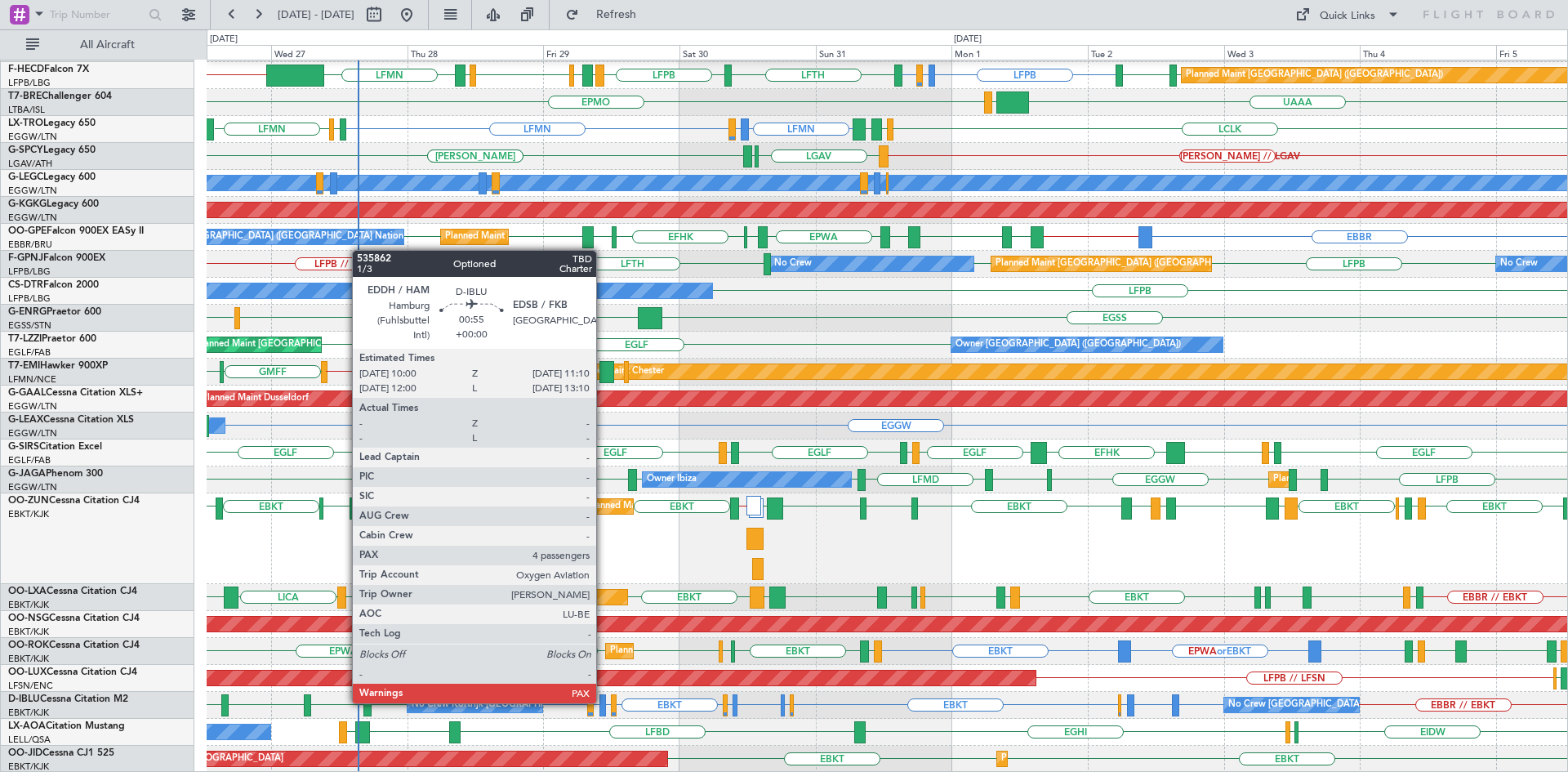
click at [603, 701] on div at bounding box center [602, 705] width 7 height 22
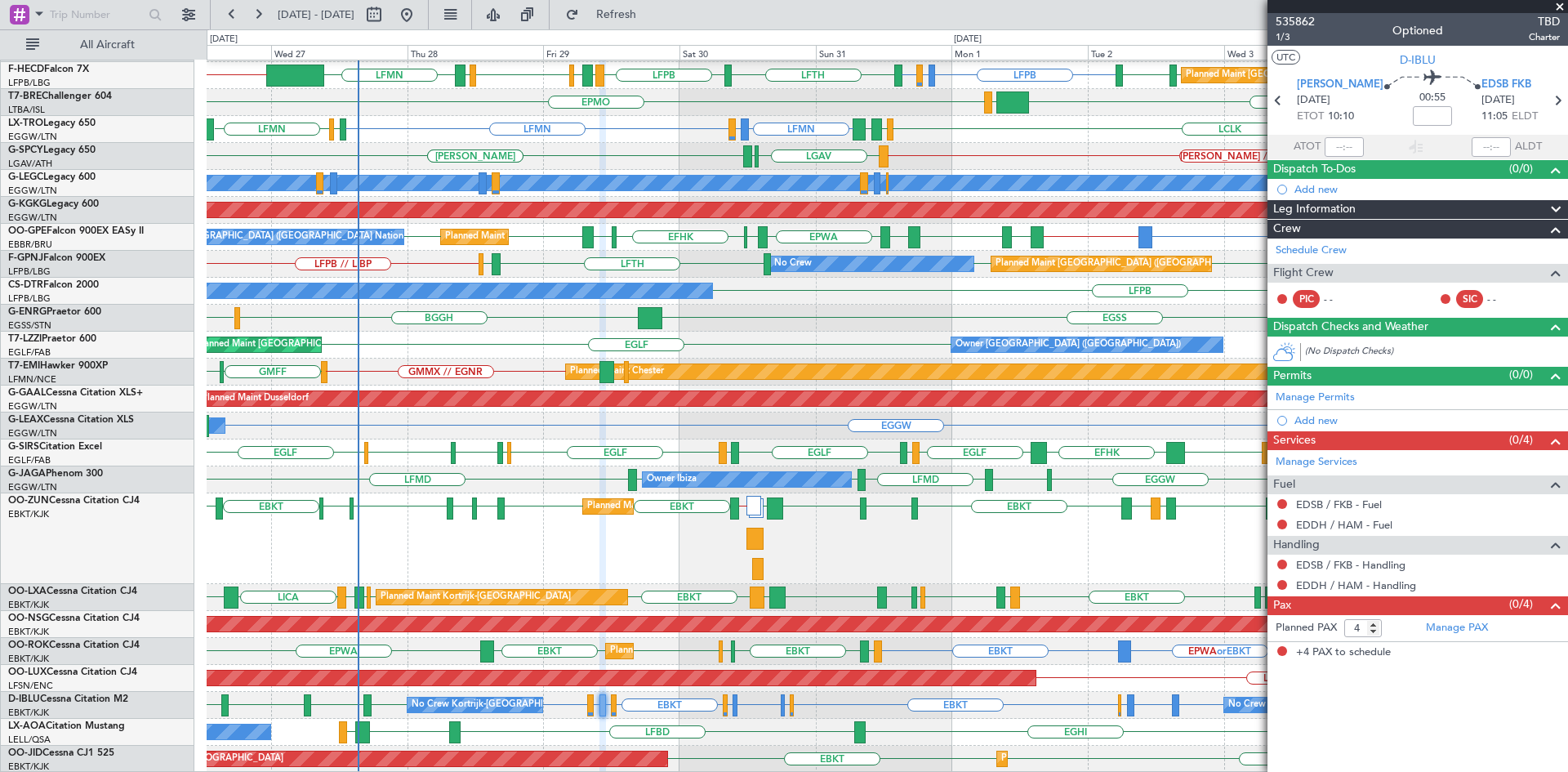
click at [1558, 6] on span at bounding box center [1559, 7] width 17 height 15
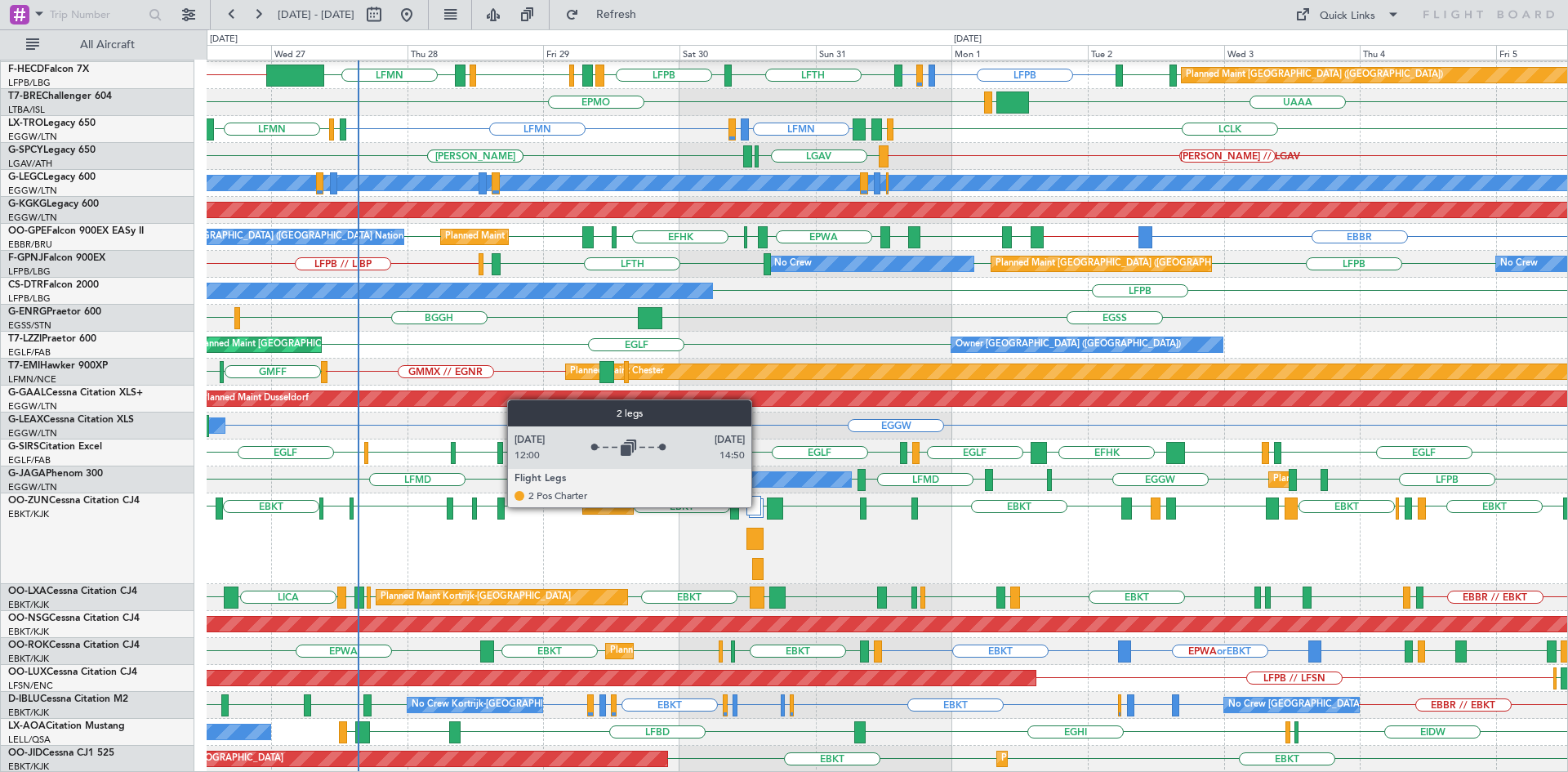
click at [759, 507] on div at bounding box center [753, 506] width 14 height 19
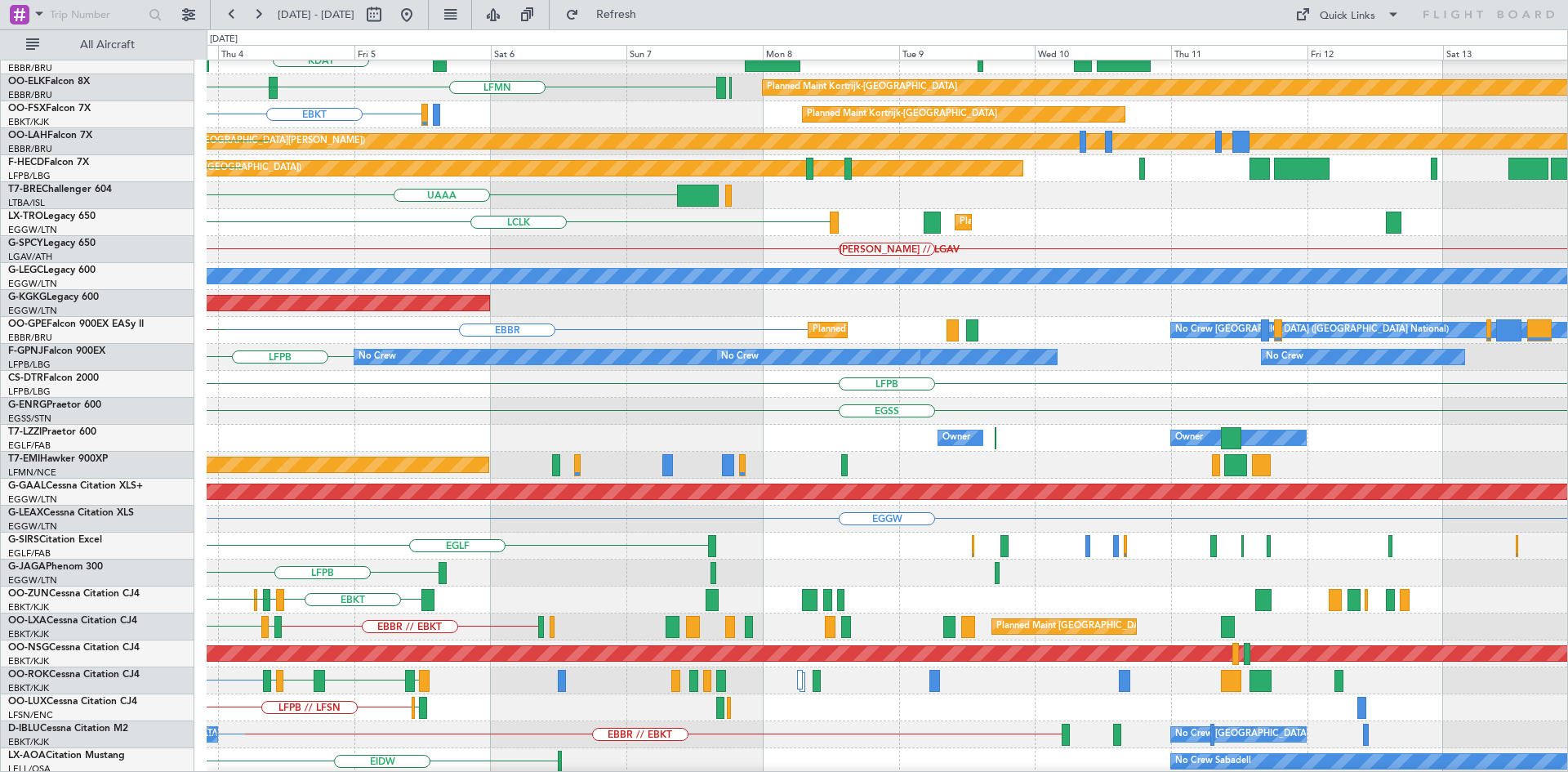
scroll to position [107, 0]
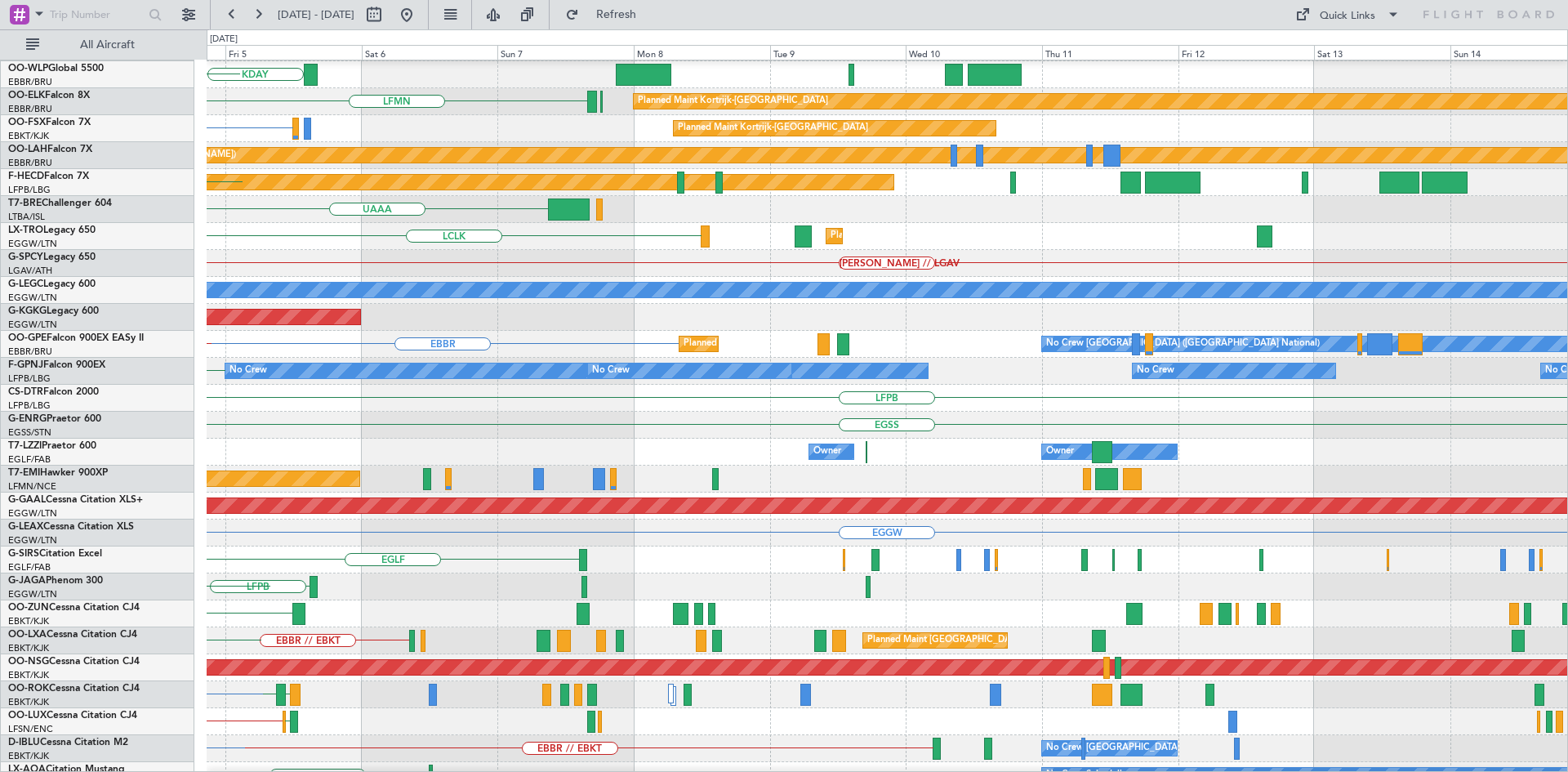
click at [73, 434] on div "LFPB EGGW KDAY EBLG LIML ELLX LFMN Planned Maint [GEOGRAPHIC_DATA]-[GEOGRAPHIC_…" at bounding box center [784, 401] width 1568 height 742
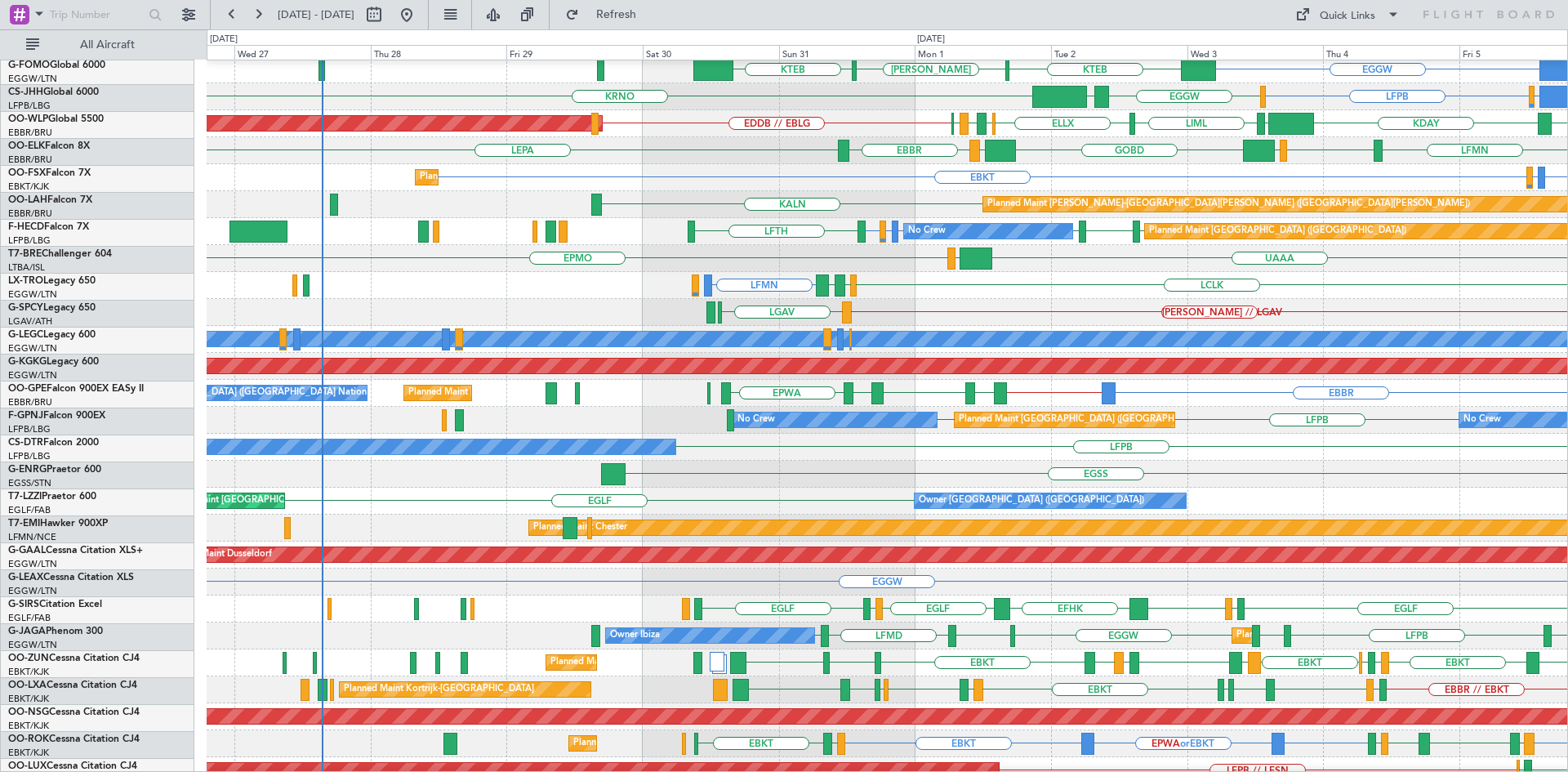
scroll to position [58, 0]
click at [1014, 217] on div "Planned Maint [PERSON_NAME]-[GEOGRAPHIC_DATA][PERSON_NAME] ([GEOGRAPHIC_DATA][P…" at bounding box center [887, 204] width 1360 height 27
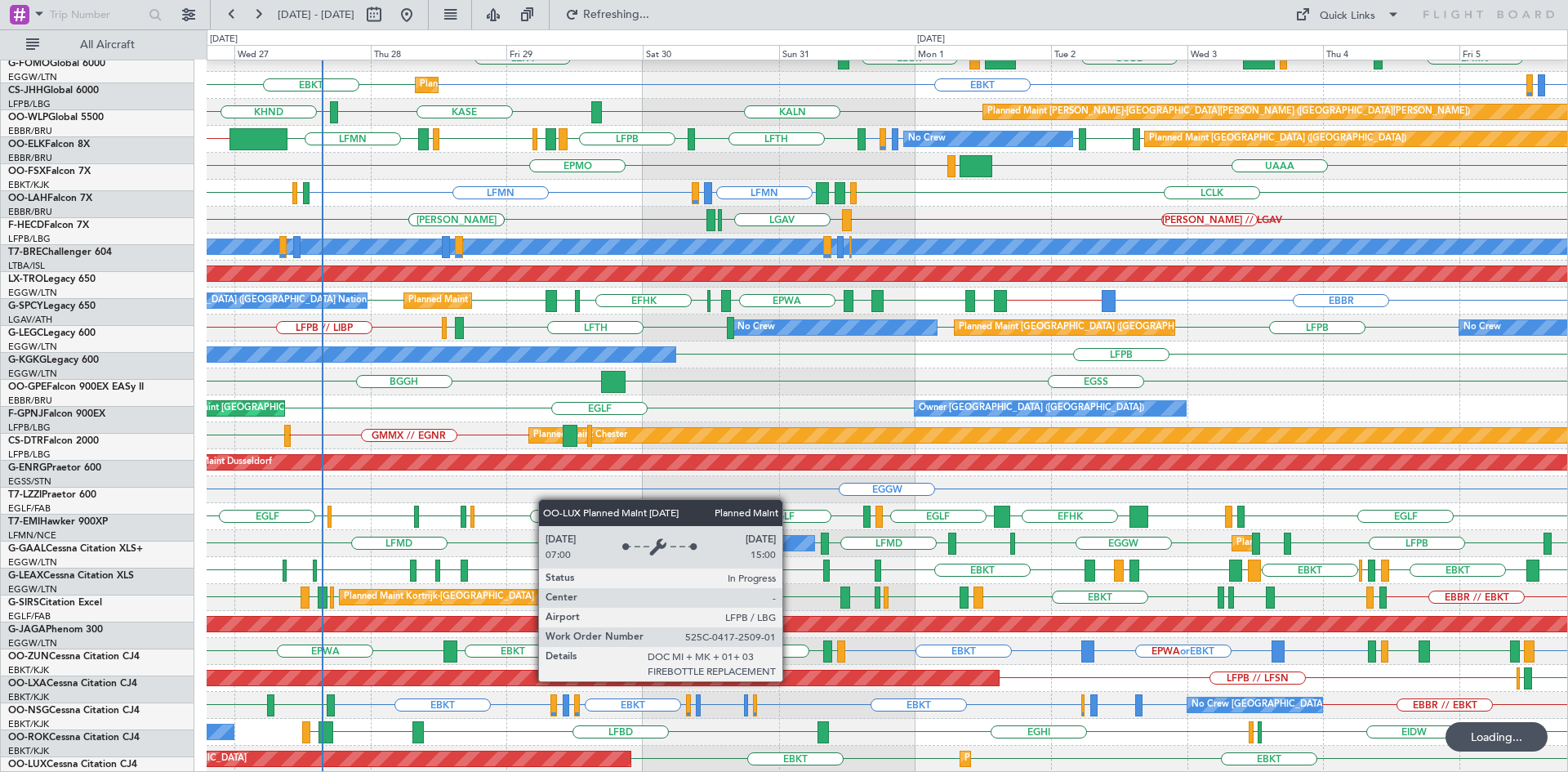
scroll to position [150, 0]
